Goal: Task Accomplishment & Management: Use online tool/utility

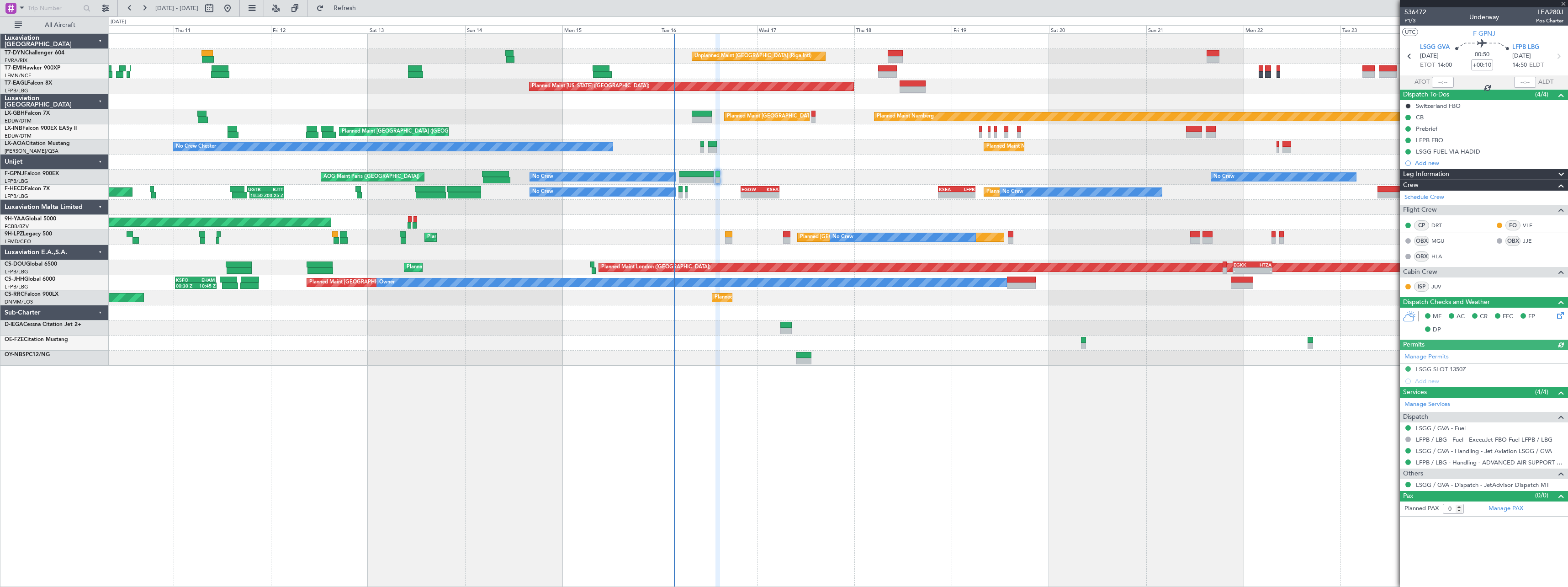
click at [847, 343] on div at bounding box center [838, 343] width 1459 height 15
click at [847, 341] on div at bounding box center [838, 343] width 1459 height 15
click at [1562, 3] on div at bounding box center [1484, 4] width 168 height 7
click at [1561, 2] on span at bounding box center [1563, 4] width 9 height 9
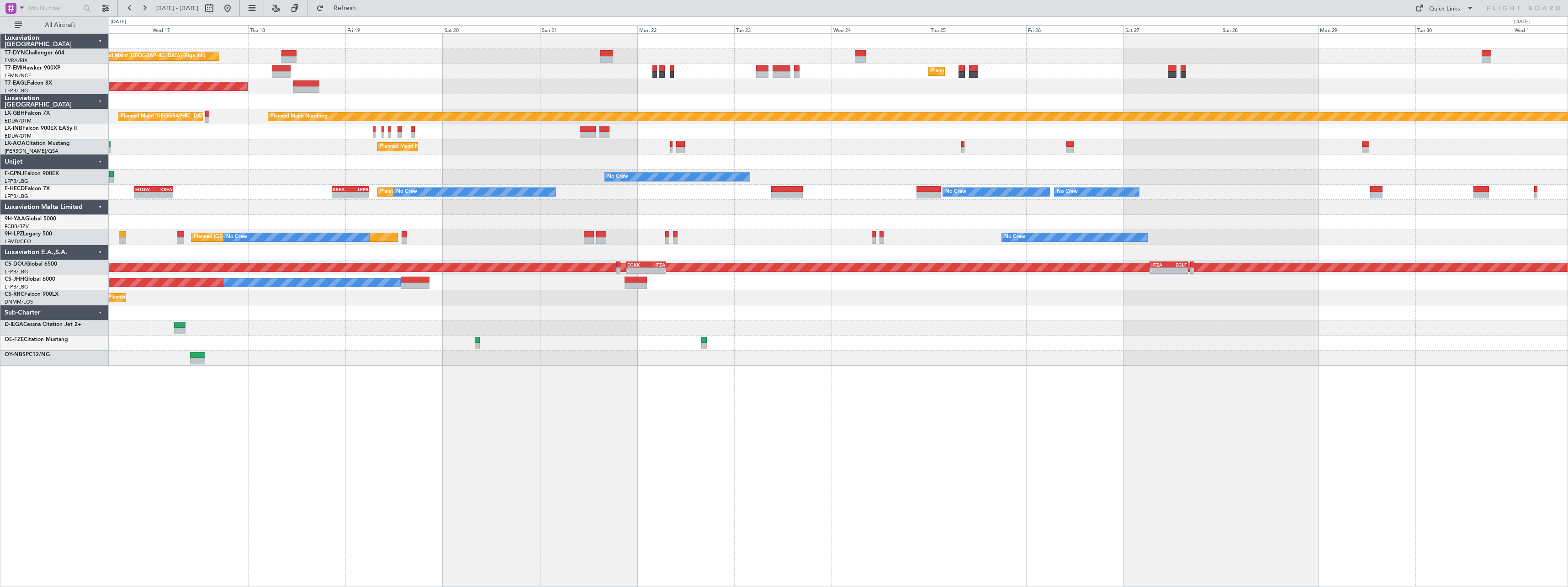
click at [339, 342] on div "Unplanned Maint [GEOGRAPHIC_DATA] (Riga Intl) Planned Maint [GEOGRAPHIC_DATA] P…" at bounding box center [838, 200] width 1459 height 332
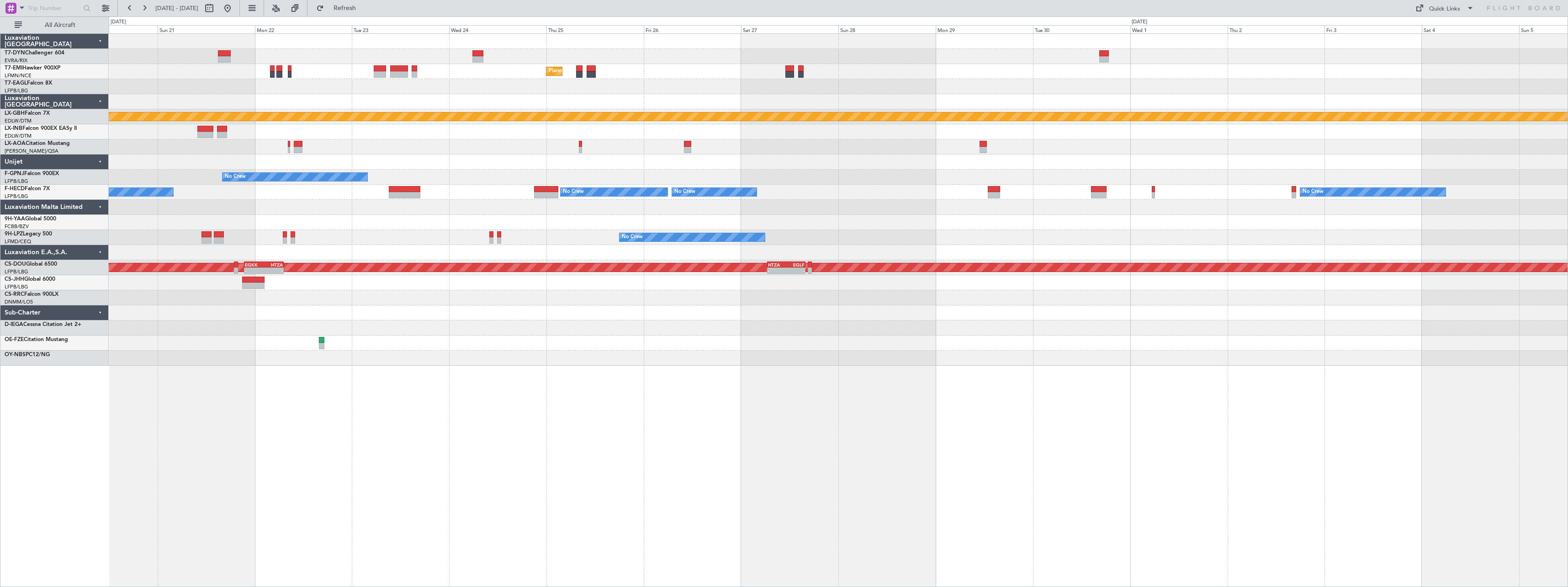
click at [669, 333] on div "Unplanned Maint [GEOGRAPHIC_DATA] (Riga Intl) Planned Maint [GEOGRAPHIC_DATA] P…" at bounding box center [838, 200] width 1459 height 332
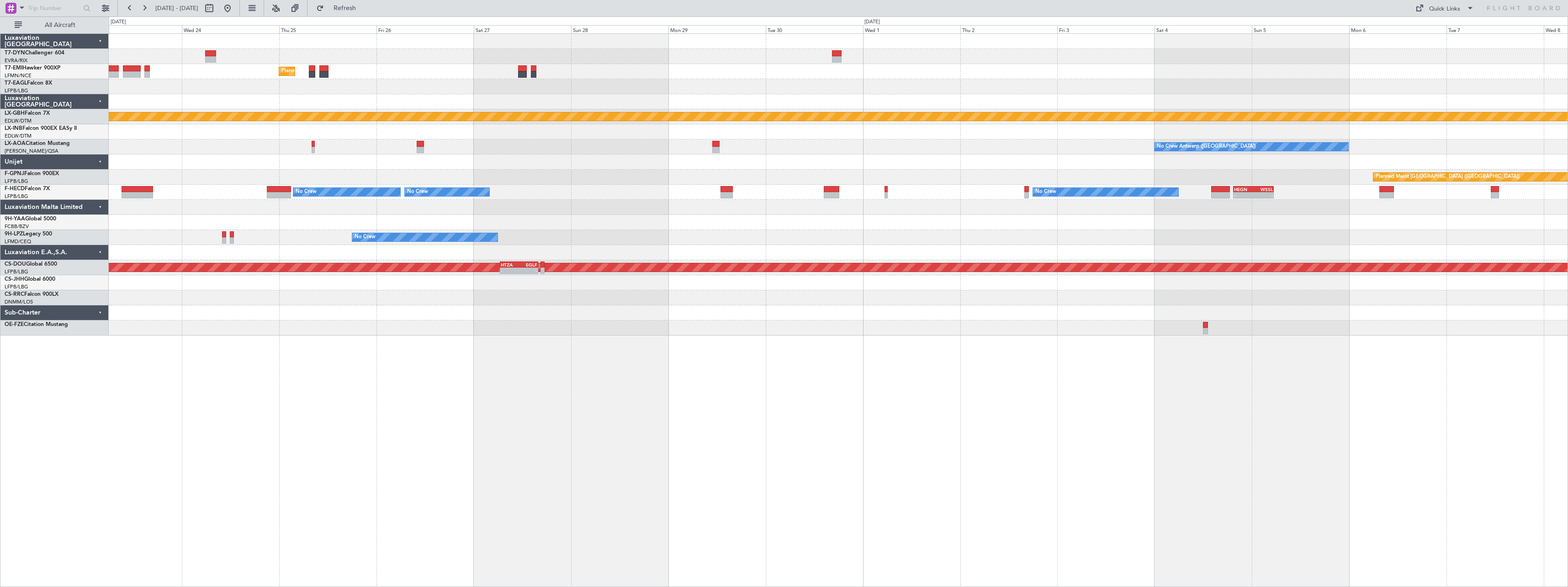
click at [418, 355] on div "Planned Maint [GEOGRAPHIC_DATA] Planned Maint Nurnberg No Crew [GEOGRAPHIC_DATA…" at bounding box center [838, 310] width 1459 height 554
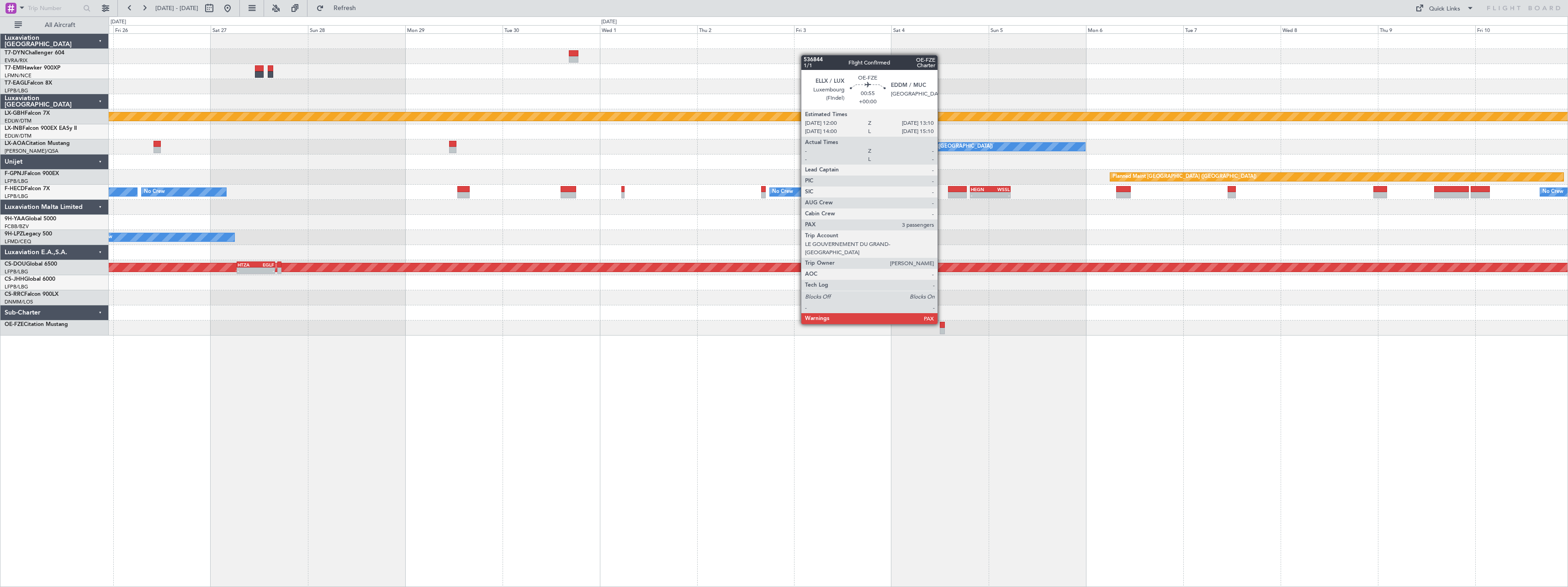
click at [942, 323] on div at bounding box center [942, 325] width 5 height 7
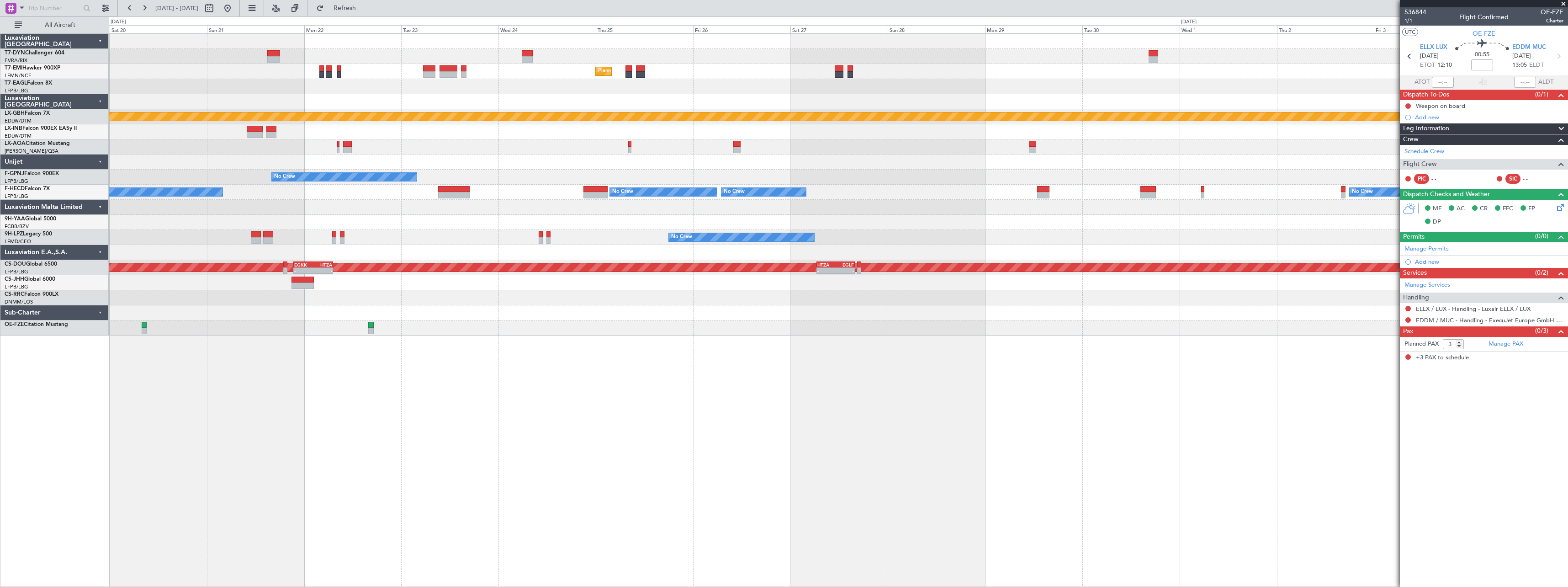
click at [595, 353] on div "Unplanned Maint [GEOGRAPHIC_DATA] (Riga Intl) Planned Maint [GEOGRAPHIC_DATA] P…" at bounding box center [784, 301] width 1568 height 571
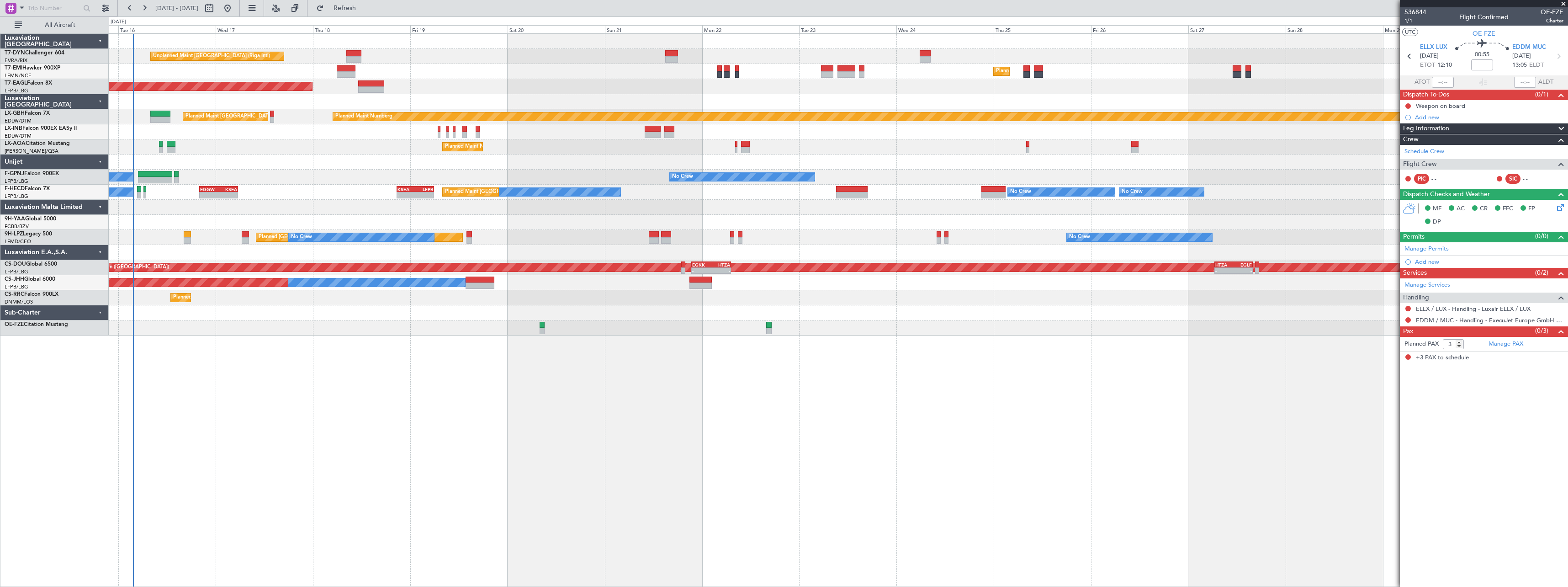
click at [786, 334] on div "Unplanned Maint [GEOGRAPHIC_DATA] (Riga Intl) Planned Maint [GEOGRAPHIC_DATA] P…" at bounding box center [838, 310] width 1459 height 554
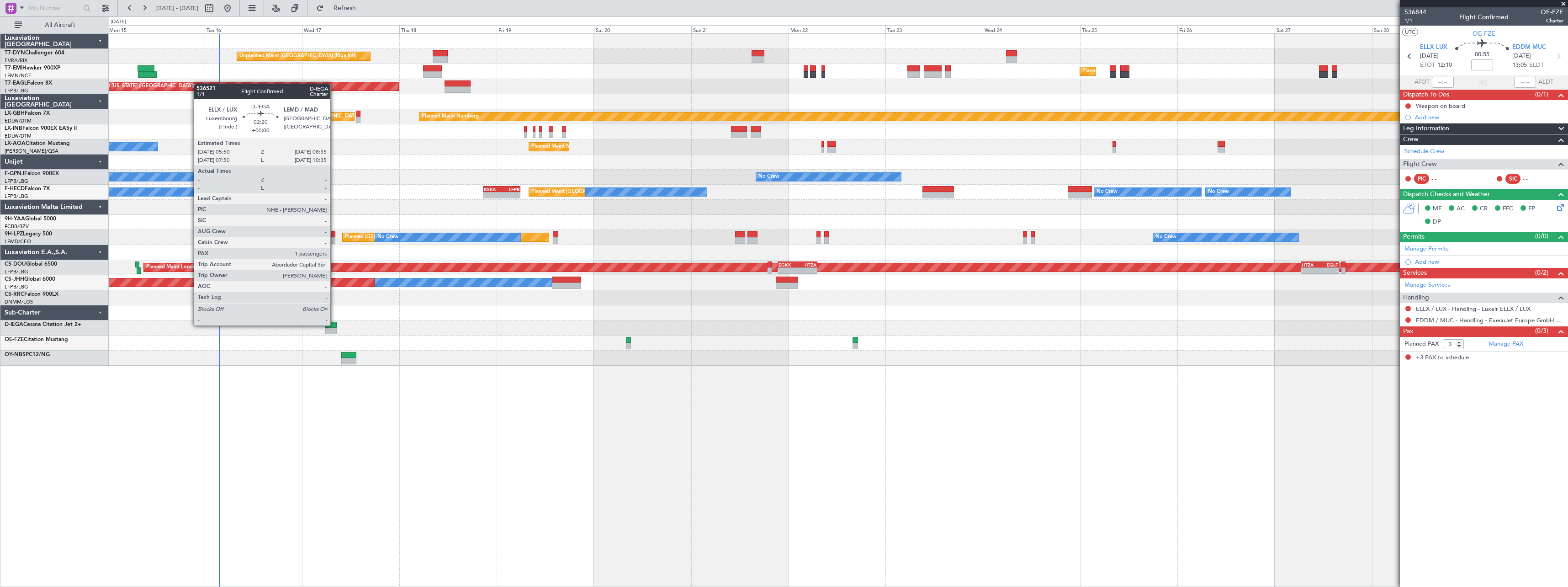
click at [334, 325] on div at bounding box center [331, 325] width 12 height 7
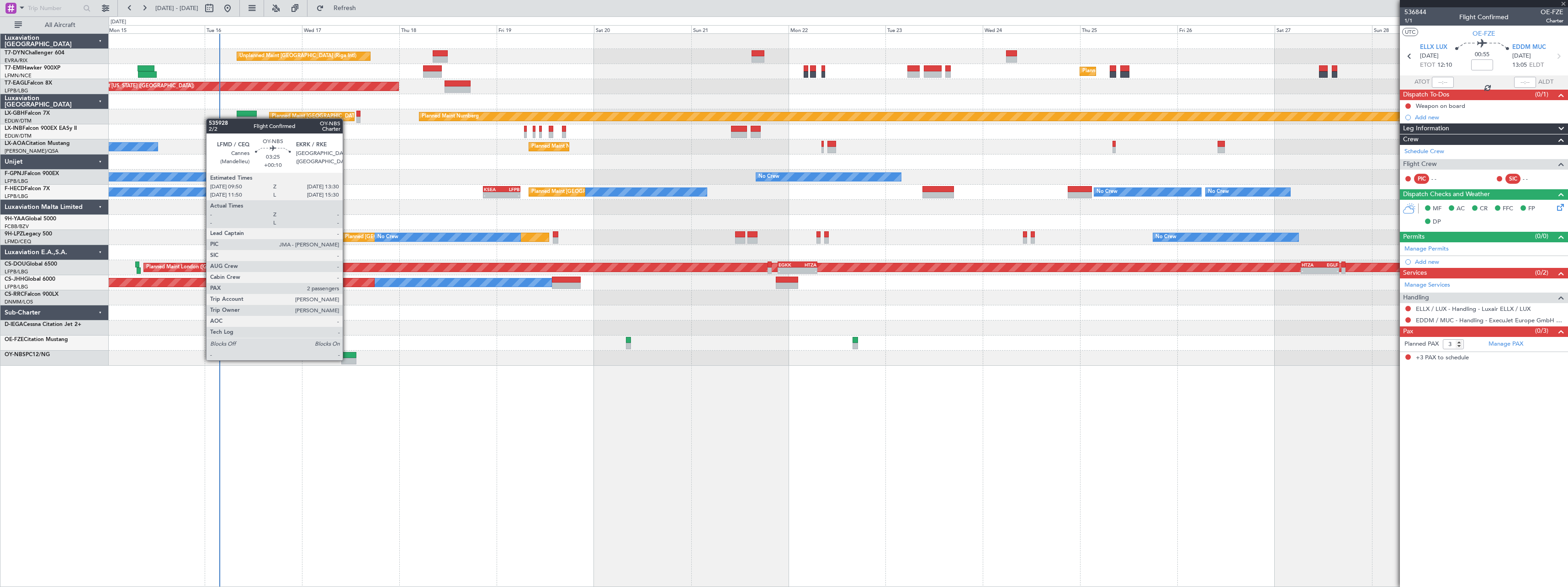
type input "1"
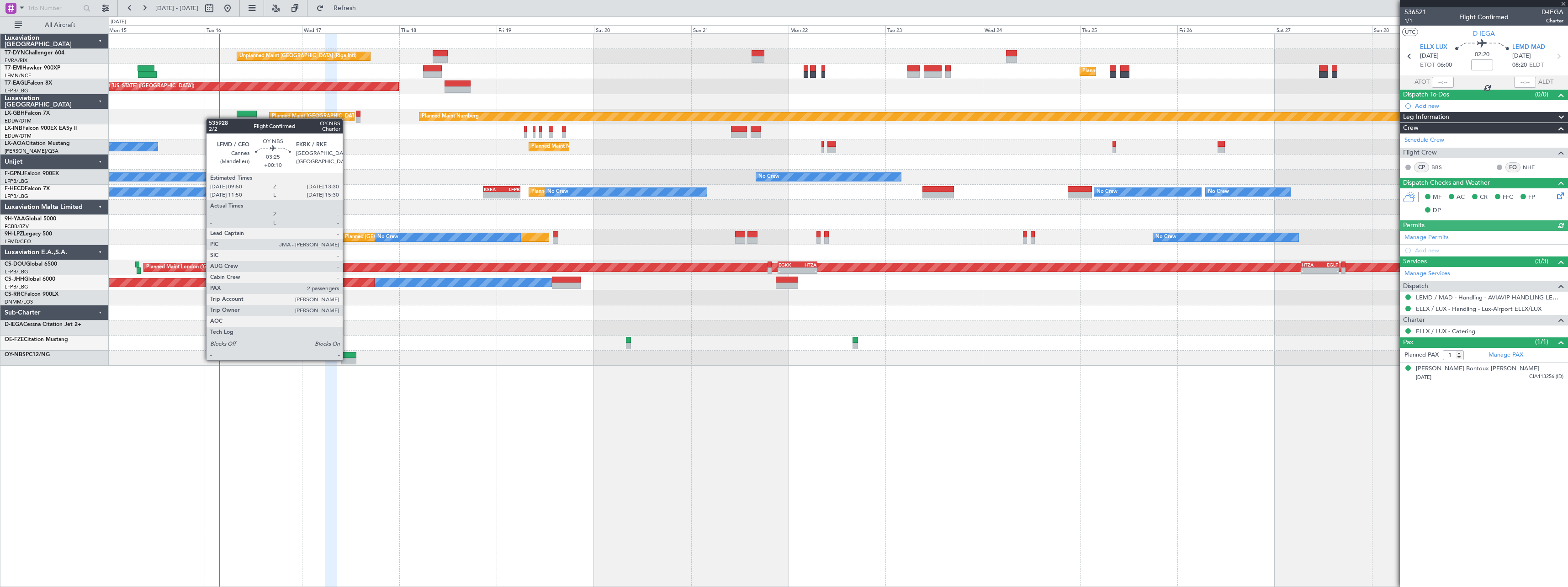
click at [347, 359] on div at bounding box center [349, 361] width 15 height 7
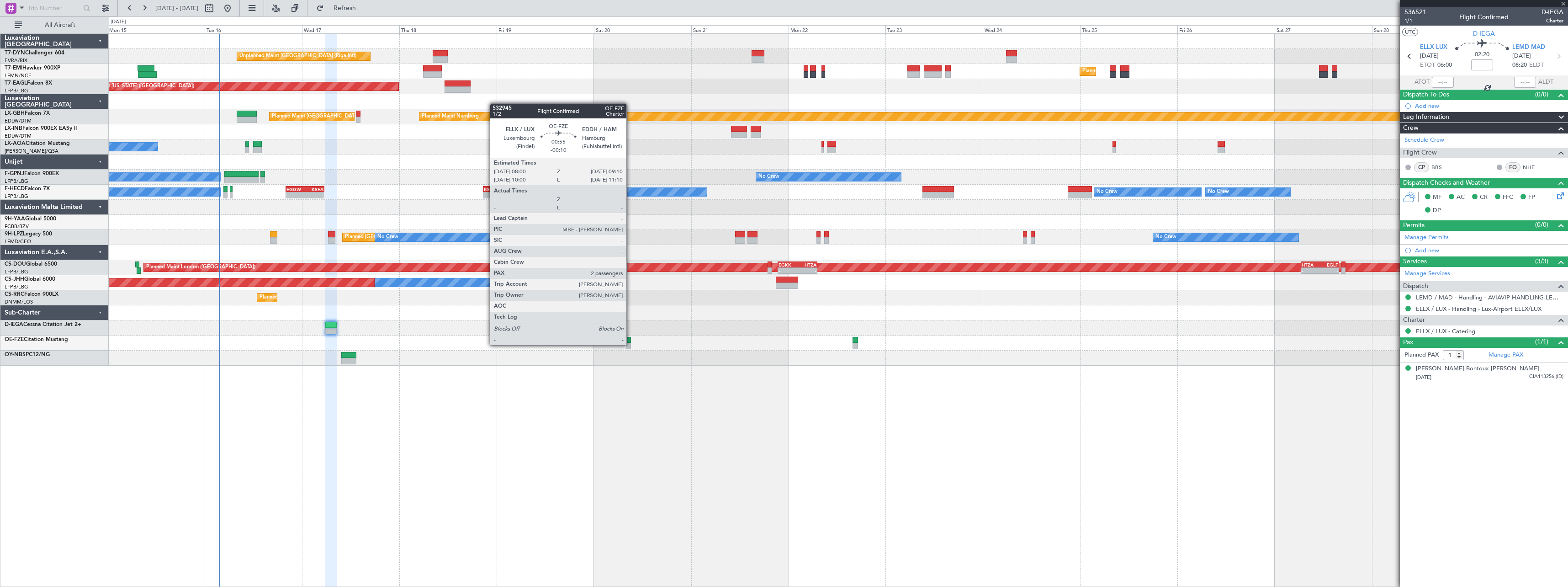
type input "+00:10"
type input "2"
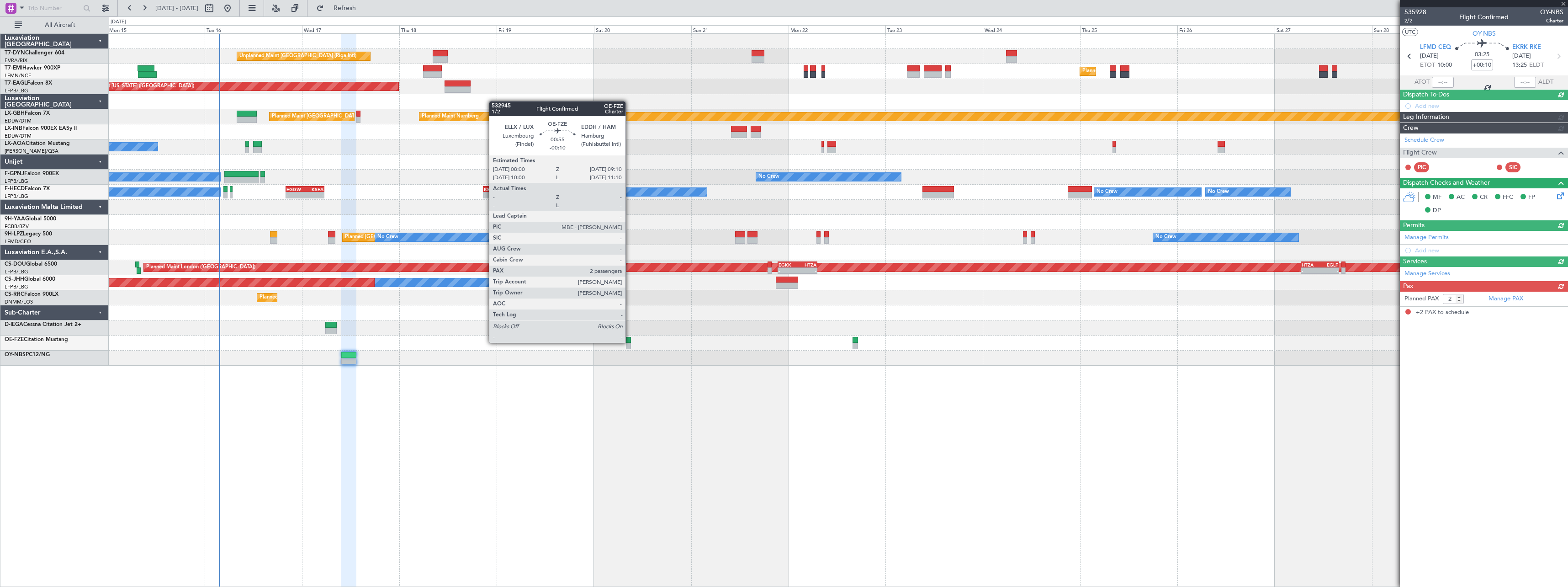
click at [629, 342] on div at bounding box center [628, 340] width 5 height 7
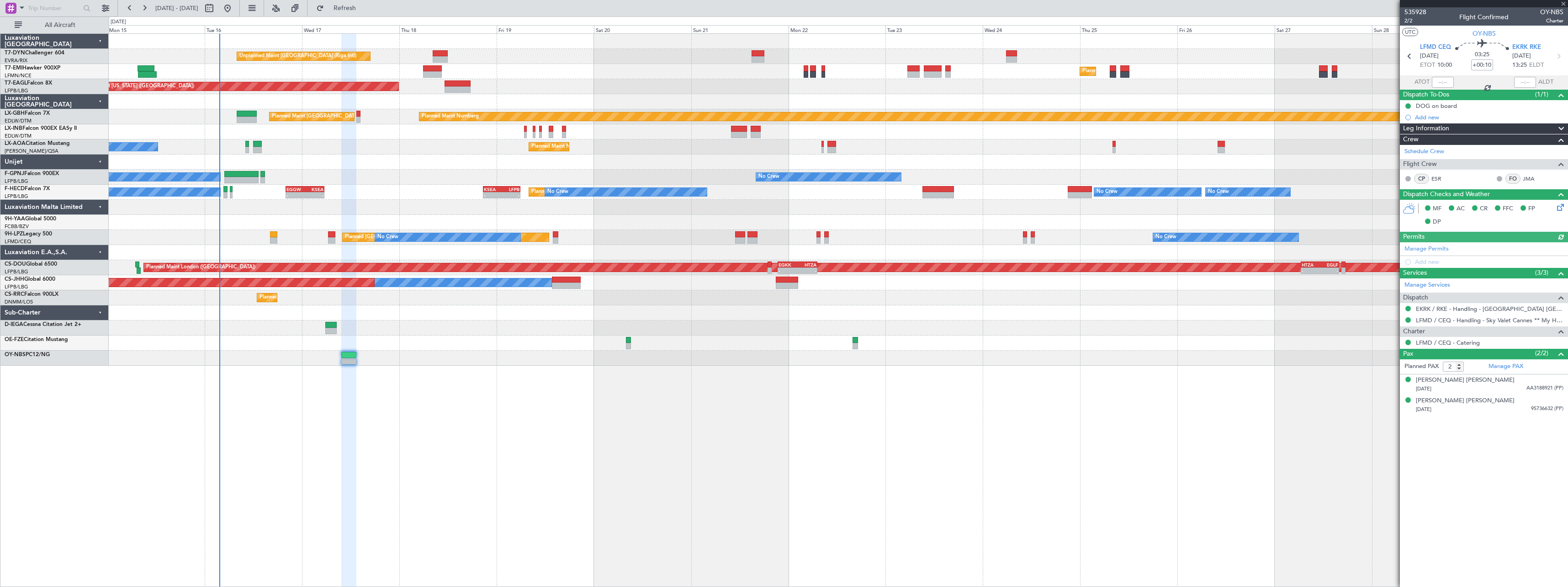
type input "-00:10"
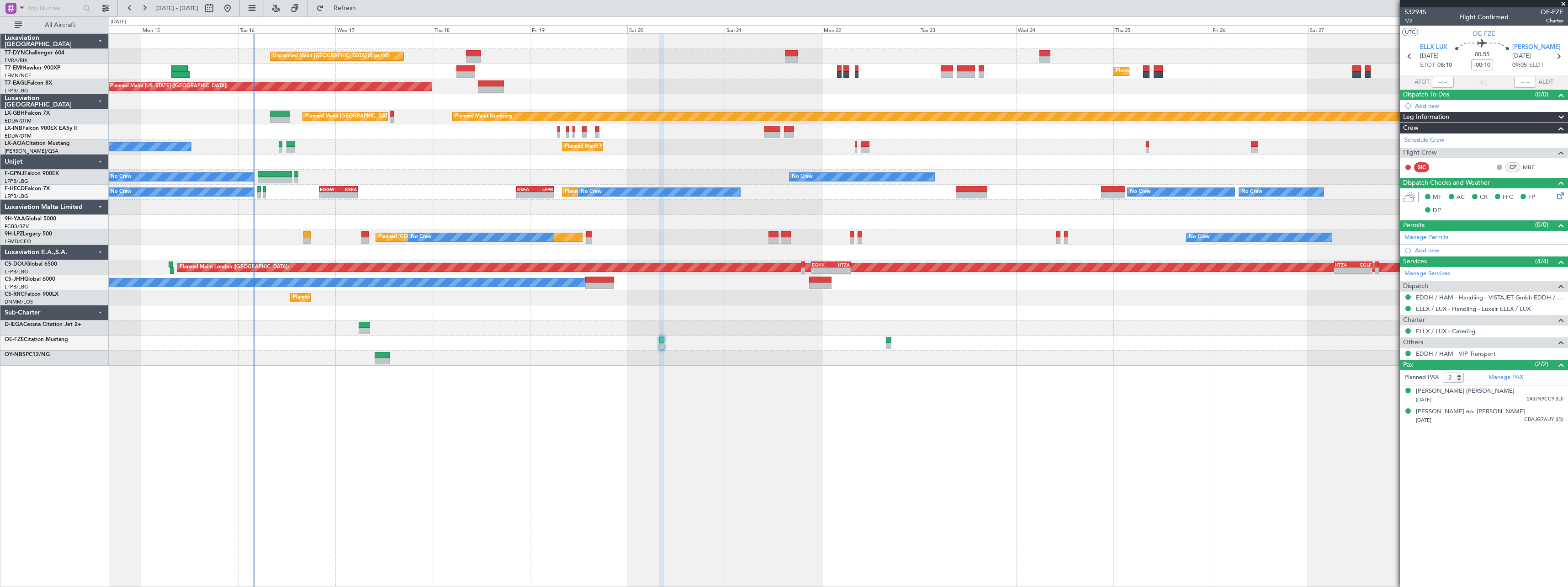
click at [290, 199] on div "No Crew No Crew No Crew Planned Maint [GEOGRAPHIC_DATA] ([GEOGRAPHIC_DATA]) No …" at bounding box center [838, 192] width 1459 height 15
click at [964, 339] on div at bounding box center [838, 343] width 1459 height 15
click at [1564, 3] on span at bounding box center [1563, 4] width 9 height 9
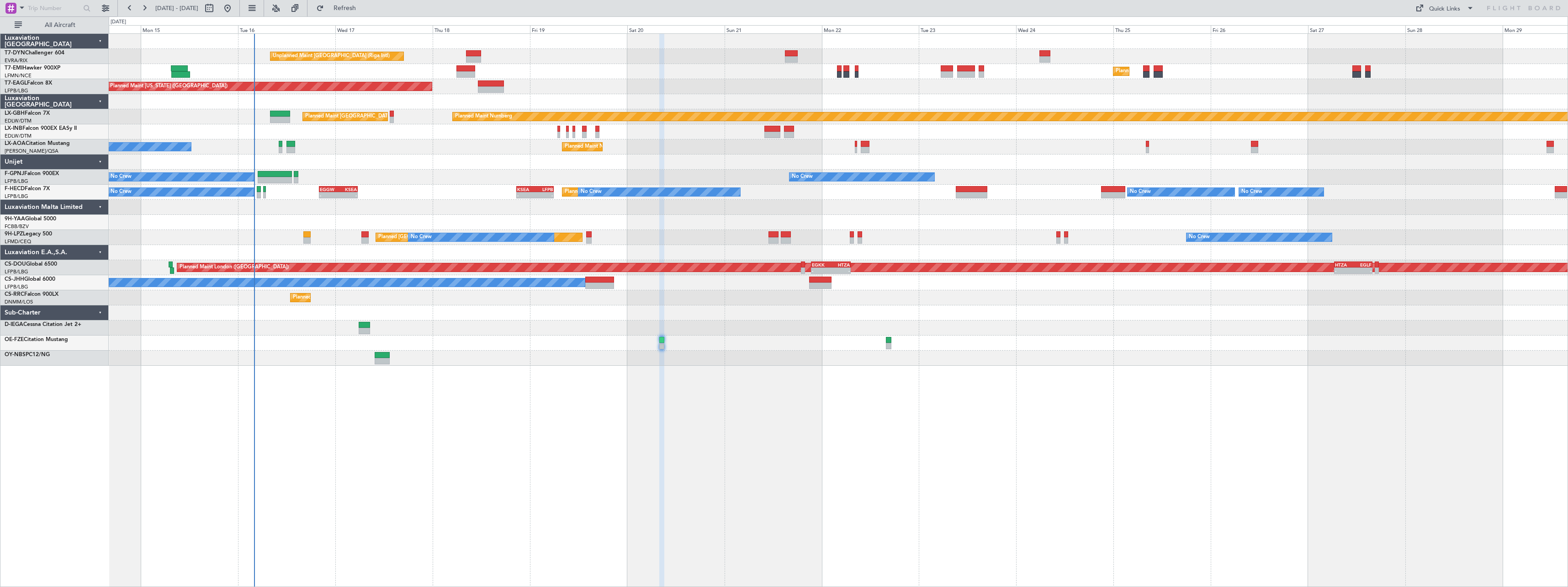
type input "0"
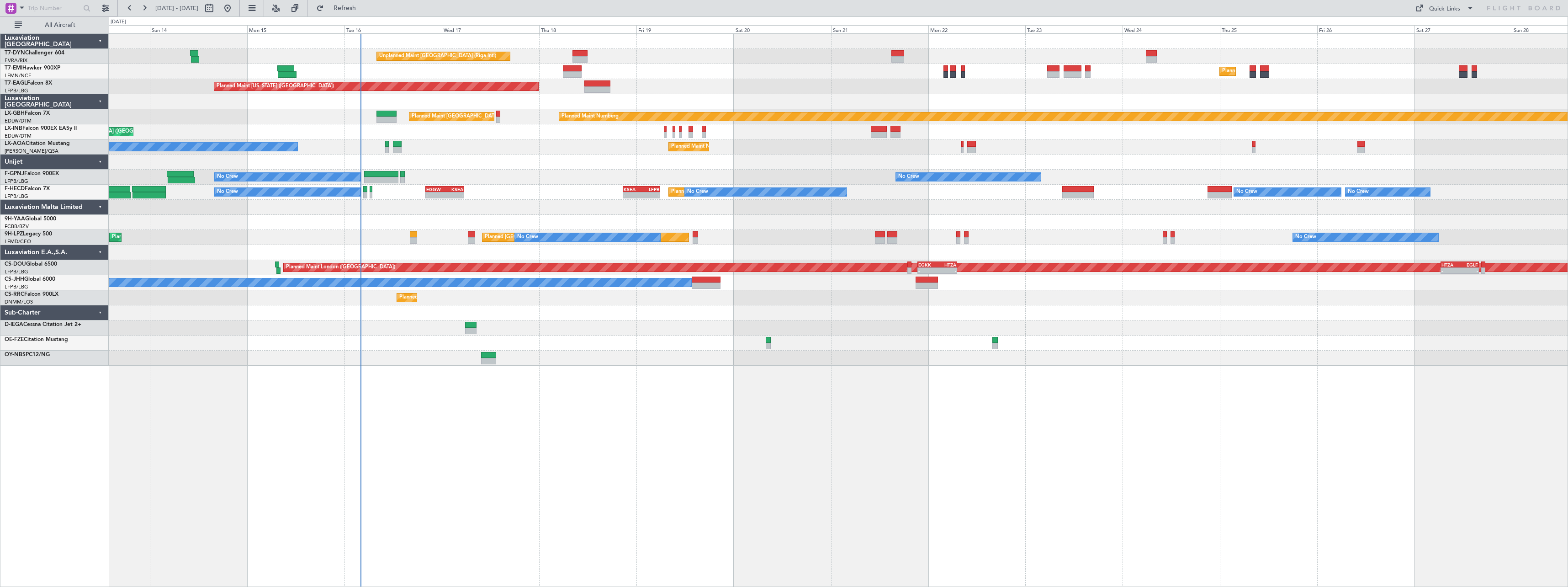
click at [746, 356] on div at bounding box center [838, 358] width 1459 height 15
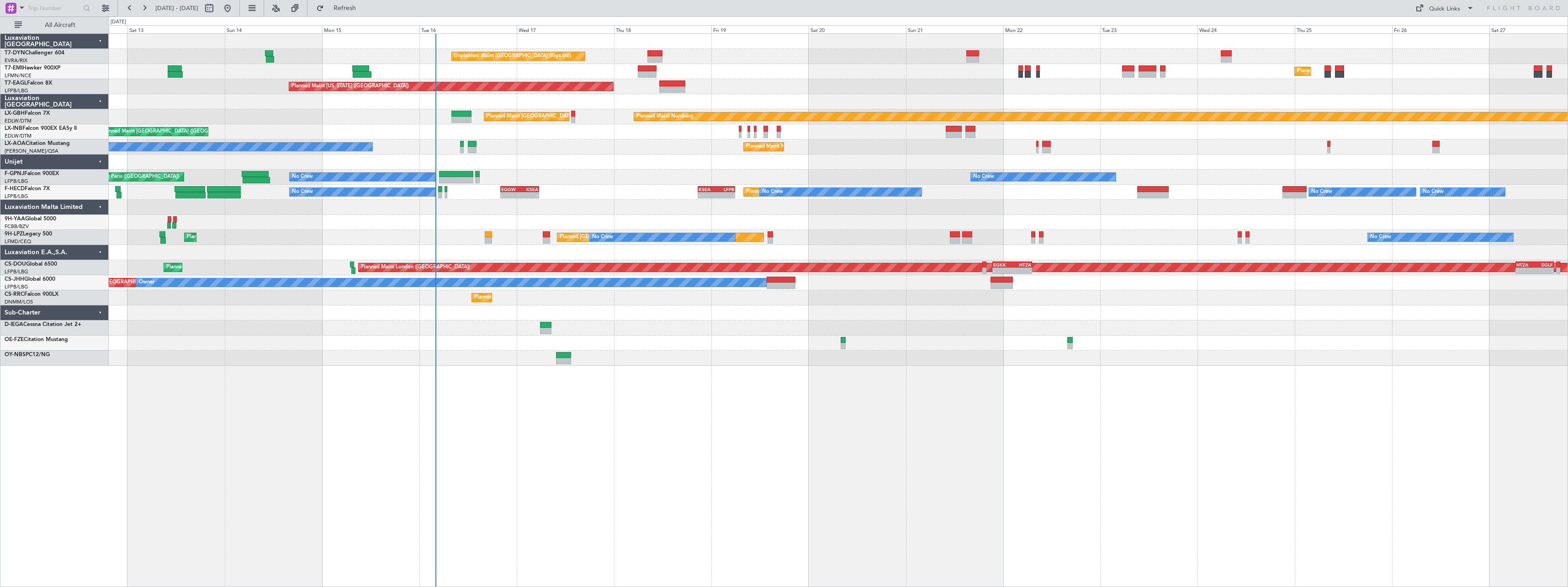
click at [585, 436] on div "Unplanned Maint [GEOGRAPHIC_DATA] (Riga Intl) Planned Maint [GEOGRAPHIC_DATA] P…" at bounding box center [838, 310] width 1459 height 554
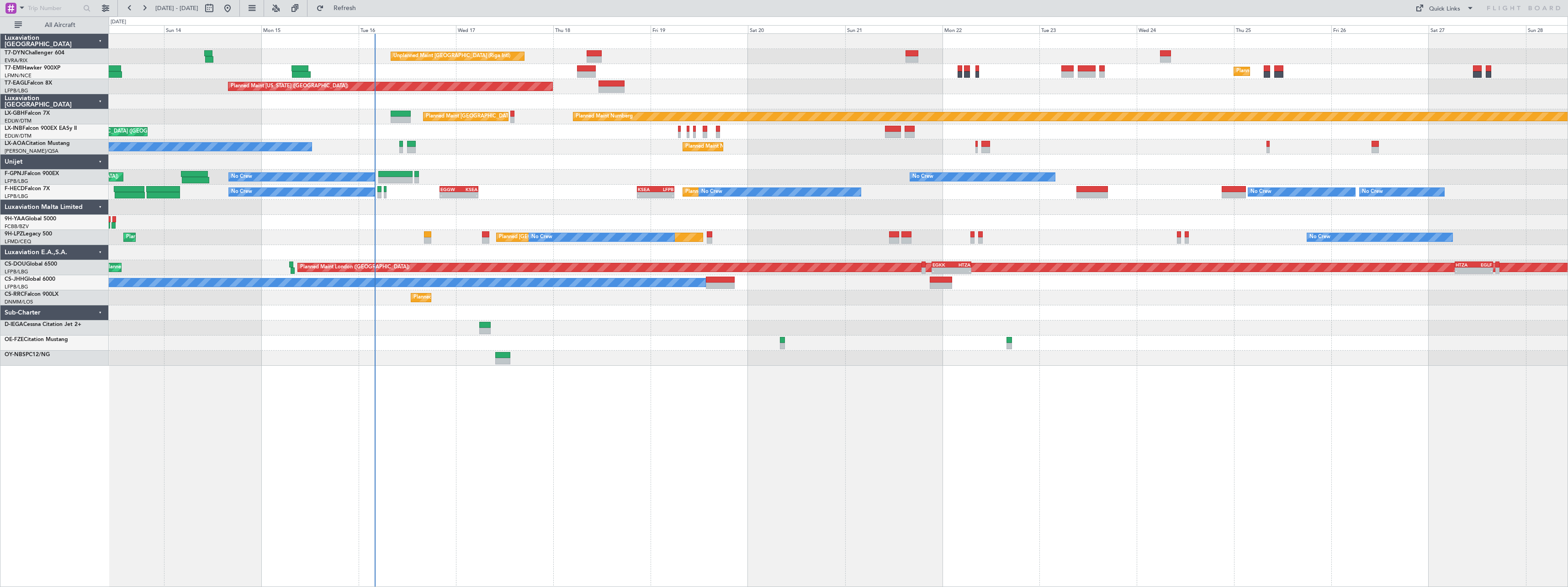
click at [617, 321] on div at bounding box center [838, 328] width 1459 height 15
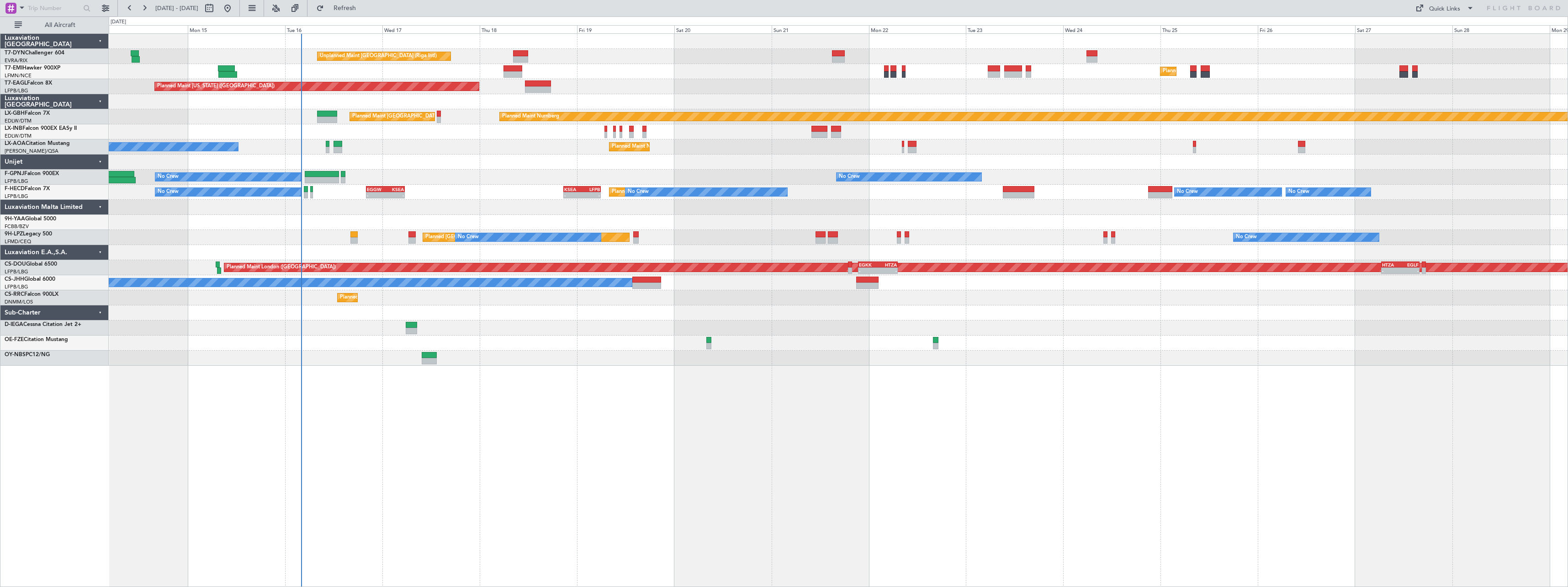
click at [558, 382] on div "Unplanned Maint [GEOGRAPHIC_DATA] (Riga Intl) Planned Maint [GEOGRAPHIC_DATA] P…" at bounding box center [838, 310] width 1459 height 554
click at [505, 153] on div "No Crew [PERSON_NAME] [GEOGRAPHIC_DATA] ([GEOGRAPHIC_DATA])" at bounding box center [838, 147] width 1459 height 15
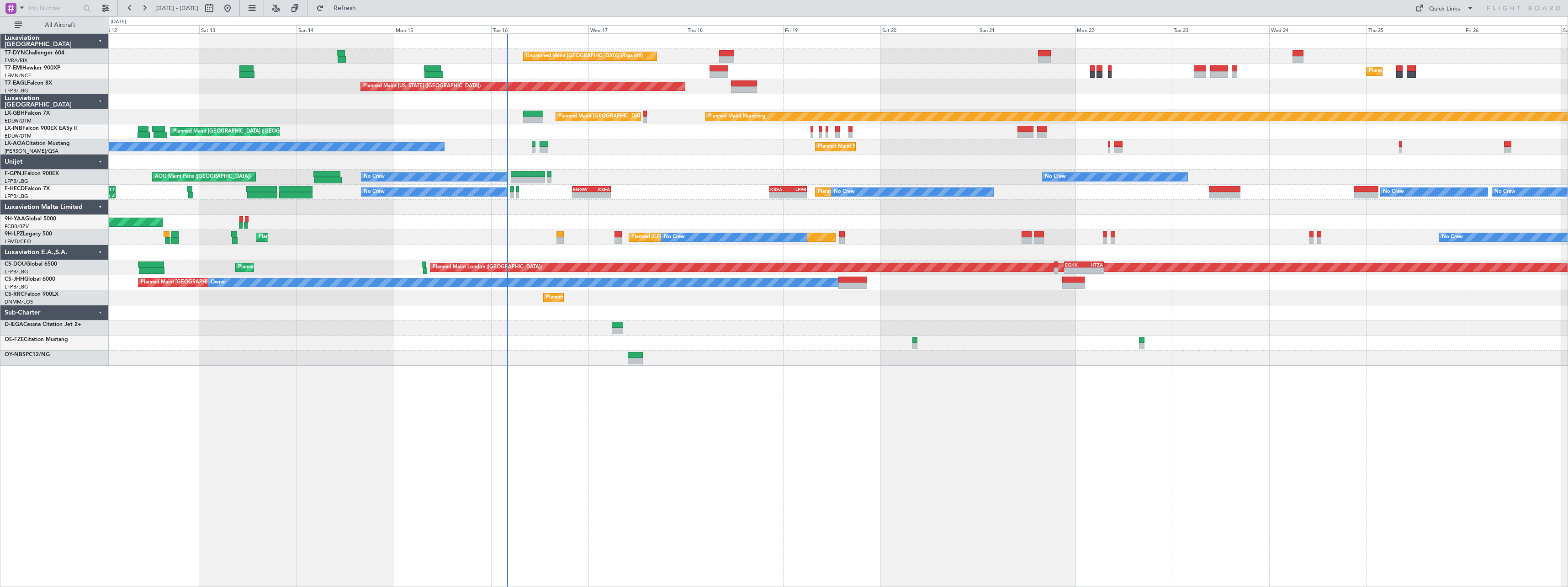
click at [744, 373] on div "Unplanned Maint [GEOGRAPHIC_DATA] (Riga Intl) Planned Maint [GEOGRAPHIC_DATA] P…" at bounding box center [838, 310] width 1459 height 554
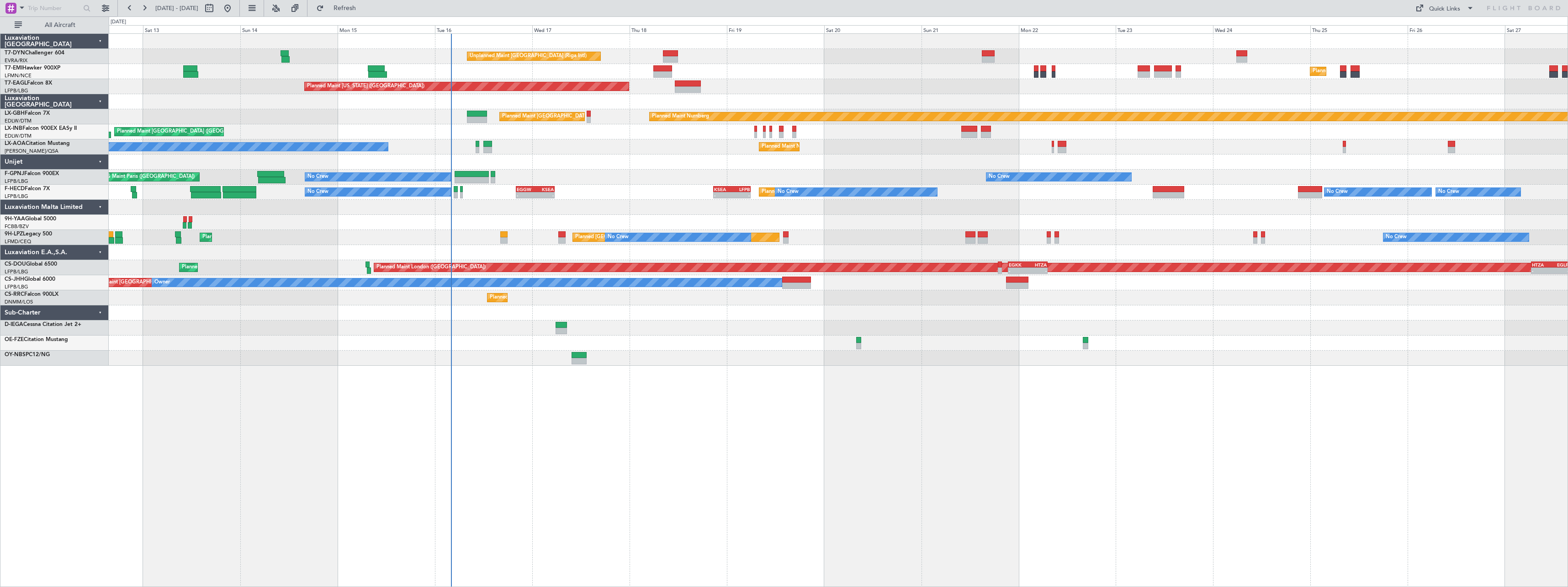
click at [617, 406] on div "Unplanned Maint [GEOGRAPHIC_DATA] (Riga Intl) Planned Maint [GEOGRAPHIC_DATA] P…" at bounding box center [838, 310] width 1459 height 554
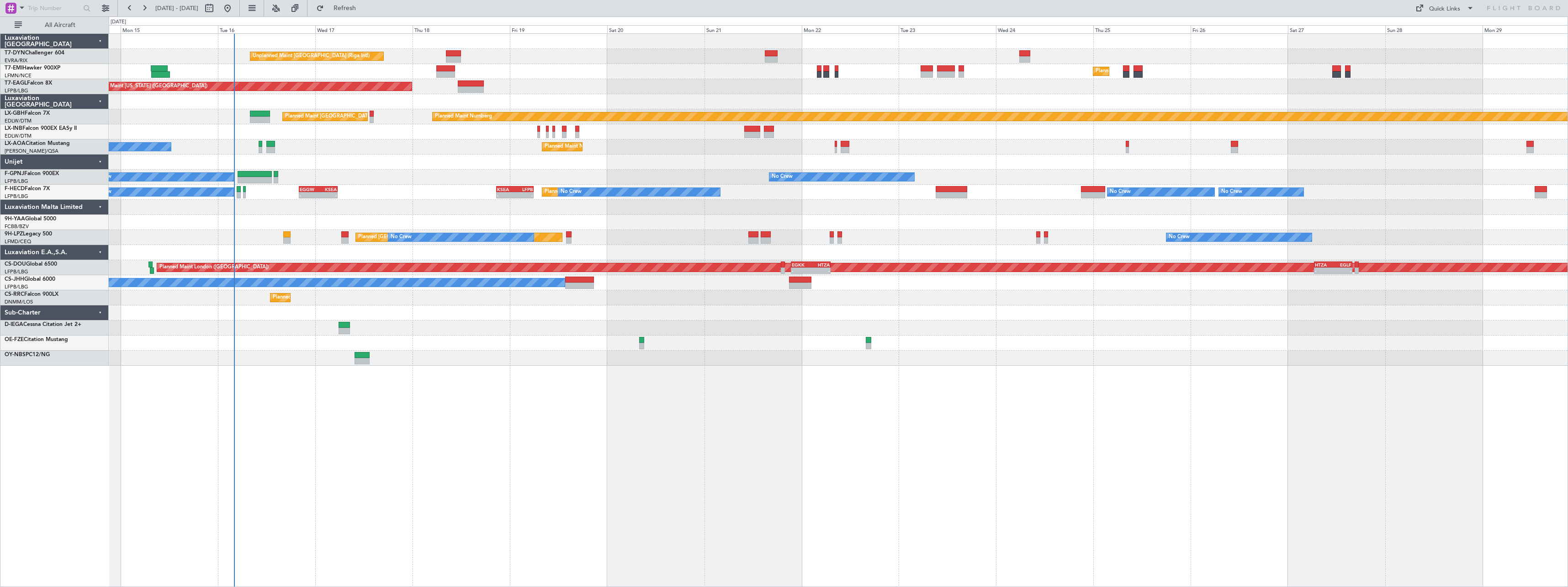
click at [587, 398] on div "Unplanned Maint [GEOGRAPHIC_DATA] (Riga Intl) Planned Maint [GEOGRAPHIC_DATA] P…" at bounding box center [838, 310] width 1459 height 554
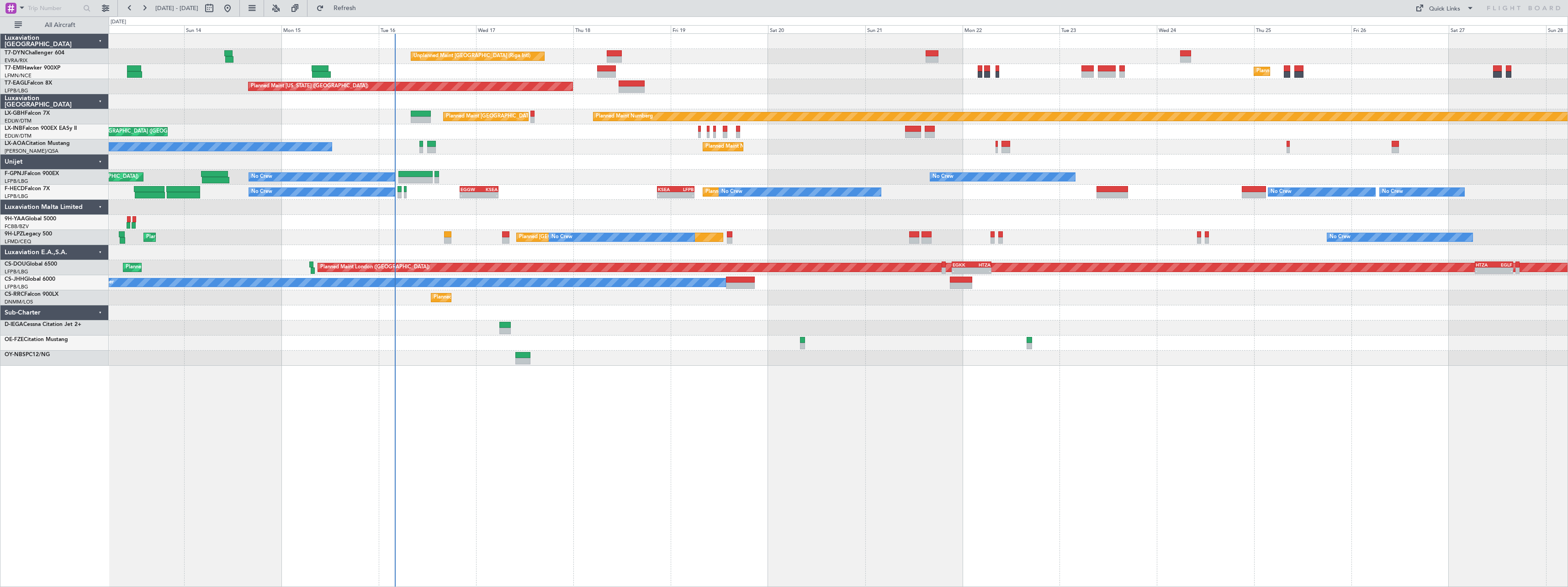
click at [611, 141] on div "Unplanned Maint [GEOGRAPHIC_DATA] (Riga Intl) Planned Maint [GEOGRAPHIC_DATA] P…" at bounding box center [838, 200] width 1459 height 332
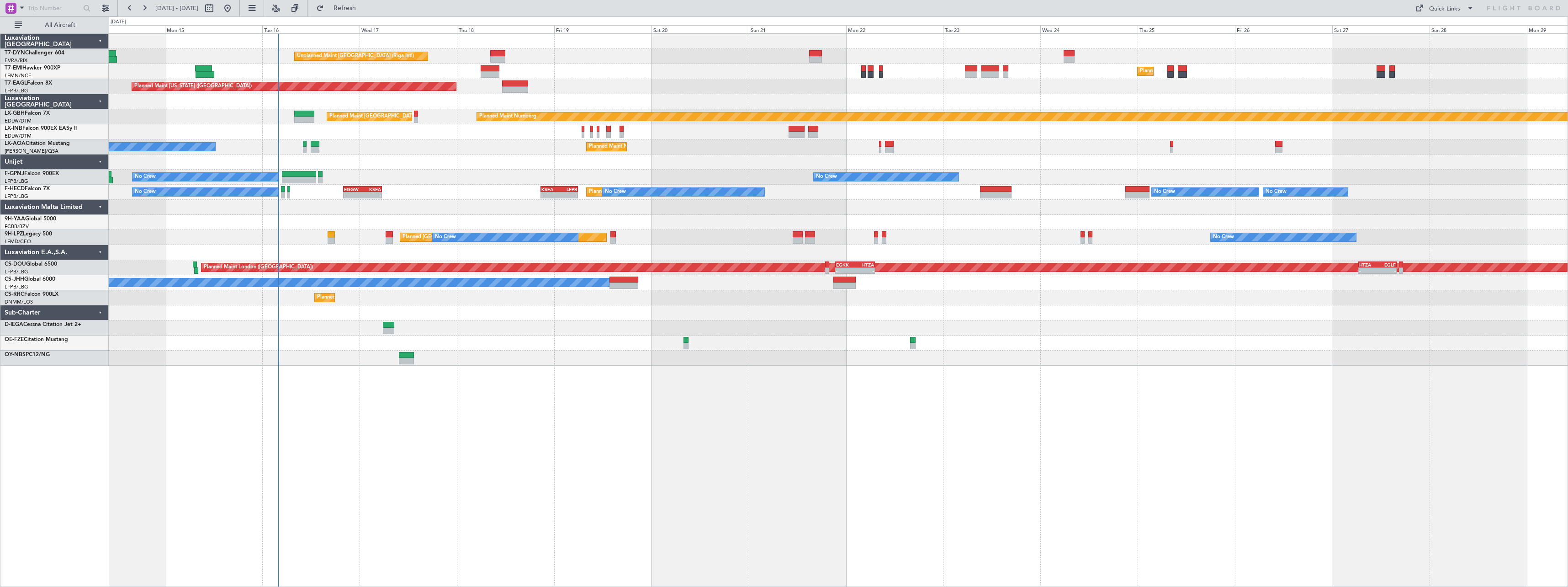
click at [893, 91] on div "Unplanned Maint [GEOGRAPHIC_DATA] (Riga Intl) Planned Maint [GEOGRAPHIC_DATA] P…" at bounding box center [838, 200] width 1459 height 332
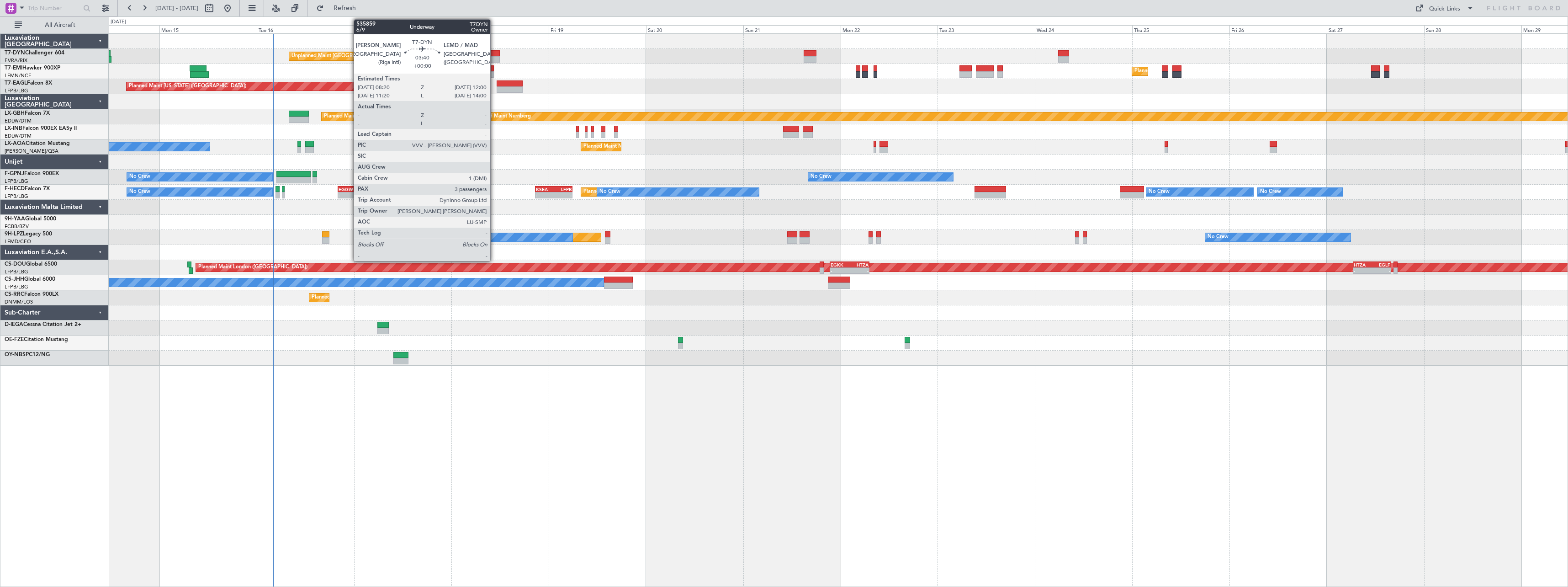
click at [494, 53] on div at bounding box center [492, 54] width 15 height 7
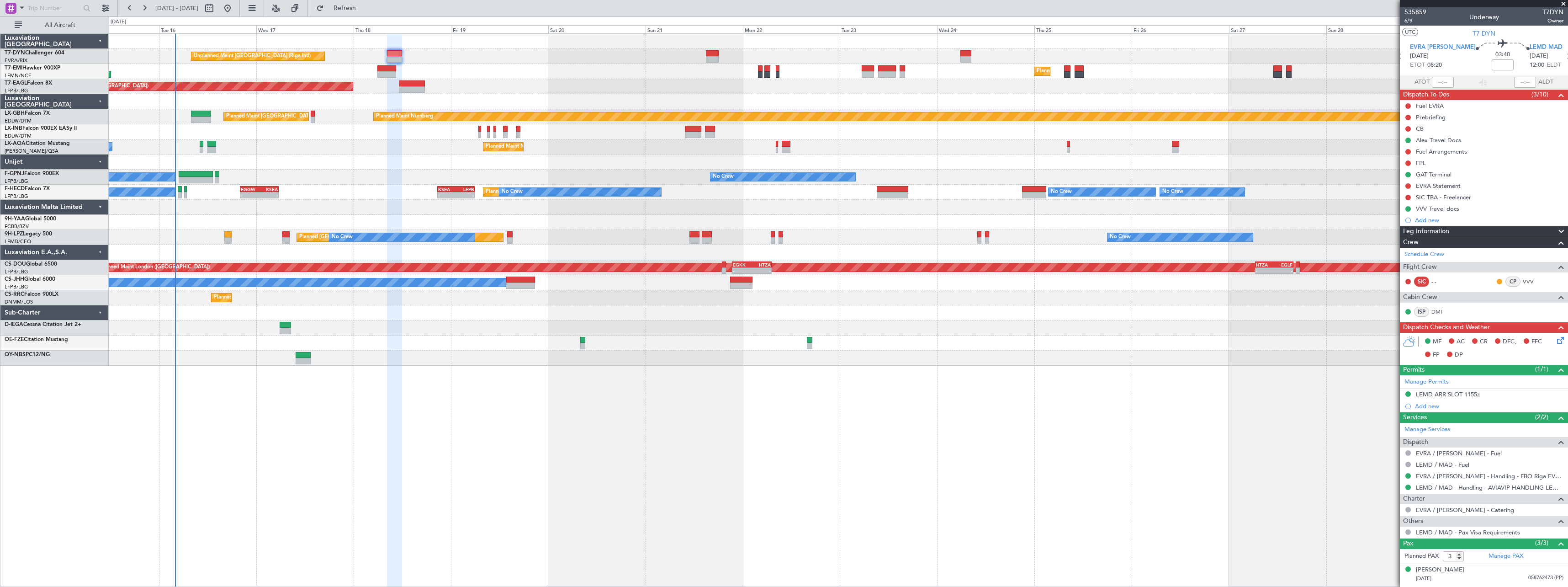
click at [704, 349] on div "Unplanned Maint [GEOGRAPHIC_DATA] (Riga Intl) Planned Maint [GEOGRAPHIC_DATA] P…" at bounding box center [838, 200] width 1459 height 332
click at [664, 93] on div "Planned Maint [US_STATE] ([GEOGRAPHIC_DATA])" at bounding box center [838, 86] width 1459 height 15
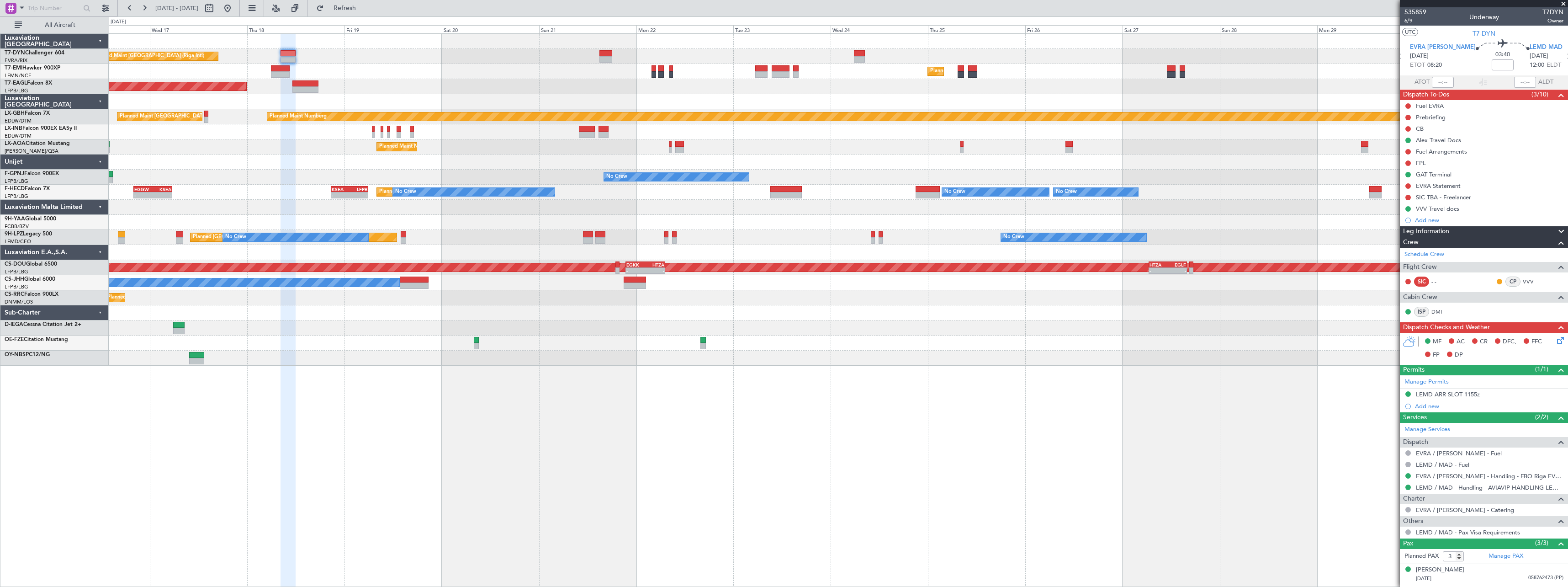
click at [548, 90] on div "Unplanned Maint [GEOGRAPHIC_DATA] (Riga Intl) Planned Maint [GEOGRAPHIC_DATA] P…" at bounding box center [838, 200] width 1459 height 332
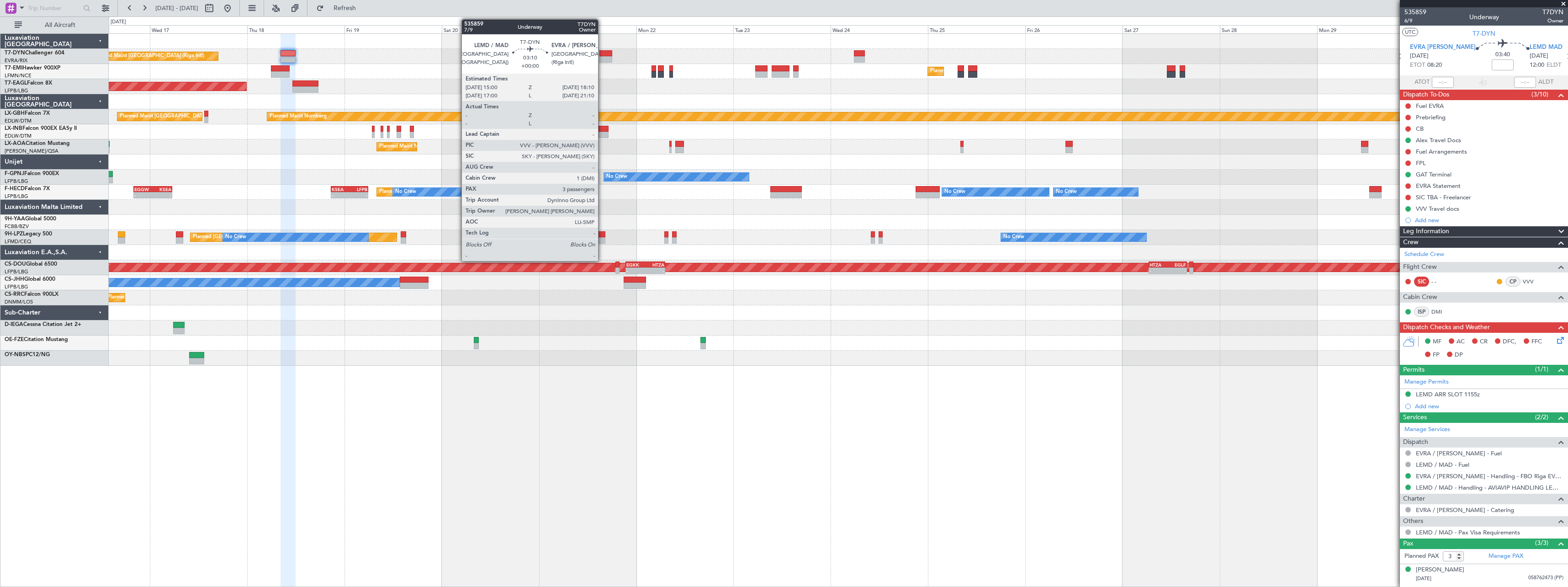
click at [602, 58] on div at bounding box center [606, 59] width 13 height 7
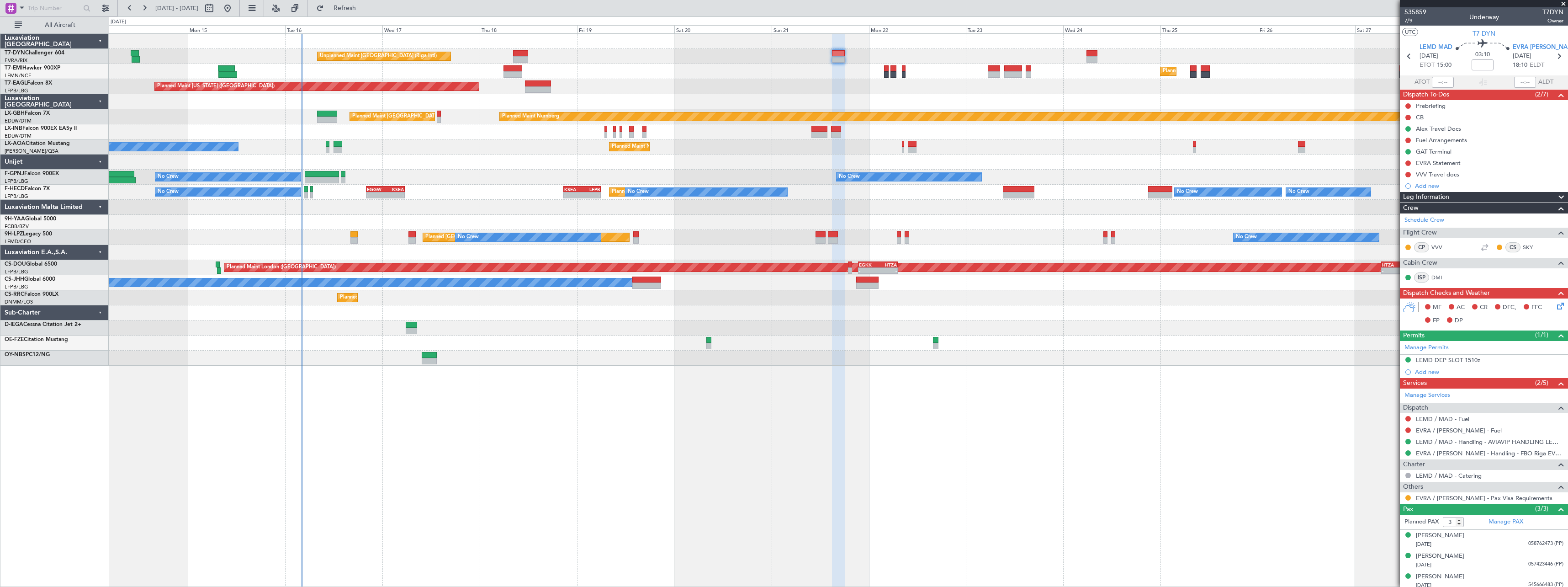
click at [760, 358] on div "Unplanned Maint [GEOGRAPHIC_DATA] (Riga Intl) Planned Maint [GEOGRAPHIC_DATA] P…" at bounding box center [838, 310] width 1459 height 554
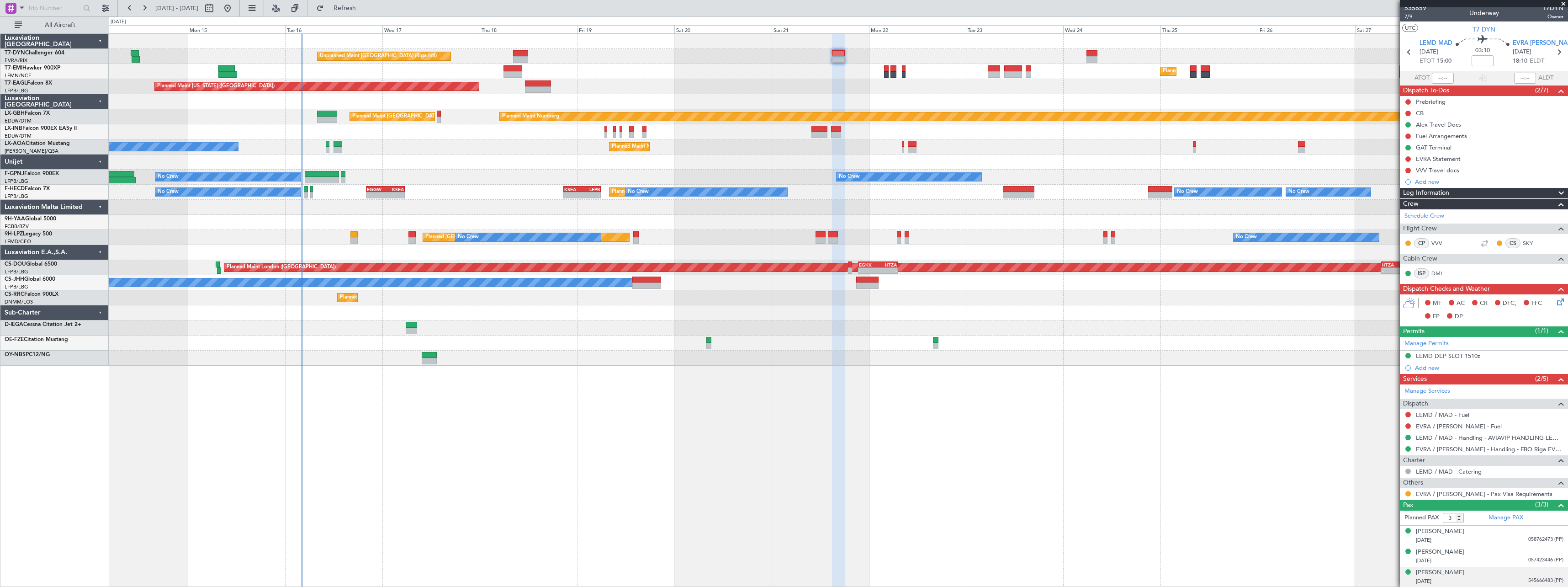
click at [1501, 577] on div "[DATE] 545666483 (PP)" at bounding box center [1489, 581] width 147 height 9
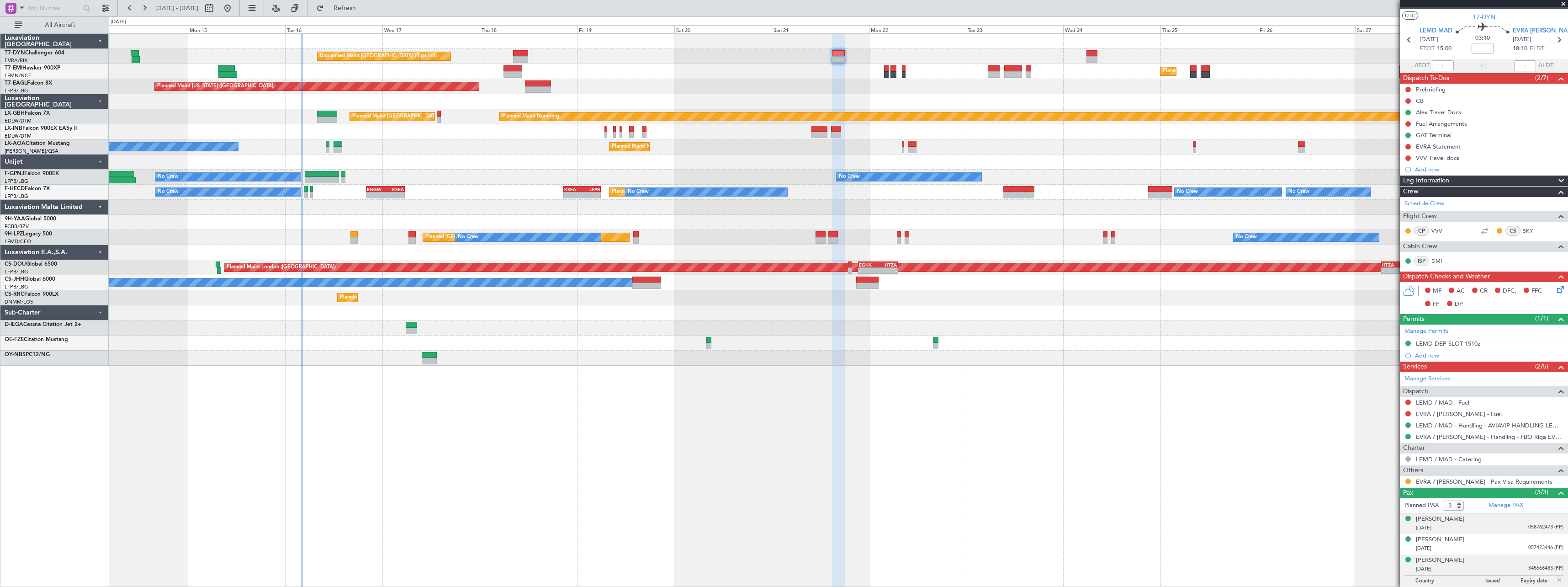
scroll to position [27, 0]
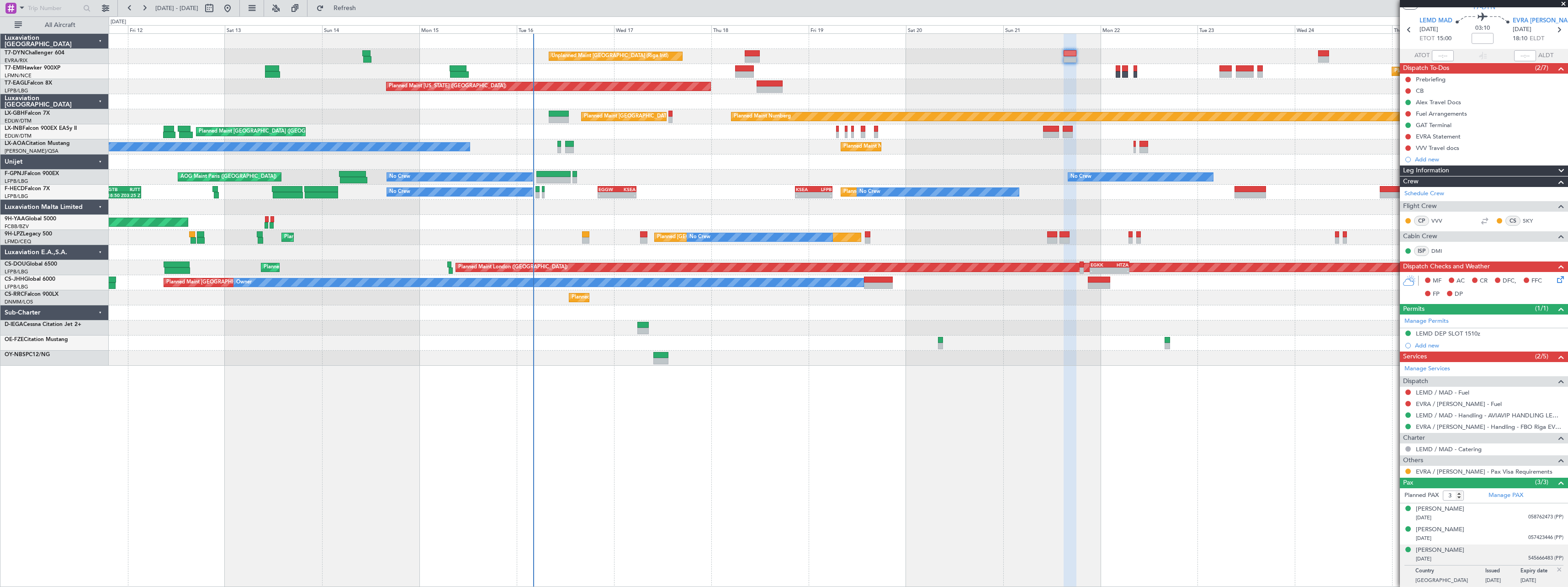
click at [982, 223] on div "AOG Maint Brazzaville (Maya-maya)" at bounding box center [838, 222] width 1459 height 15
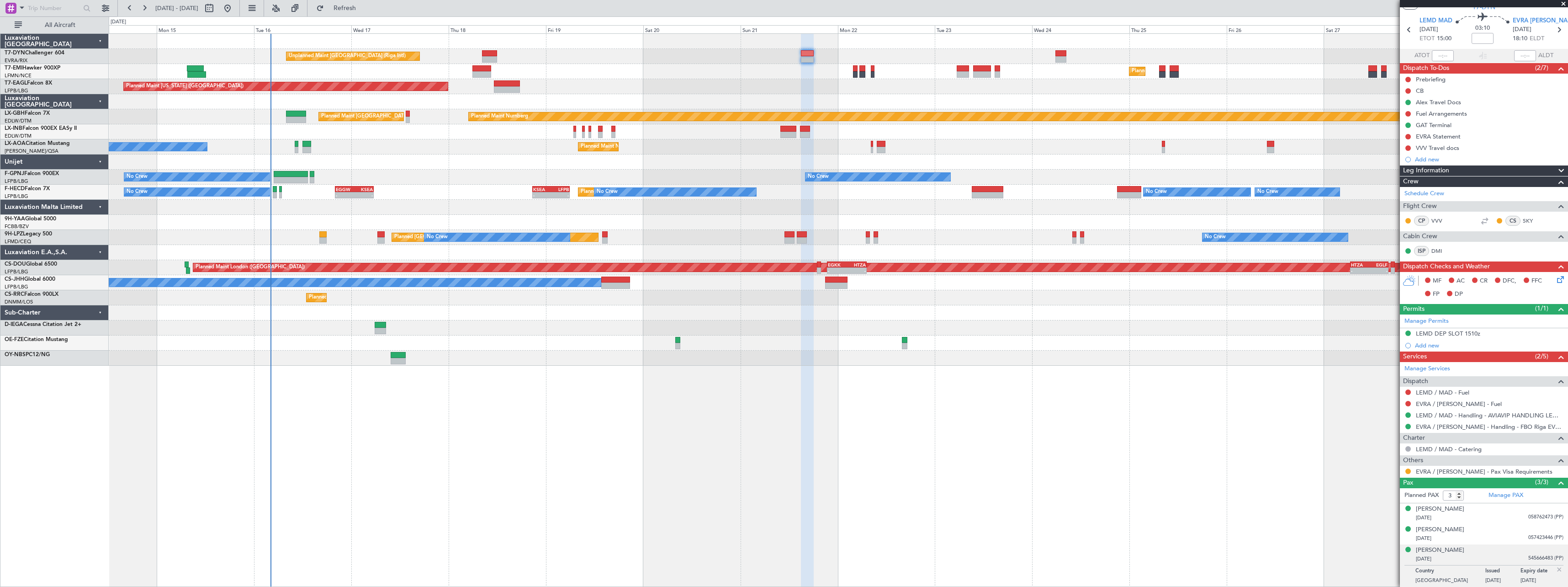
click at [755, 212] on div at bounding box center [838, 207] width 1459 height 15
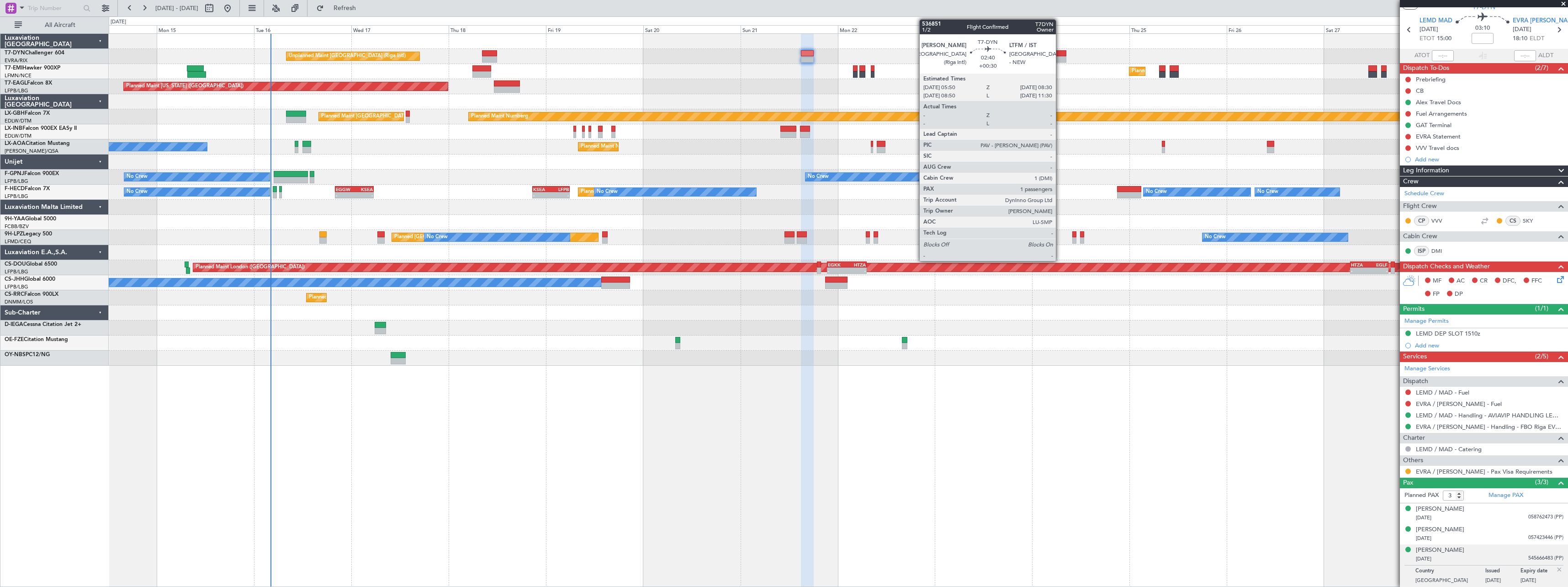
click at [1060, 55] on div at bounding box center [1061, 54] width 11 height 7
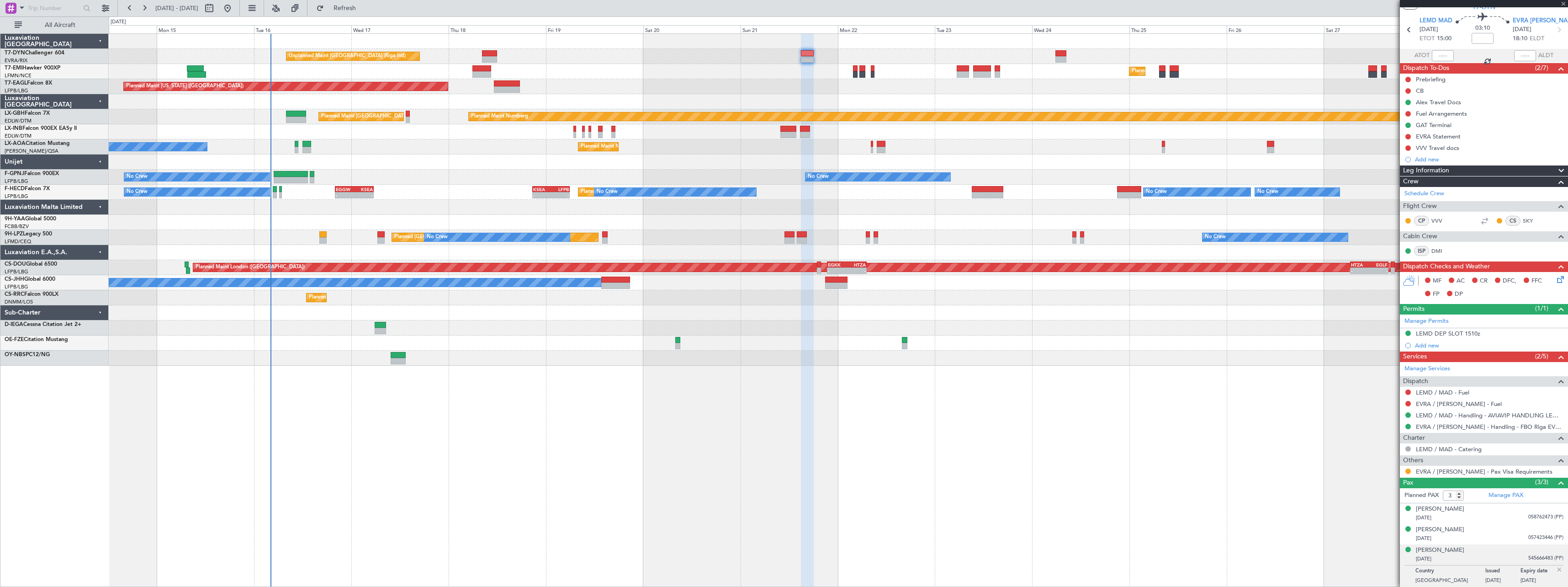
type input "+00:30"
type input "1"
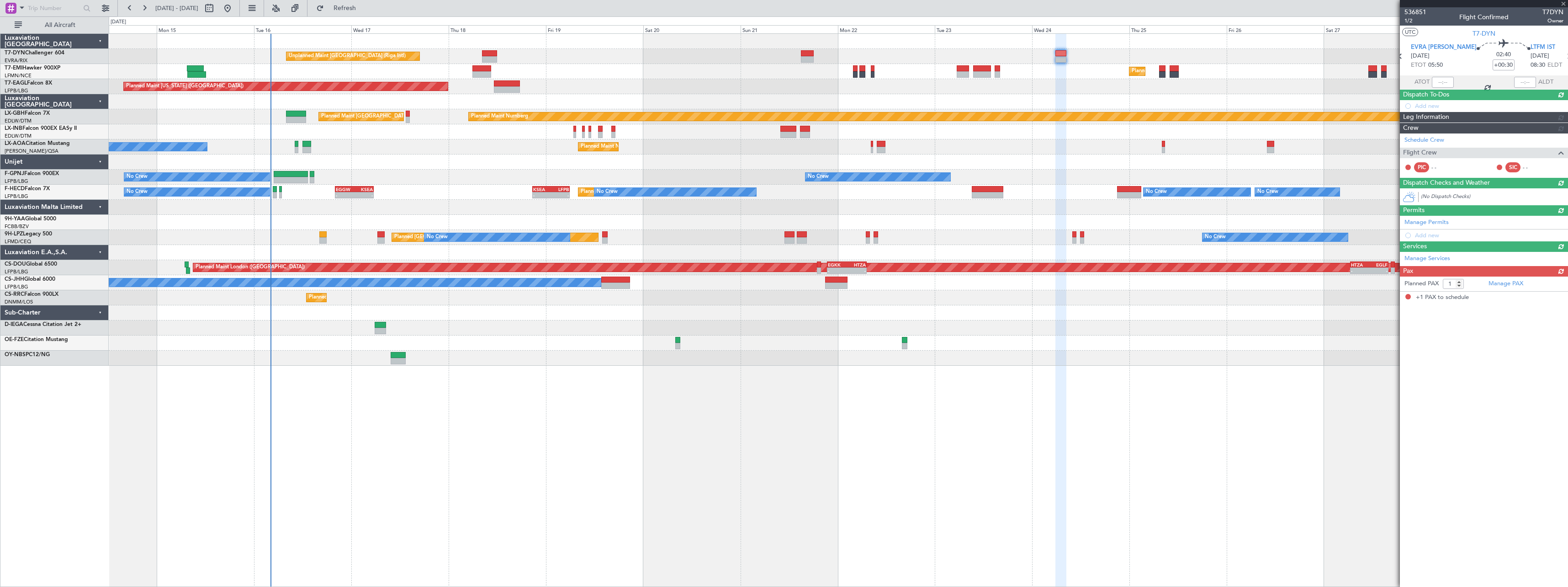
scroll to position [0, 0]
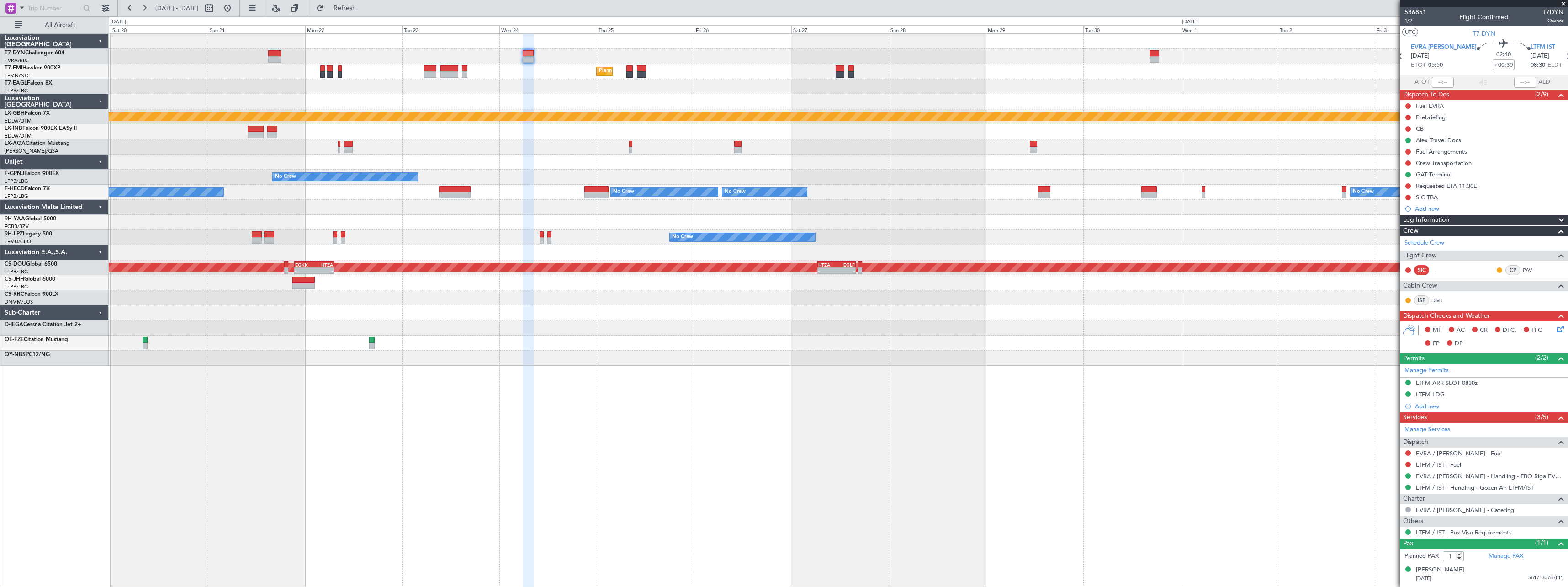
click at [539, 187] on div "No Crew No Crew No Crew No Crew - - HEGN 19:30 Z WSSL 05:25 Z Planned Maint [GE…" at bounding box center [838, 192] width 1459 height 15
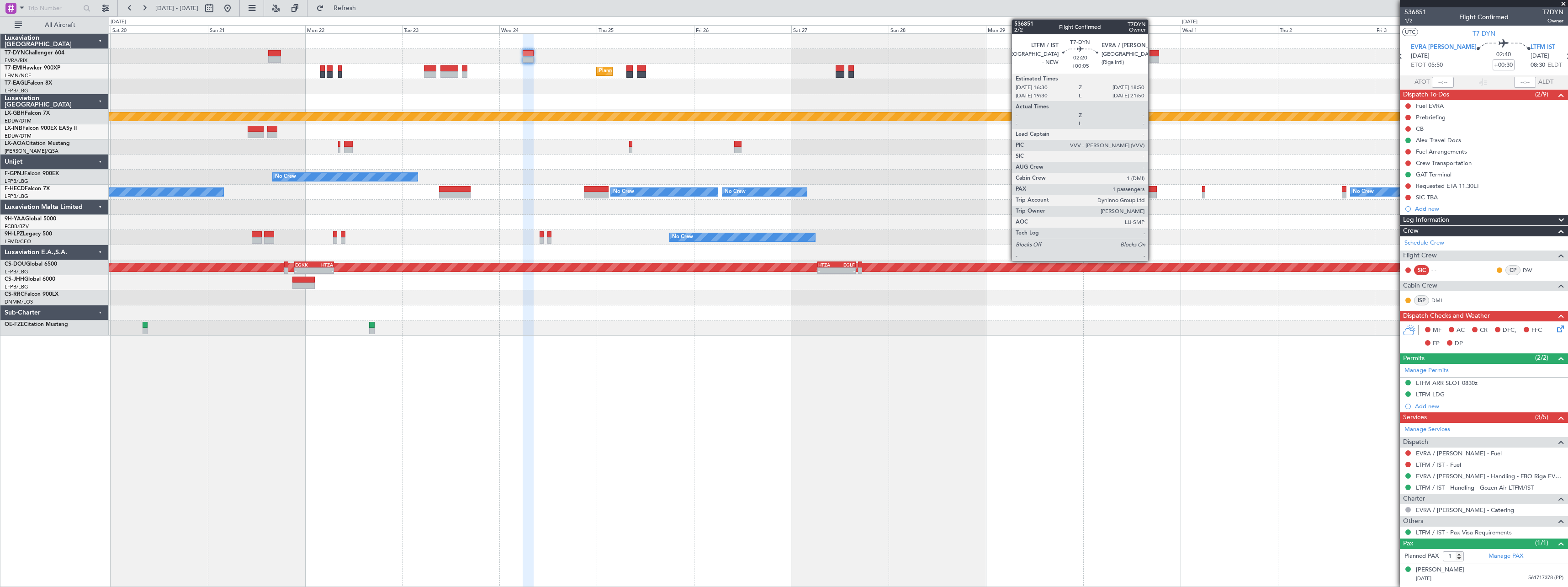
click at [1152, 57] on div at bounding box center [1154, 59] width 10 height 7
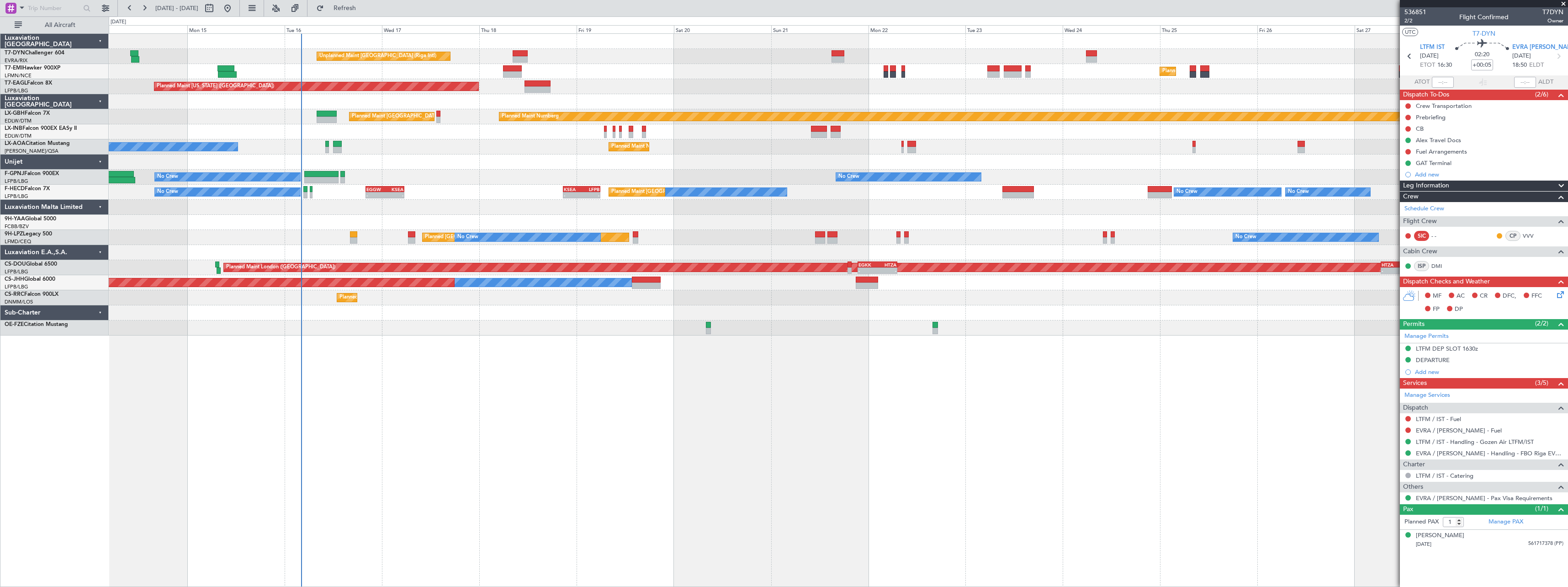
click at [1004, 374] on div "Unplanned Maint [GEOGRAPHIC_DATA] (Riga Intl) Planned Maint [GEOGRAPHIC_DATA] P…" at bounding box center [838, 310] width 1459 height 554
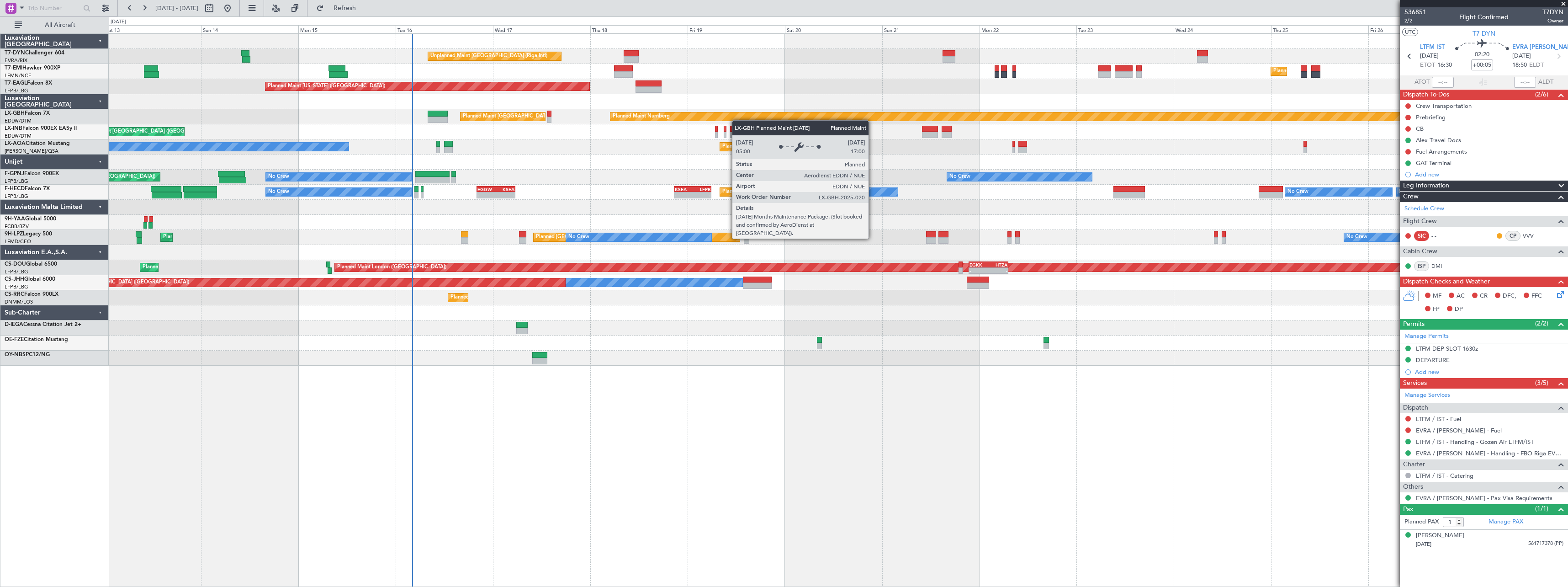
click at [842, 121] on div "Planned Maint Nurnberg Planned Maint [GEOGRAPHIC_DATA] ([GEOGRAPHIC_DATA])" at bounding box center [838, 116] width 1459 height 15
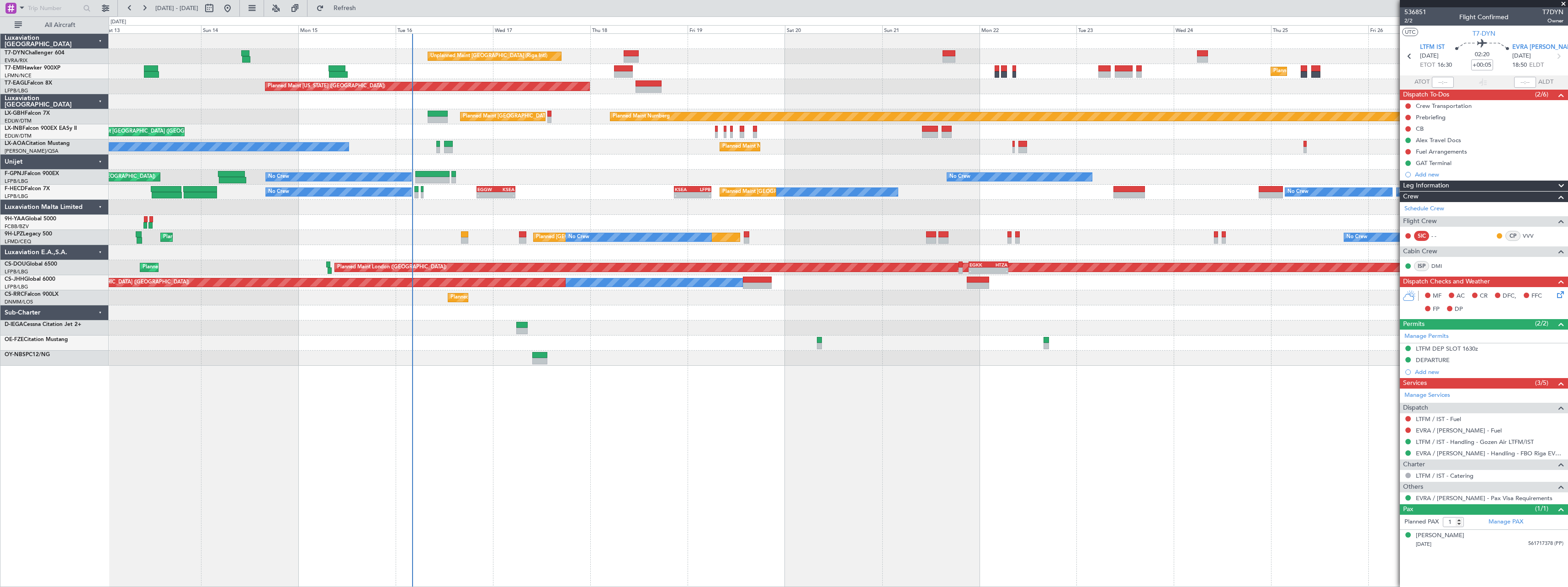
click at [568, 157] on div at bounding box center [838, 162] width 1459 height 15
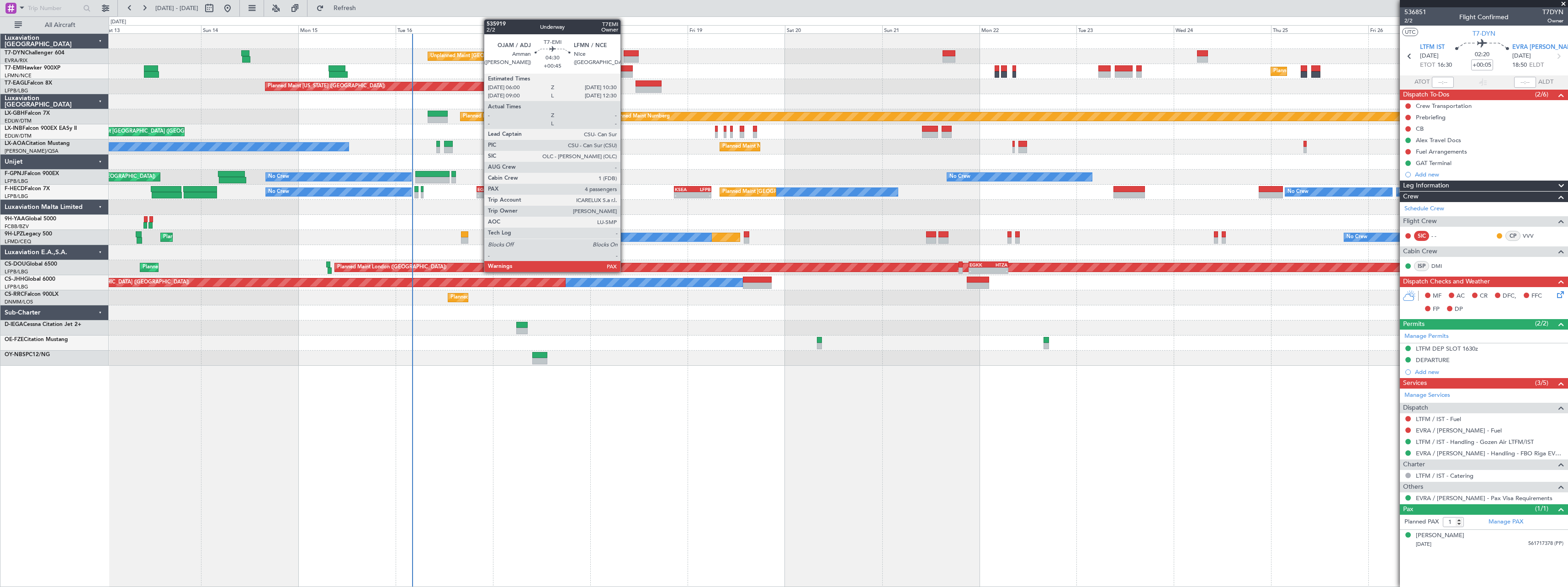
click at [625, 70] on div at bounding box center [623, 68] width 18 height 7
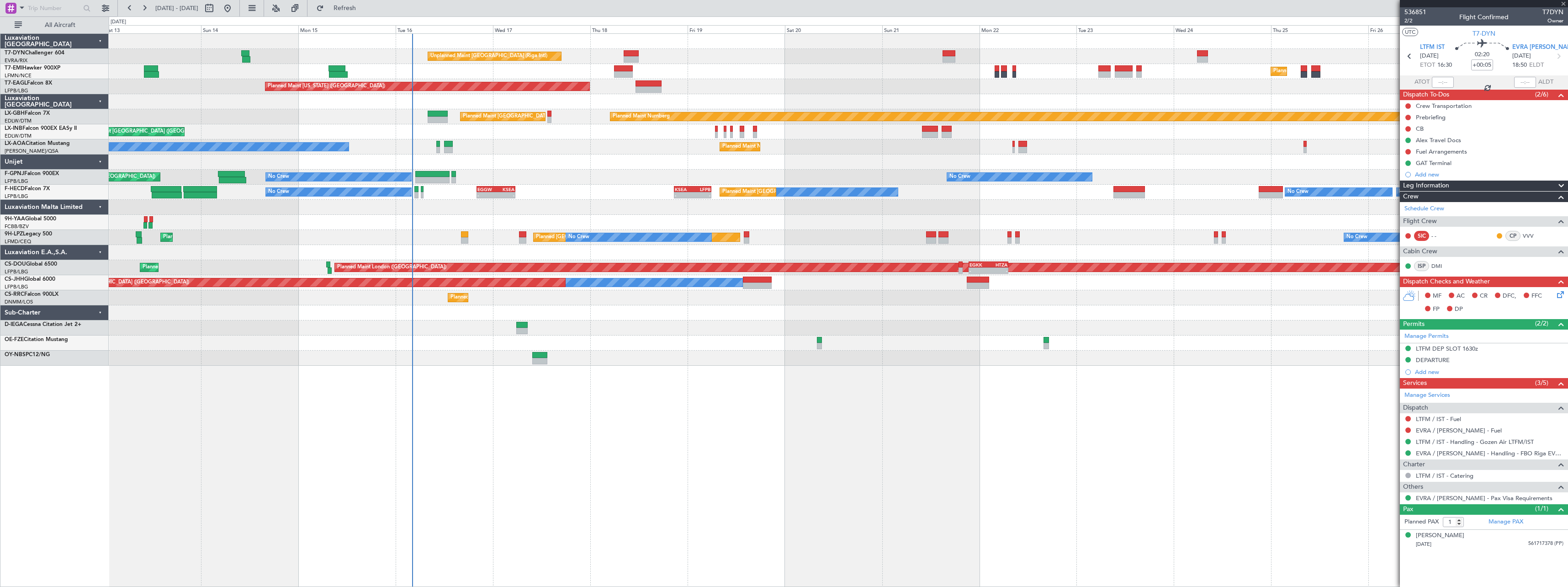
type input "+00:45"
type input "4"
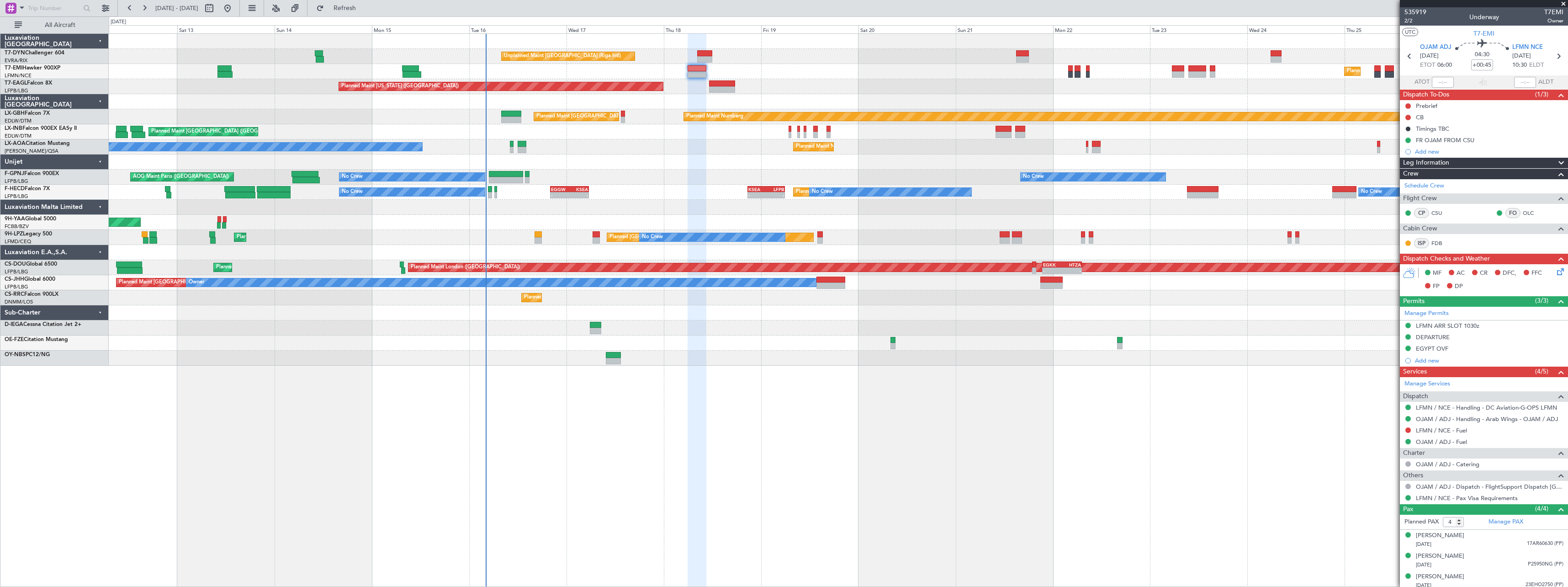
click at [816, 93] on div "Unplanned Maint [GEOGRAPHIC_DATA] (Riga Intl) Planned Maint [GEOGRAPHIC_DATA] P…" at bounding box center [838, 200] width 1459 height 332
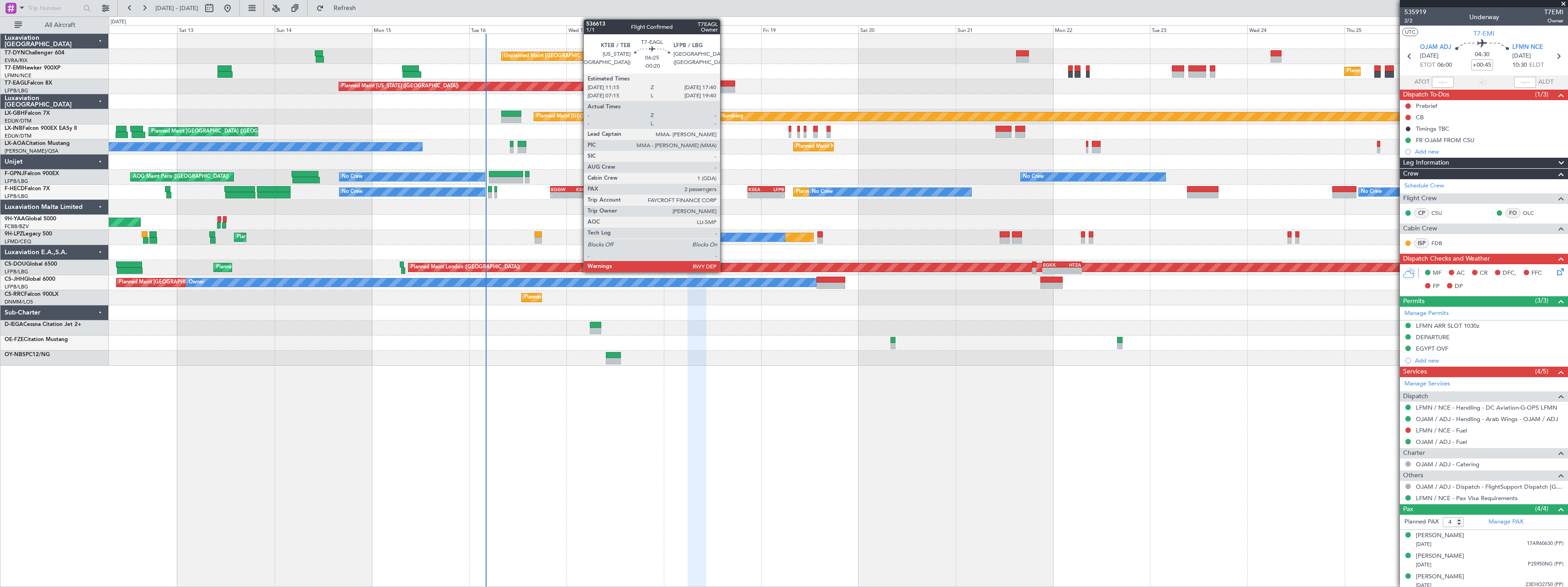
click at [724, 86] on div at bounding box center [722, 83] width 26 height 7
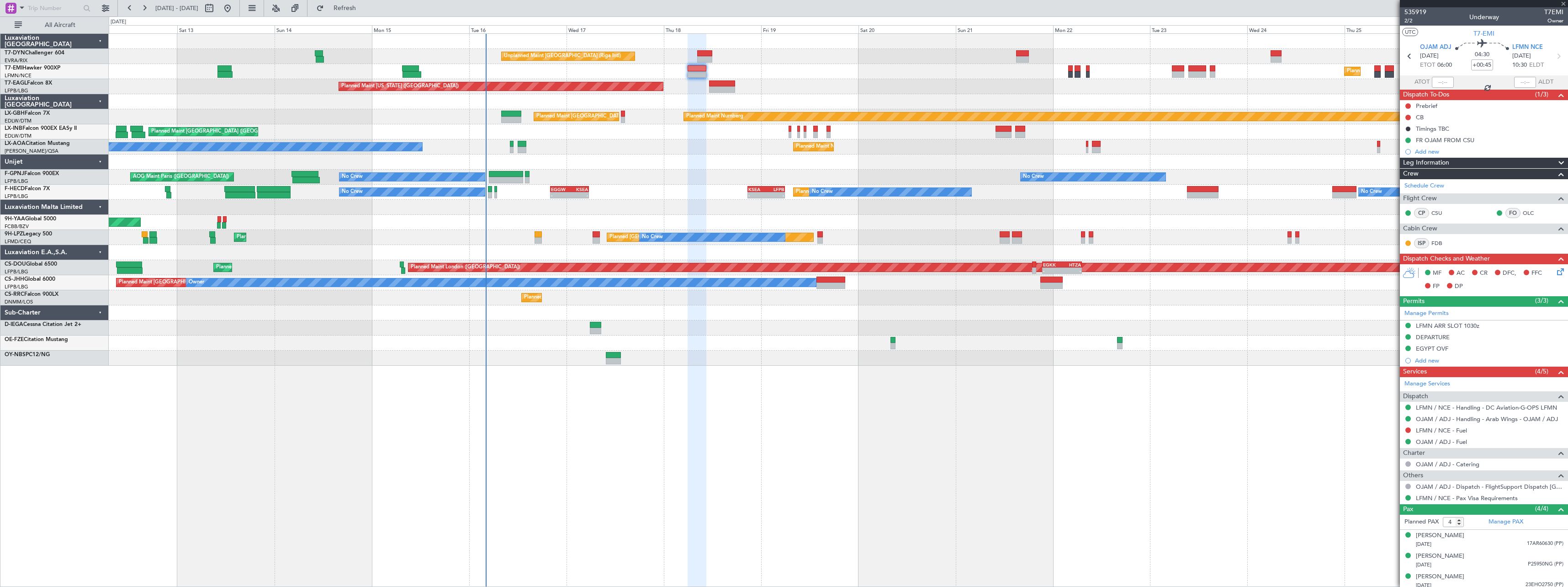
type input "-00:20"
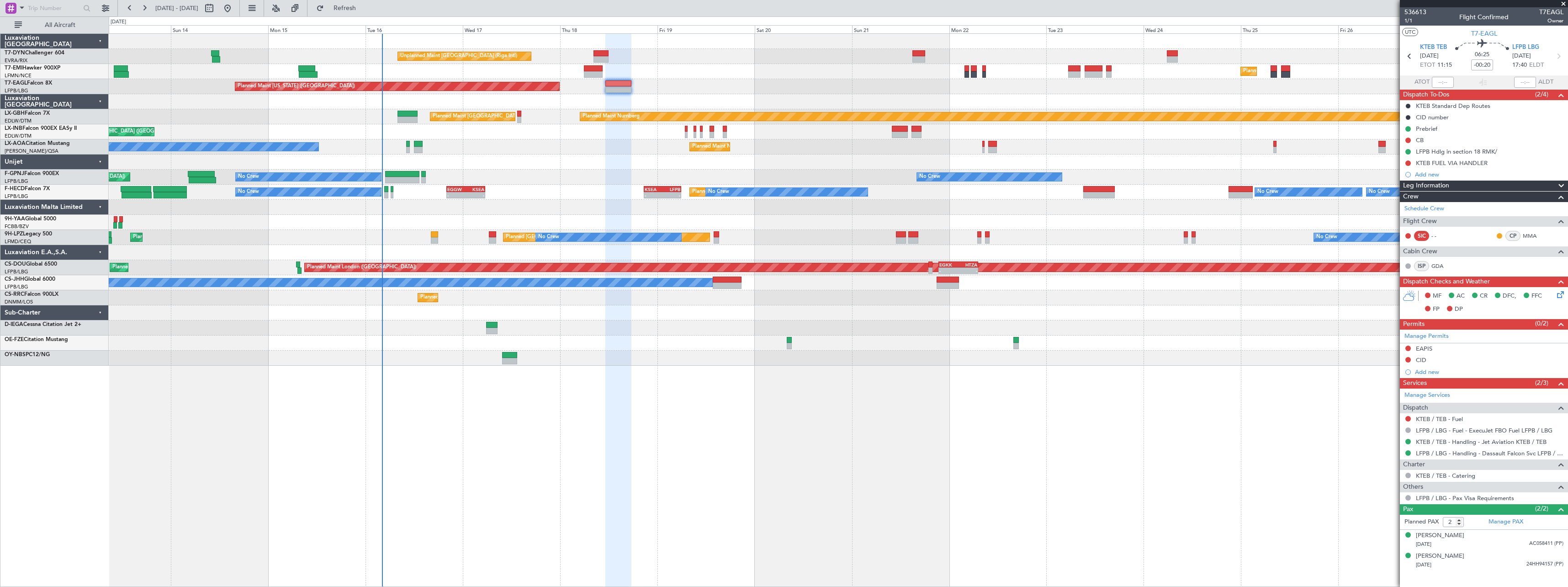
click at [603, 162] on div at bounding box center [838, 162] width 1459 height 15
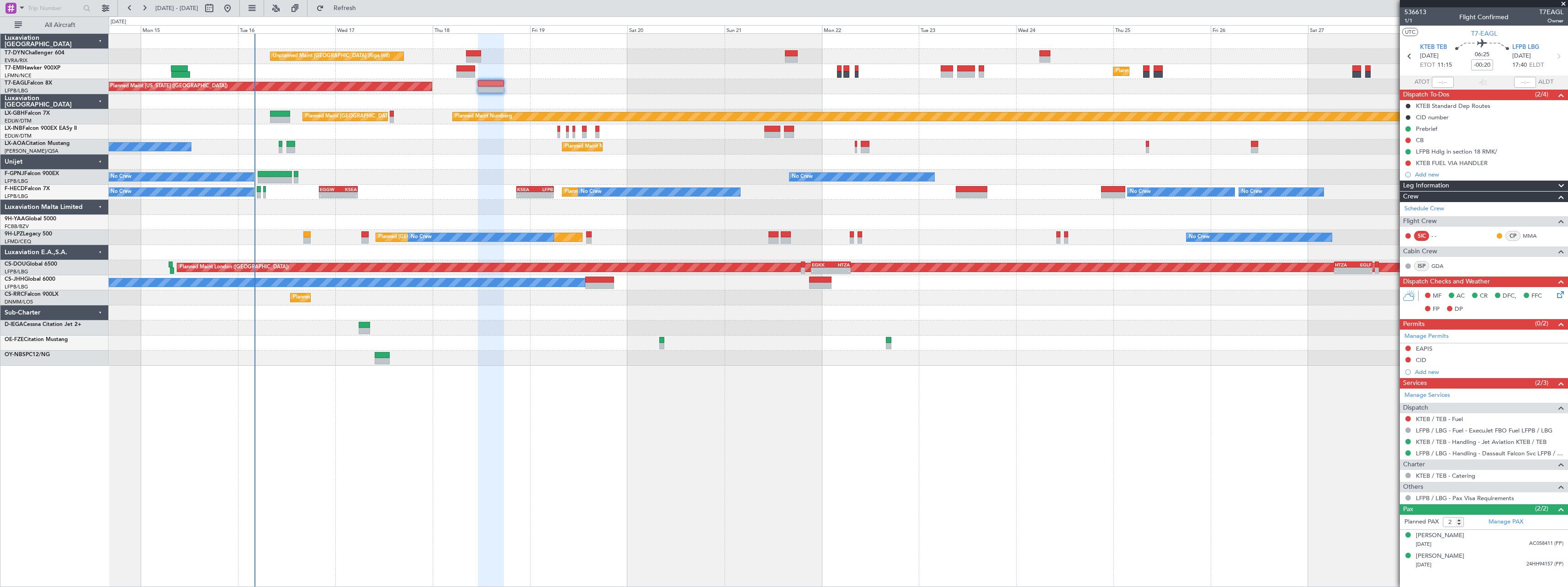
click at [528, 166] on div at bounding box center [838, 162] width 1459 height 15
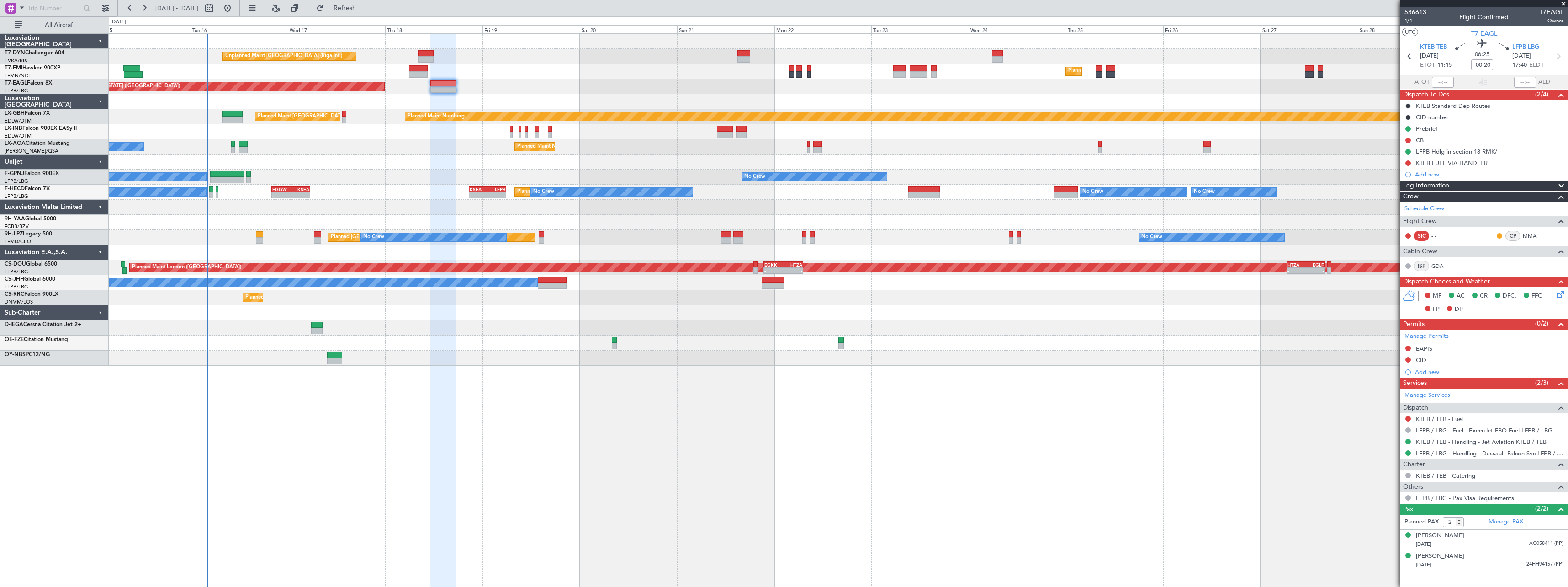
click at [501, 96] on div at bounding box center [838, 102] width 1459 height 15
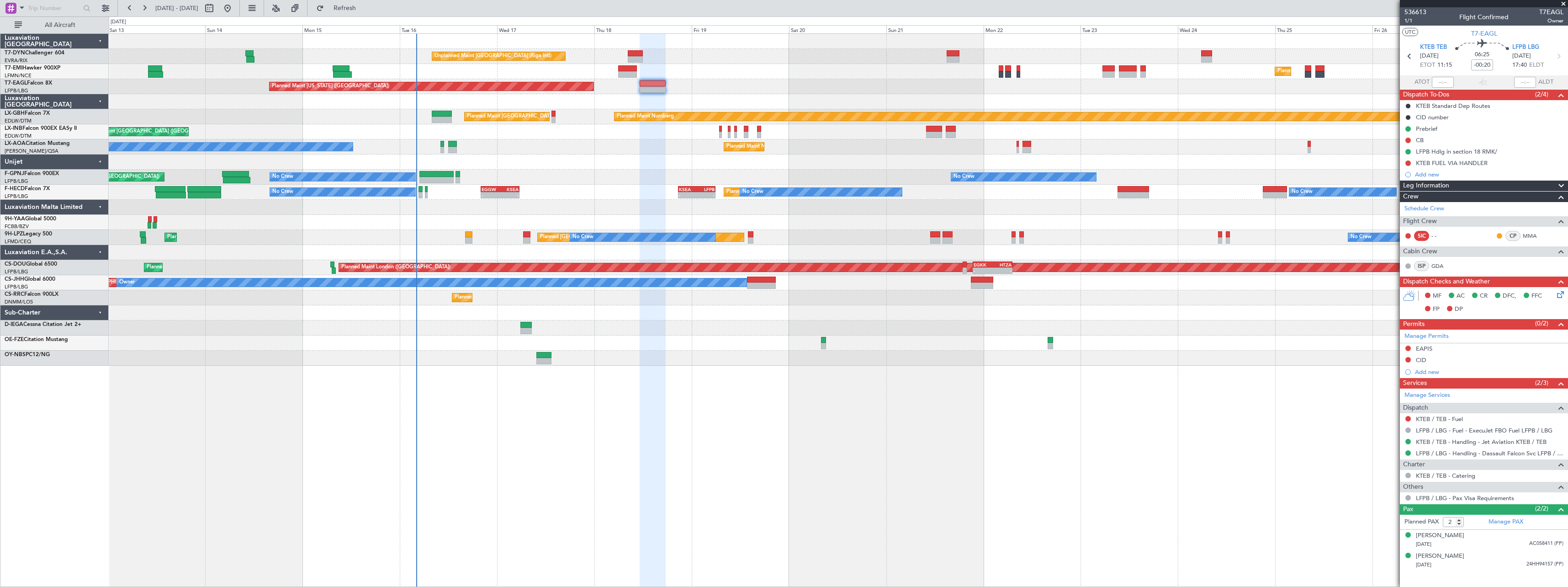
click at [600, 156] on div at bounding box center [838, 162] width 1459 height 15
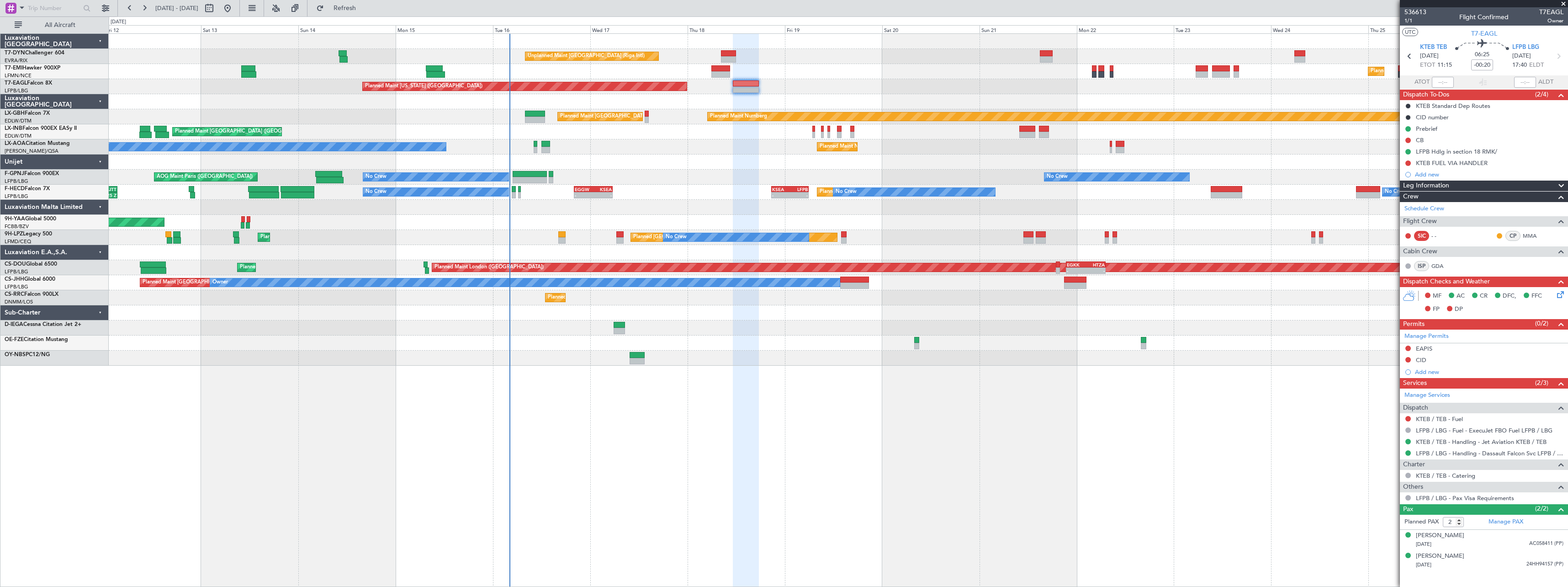
click at [673, 149] on div "No Crew [PERSON_NAME] [GEOGRAPHIC_DATA] ([GEOGRAPHIC_DATA])" at bounding box center [838, 147] width 1459 height 15
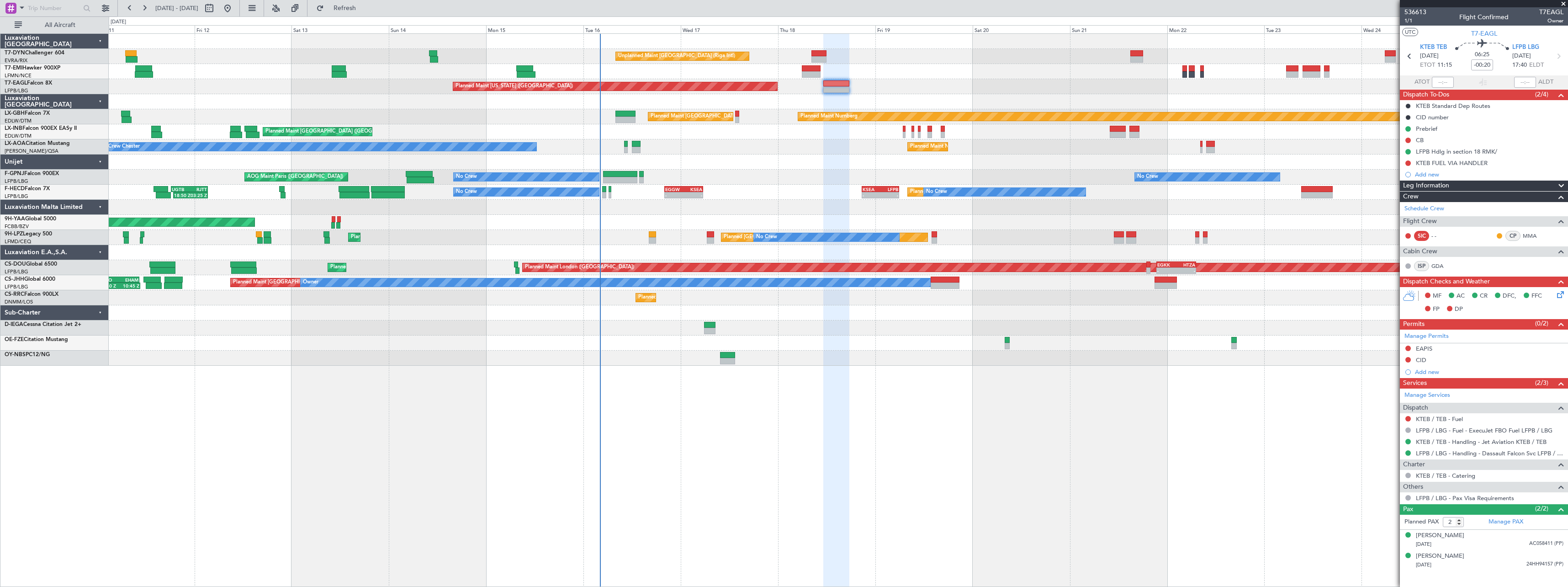
click at [648, 101] on div at bounding box center [838, 102] width 1459 height 15
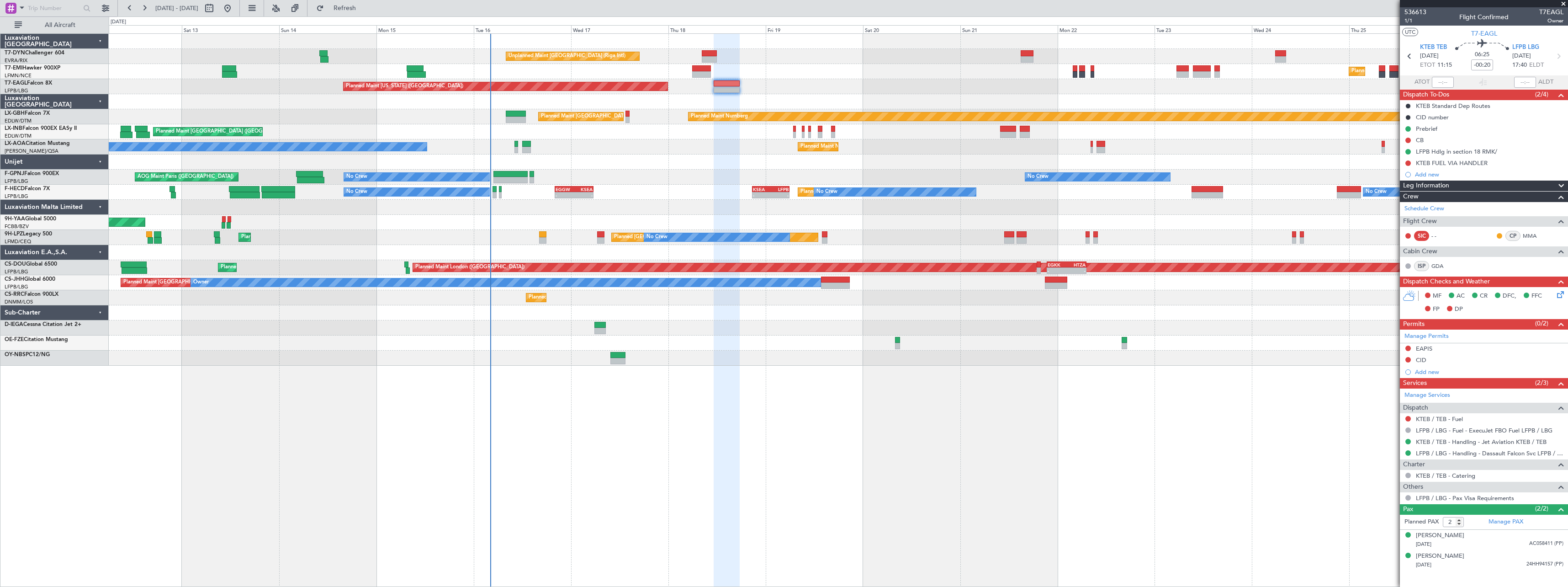
click at [640, 435] on div "Unplanned Maint [GEOGRAPHIC_DATA] (Riga Intl) Planned Maint [GEOGRAPHIC_DATA] P…" at bounding box center [838, 310] width 1459 height 554
click at [688, 185] on div "No Crew No Crew Planned Maint [GEOGRAPHIC_DATA] ([GEOGRAPHIC_DATA]) No Crew - -…" at bounding box center [838, 192] width 1459 height 15
click at [1561, 3] on span at bounding box center [1563, 4] width 9 height 9
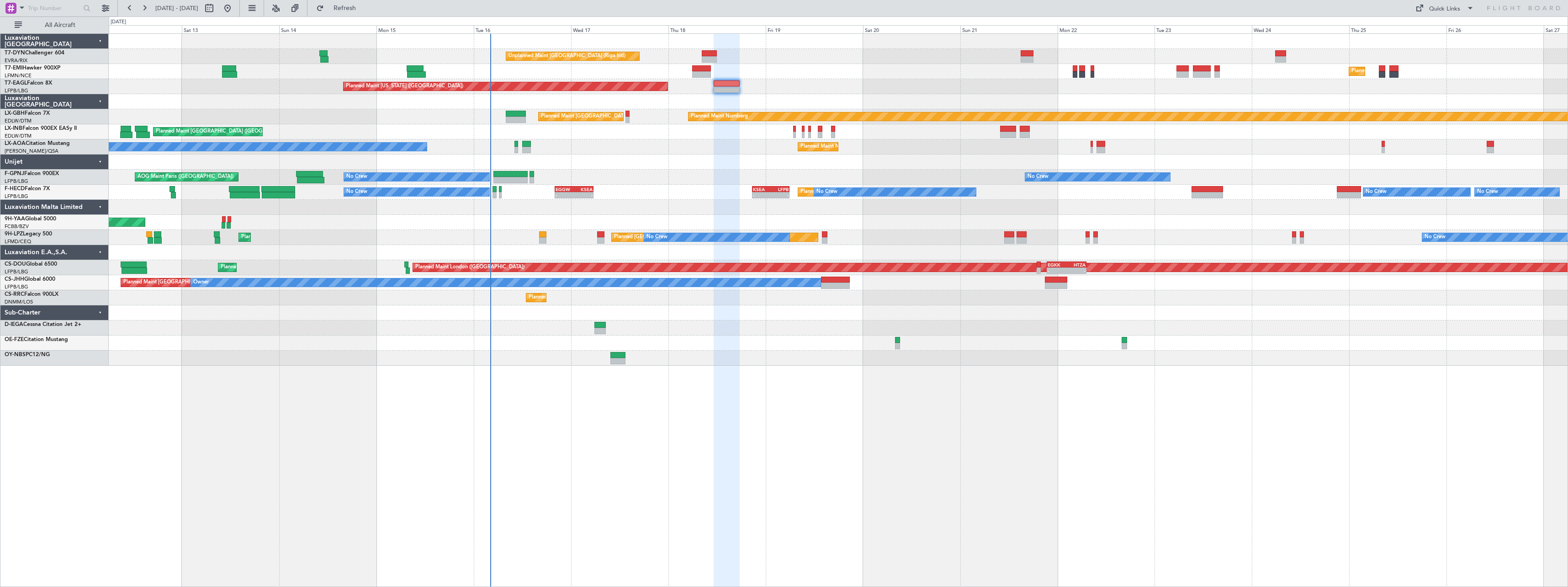
type input "0"
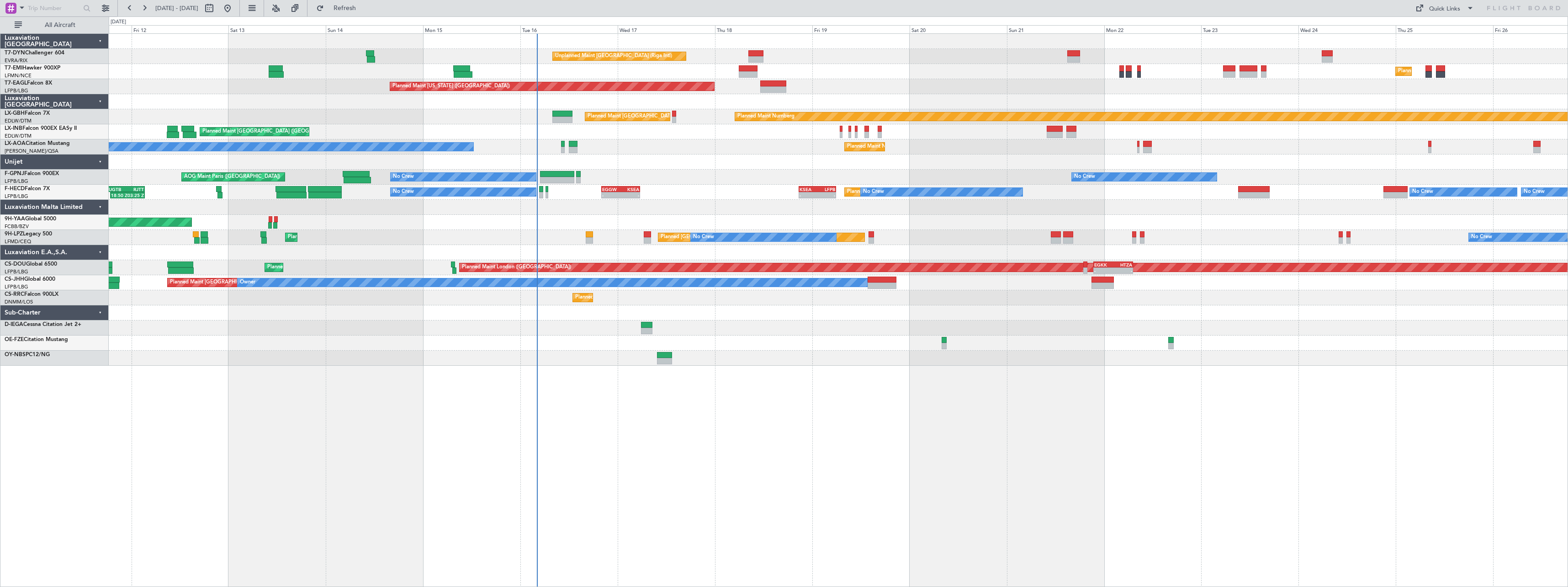
click at [695, 158] on div at bounding box center [838, 162] width 1459 height 15
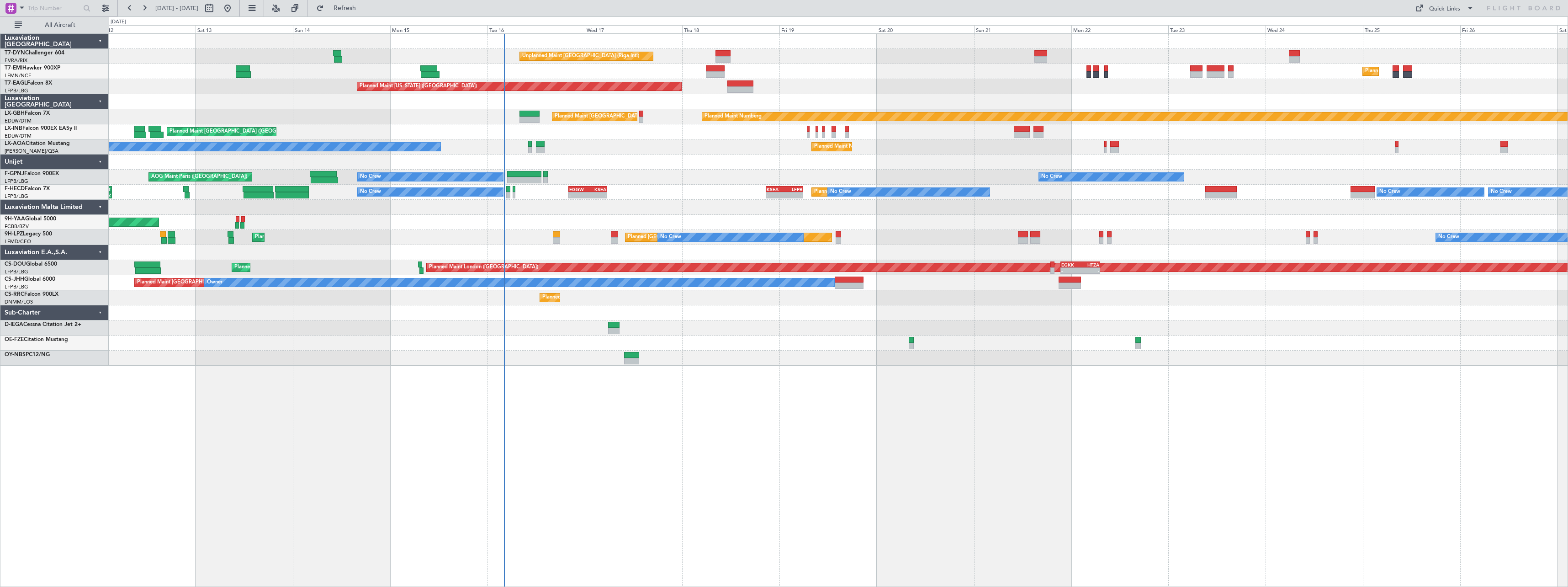
click at [481, 127] on div "Planned Maint [GEOGRAPHIC_DATA] ([GEOGRAPHIC_DATA])" at bounding box center [838, 132] width 1459 height 15
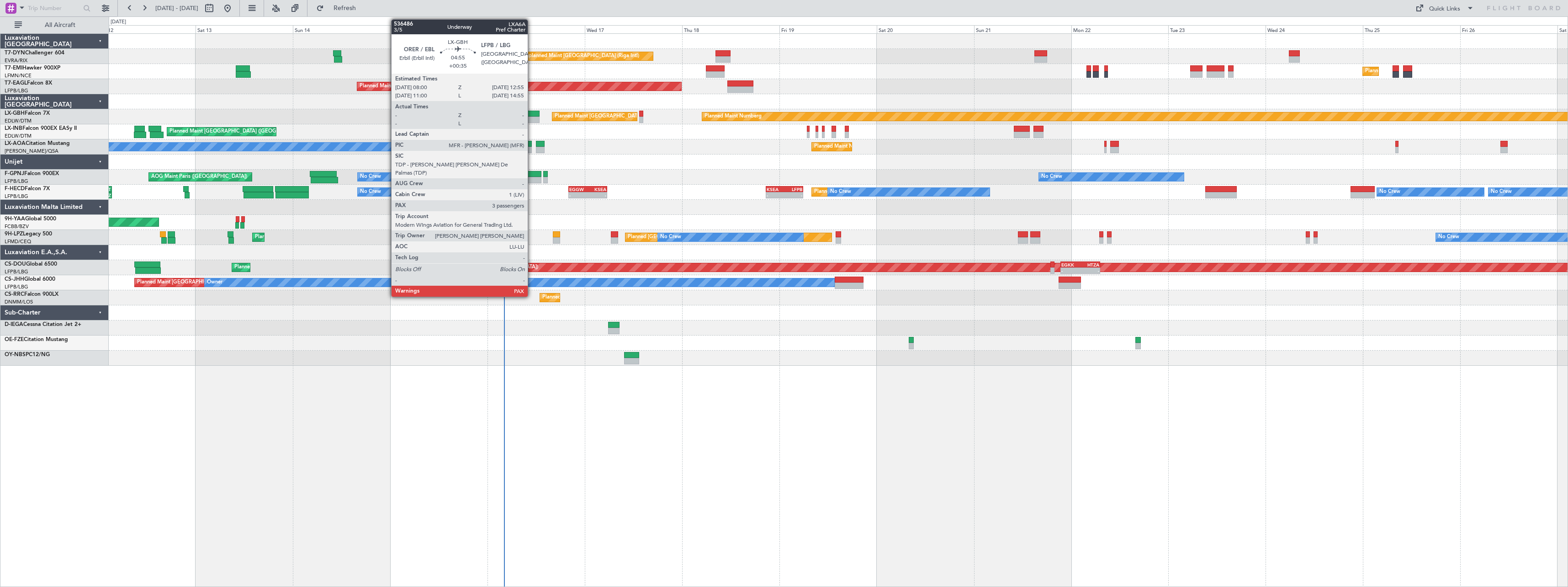
click at [532, 114] on div at bounding box center [529, 114] width 20 height 7
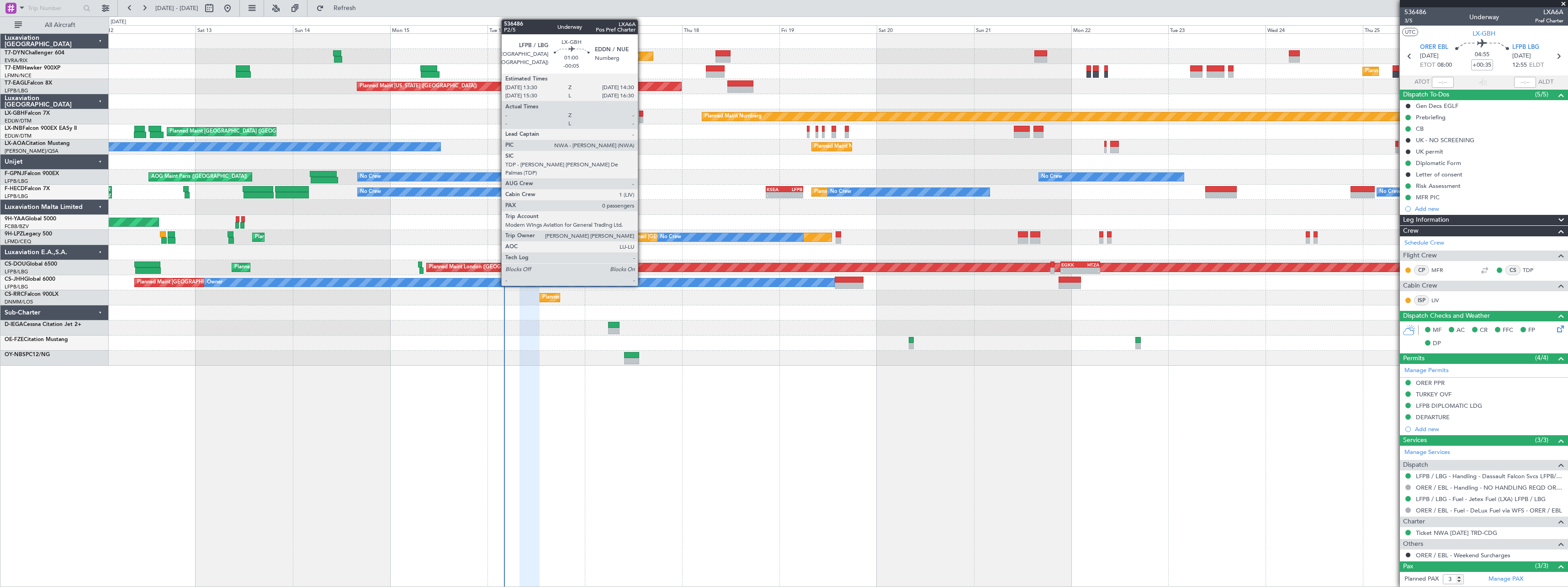
click at [642, 116] on div at bounding box center [641, 114] width 4 height 7
type input "-00:05"
type input "0"
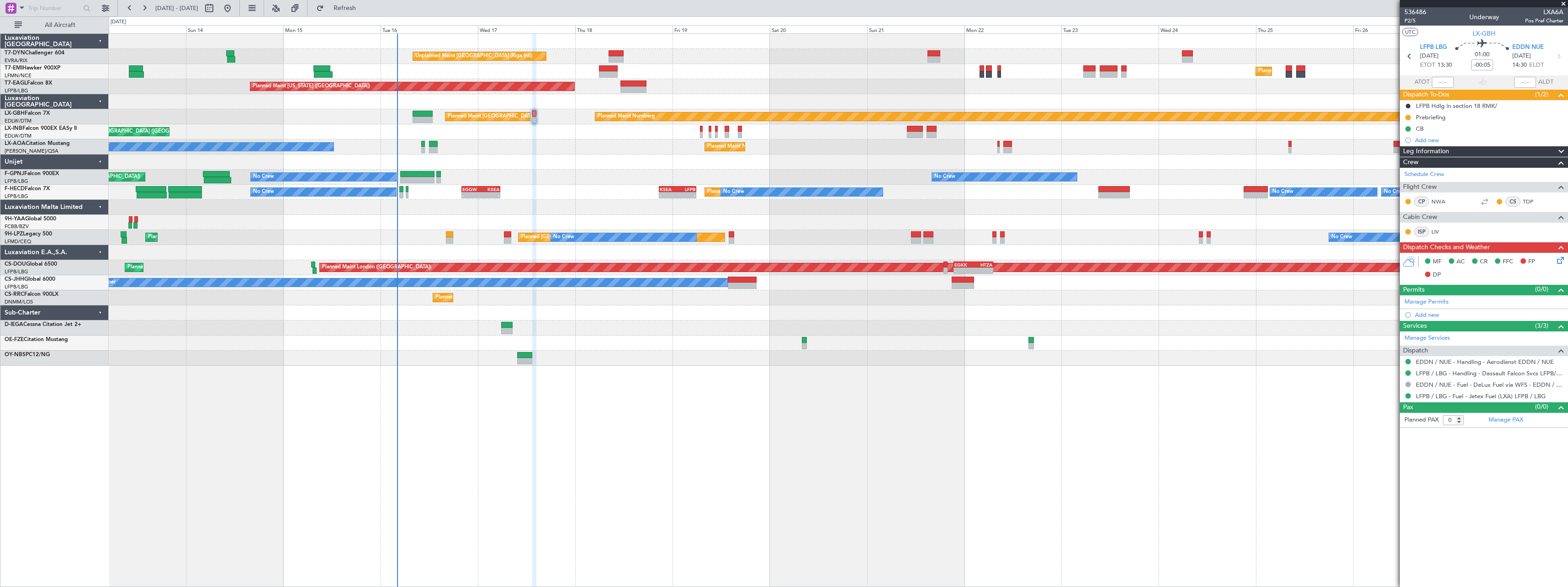
click at [528, 156] on div at bounding box center [838, 162] width 1459 height 15
click at [572, 153] on div "No Crew [PERSON_NAME] [GEOGRAPHIC_DATA] ([GEOGRAPHIC_DATA])" at bounding box center [838, 147] width 1459 height 15
click at [1564, 4] on span at bounding box center [1563, 4] width 9 height 9
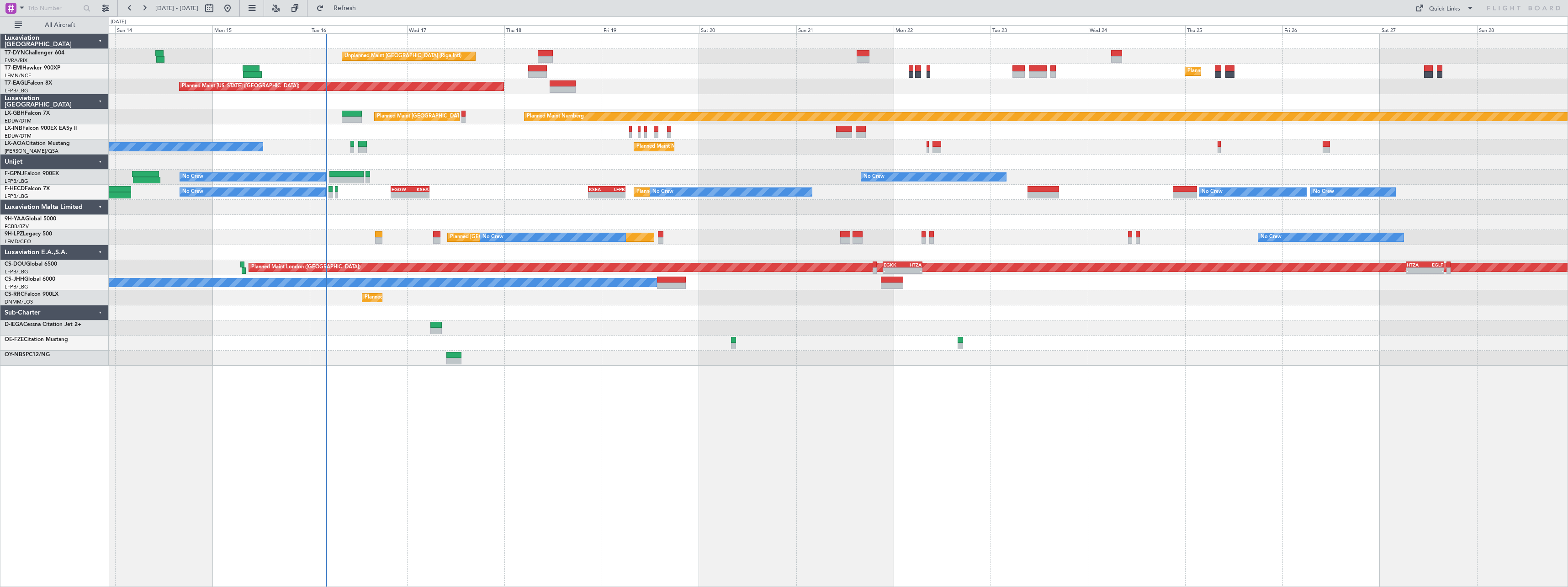
click at [544, 155] on div at bounding box center [838, 162] width 1459 height 15
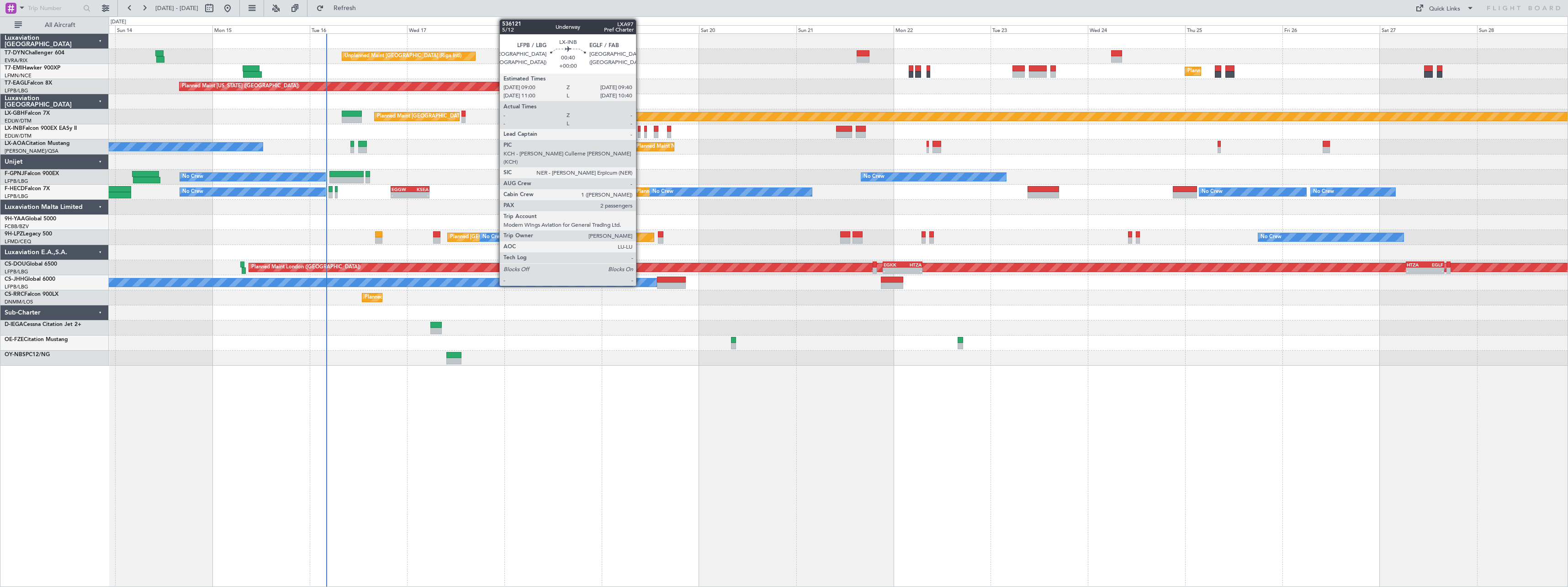
click at [640, 130] on div at bounding box center [639, 128] width 3 height 7
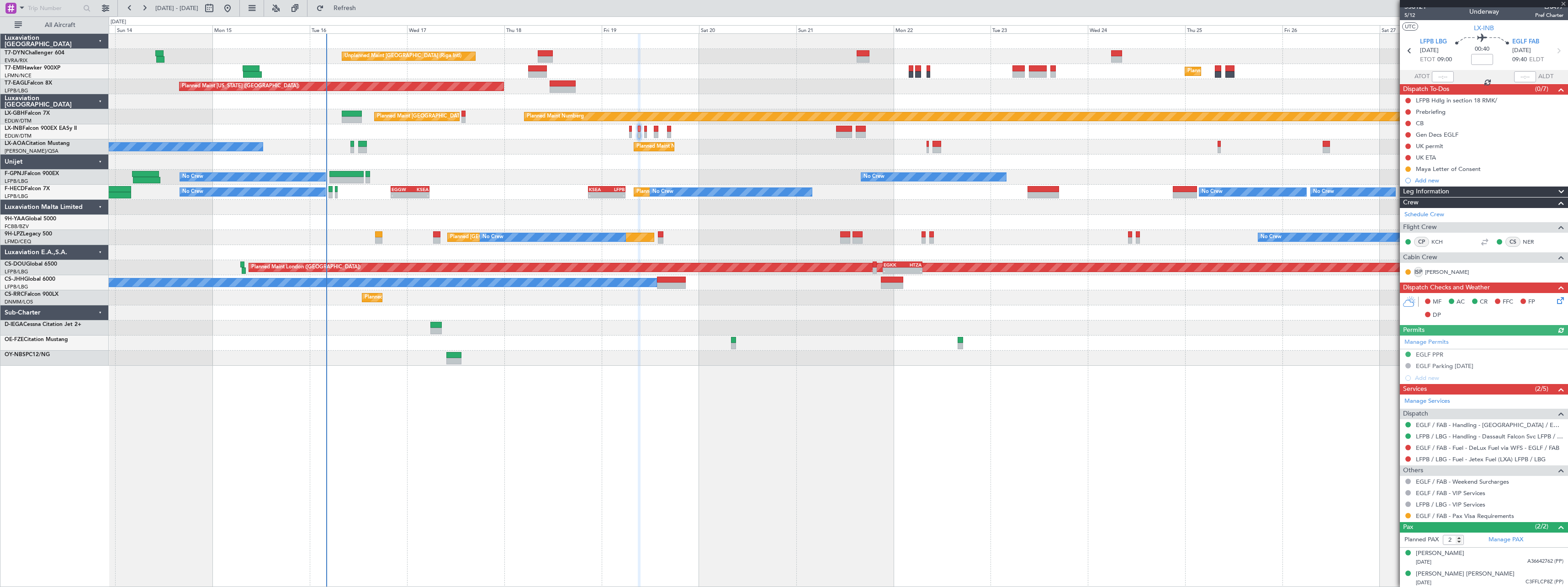
scroll to position [7, 0]
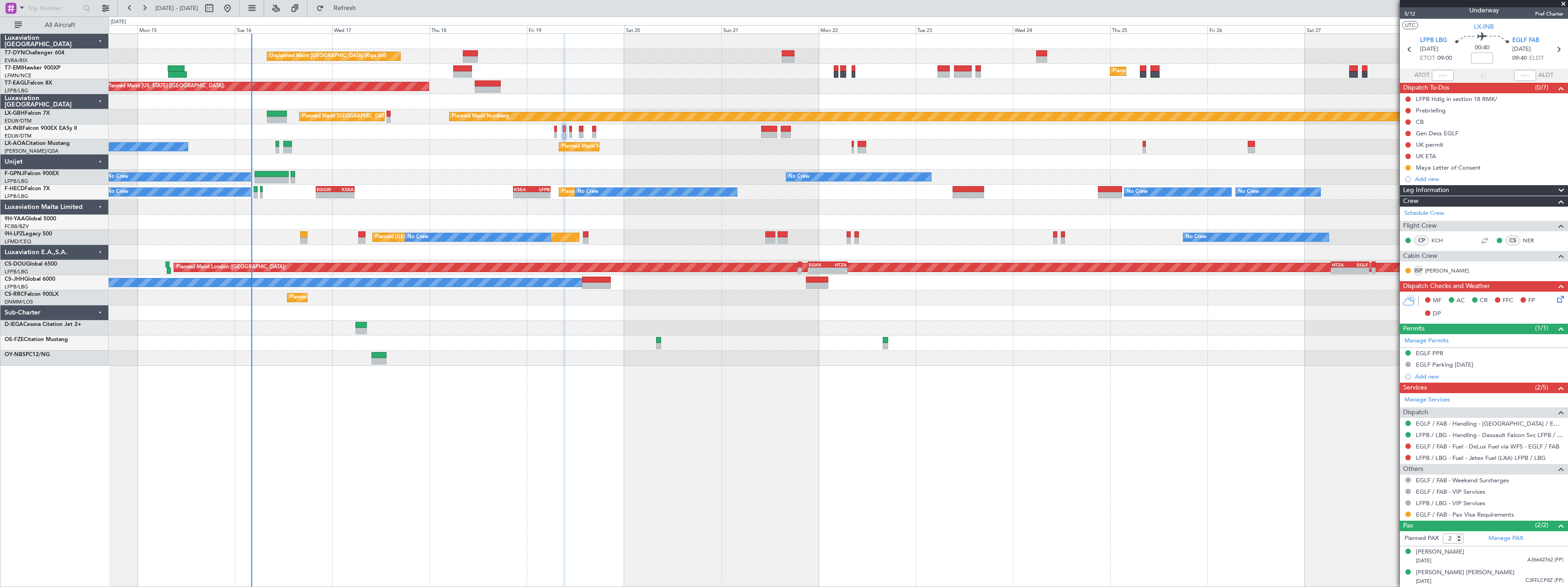
click at [659, 156] on div at bounding box center [838, 162] width 1459 height 15
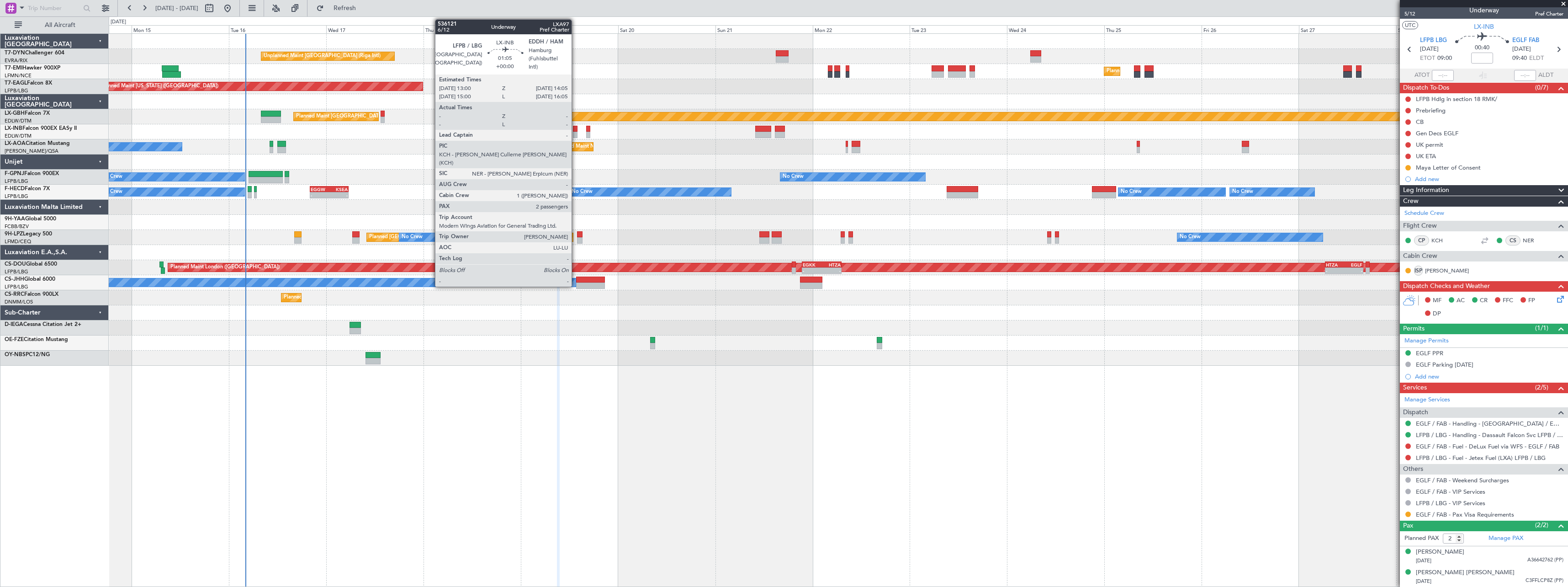
click at [576, 135] on div at bounding box center [575, 135] width 5 height 7
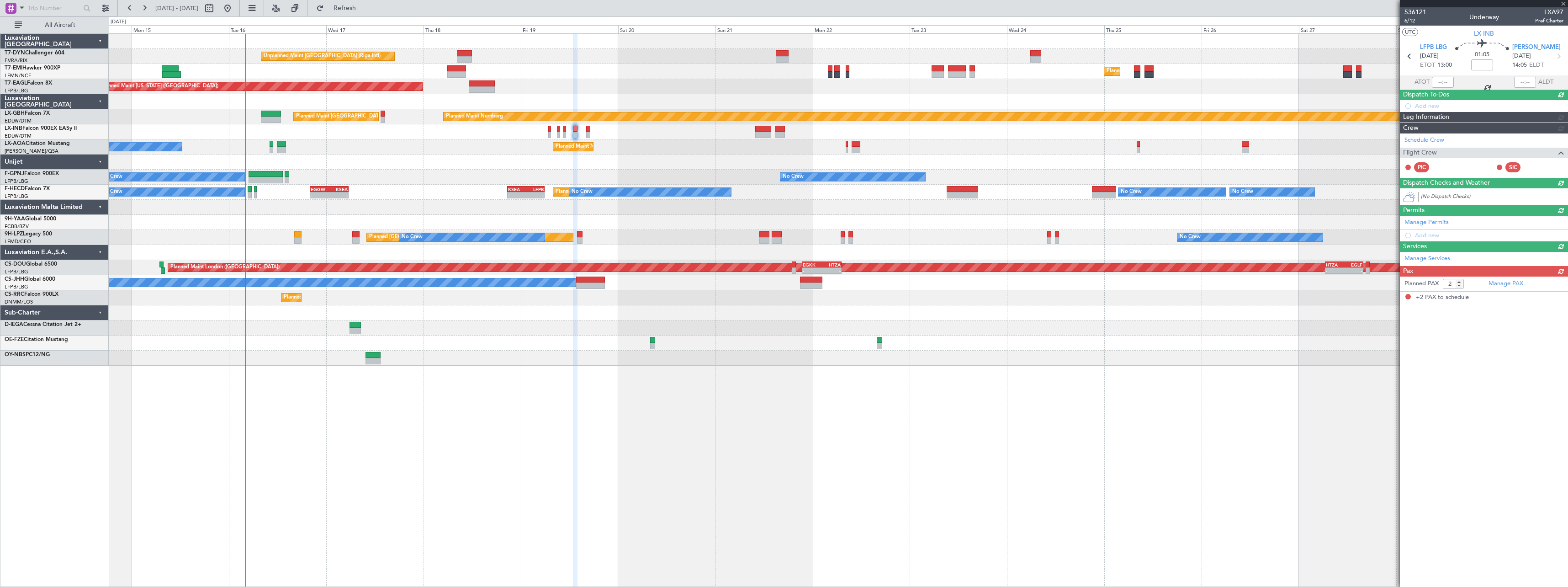
scroll to position [0, 0]
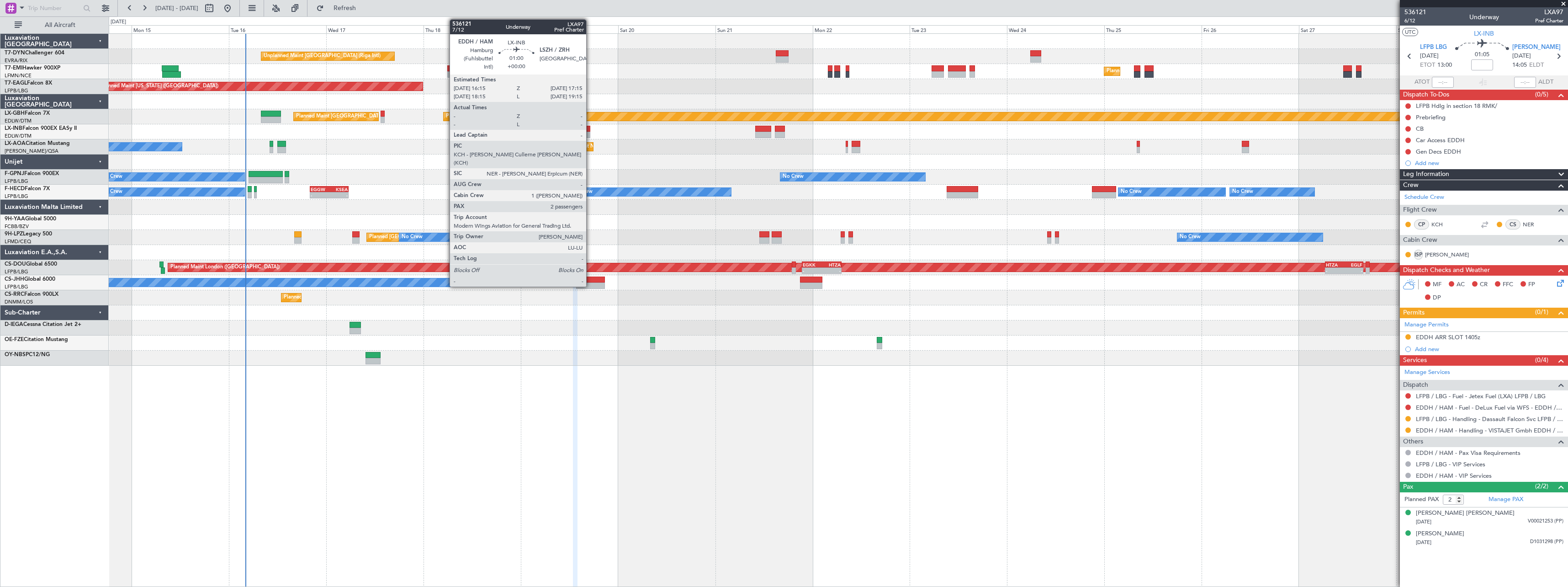
click at [590, 128] on div at bounding box center [588, 128] width 4 height 7
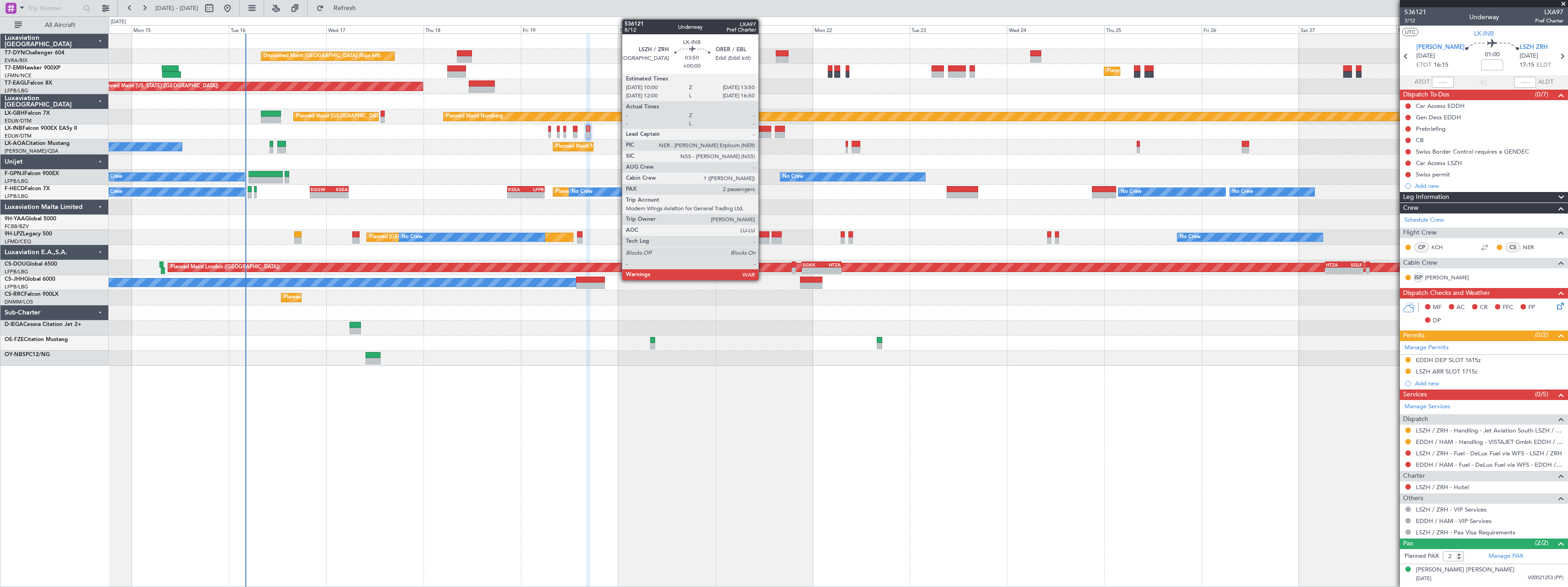
click at [763, 128] on div at bounding box center [763, 128] width 16 height 7
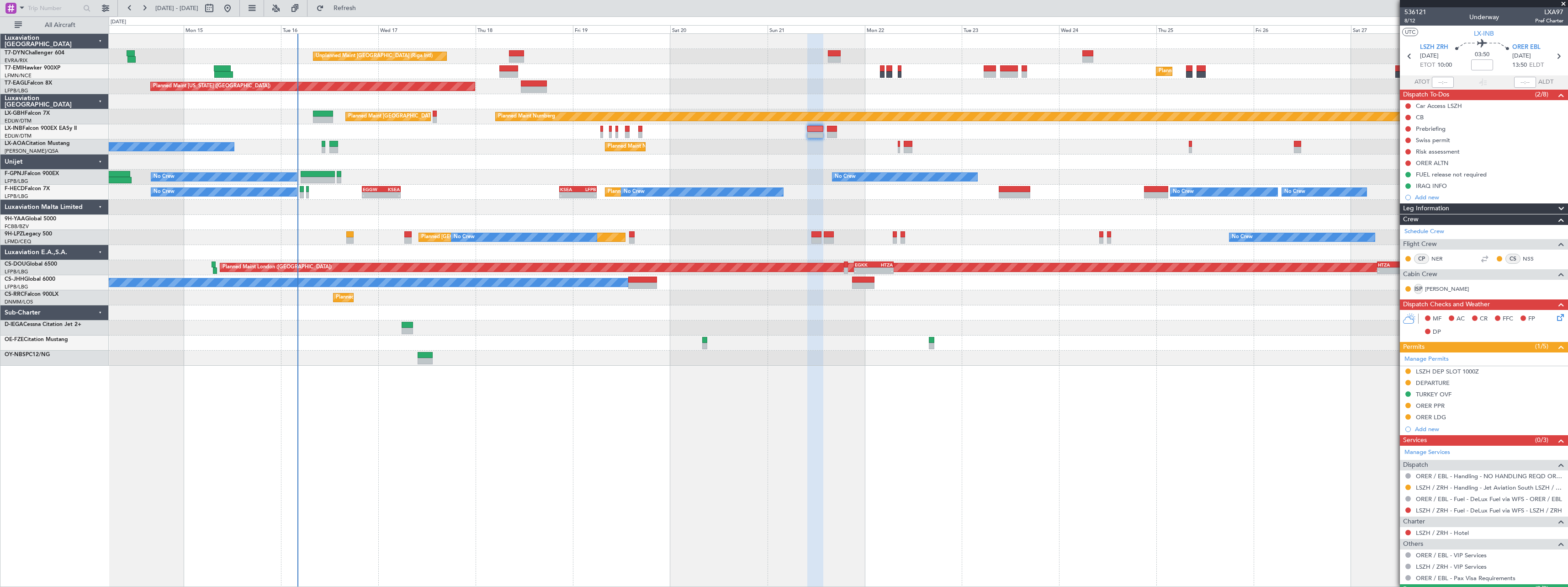
click at [713, 140] on div "No Crew [PERSON_NAME] [GEOGRAPHIC_DATA] ([GEOGRAPHIC_DATA])" at bounding box center [838, 147] width 1459 height 15
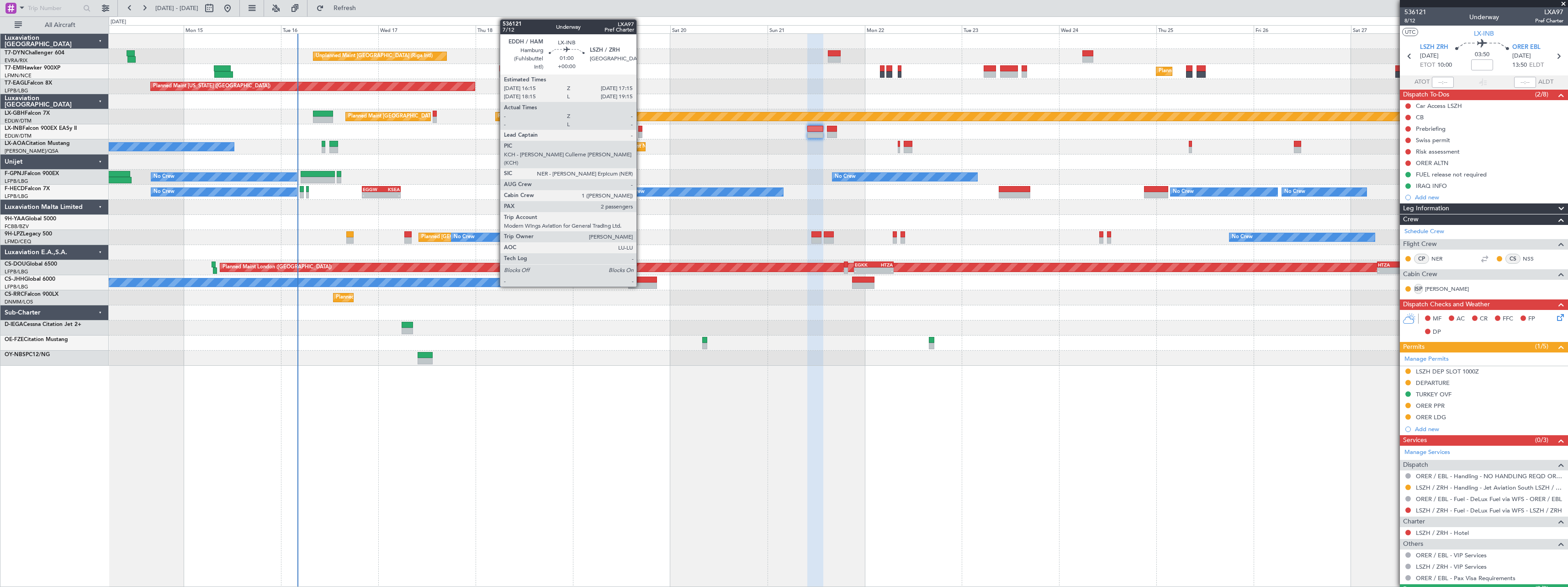
click at [640, 130] on div at bounding box center [640, 128] width 4 height 7
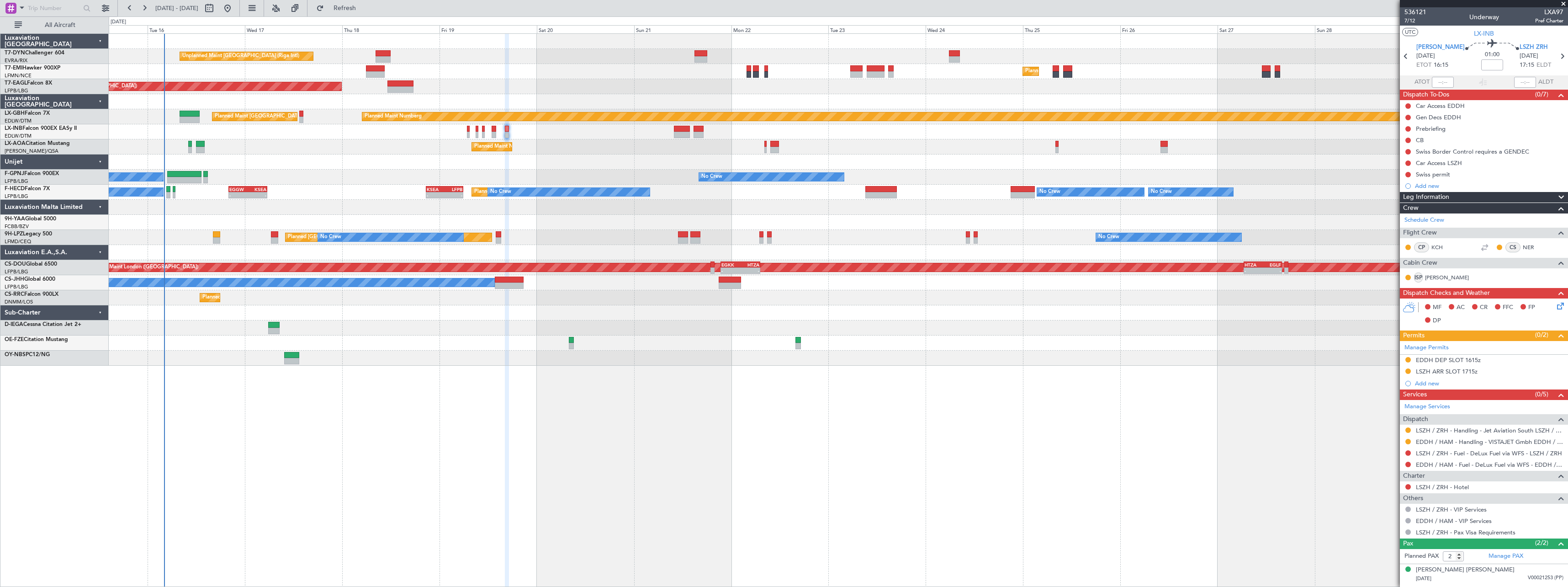
click at [621, 140] on div "Planned Maint Nice ([GEOGRAPHIC_DATA]) No Crew [GEOGRAPHIC_DATA] ([GEOGRAPHIC_D…" at bounding box center [838, 147] width 1459 height 15
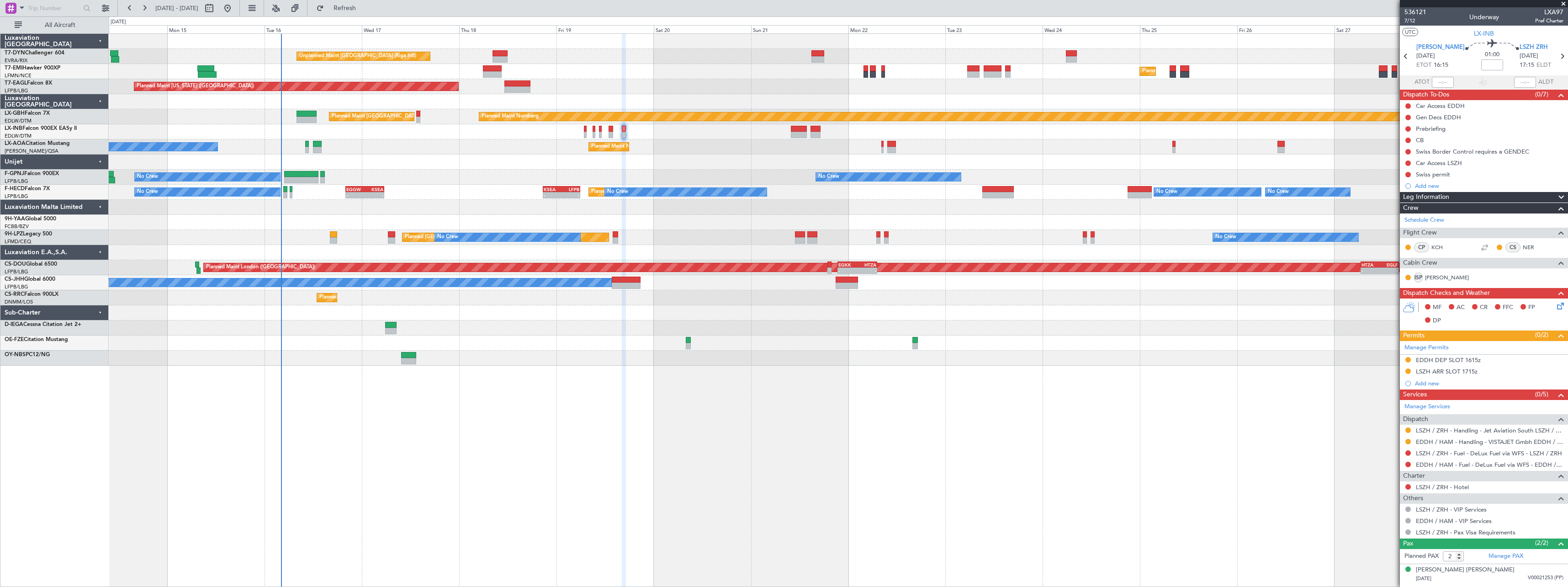
click at [702, 136] on div "Planned Maint [GEOGRAPHIC_DATA] ([GEOGRAPHIC_DATA])" at bounding box center [838, 132] width 1459 height 15
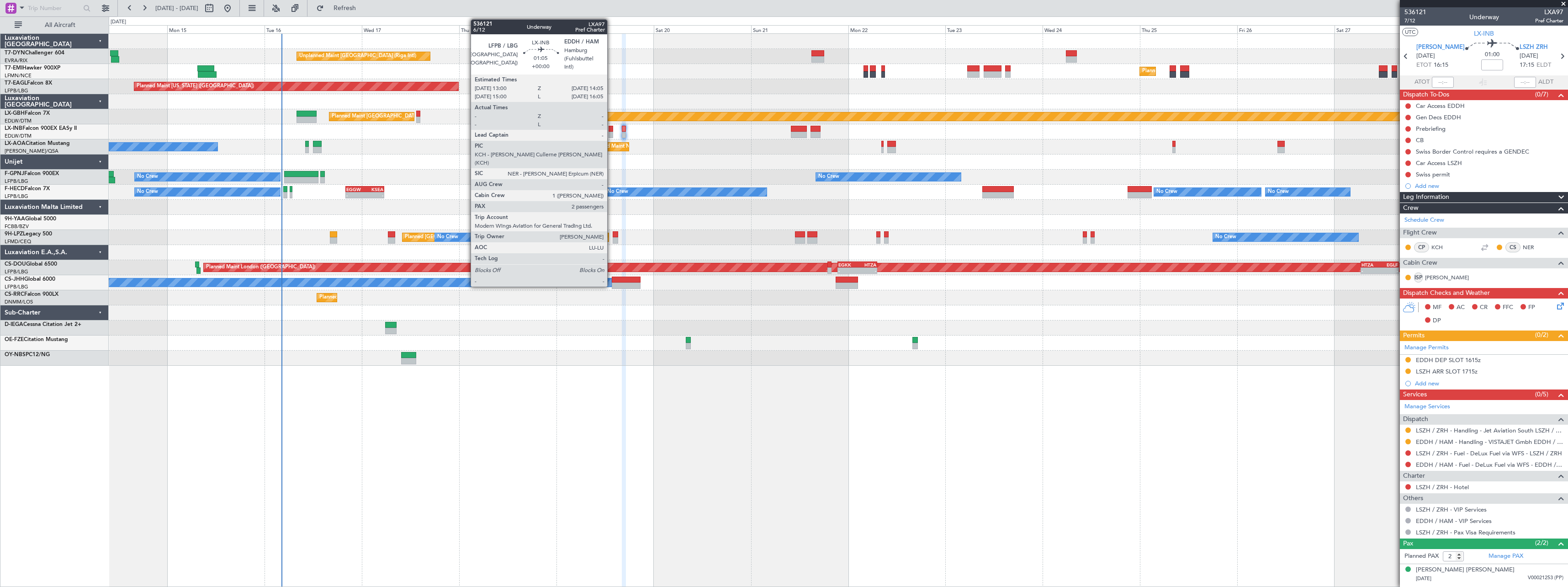
click at [611, 133] on div at bounding box center [611, 135] width 5 height 7
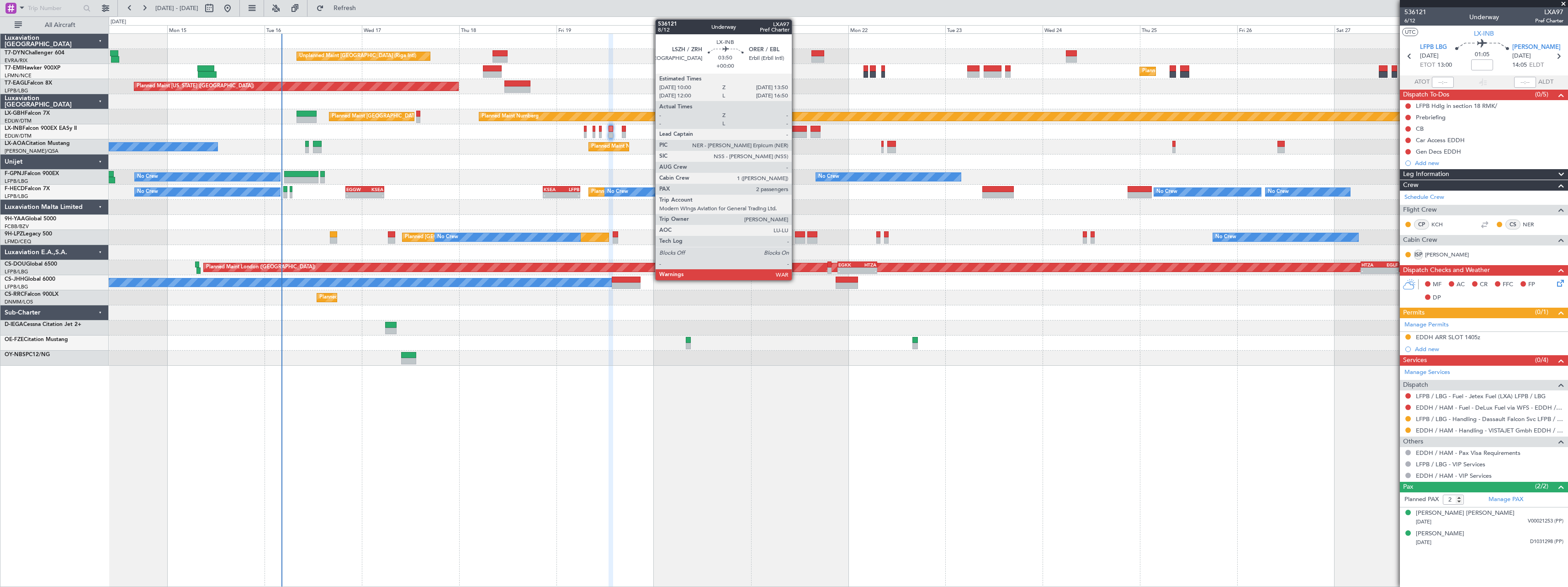
click at [796, 126] on div at bounding box center [799, 128] width 16 height 7
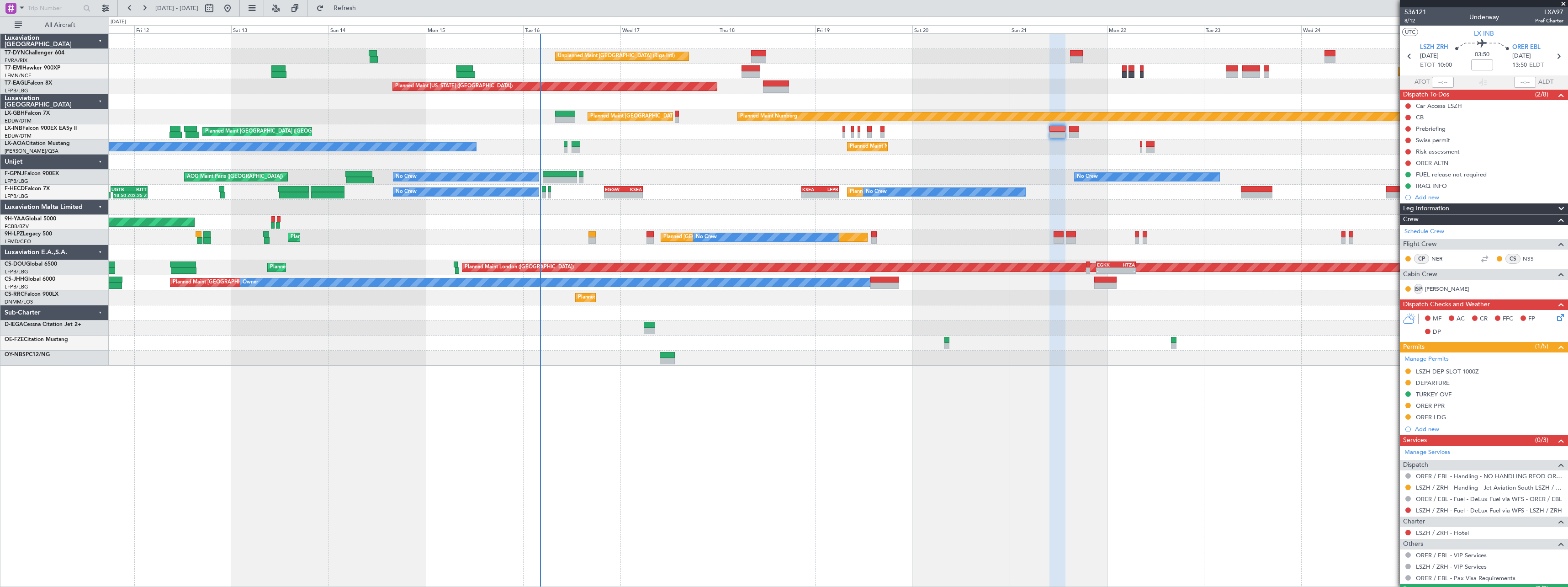
click at [666, 178] on div "Unplanned Maint [GEOGRAPHIC_DATA] (Riga Intl) Planned Maint [GEOGRAPHIC_DATA] P…" at bounding box center [838, 200] width 1459 height 332
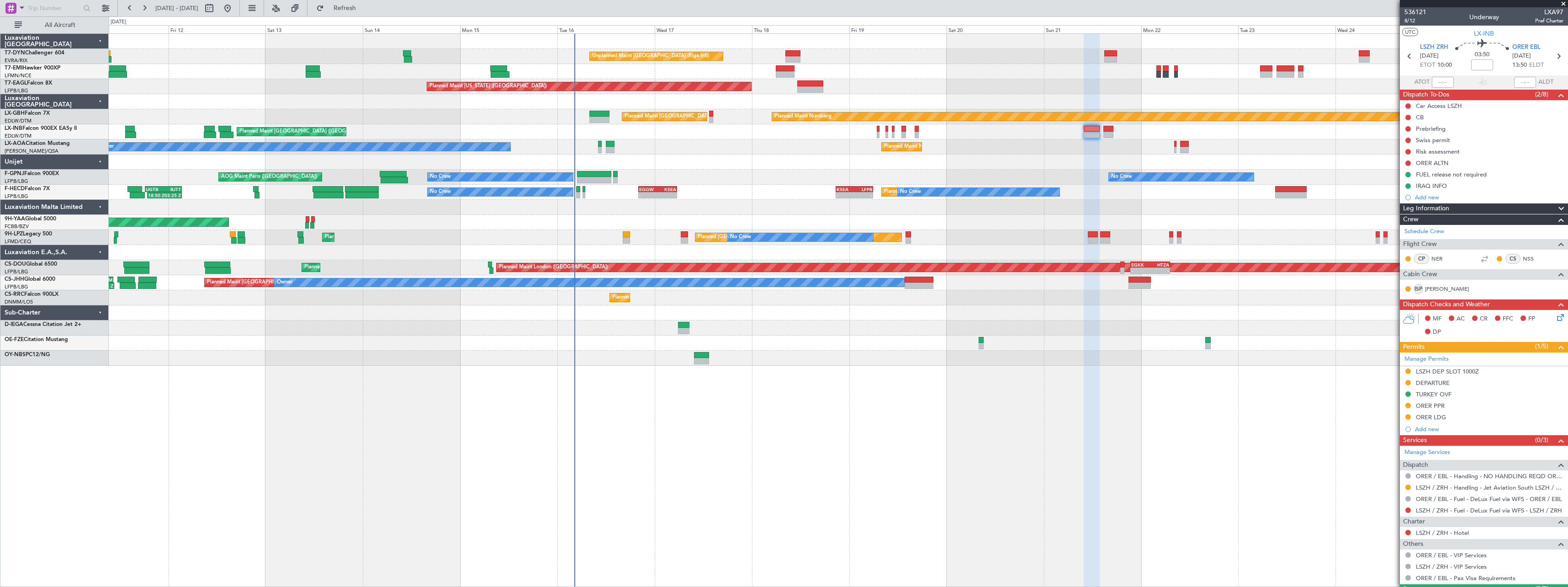
click at [718, 176] on div "No Crew No Crew AOG Maint [GEOGRAPHIC_DATA] ([GEOGRAPHIC_DATA]) No Crew No Crew" at bounding box center [838, 177] width 1459 height 15
click at [1564, 2] on span at bounding box center [1563, 4] width 9 height 9
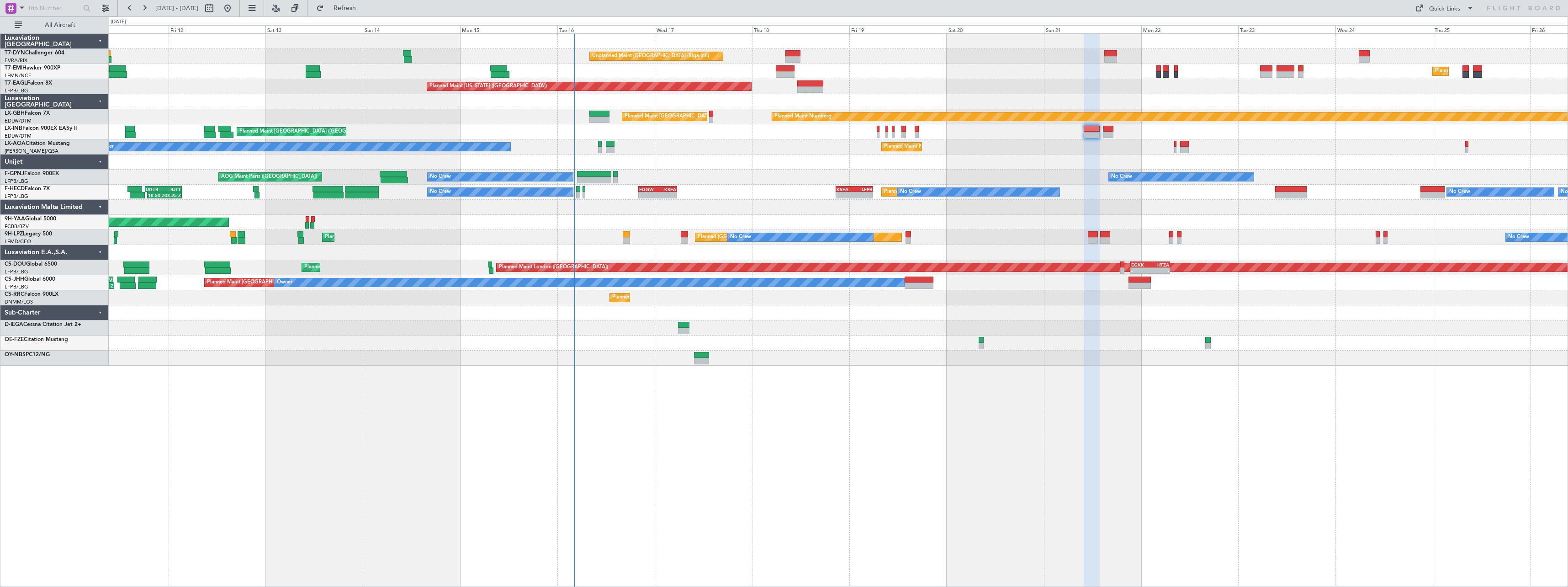
type input "0"
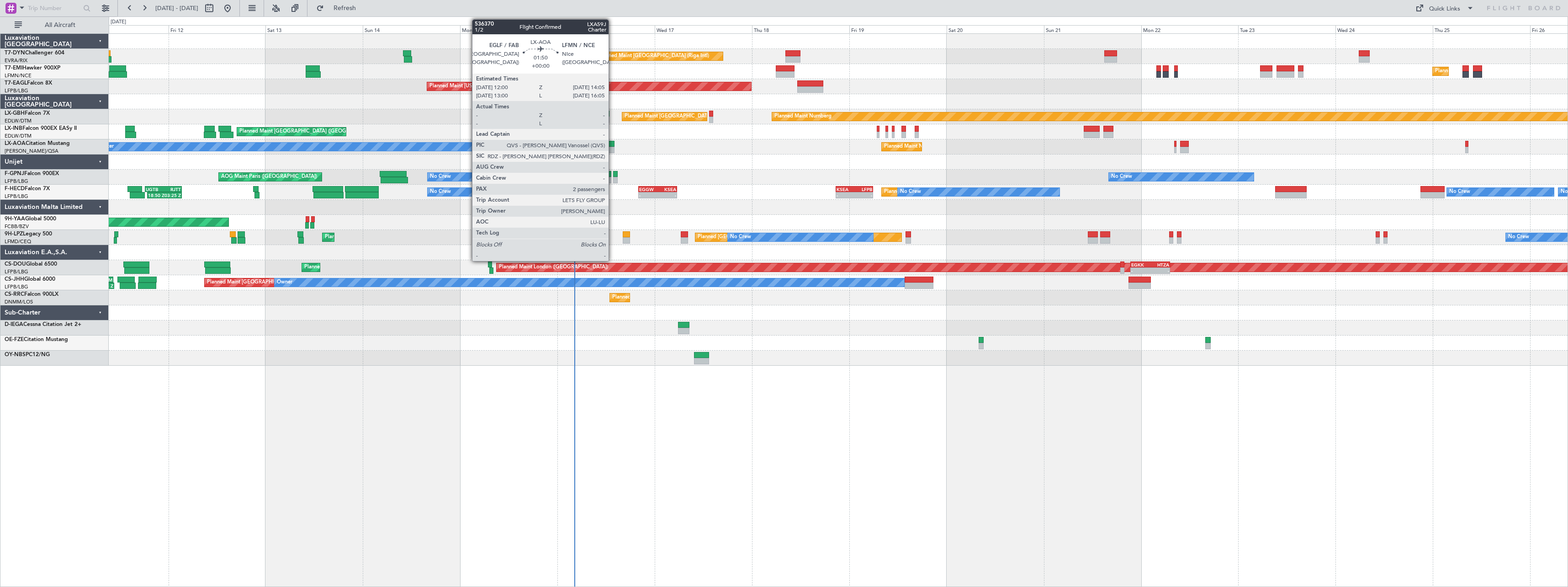
click at [613, 141] on div at bounding box center [610, 144] width 9 height 7
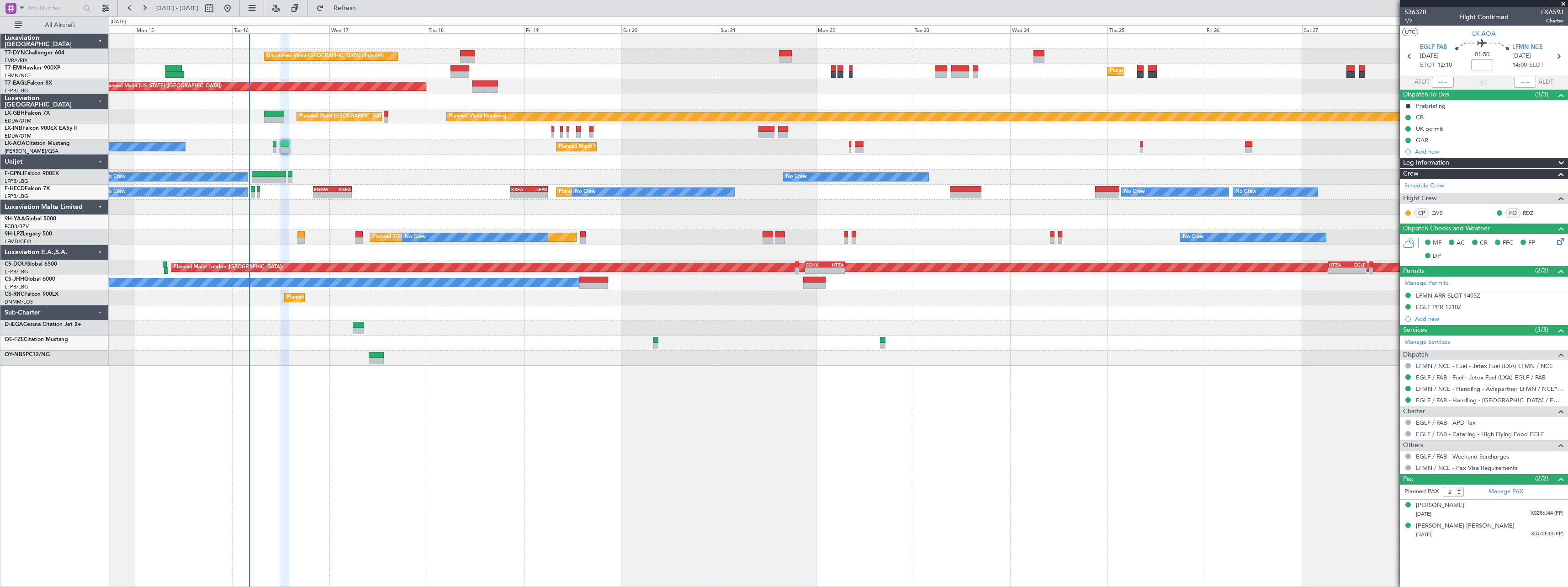
click at [460, 169] on div at bounding box center [838, 162] width 1459 height 15
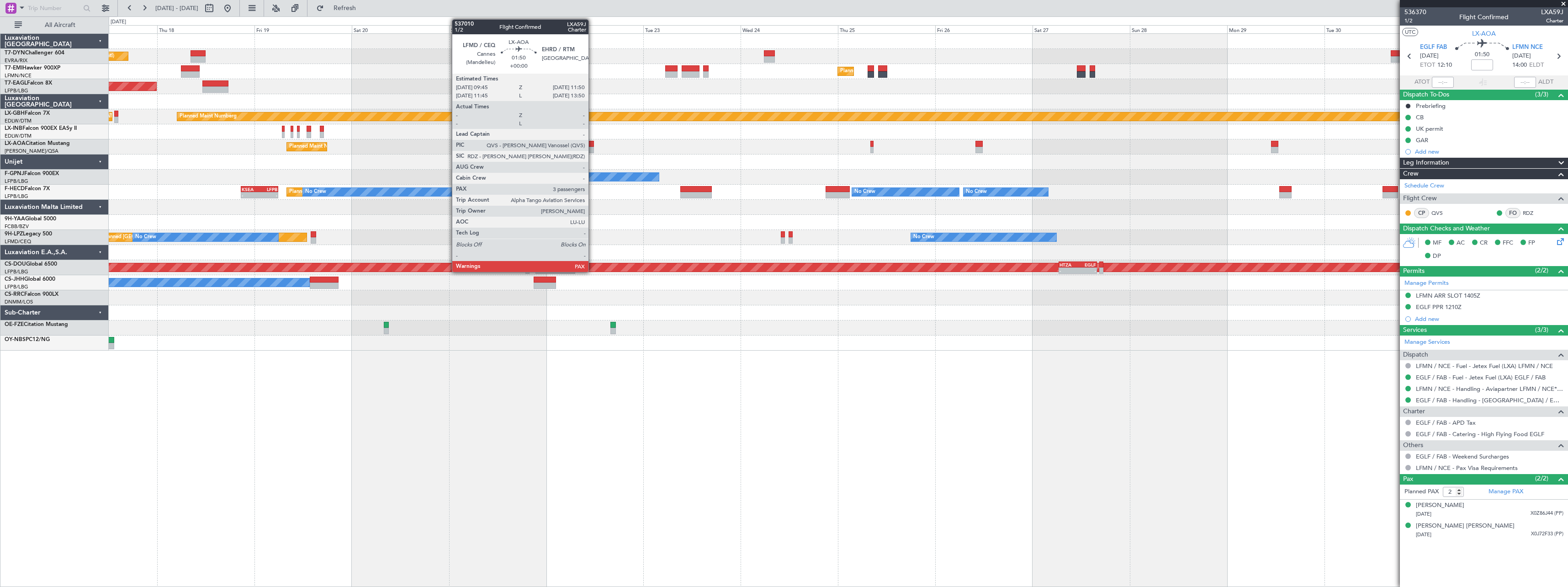
click at [593, 144] on div at bounding box center [589, 144] width 9 height 7
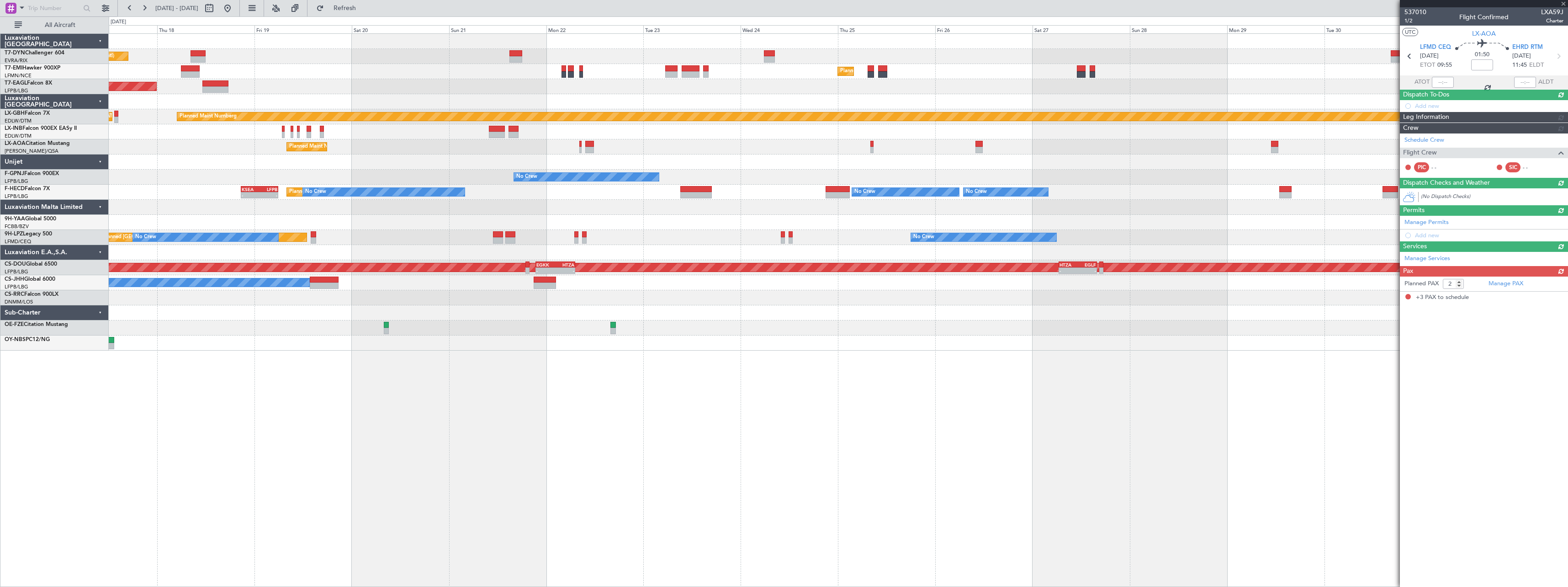
type input "3"
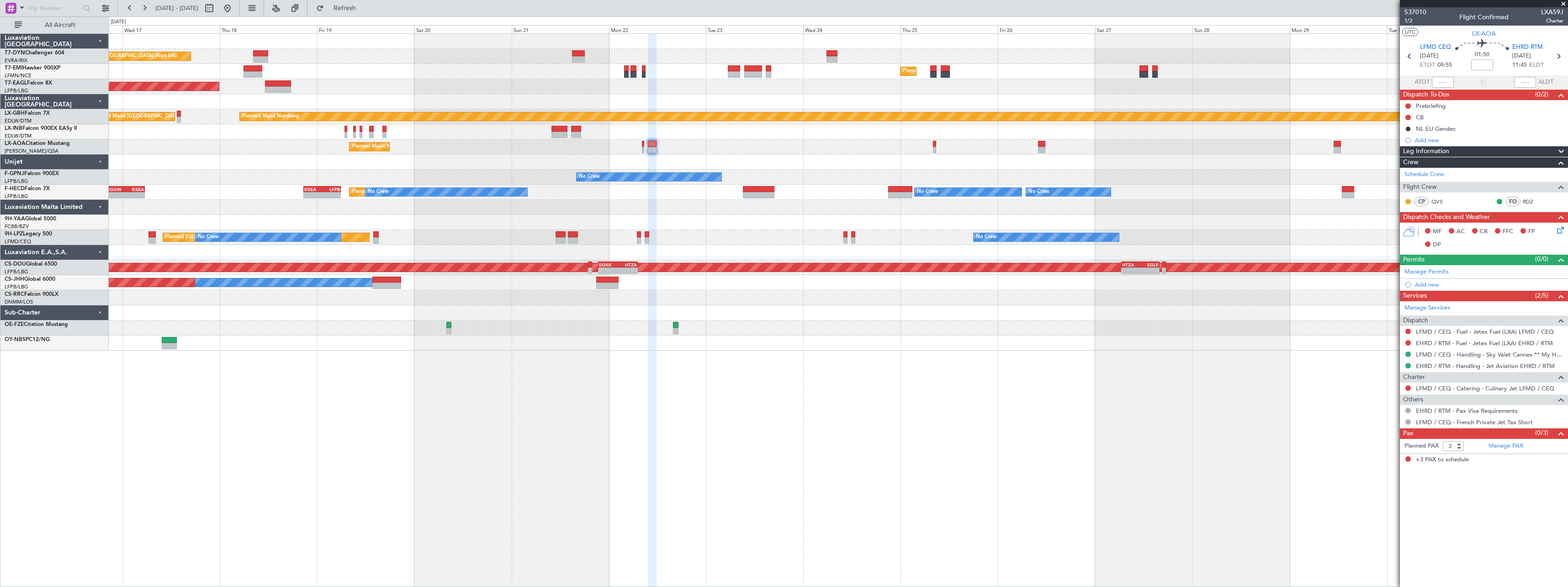
click at [602, 199] on div "Planned Maint Paris (Le Bourget) No Crew No Crew No Crew - - KSEA 20:45 Z LFPB …" at bounding box center [838, 192] width 1459 height 15
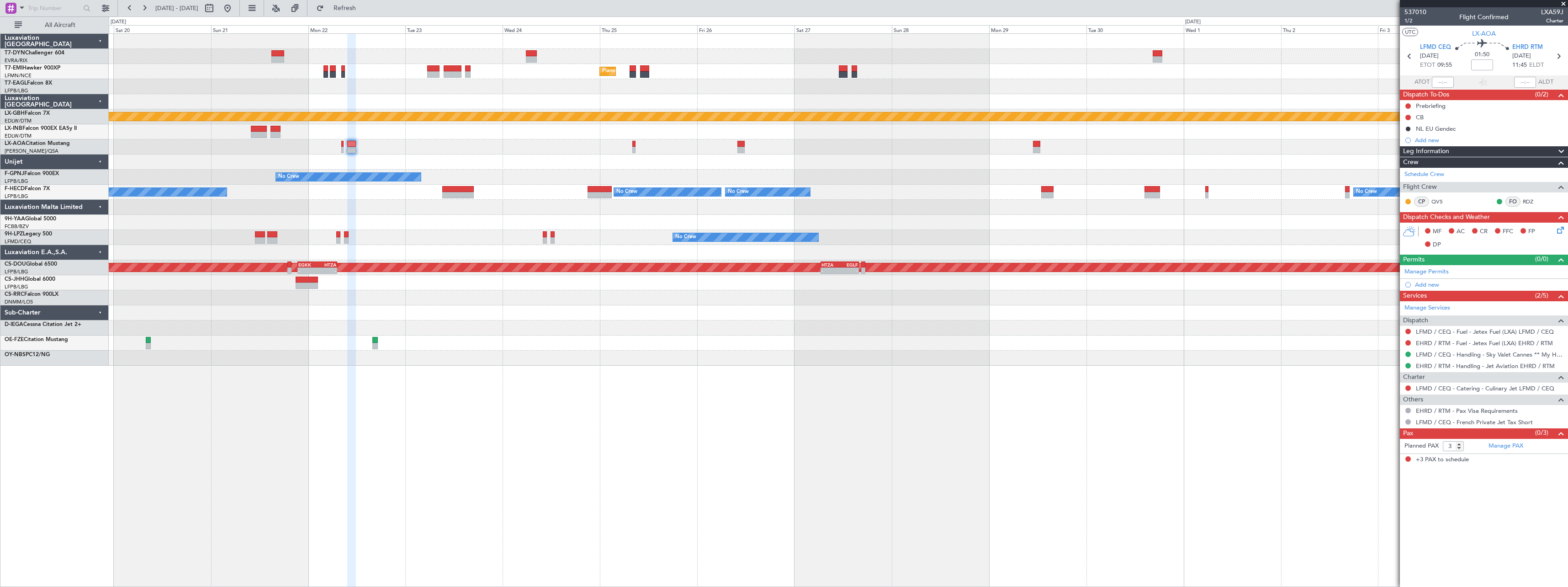
click at [771, 338] on div "Unplanned Maint Riga (Riga Intl) Planned Maint Zurich Planned Maint New York (T…" at bounding box center [838, 200] width 1459 height 332
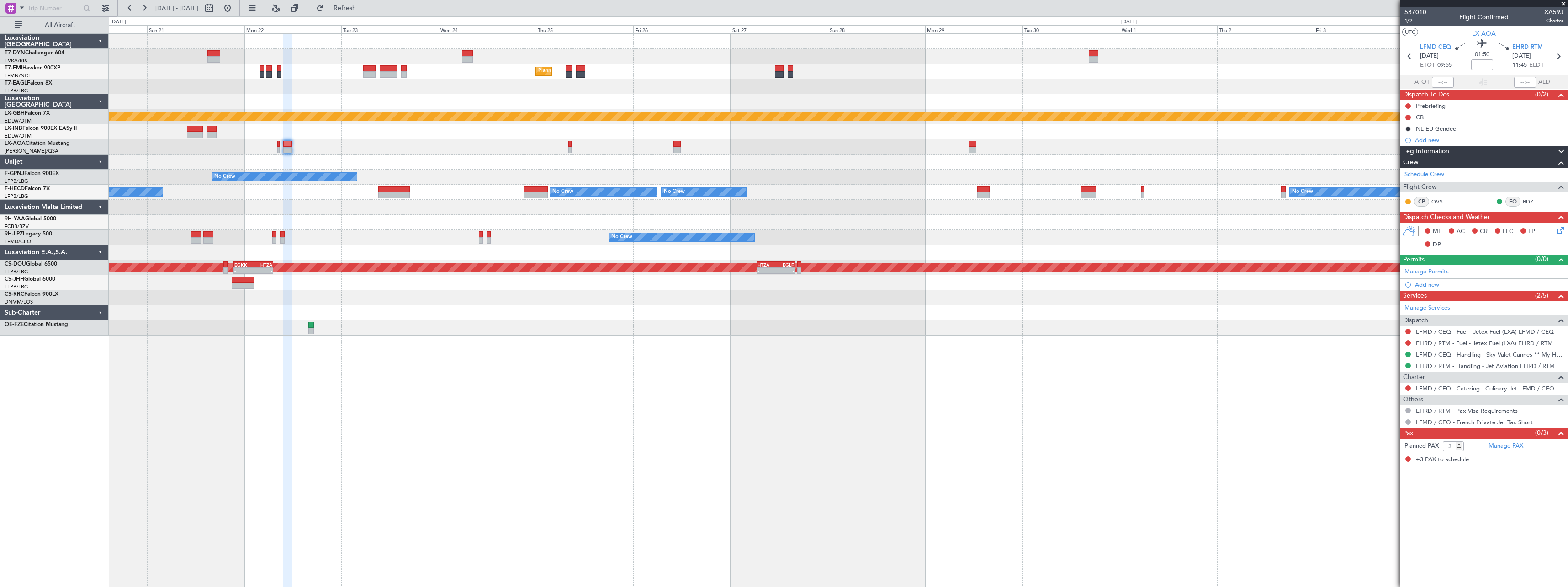
click at [489, 158] on div at bounding box center [838, 162] width 1459 height 15
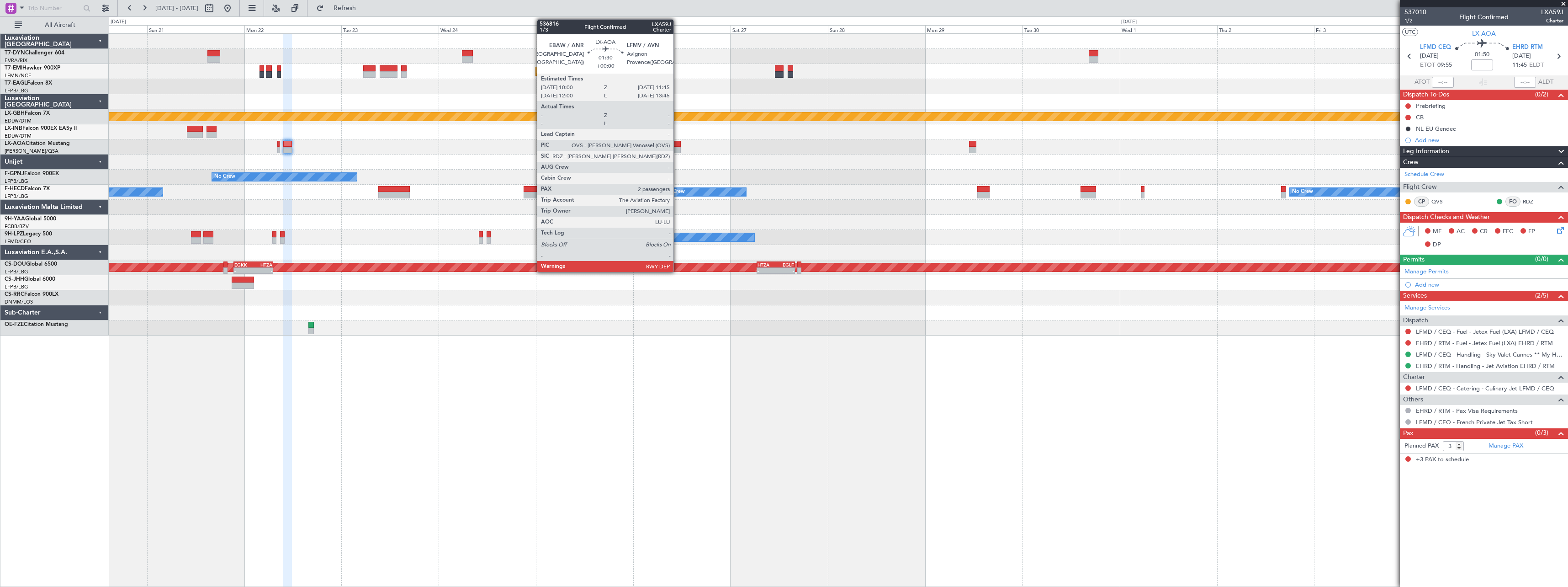
click at [677, 148] on div at bounding box center [677, 150] width 7 height 7
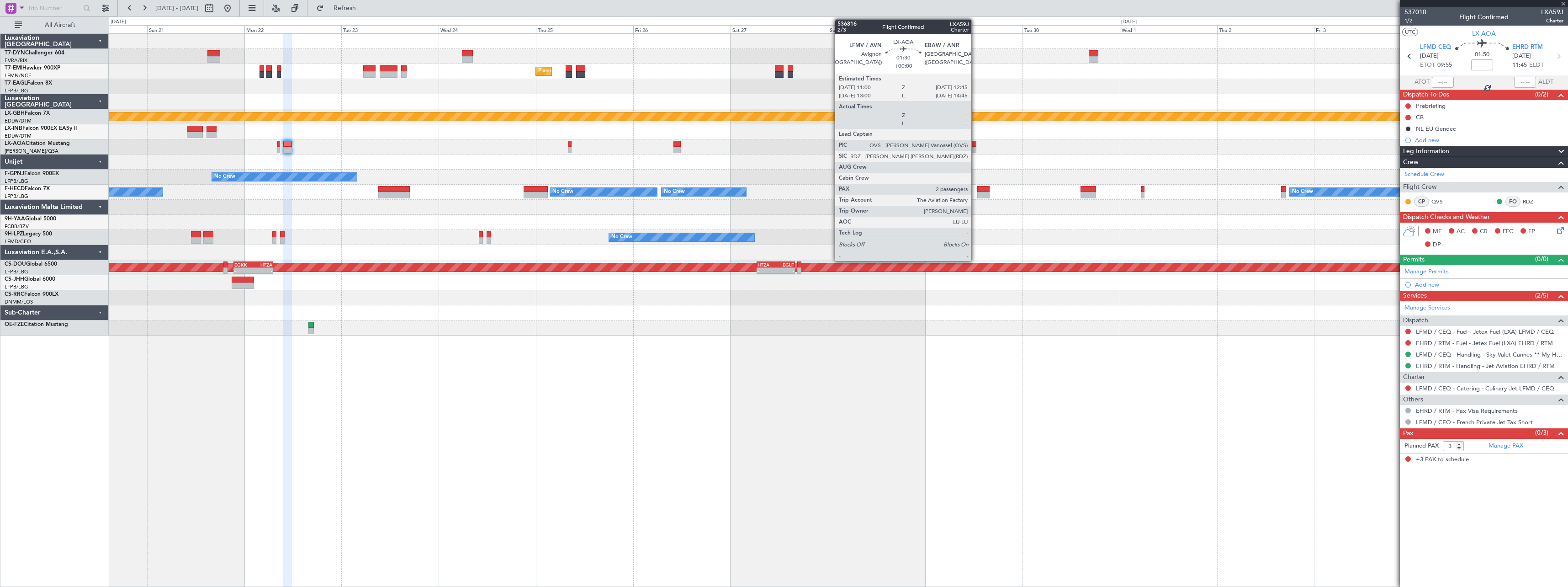
type input "2"
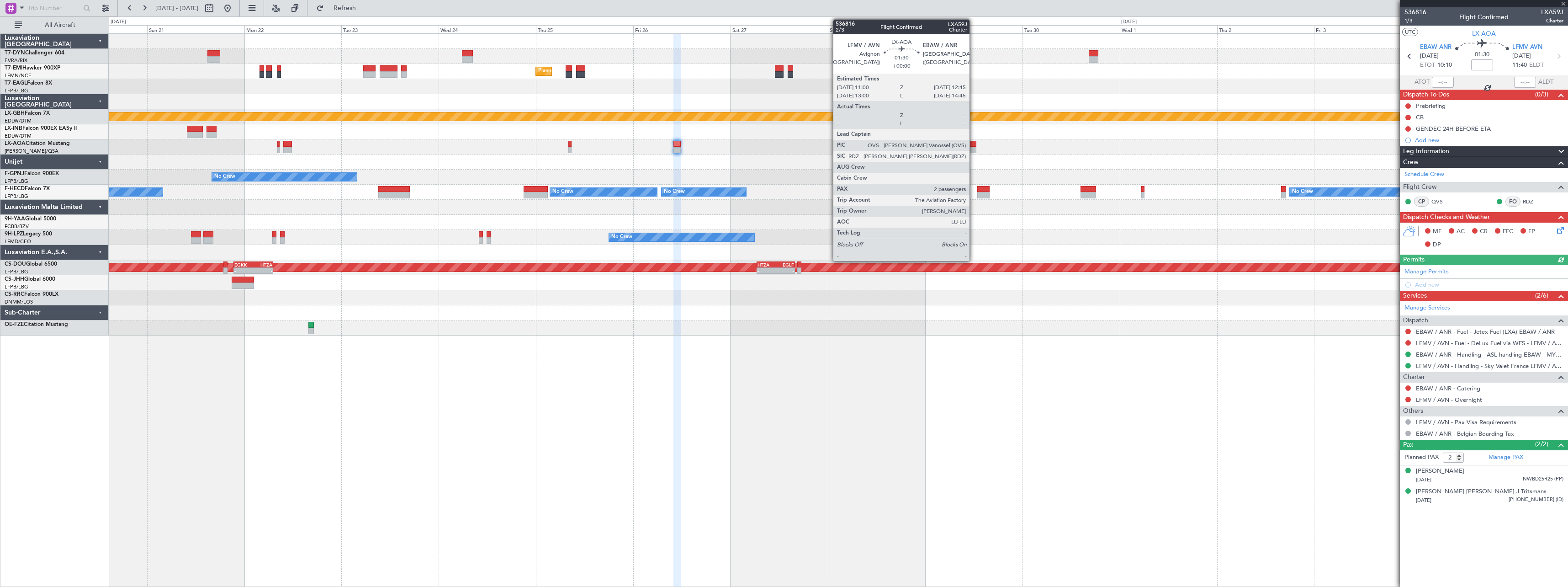
click at [973, 146] on div at bounding box center [973, 144] width 7 height 7
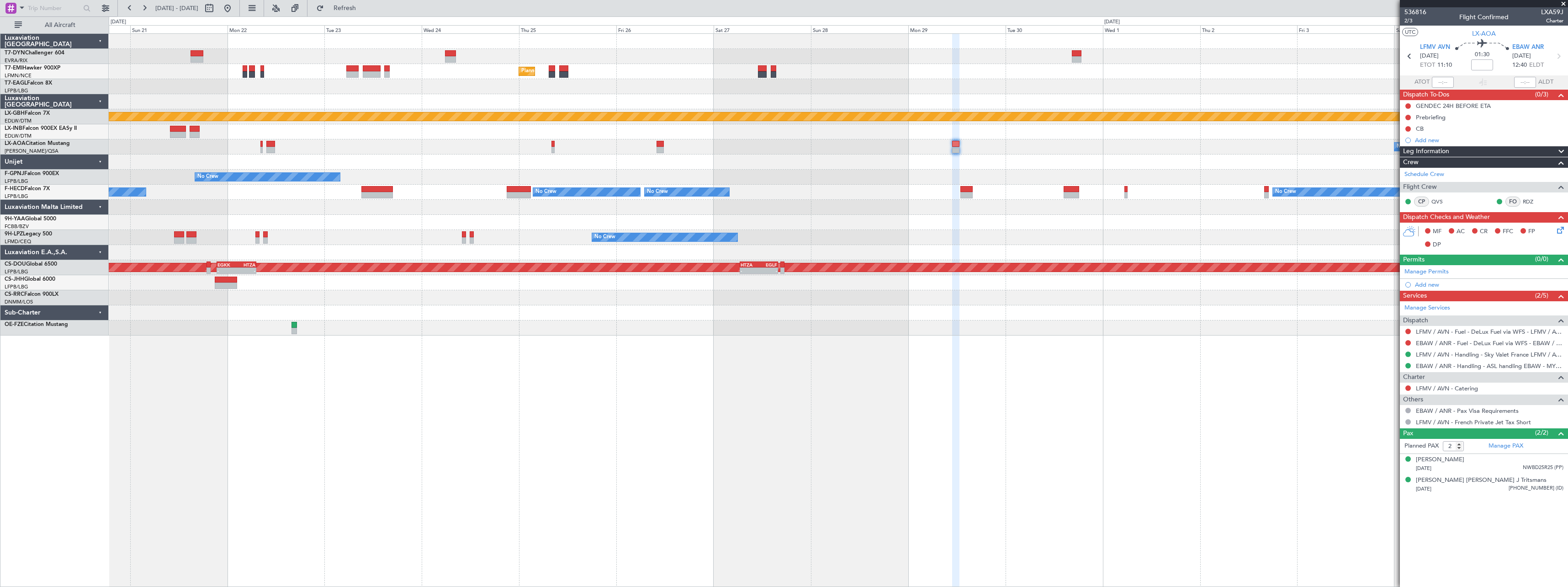
click at [654, 171] on div "No Crew Planned Maint Paris (Le Bourget)" at bounding box center [838, 177] width 1459 height 15
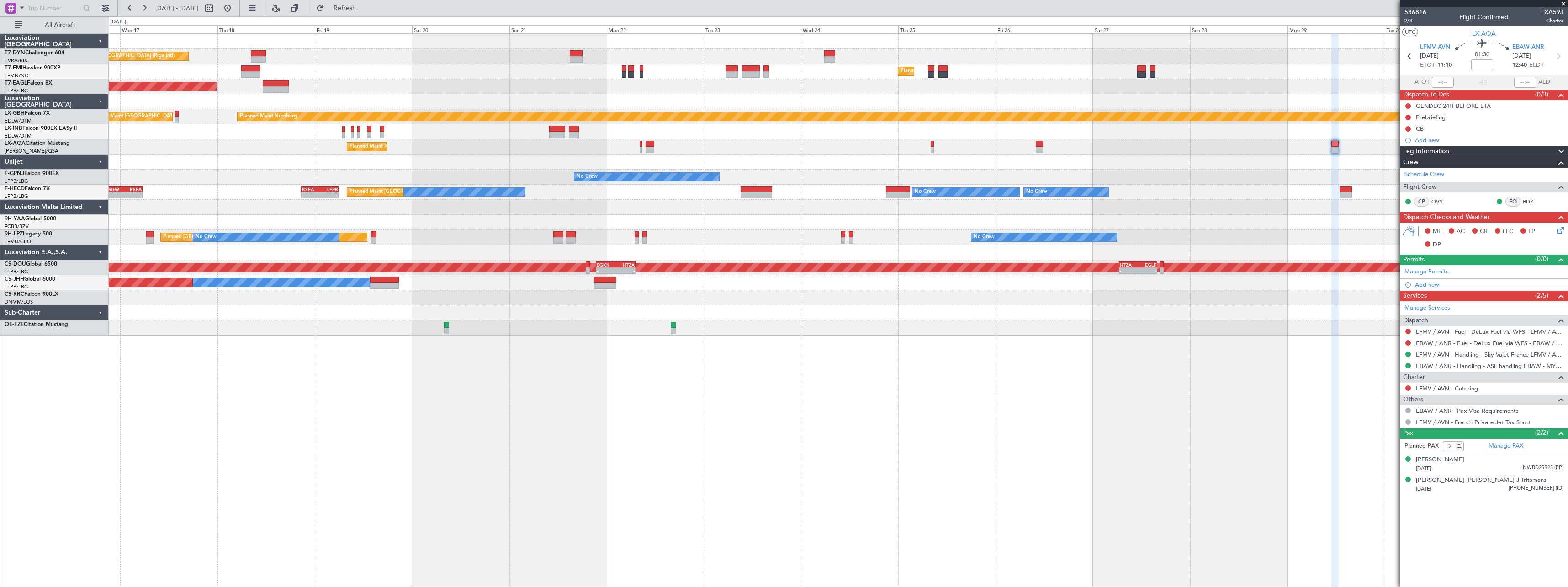
click at [791, 328] on div "Unplanned Maint Riga (Riga Intl) Planned Maint Zurich Planned Maint New York (T…" at bounding box center [838, 310] width 1459 height 554
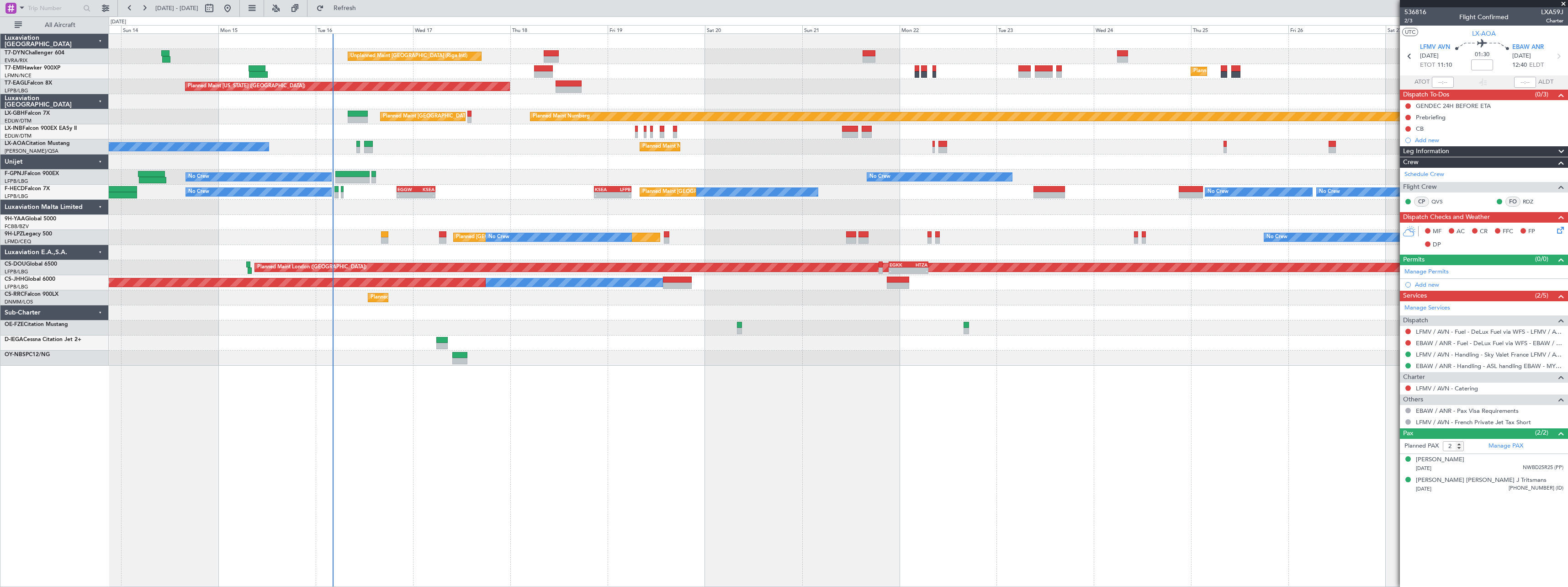
click at [666, 388] on div "Unplanned Maint Riga (Riga Intl) Planned Maint Zurich Planned Maint New York (T…" at bounding box center [838, 310] width 1459 height 554
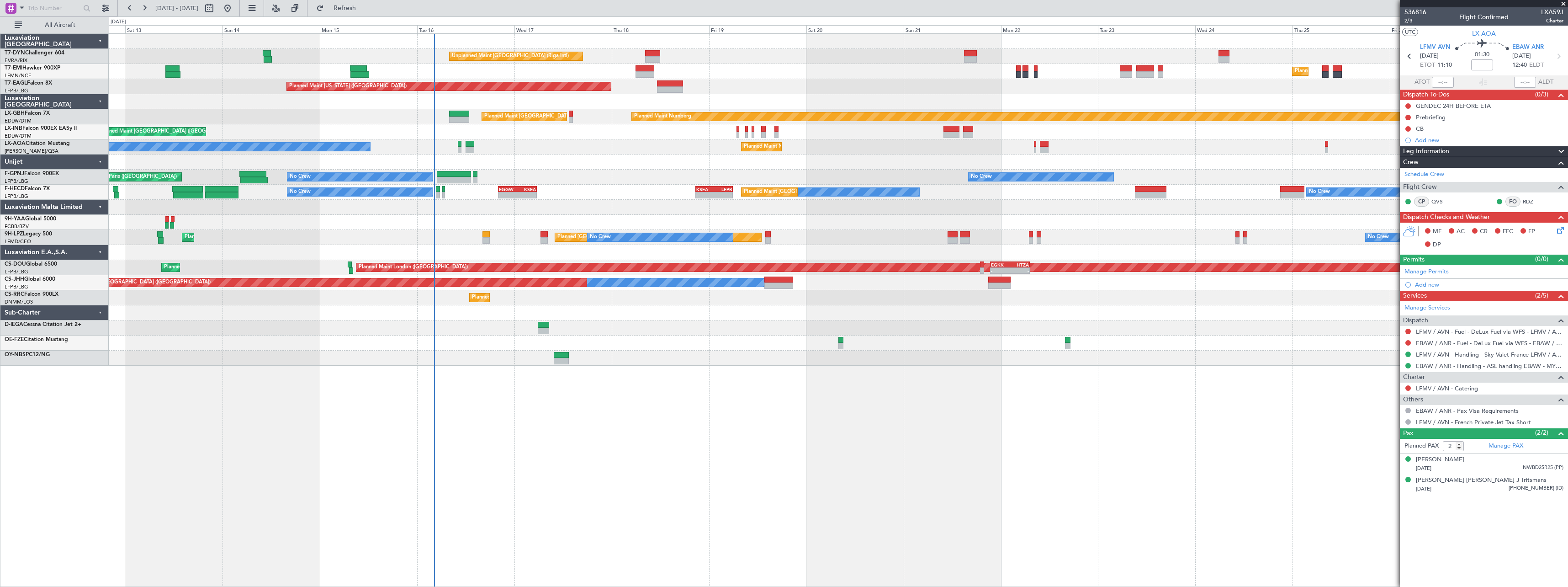
click at [559, 394] on div "Unplanned Maint Riga (Riga Intl) Planned Maint Zurich Planned Maint Zurich Plan…" at bounding box center [838, 310] width 1459 height 554
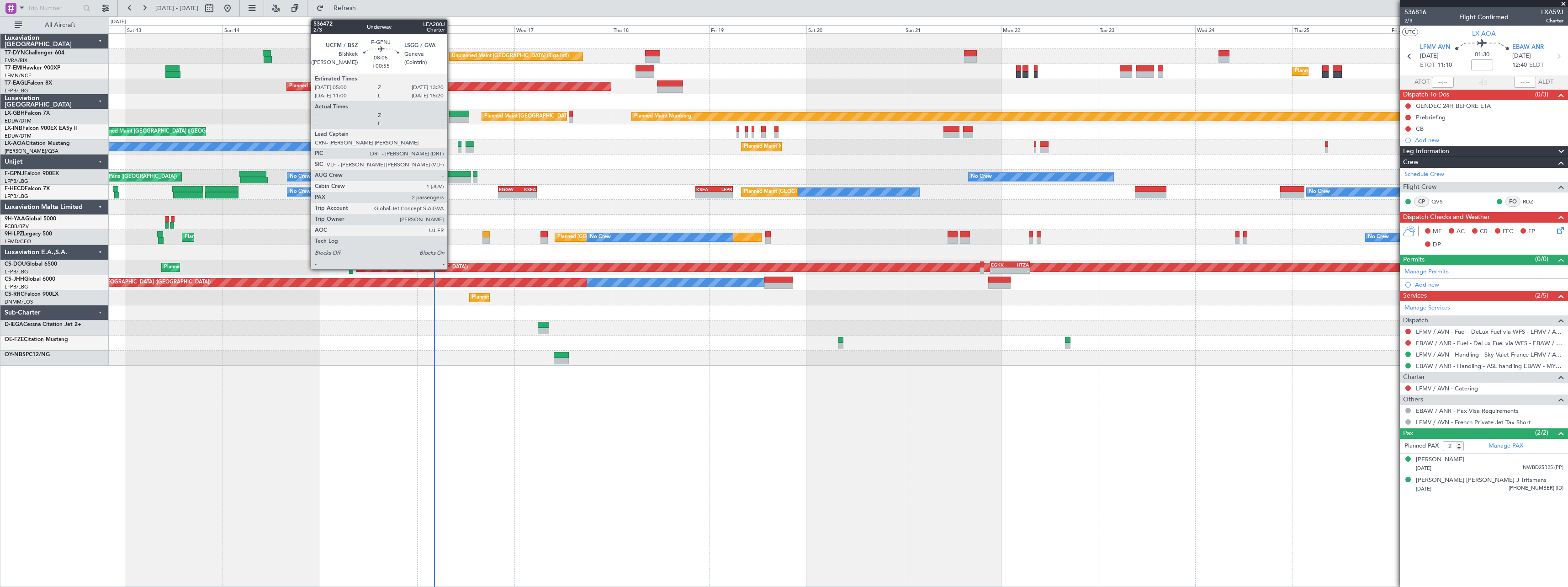
click at [452, 176] on div at bounding box center [454, 174] width 34 height 7
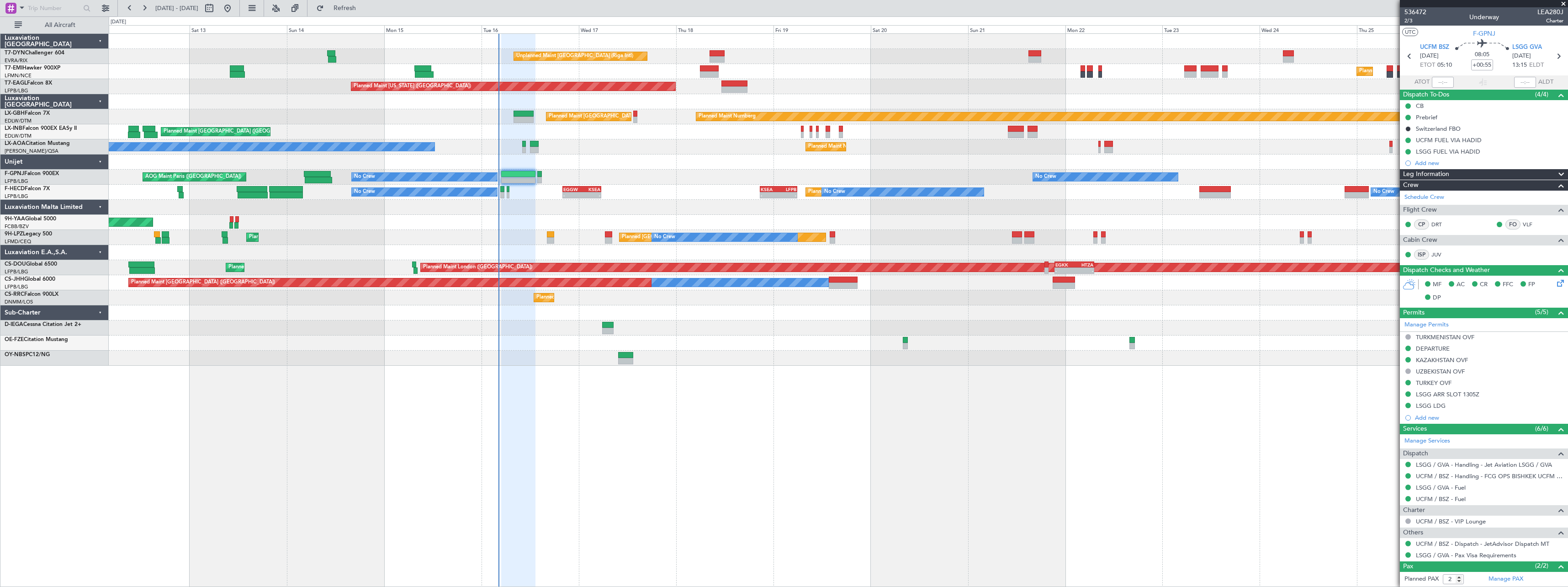
click at [586, 252] on div at bounding box center [838, 252] width 1459 height 15
click at [1407, 21] on span "2/3" at bounding box center [1415, 21] width 22 height 8
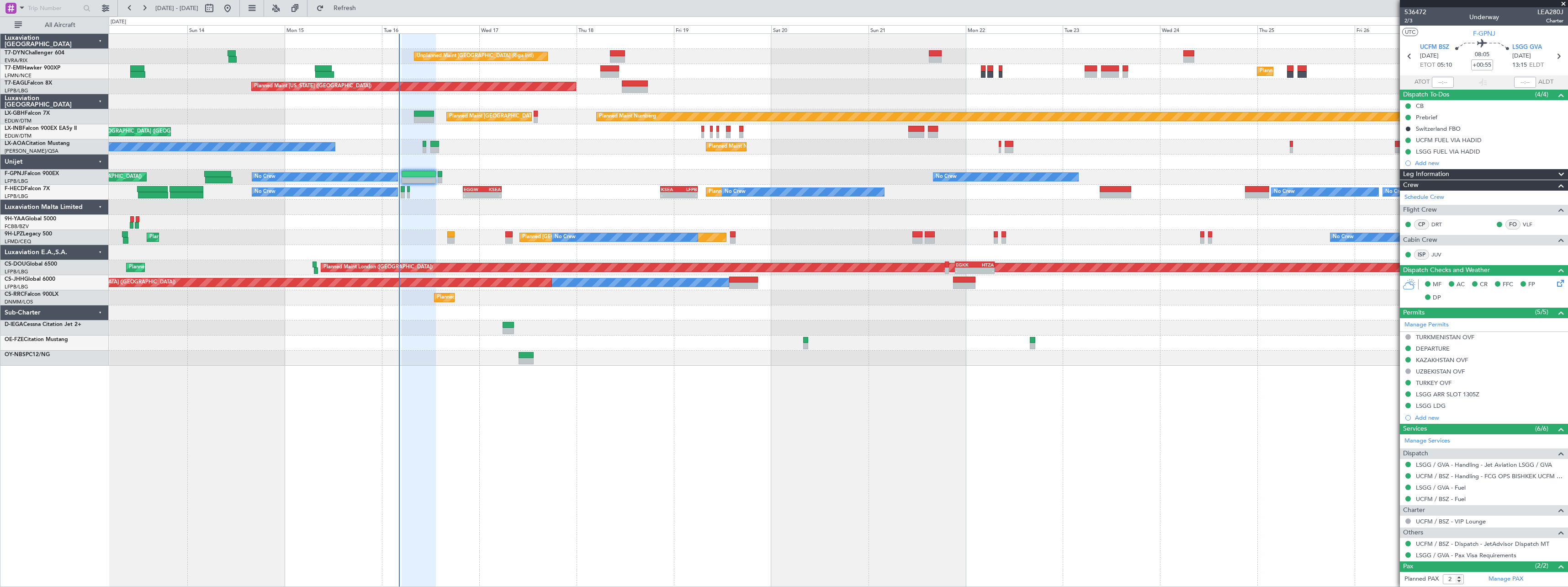
click at [527, 220] on div "AOG Maint Brazzaville (Maya-maya)" at bounding box center [838, 222] width 1459 height 15
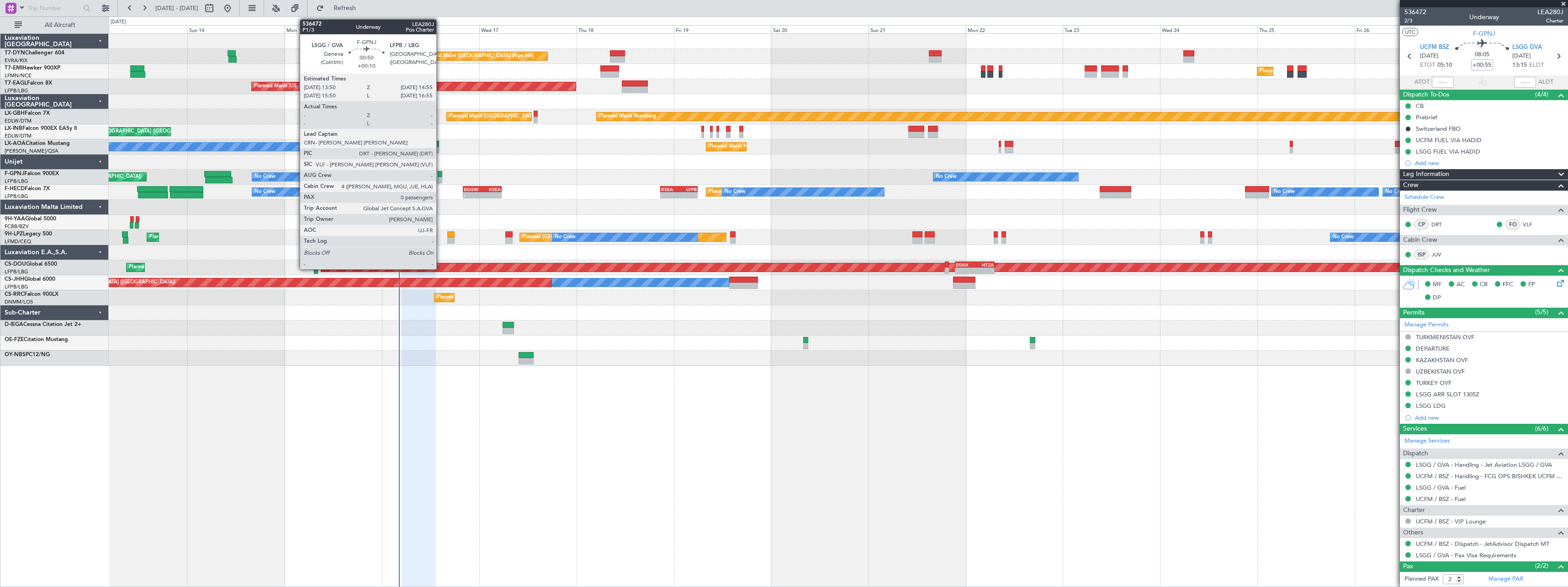
click at [441, 175] on div at bounding box center [440, 174] width 5 height 7
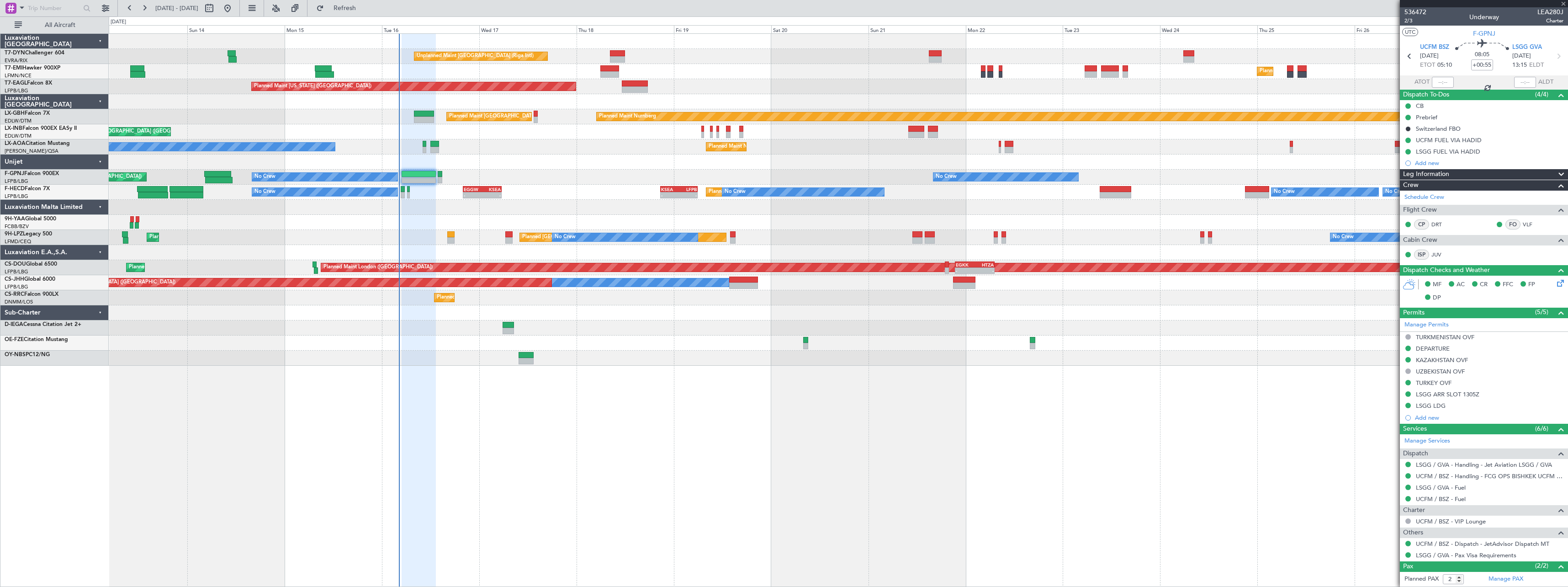
type input "+00:10"
type input "0"
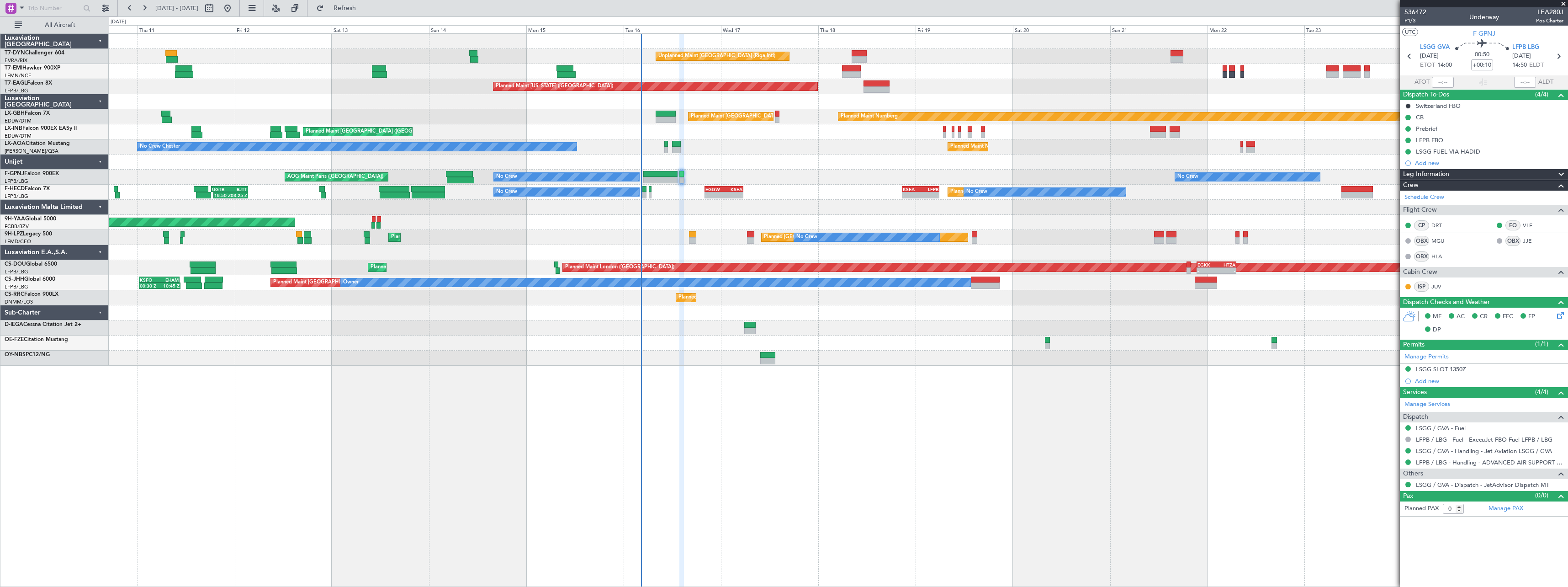
click at [709, 220] on div "AOG Maint Brazzaville (Maya-maya)" at bounding box center [838, 222] width 1459 height 15
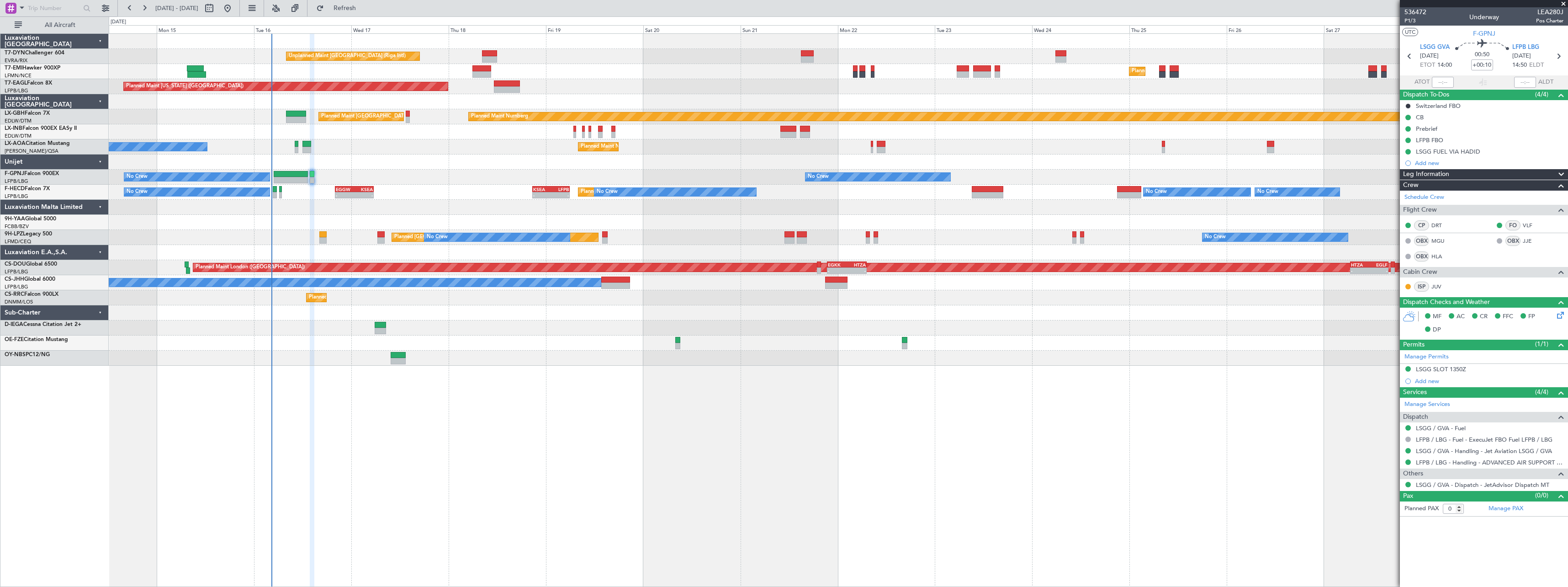
click at [340, 206] on div at bounding box center [838, 207] width 1459 height 15
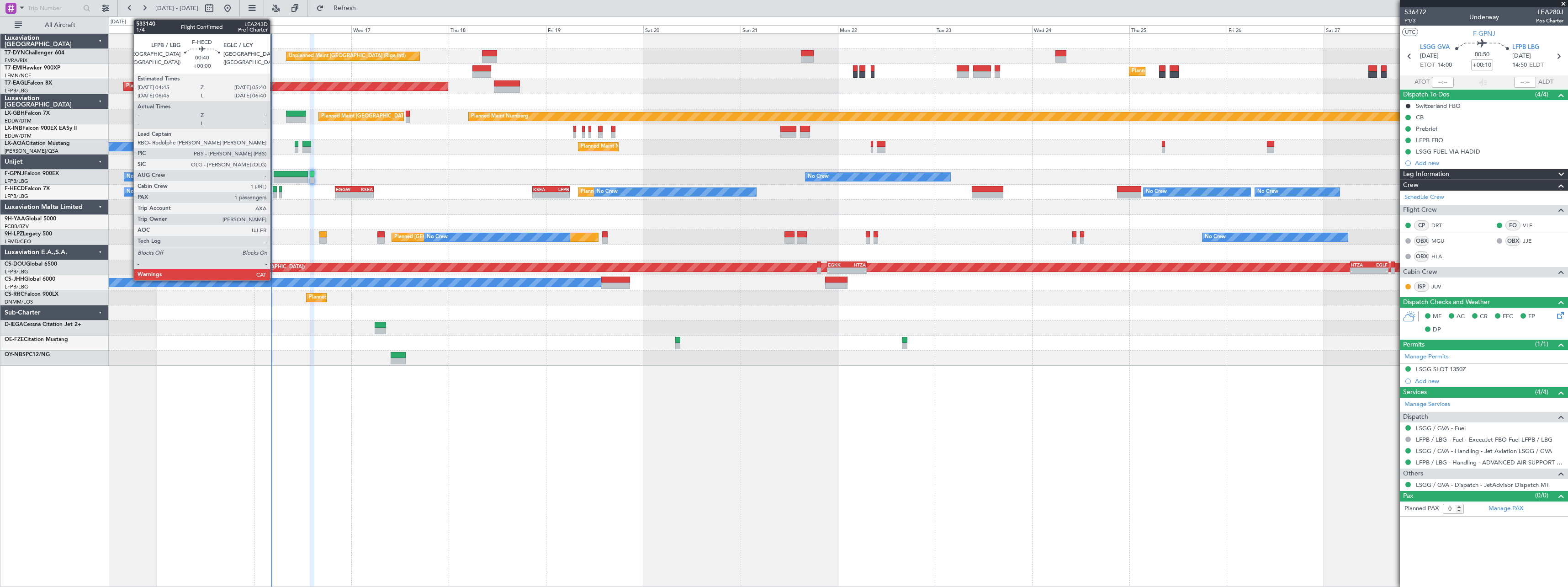
click at [274, 194] on div at bounding box center [275, 195] width 4 height 7
type input "1"
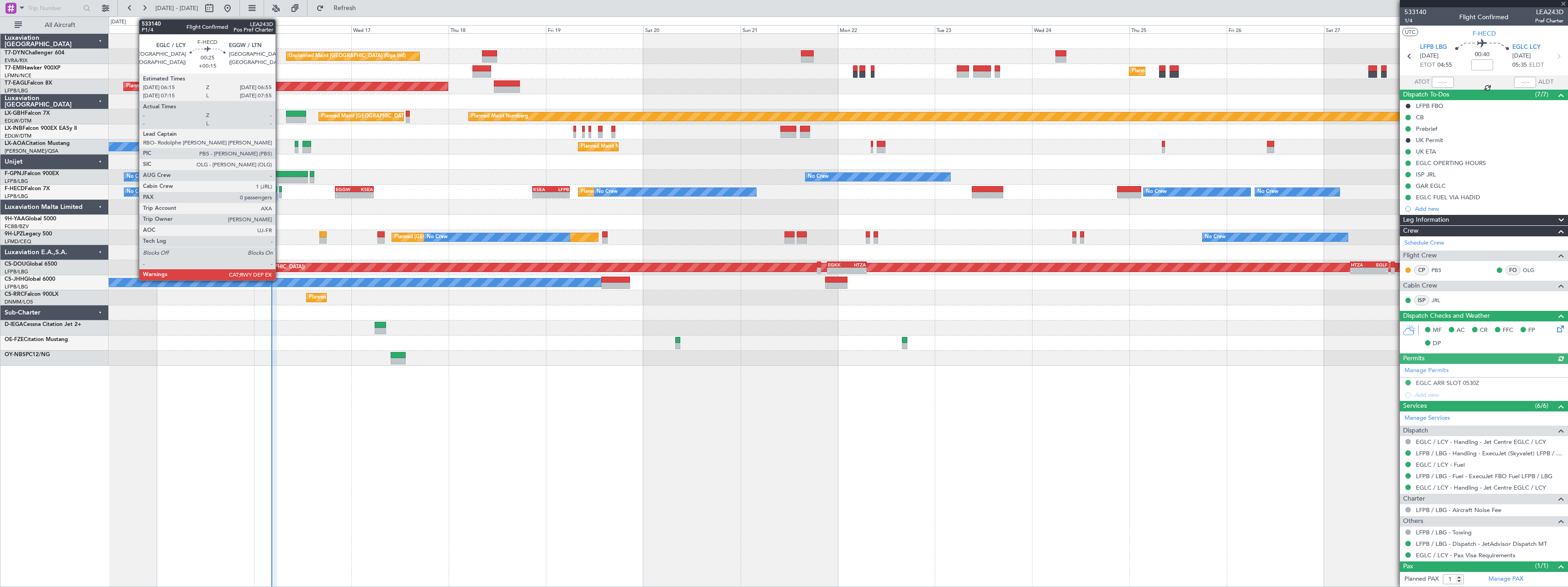
click at [279, 191] on div at bounding box center [281, 189] width 3 height 7
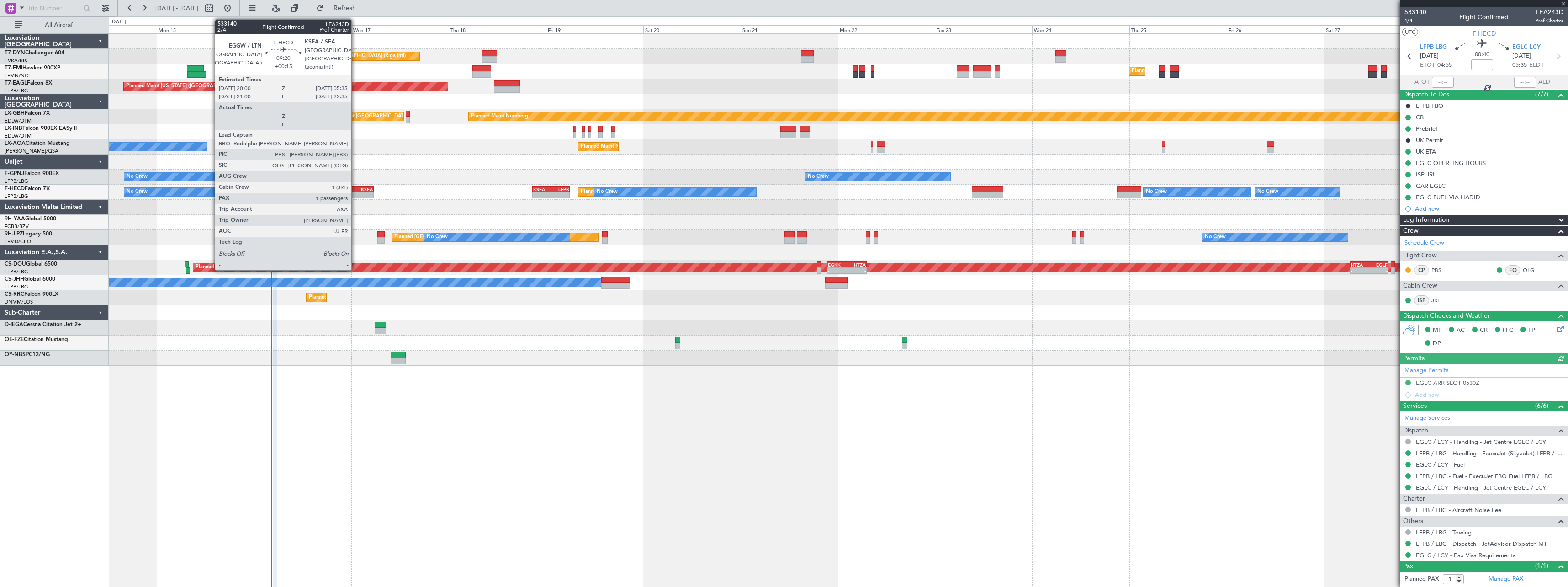
click at [355, 187] on div "KSEA" at bounding box center [363, 189] width 19 height 5
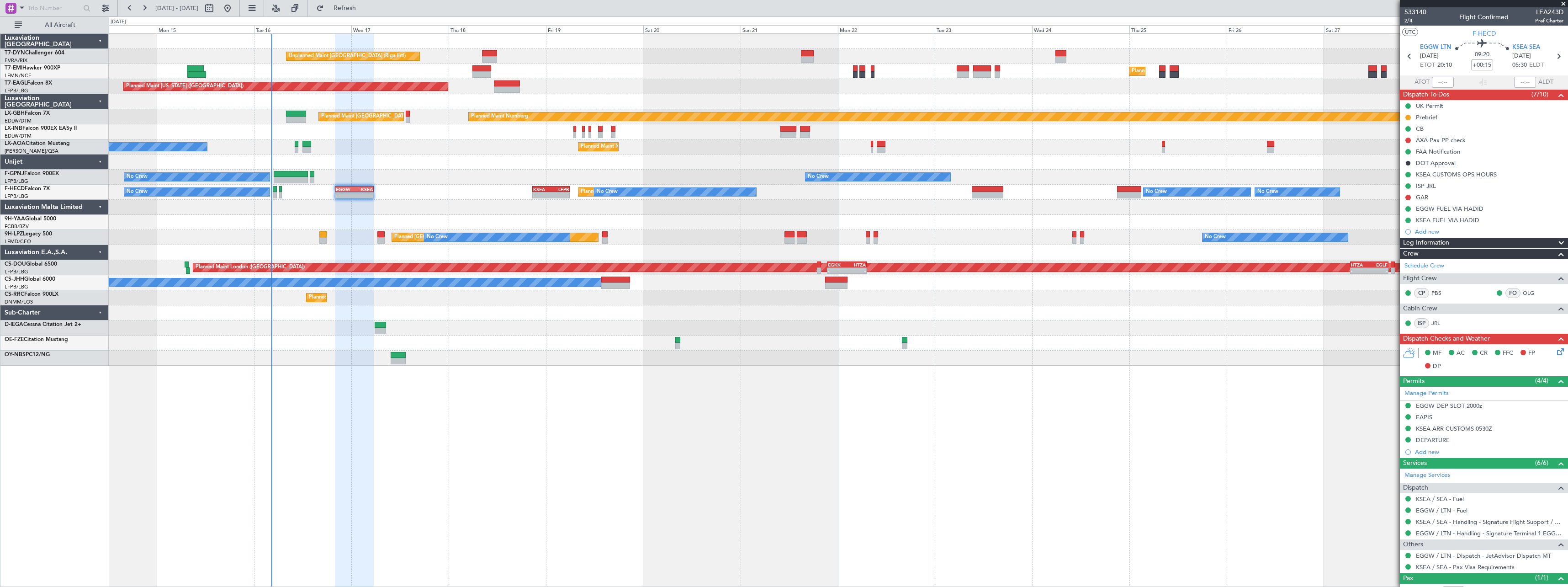
drag, startPoint x: 1407, startPoint y: 197, endPoint x: 1407, endPoint y: 202, distance: 5.0
click at [1407, 197] on button at bounding box center [1408, 197] width 5 height 5
click at [1396, 225] on li "In Progress" at bounding box center [1409, 224] width 49 height 14
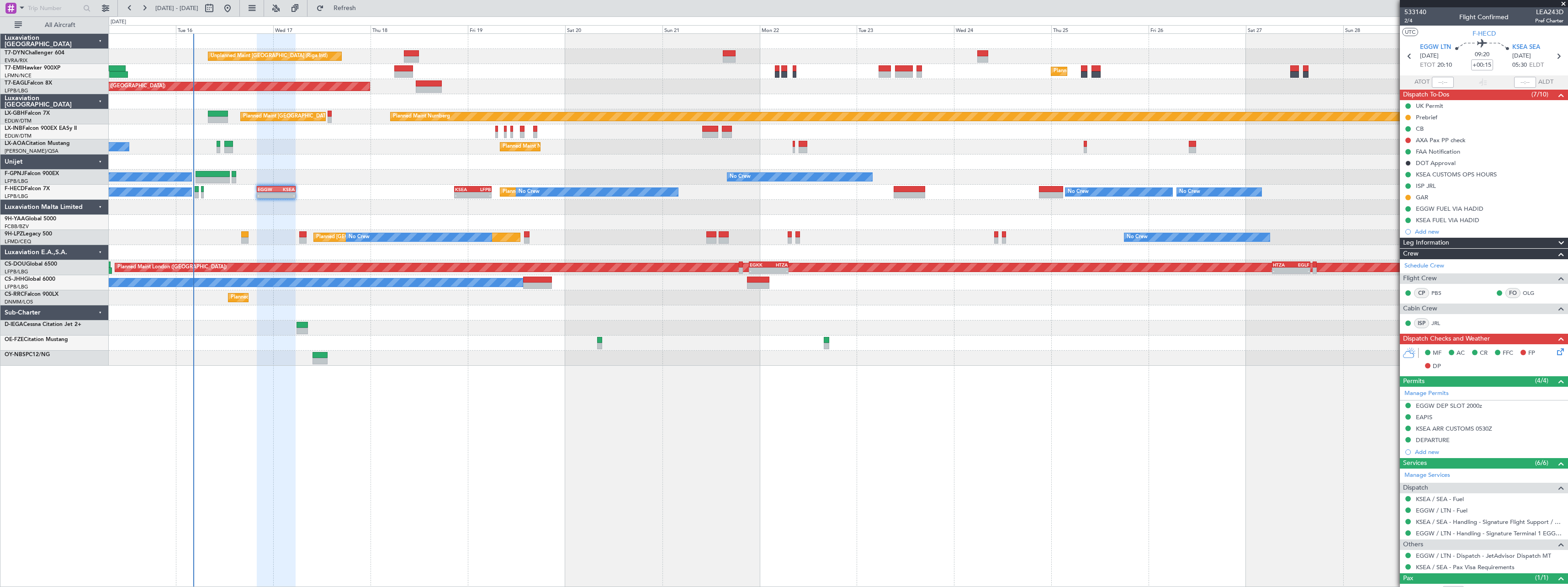
click at [497, 308] on div at bounding box center [838, 312] width 1459 height 15
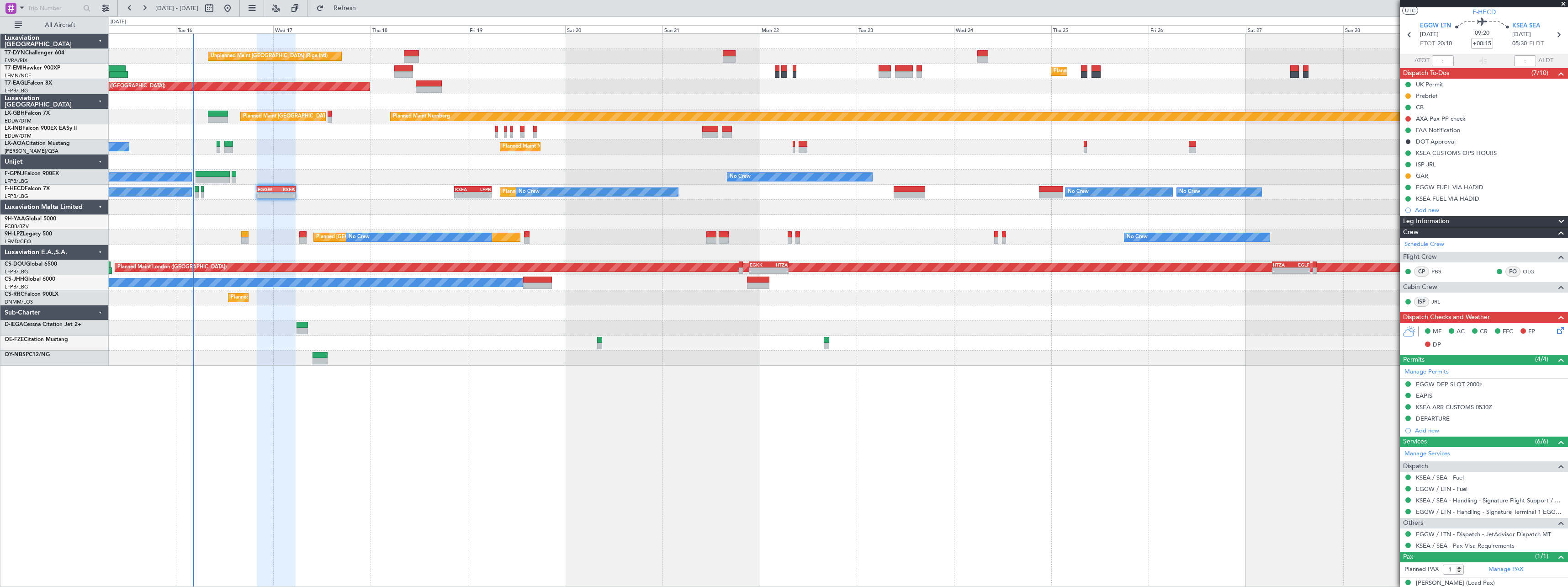
scroll to position [32, 0]
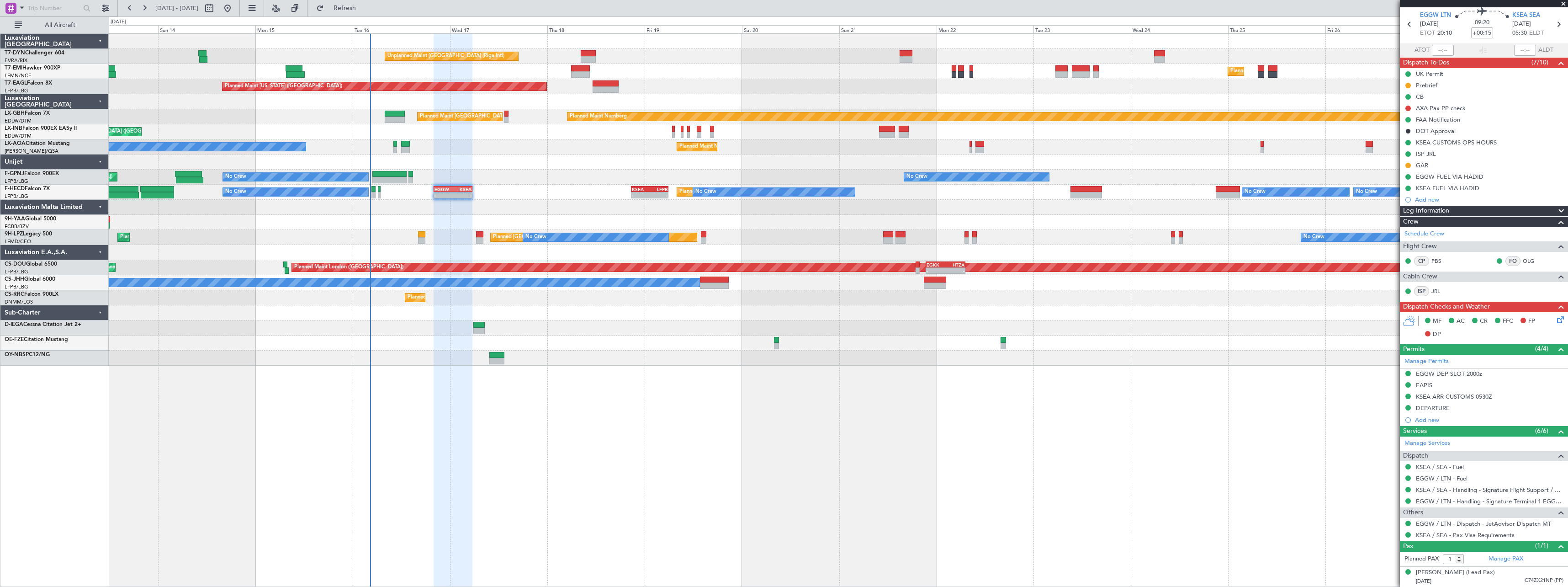
click at [667, 290] on div "Unplanned Maint Riga (Riga Intl) Planned Maint Zurich Planned Maint New York (T…" at bounding box center [838, 200] width 1459 height 332
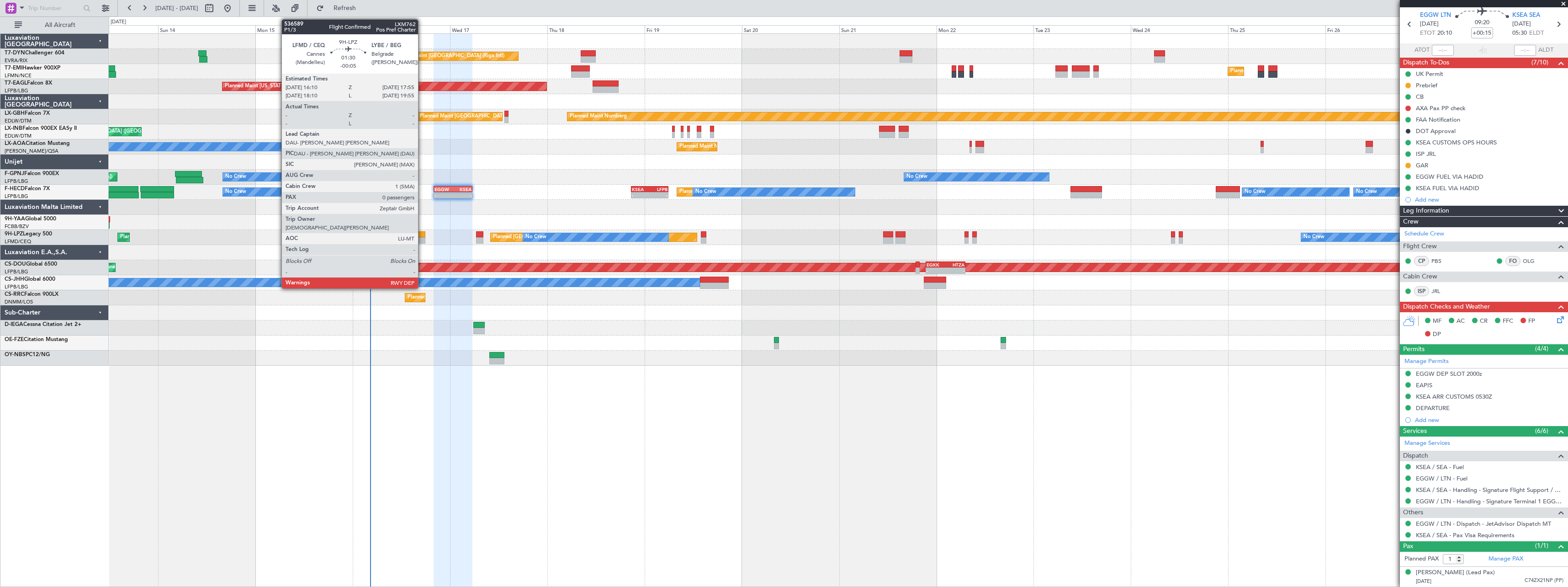
click at [422, 237] on div at bounding box center [422, 241] width 7 height 7
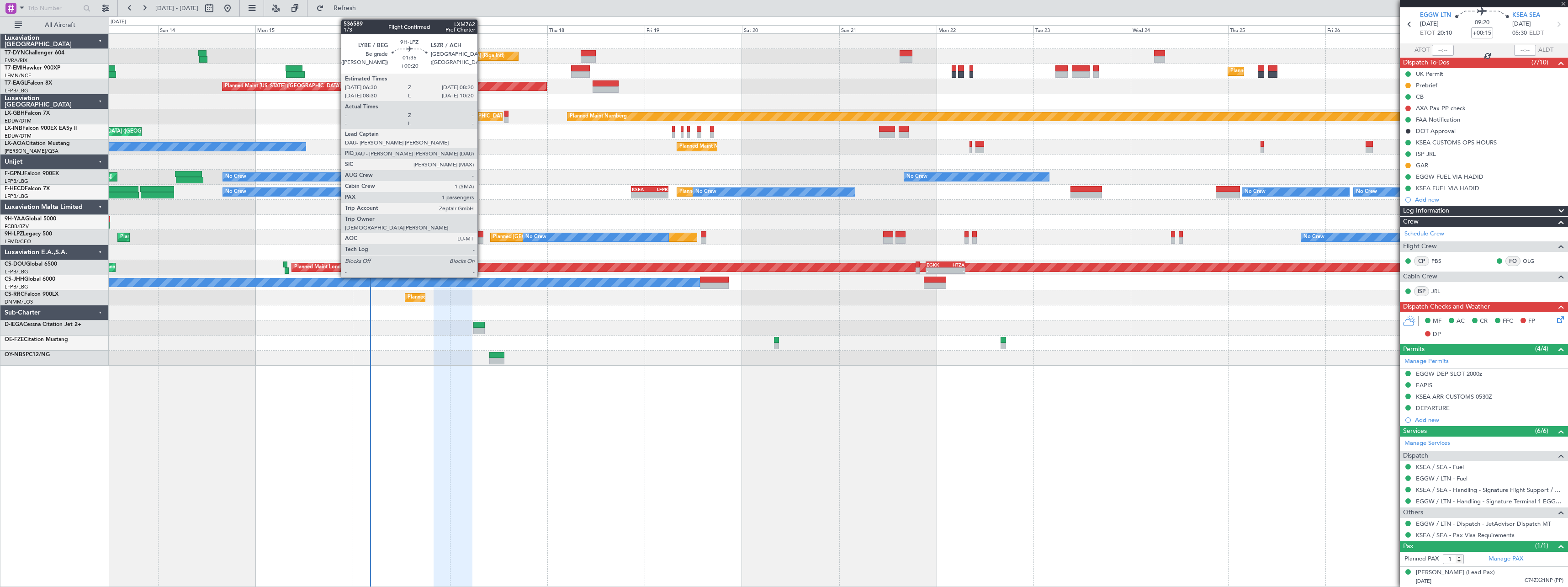
type input "-00:05"
type input "0"
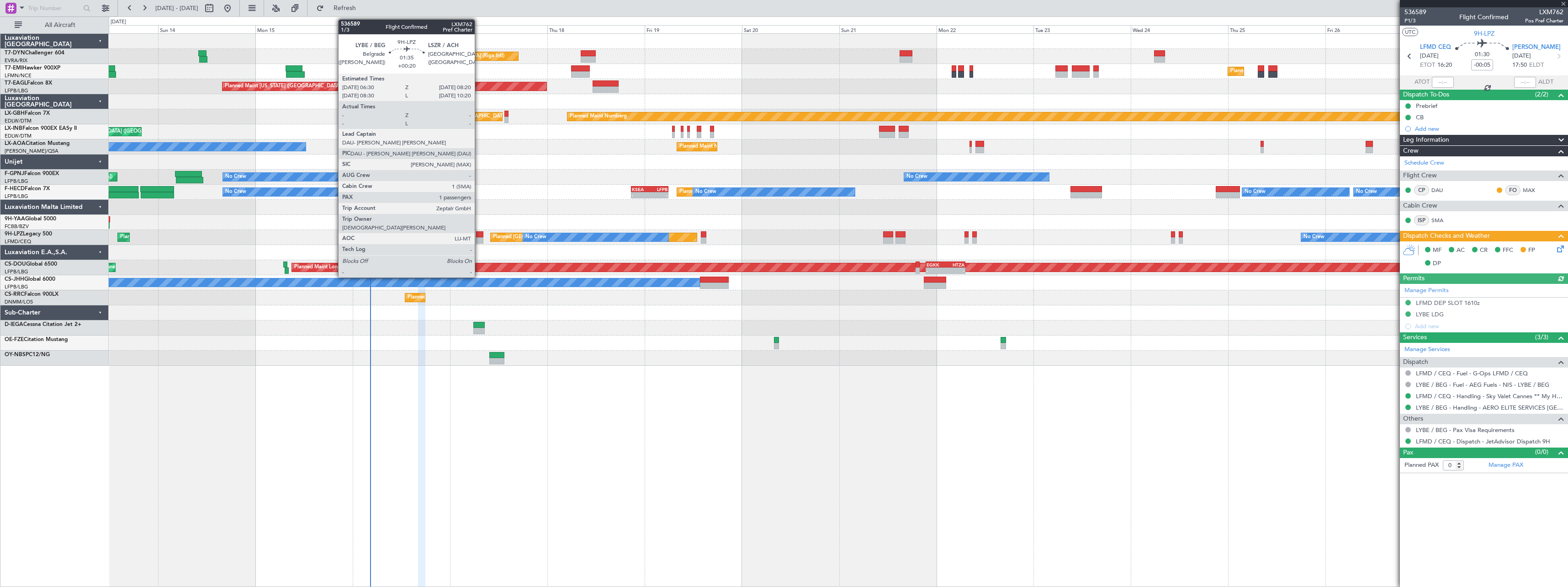
click at [479, 235] on div at bounding box center [480, 234] width 8 height 7
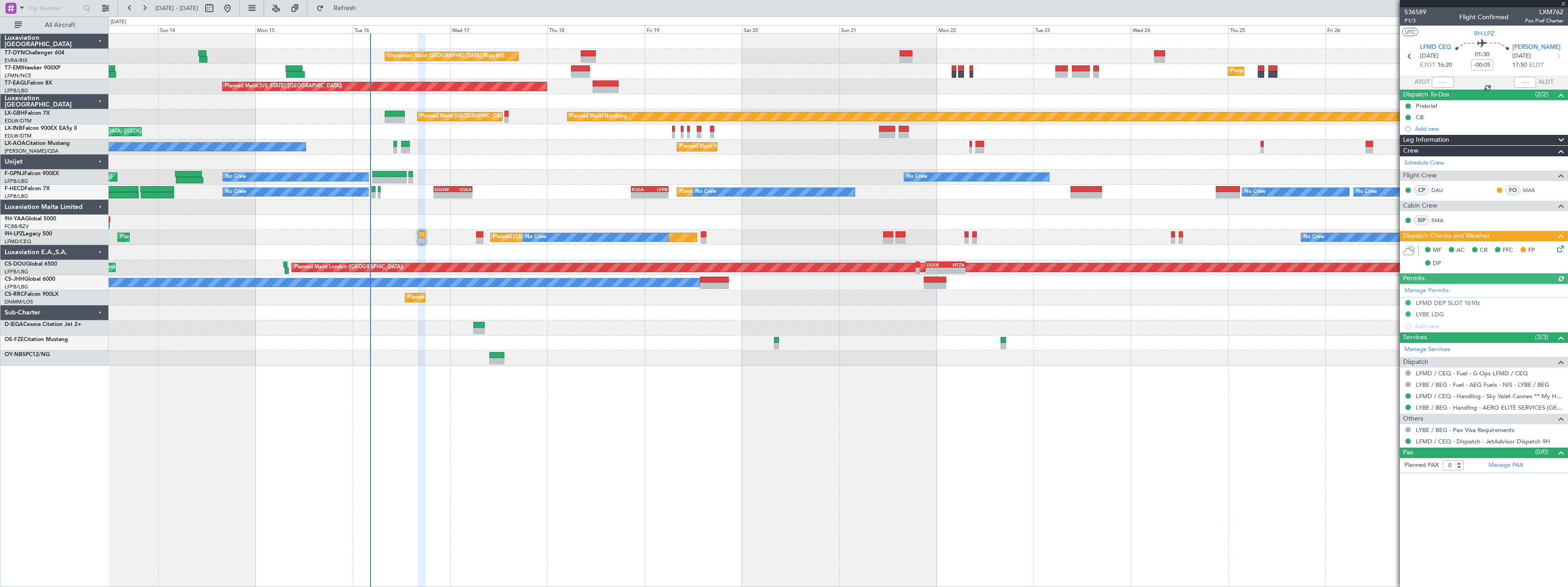
type input "+00:20"
type input "1"
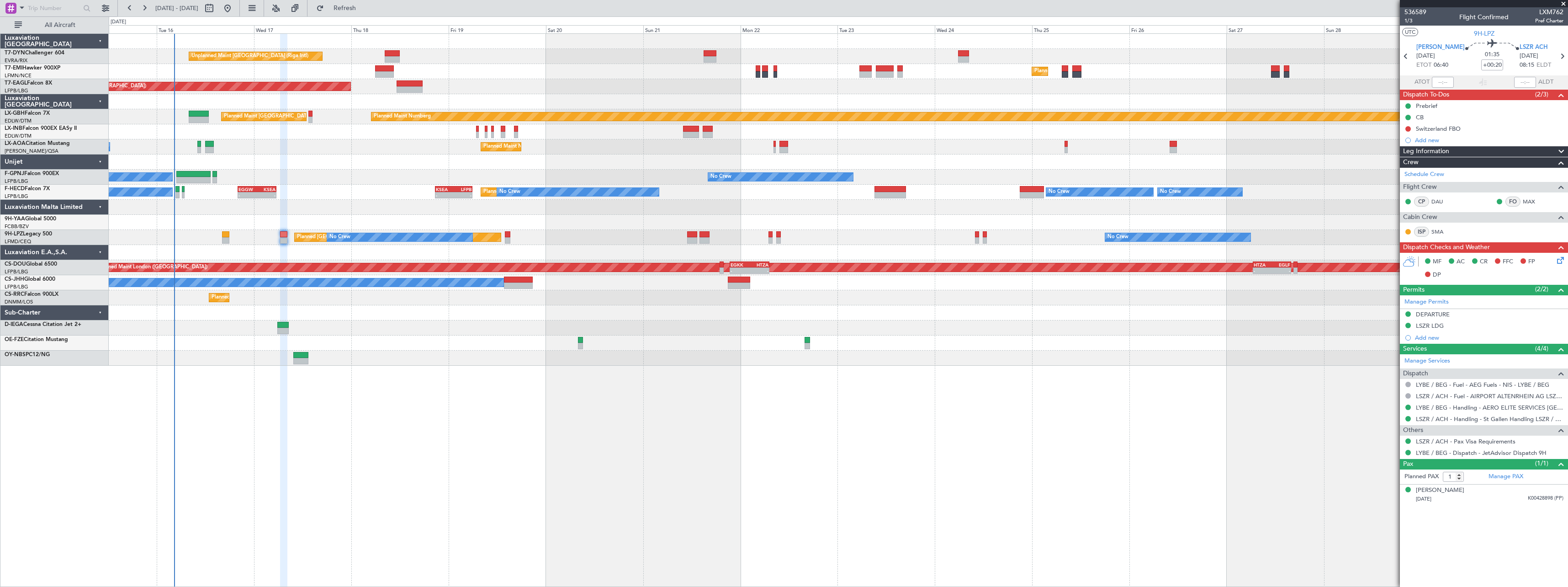
click at [555, 252] on div at bounding box center [838, 252] width 1459 height 15
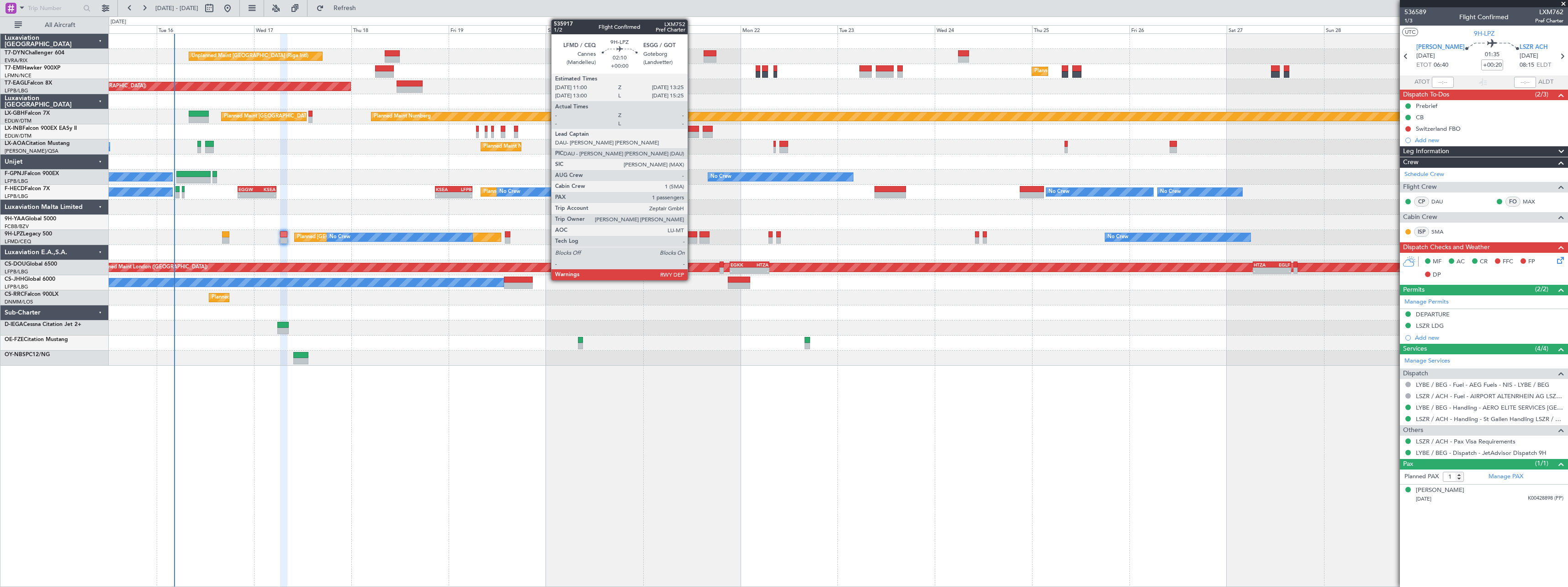
click at [691, 236] on div at bounding box center [692, 234] width 10 height 7
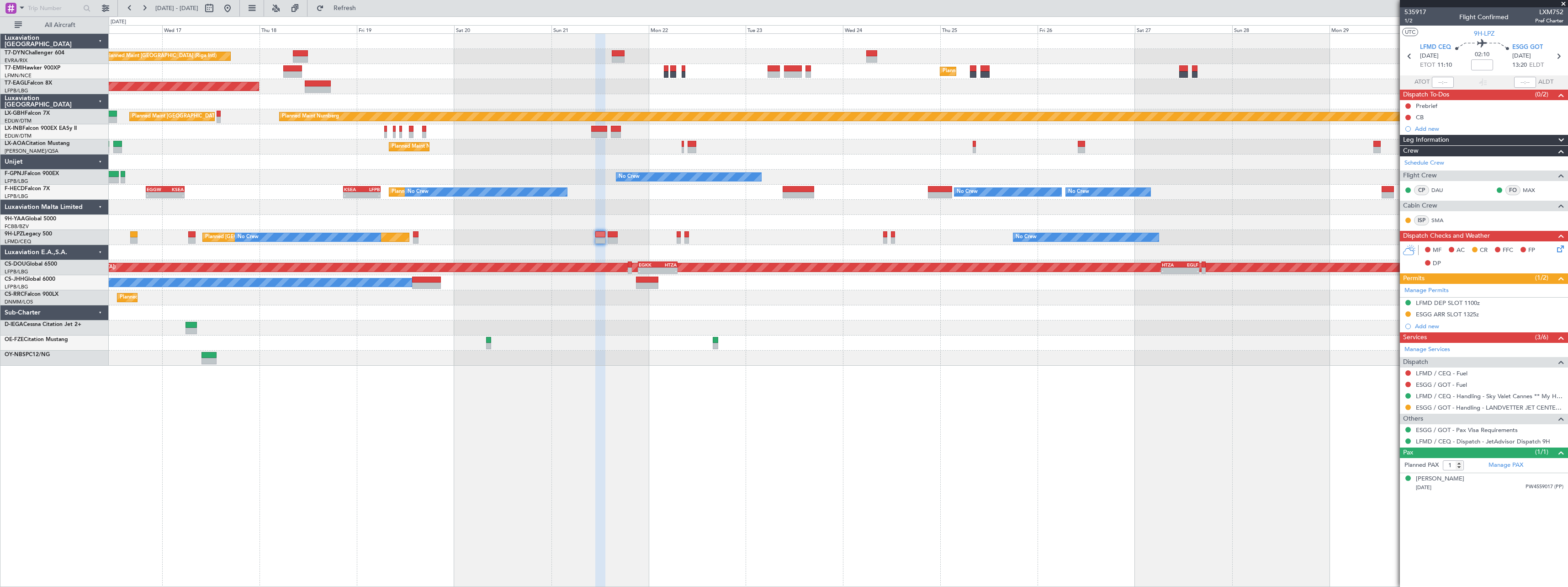
click at [763, 248] on div "Unplanned Maint [GEOGRAPHIC_DATA] (Riga Intl) Planned Maint [GEOGRAPHIC_DATA] P…" at bounding box center [838, 200] width 1459 height 332
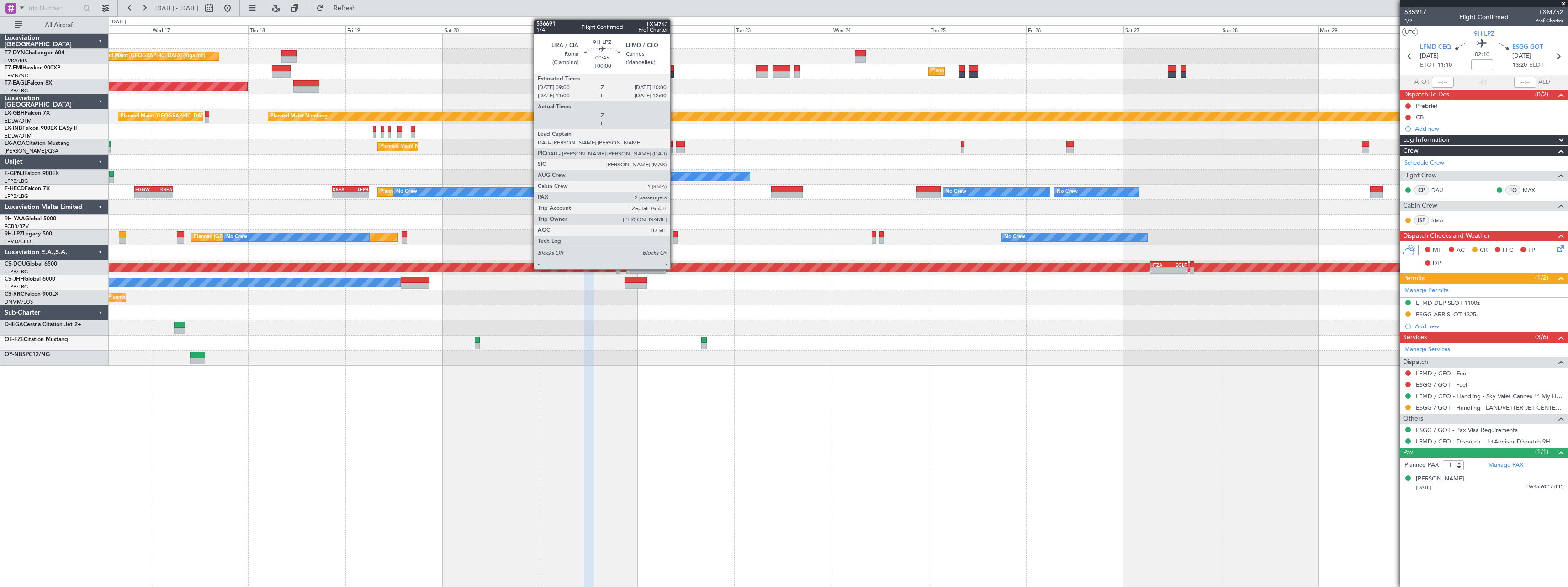
click at [674, 236] on div at bounding box center [675, 234] width 4 height 7
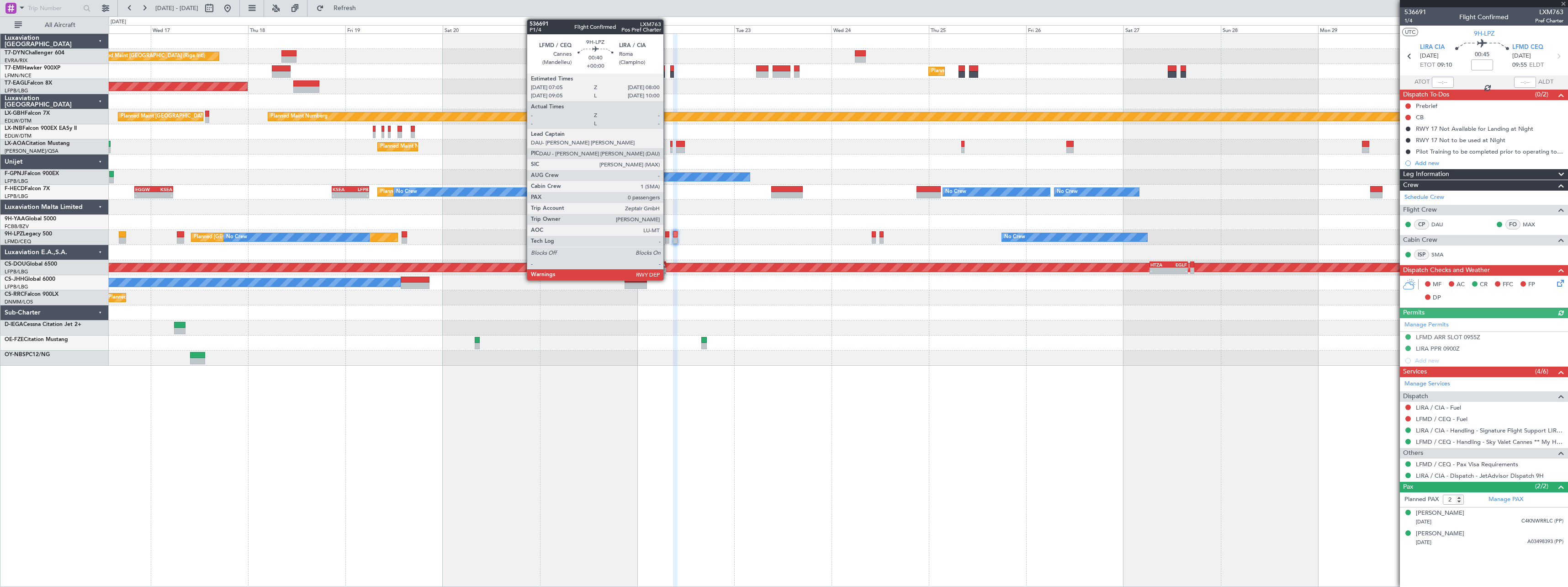
click at [668, 235] on div at bounding box center [667, 234] width 4 height 7
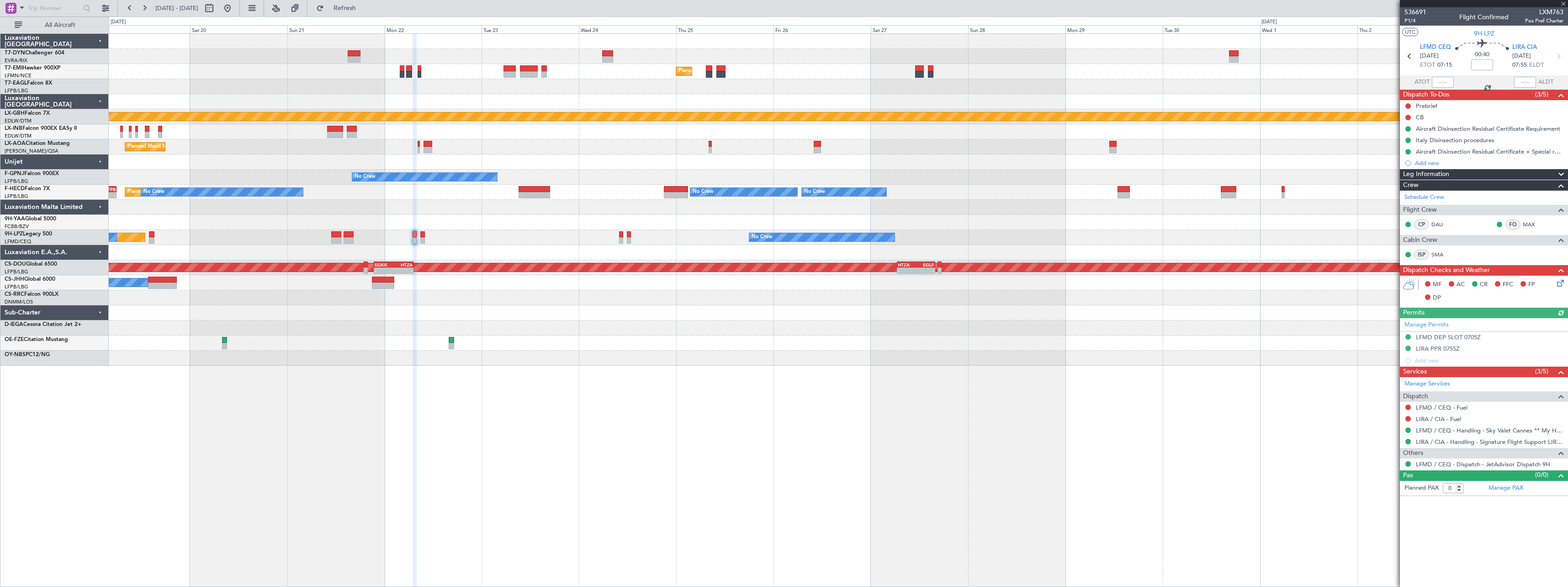
click at [573, 262] on div "Unplanned Maint Riga (Riga Intl) Planned Maint Zurich Planned Maint New York (T…" at bounding box center [838, 200] width 1459 height 332
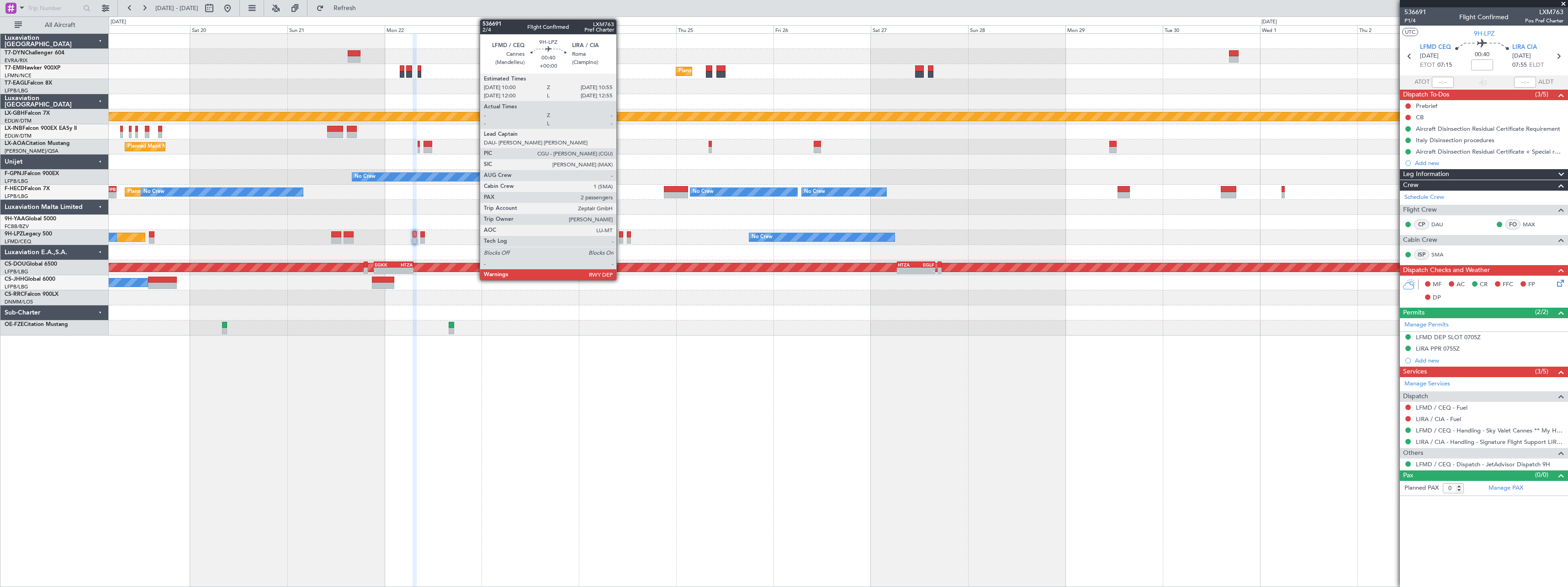
click at [620, 234] on div at bounding box center [621, 234] width 4 height 7
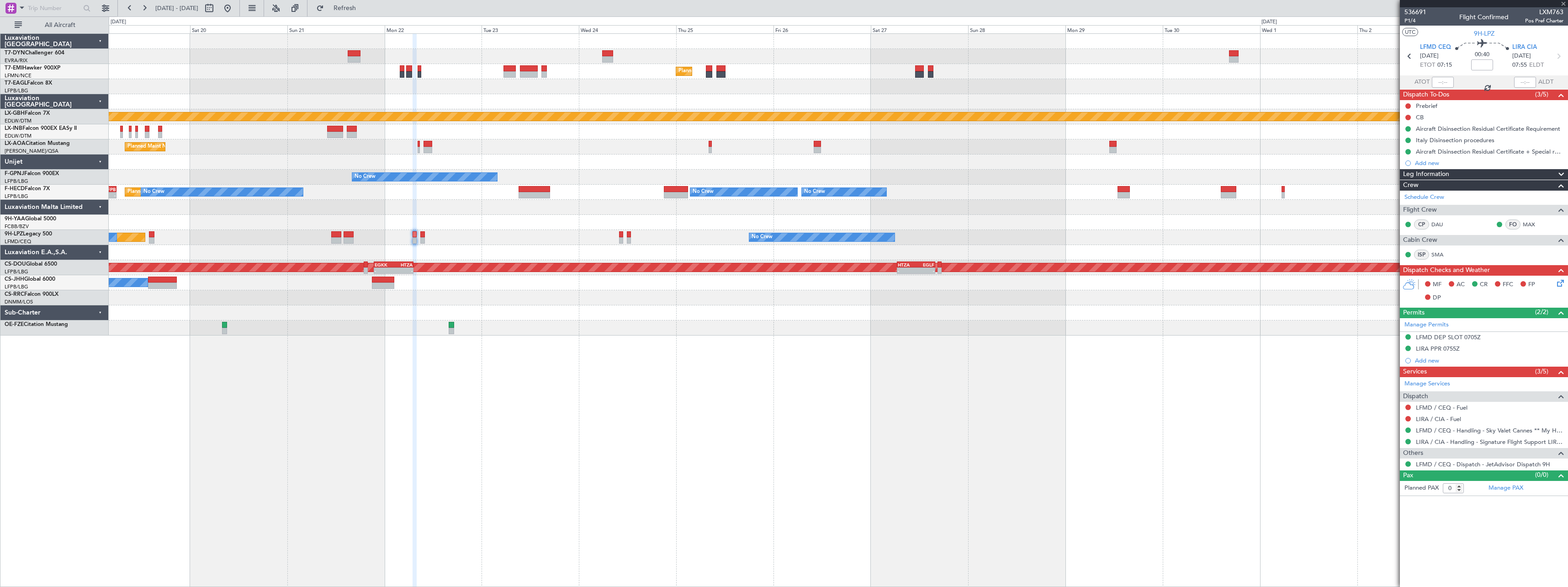
type input "2"
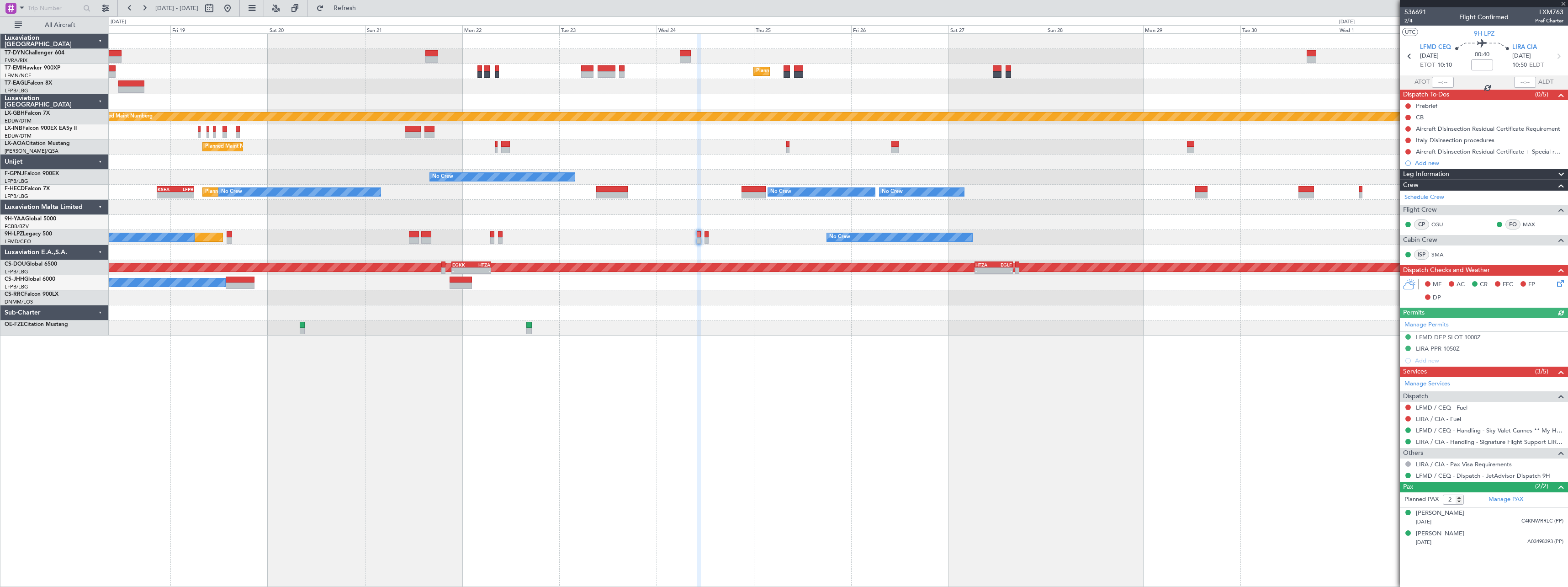
click at [605, 243] on div "Planned Maint St Gallen (Altenrhein) No Crew No Crew" at bounding box center [838, 237] width 1459 height 15
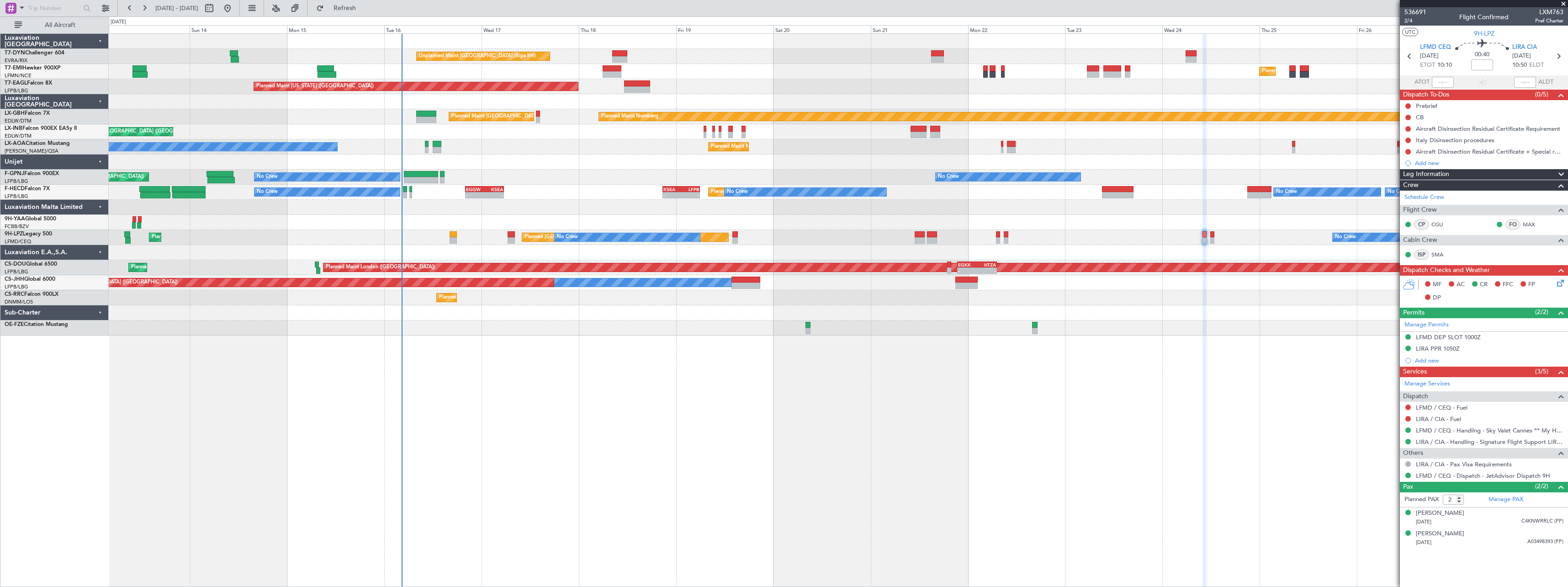
click at [936, 336] on div "Unplanned Maint Riga (Riga Intl) Planned Maint Zurich Planned Maint Zurich Plan…" at bounding box center [838, 310] width 1459 height 554
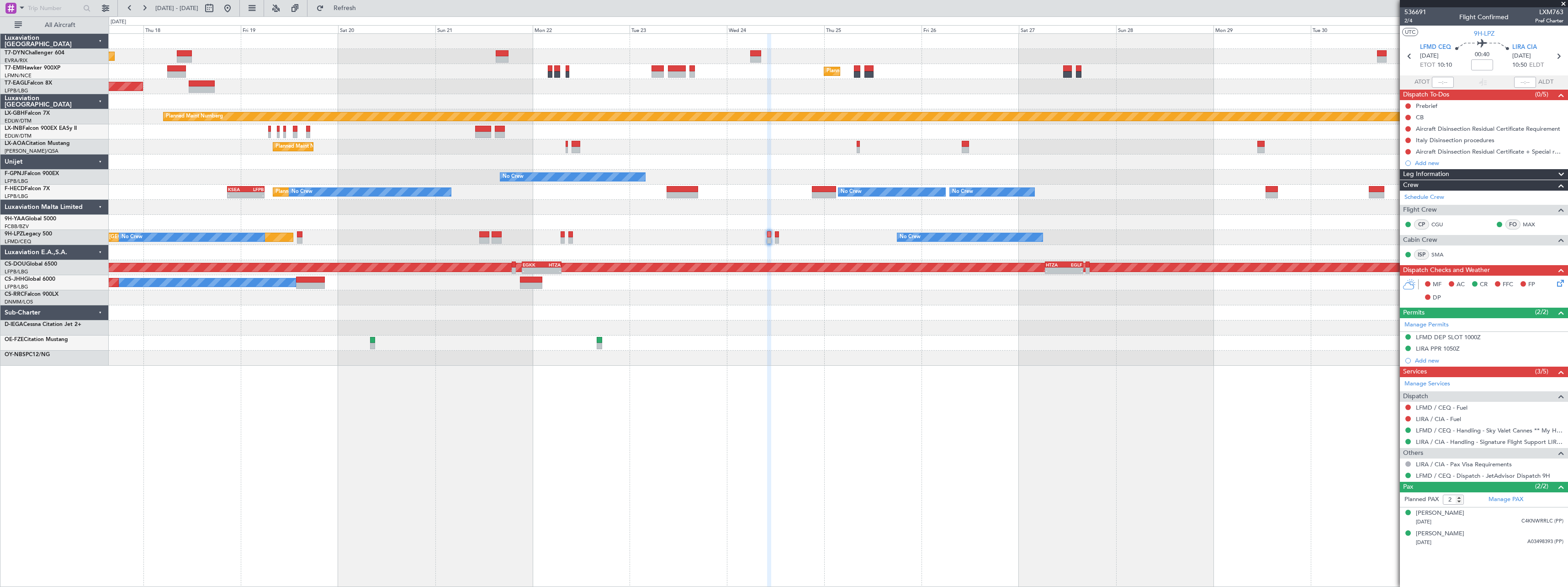
click at [609, 303] on div "Planned Maint [GEOGRAPHIC_DATA] ([GEOGRAPHIC_DATA])" at bounding box center [838, 298] width 1459 height 15
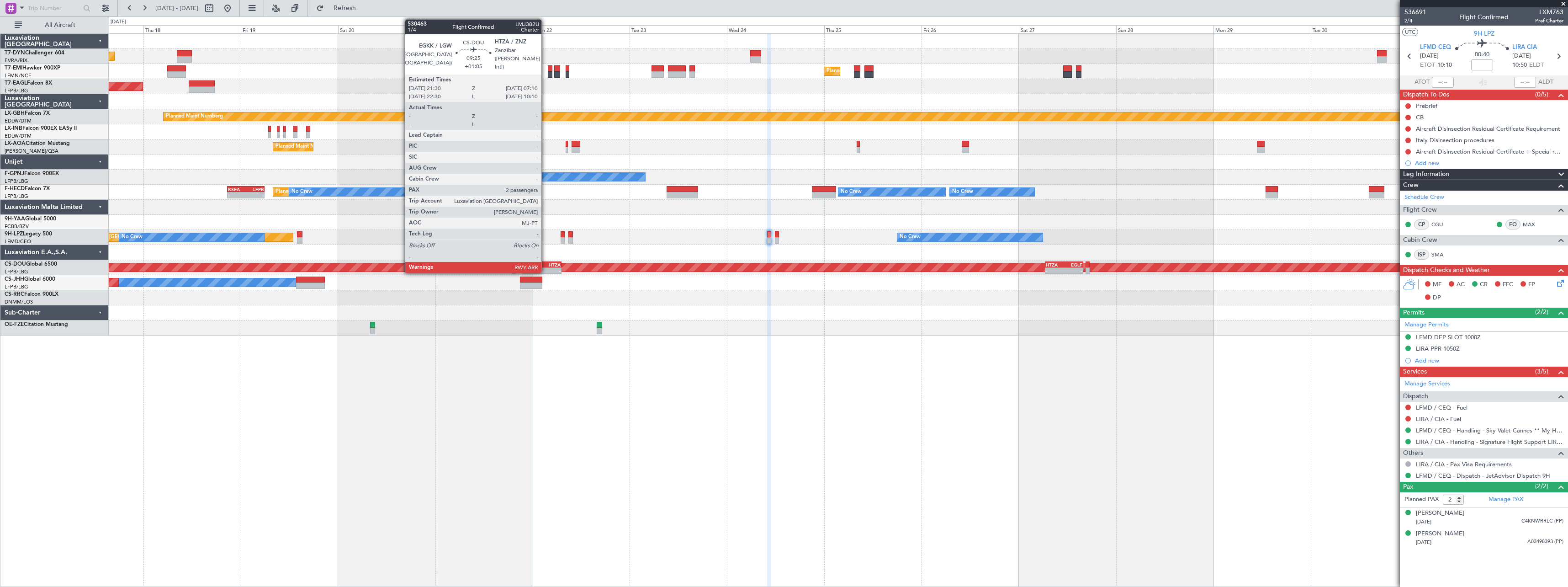
click at [545, 265] on div "HTZA" at bounding box center [550, 264] width 19 height 5
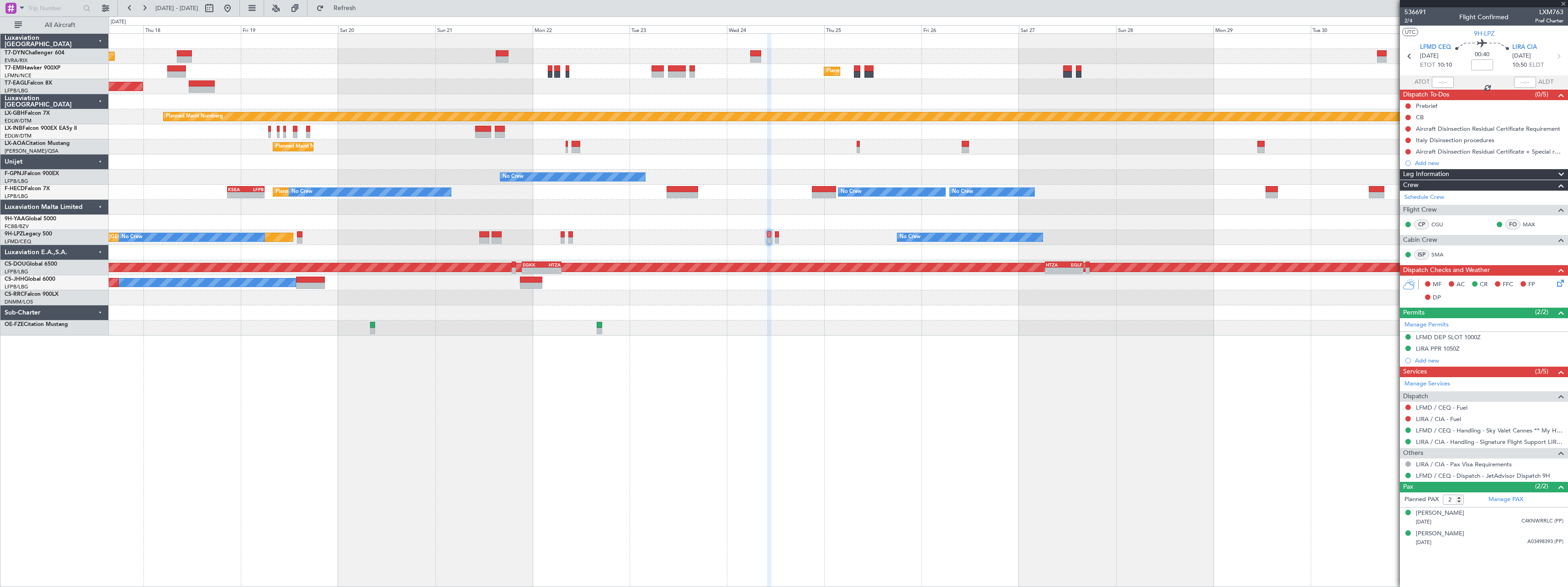
type input "+01:05"
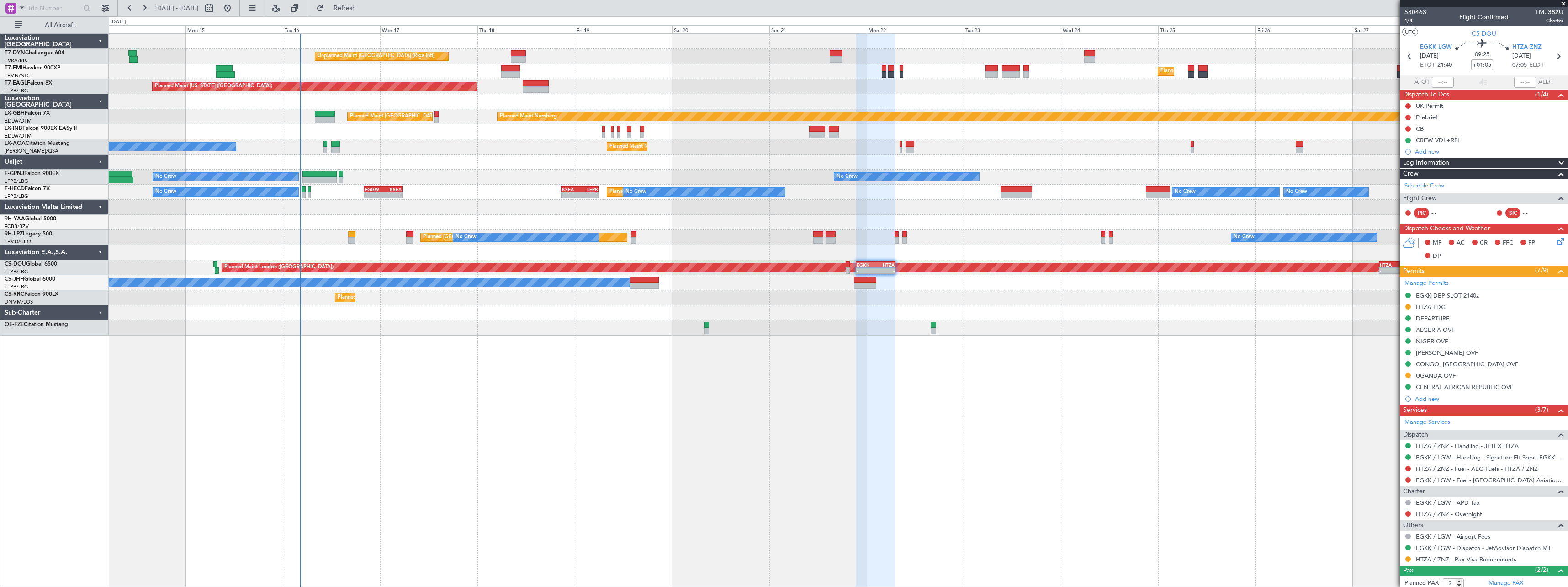
click at [805, 354] on div "Unplanned Maint Riga (Riga Intl) Planned Maint Zurich Planned Maint New York (T…" at bounding box center [838, 310] width 1459 height 554
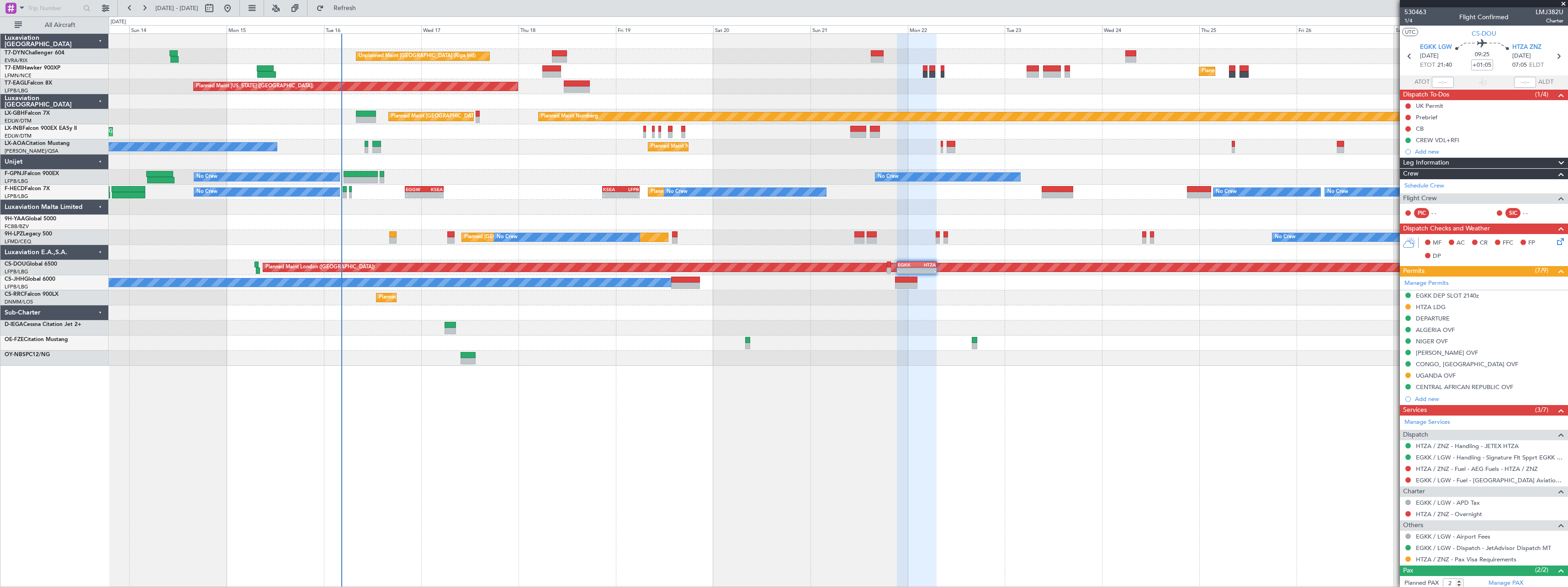
click at [608, 366] on div "Unplanned Maint Riga (Riga Intl) Planned Maint Zurich Planned Maint New York (T…" at bounding box center [838, 310] width 1459 height 554
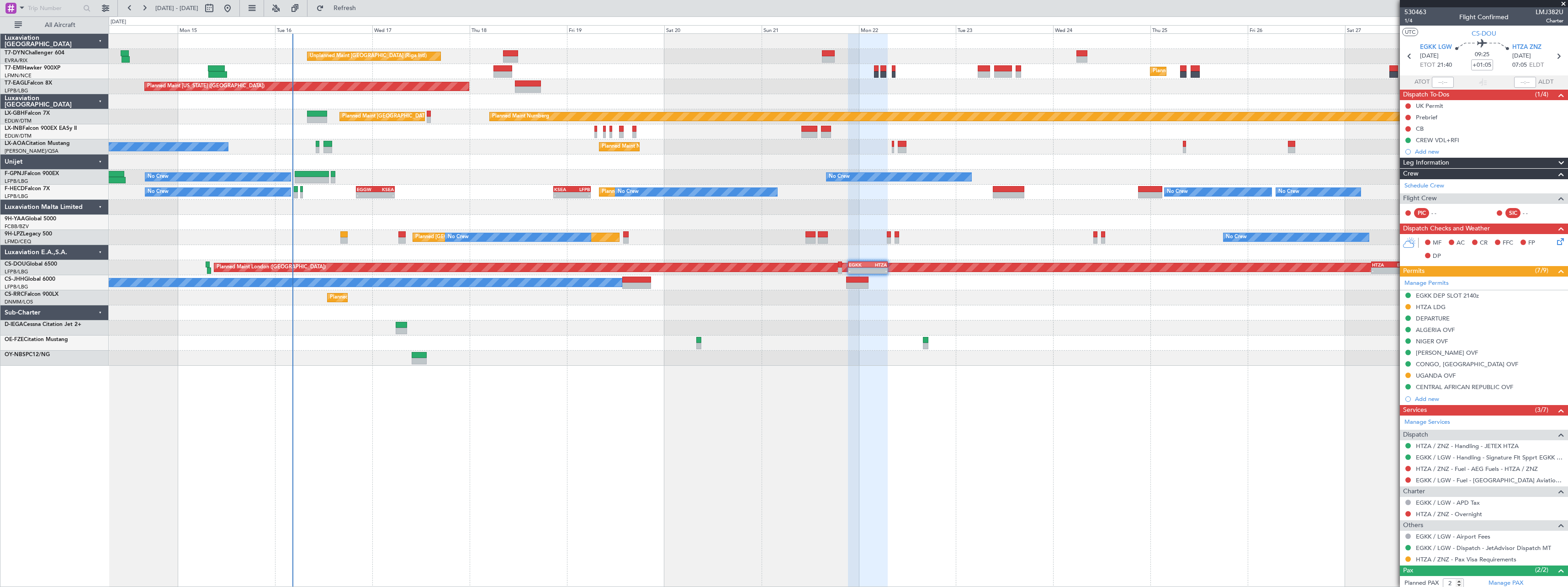
click at [622, 330] on div at bounding box center [838, 328] width 1459 height 15
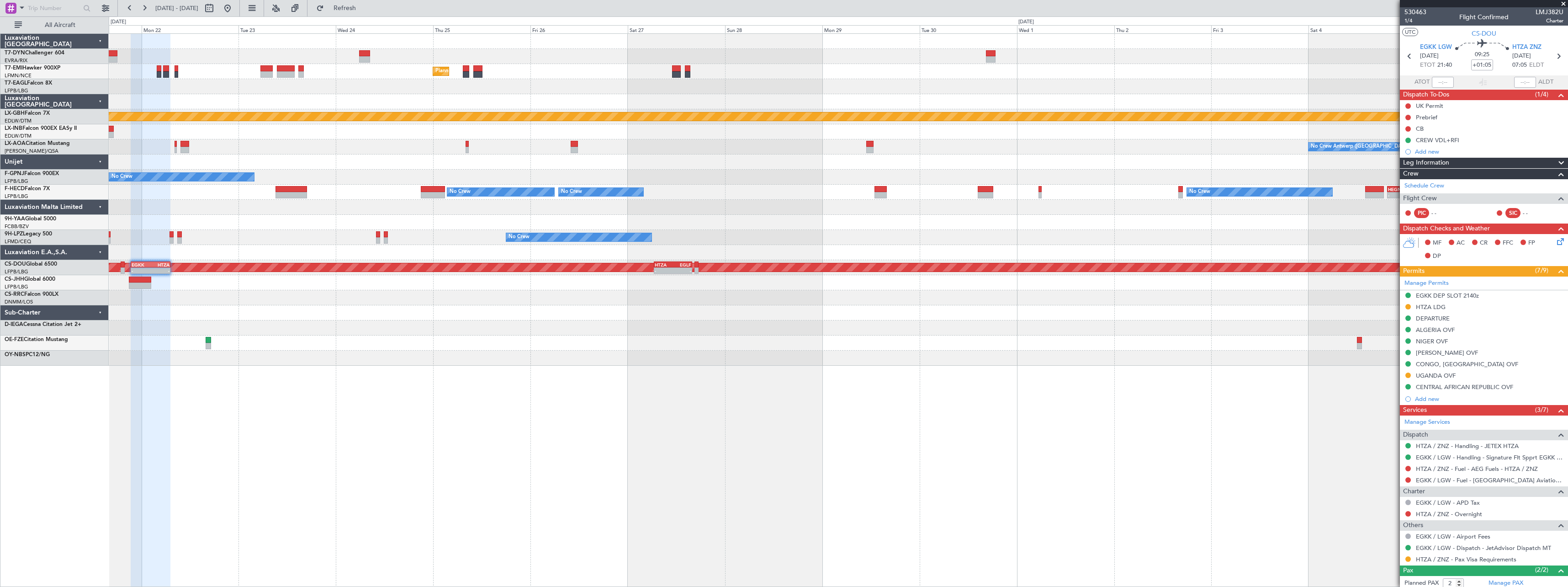
click at [371, 392] on div "Planned Maint Zurich Planned Maint New York (Teterboro) Planned Maint Nurnberg …" at bounding box center [838, 310] width 1459 height 554
click at [500, 357] on div "Planned Maint Zurich Planned Maint New York (Teterboro) Planned Maint Nurnberg …" at bounding box center [838, 310] width 1459 height 554
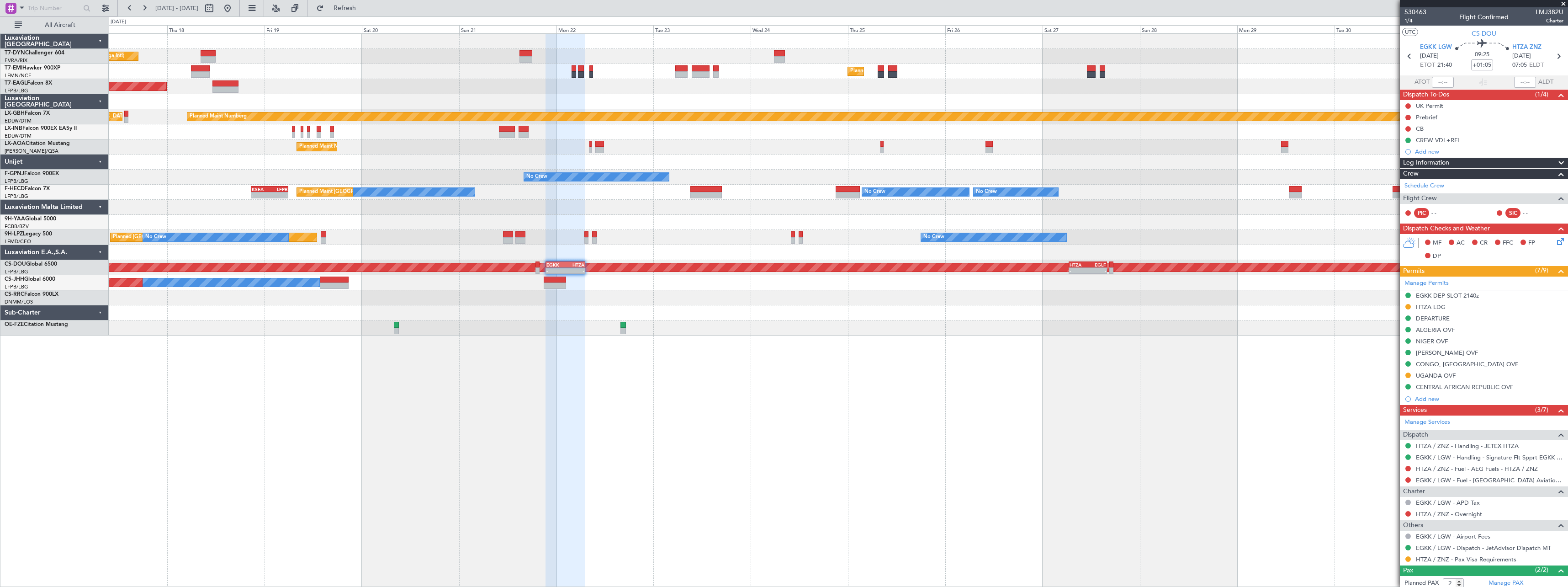
click at [990, 340] on div "Unplanned Maint Riga (Riga Intl) Planned Maint Zurich Planned Maint New York (T…" at bounding box center [838, 310] width 1459 height 554
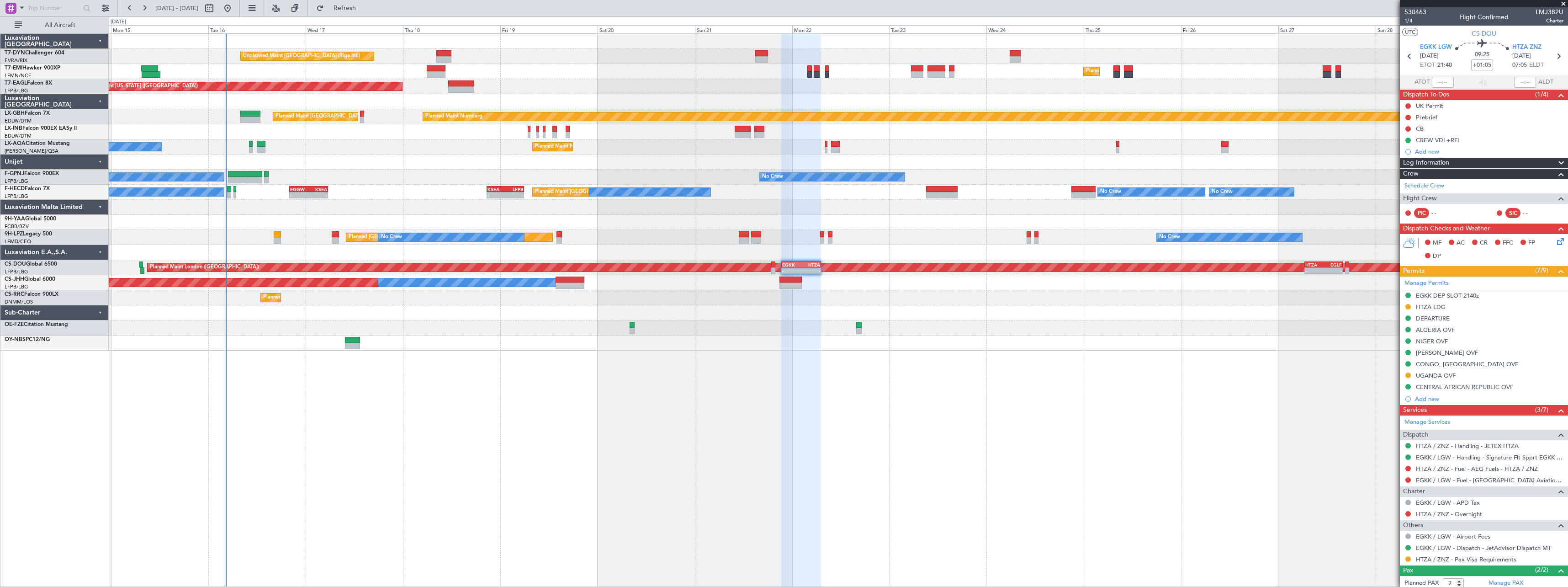
click at [674, 359] on div "Unplanned Maint [GEOGRAPHIC_DATA] (Riga Intl) Planned Maint [GEOGRAPHIC_DATA] P…" at bounding box center [838, 310] width 1459 height 554
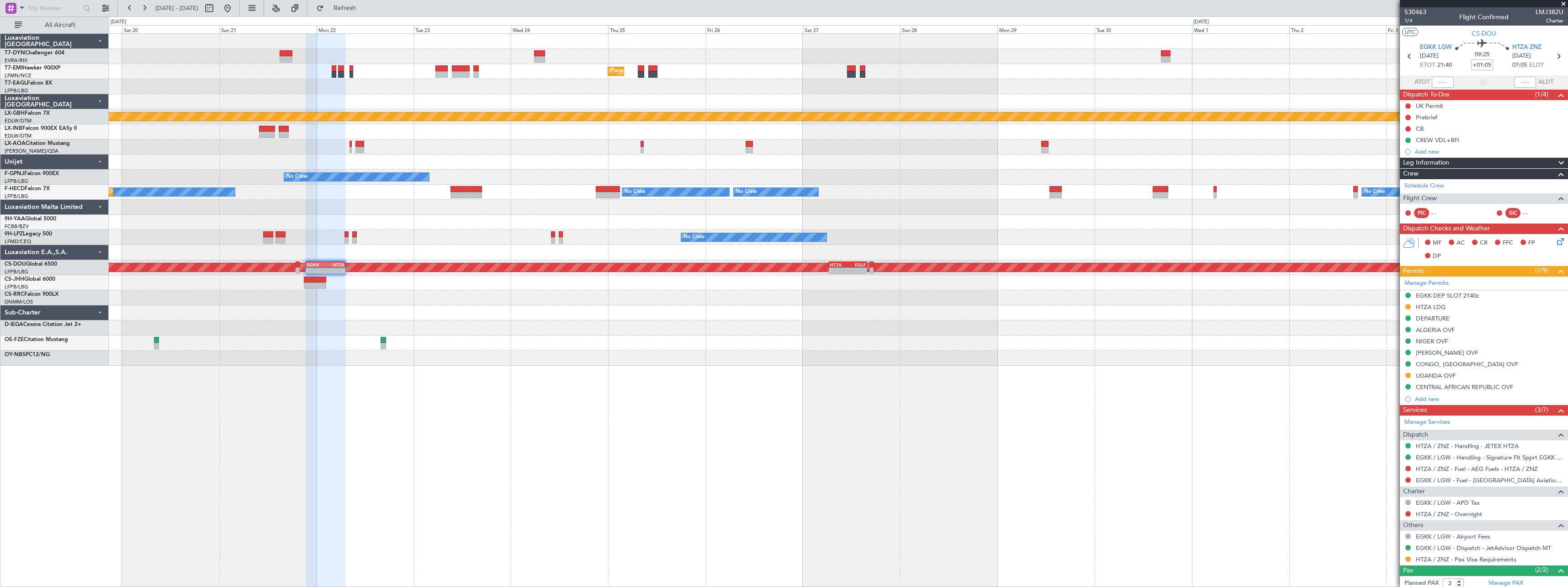
click at [310, 401] on div "Unplanned Maint Riga (Riga Intl) Planned Maint Zurich Planned Maint New York (T…" at bounding box center [838, 310] width 1459 height 554
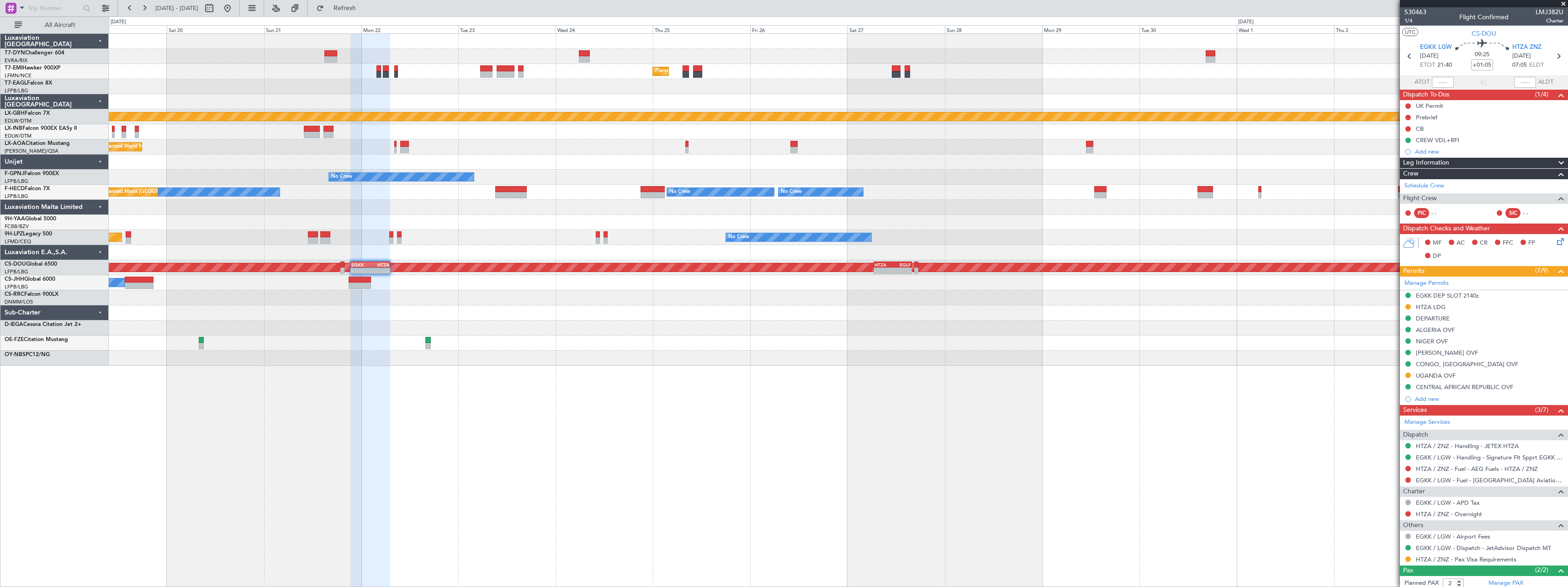
click at [963, 454] on div "Unplanned Maint Riga (Riga Intl) Planned Maint Zurich Planned Maint New York (T…" at bounding box center [838, 310] width 1459 height 554
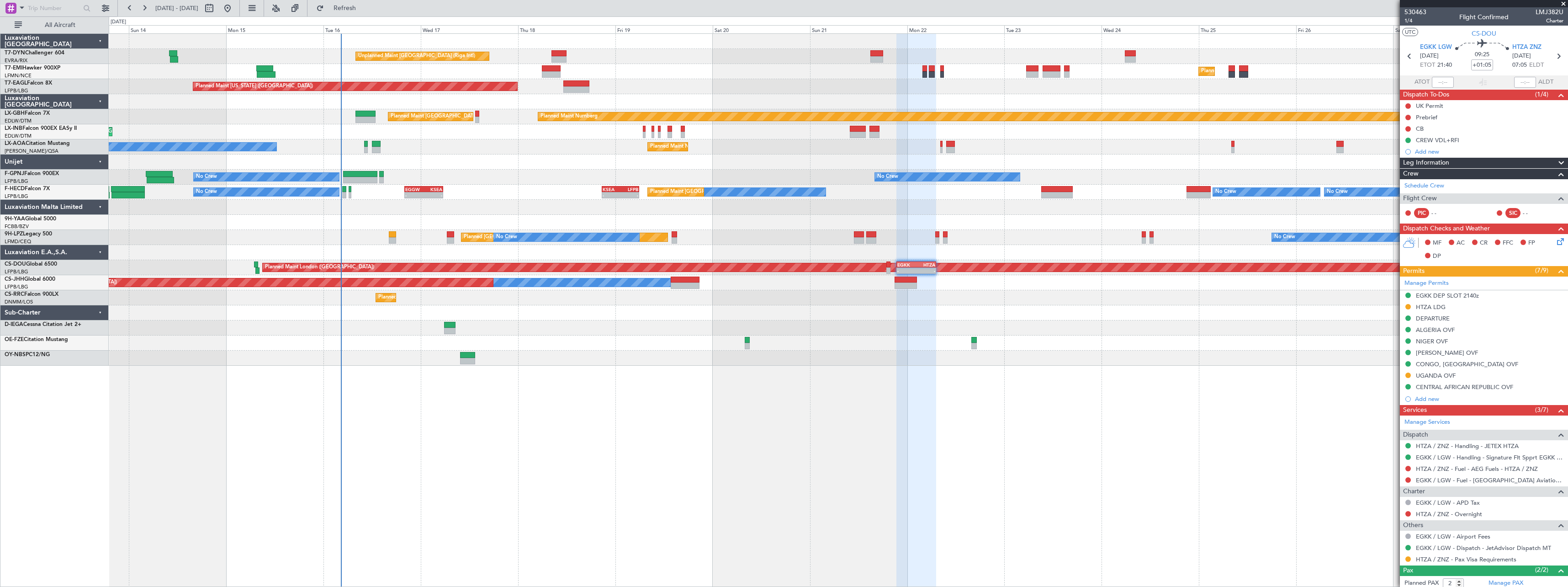
click at [381, 347] on div at bounding box center [838, 343] width 1459 height 15
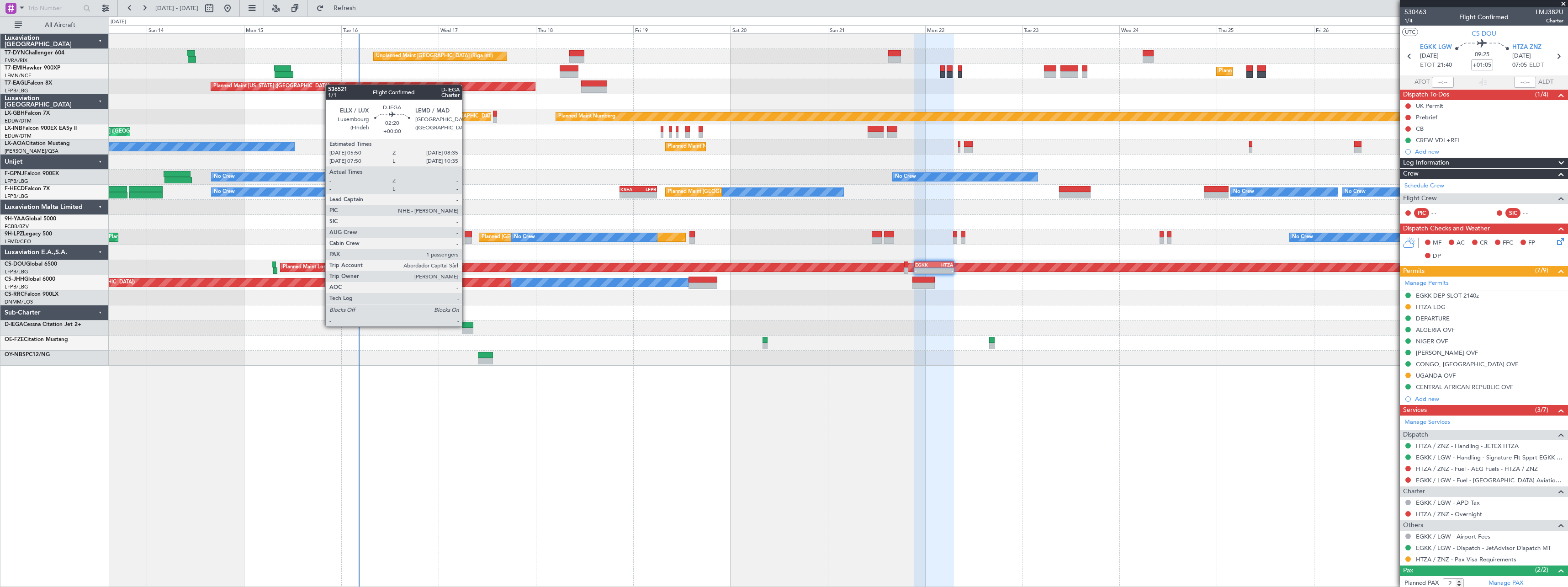
click at [466, 325] on div at bounding box center [467, 325] width 12 height 7
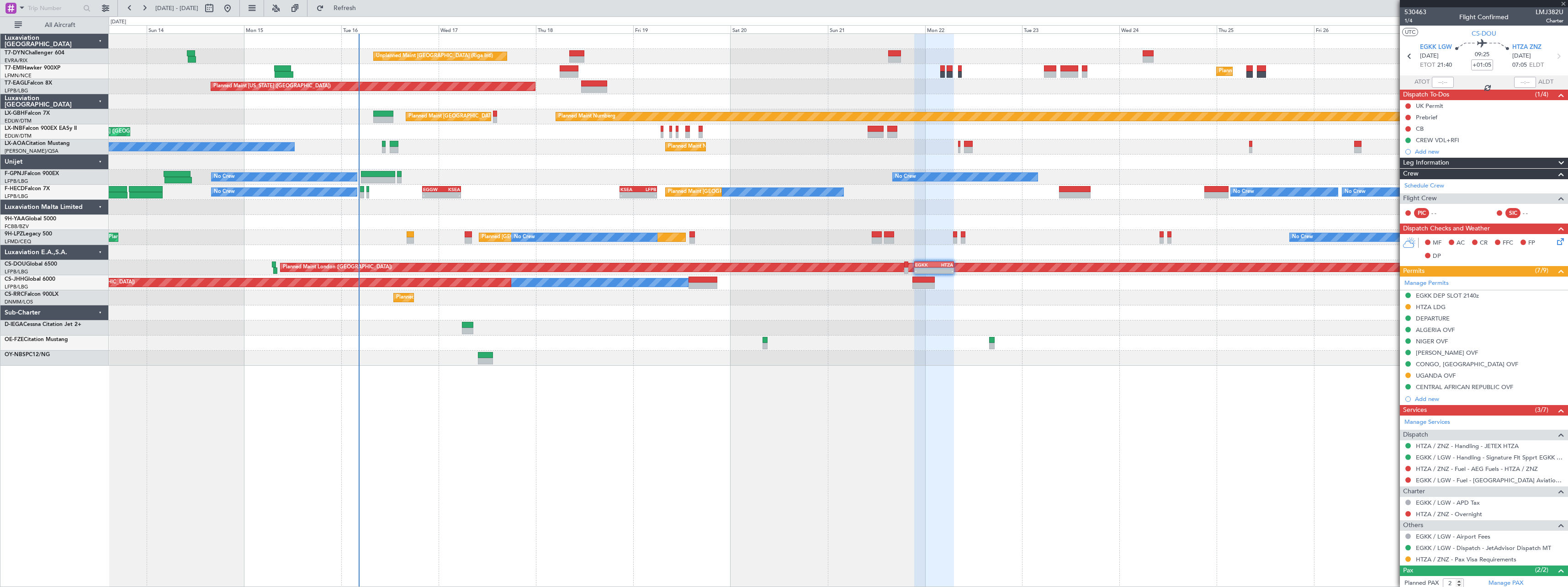
type input "1"
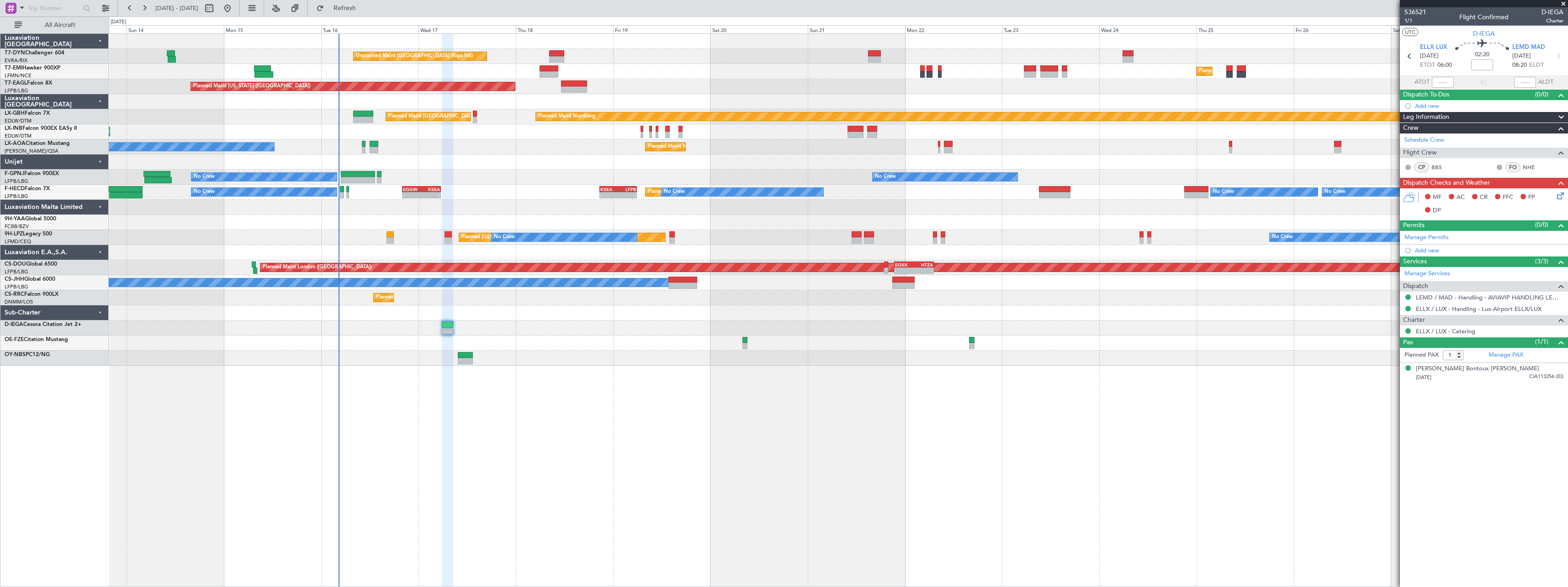
click at [463, 331] on div at bounding box center [838, 328] width 1459 height 15
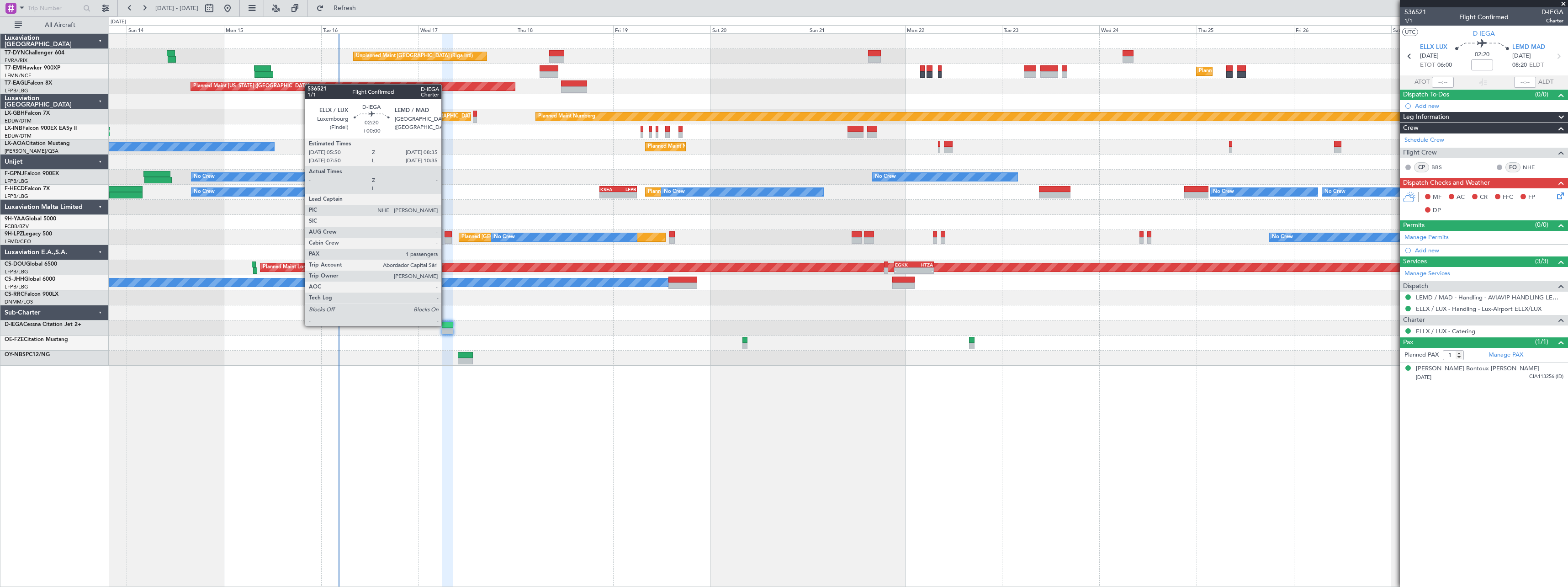
click at [446, 325] on div at bounding box center [447, 325] width 12 height 7
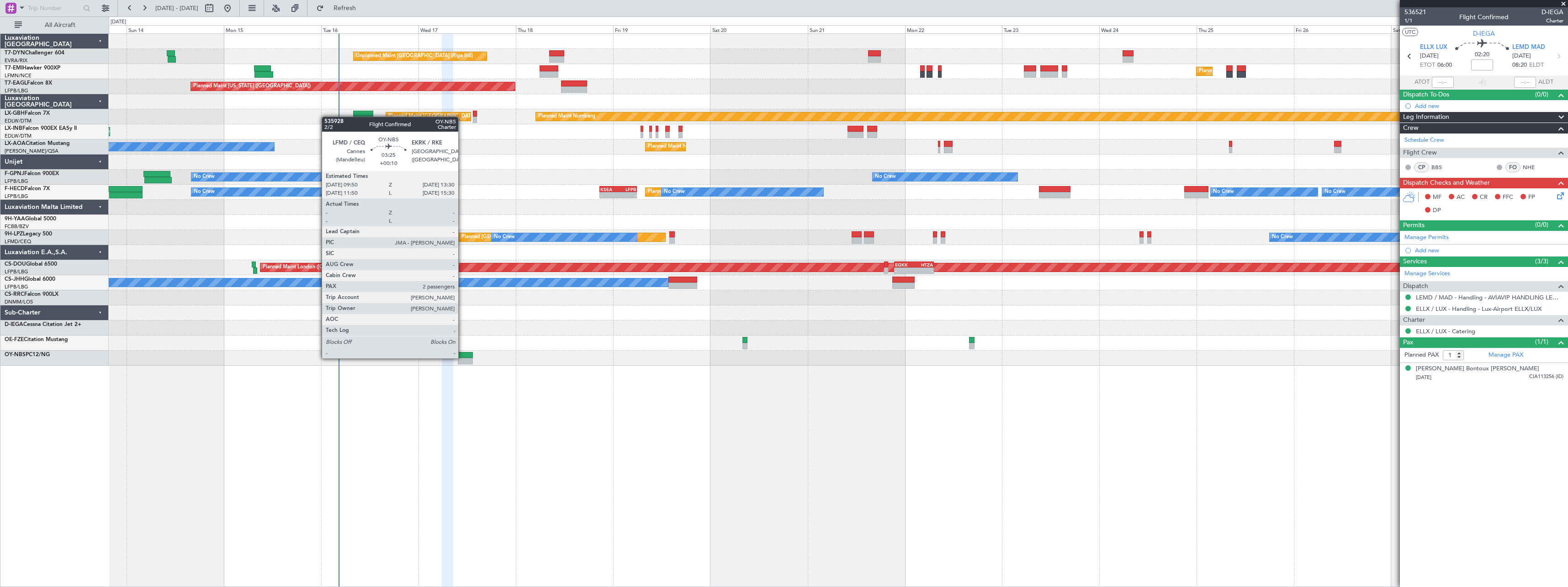
click at [463, 357] on div at bounding box center [465, 355] width 15 height 7
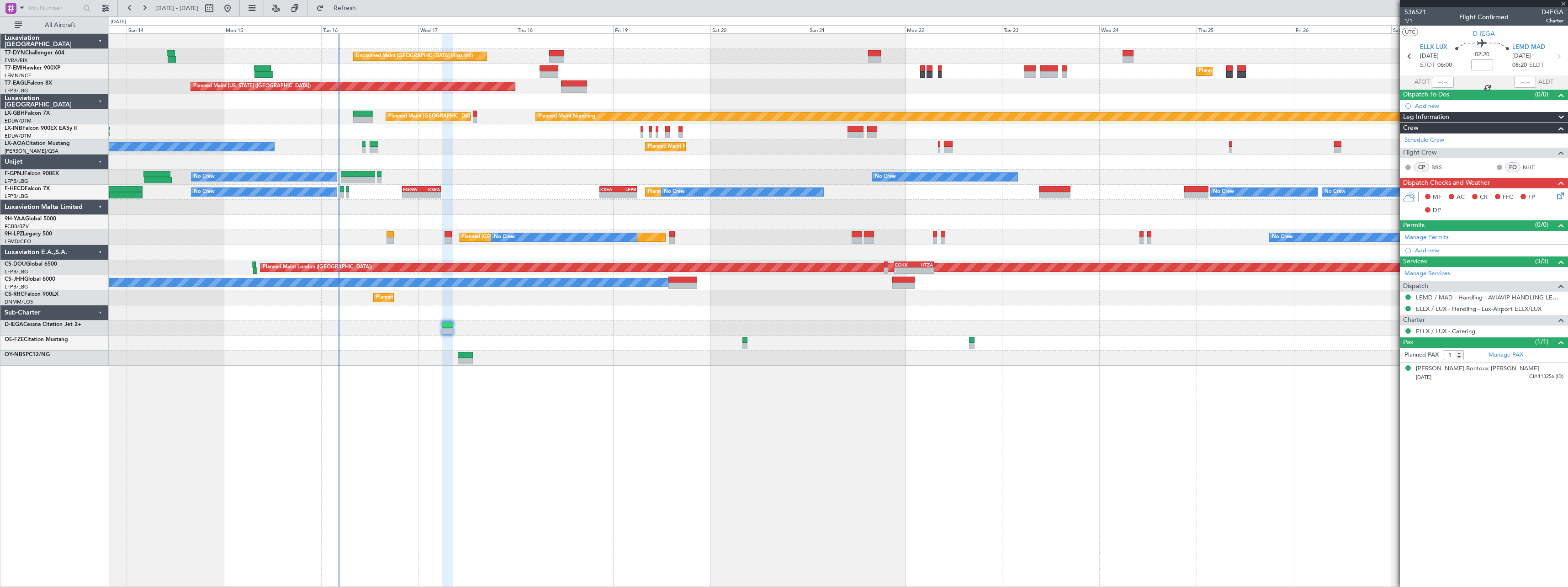
type input "+00:10"
type input "2"
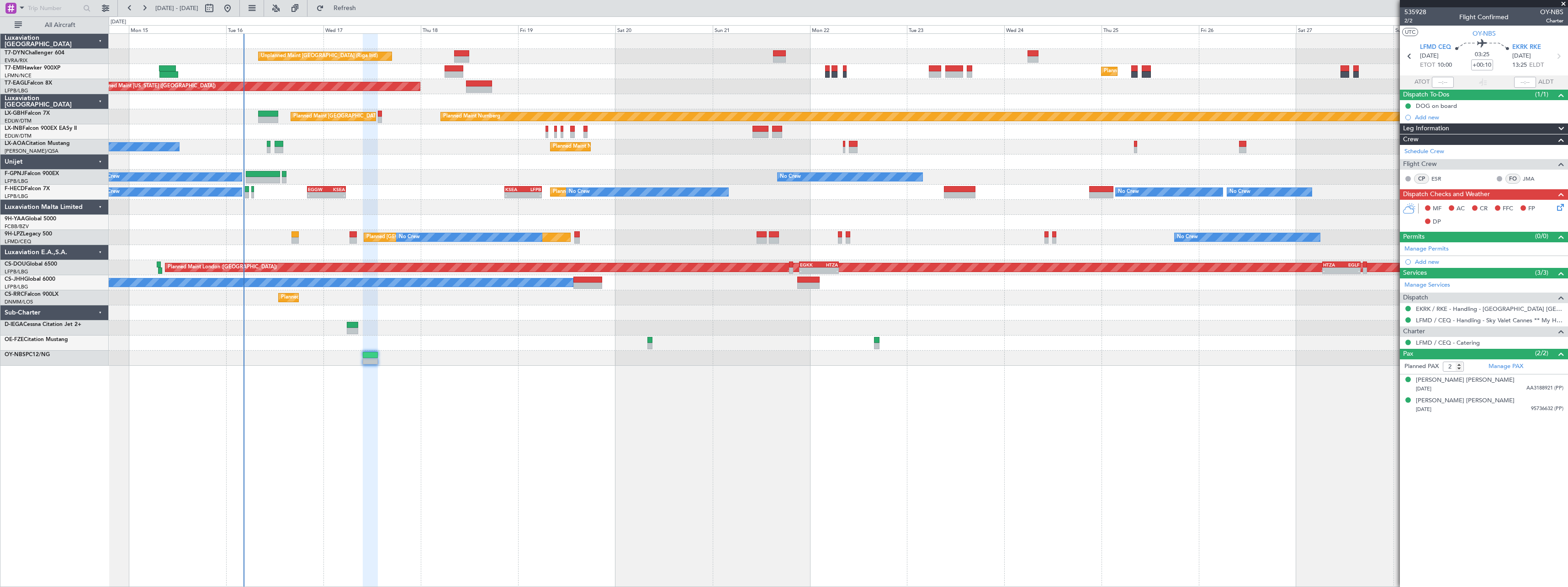
click at [709, 397] on div "Unplanned Maint [GEOGRAPHIC_DATA] (Riga Intl) Planned Maint [GEOGRAPHIC_DATA] P…" at bounding box center [838, 310] width 1459 height 554
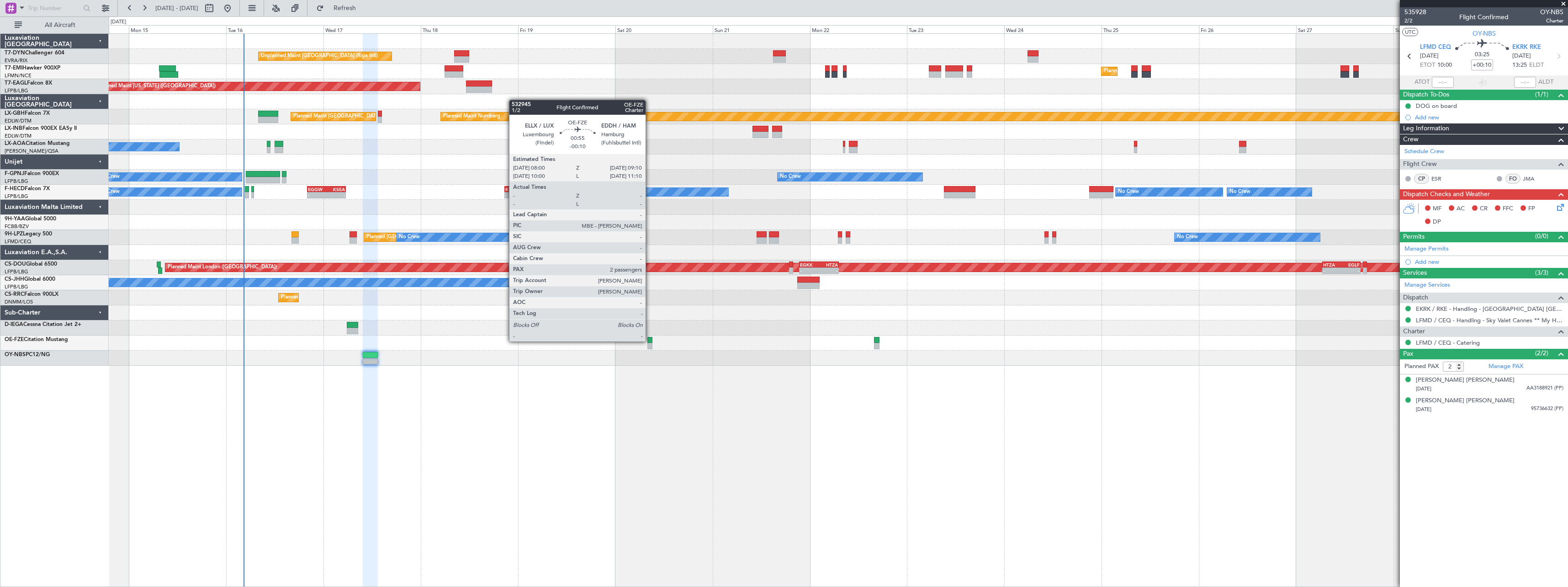
click at [649, 340] on div at bounding box center [650, 340] width 5 height 7
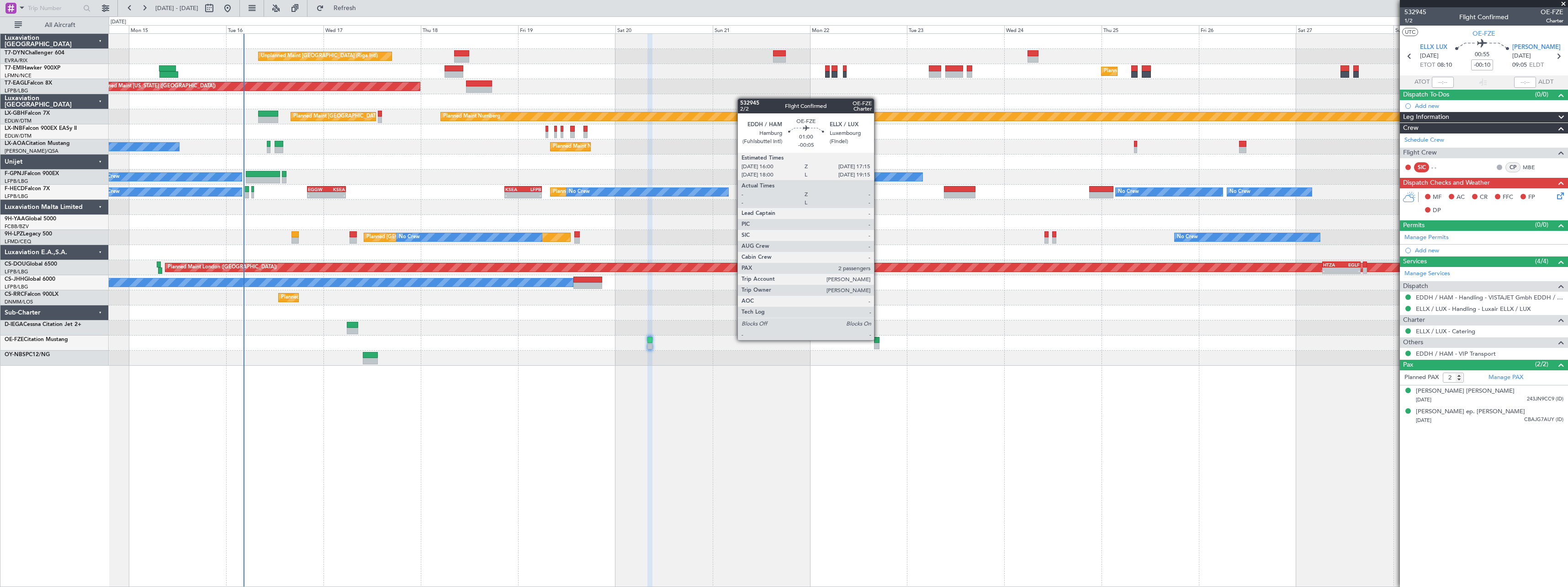
click at [878, 339] on div at bounding box center [877, 340] width 5 height 7
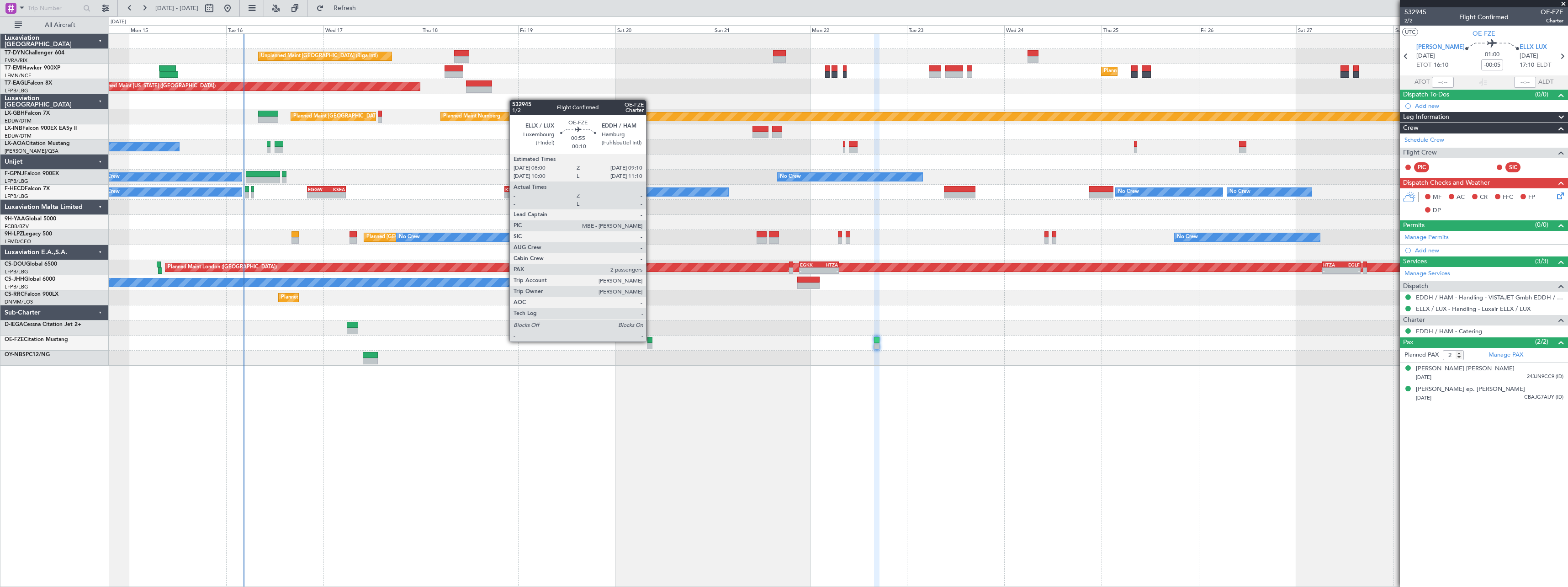
click at [650, 340] on div at bounding box center [650, 340] width 5 height 7
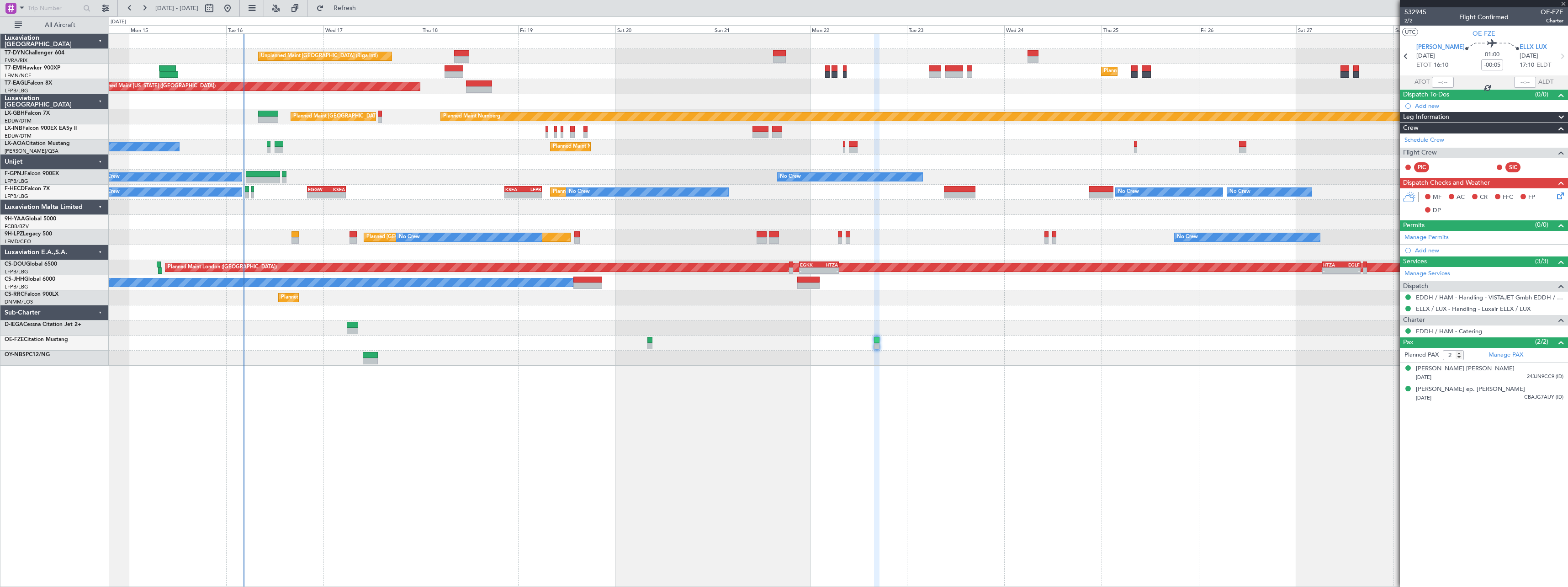
type input "-00:10"
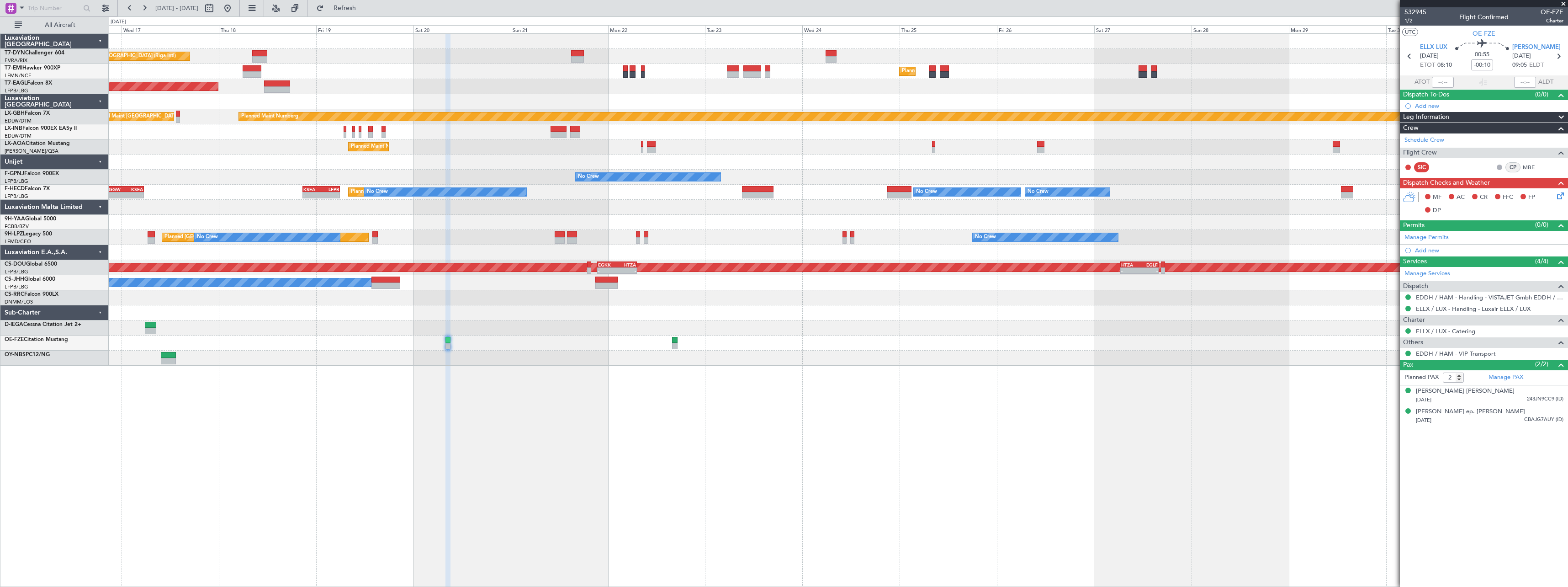
click at [719, 393] on div "Unplanned Maint [GEOGRAPHIC_DATA] (Riga Intl) Planned Maint [GEOGRAPHIC_DATA] P…" at bounding box center [838, 310] width 1459 height 554
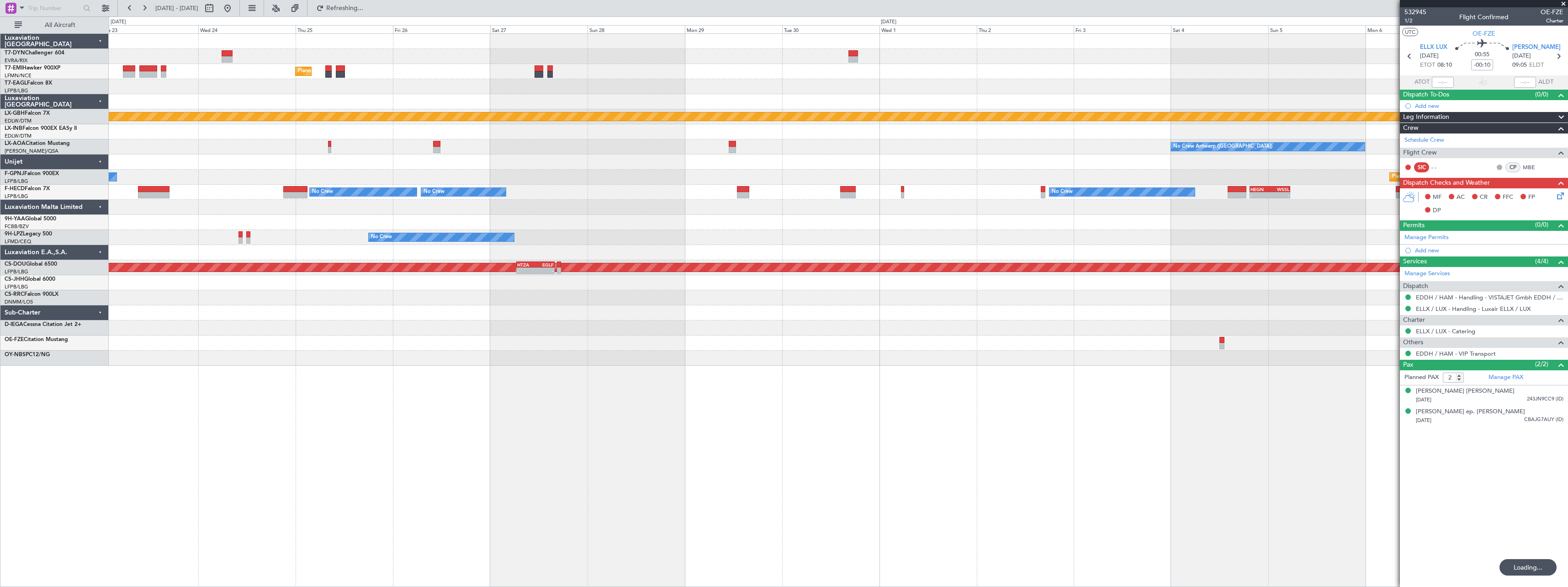
click at [527, 420] on div "Planned Maint Zurich Planned Maint Nurnberg No Crew Antwerp (Deurne) Planned Ma…" at bounding box center [838, 310] width 1459 height 554
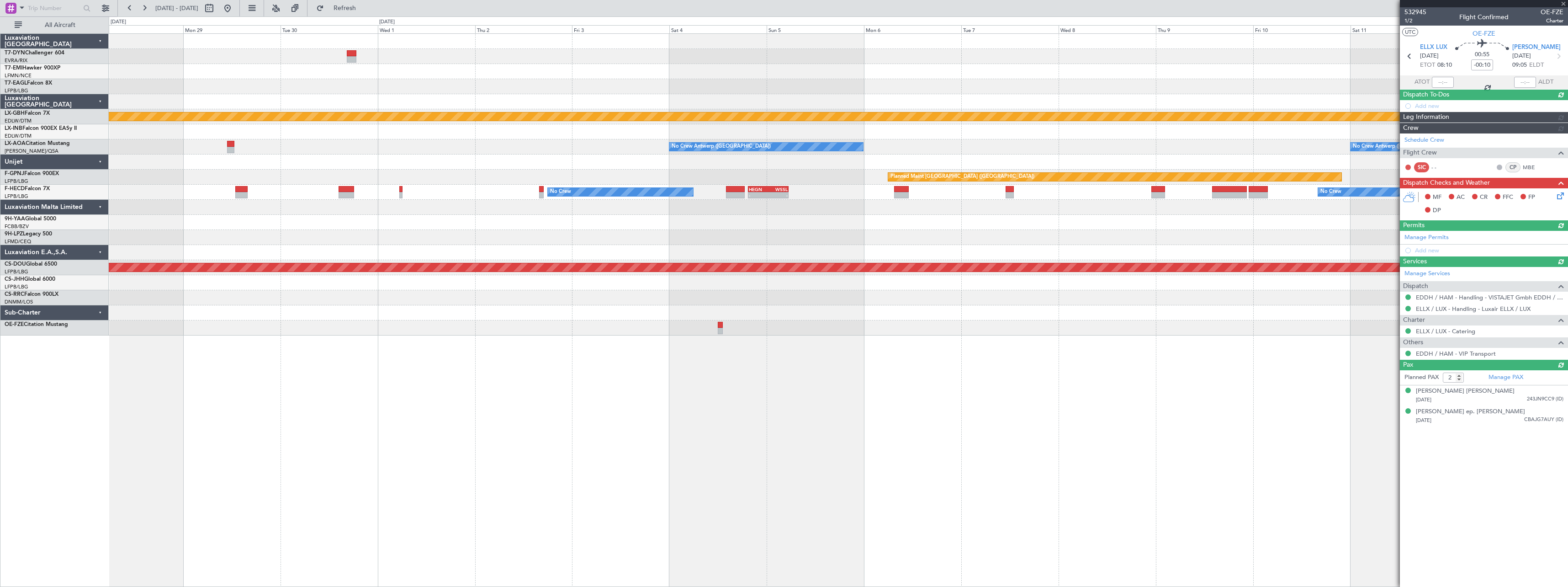
click at [694, 402] on div "Planned Maint Zurich Planned Maint Nurnberg No Crew Antwerp (Deurne) No Crew An…" at bounding box center [838, 310] width 1459 height 554
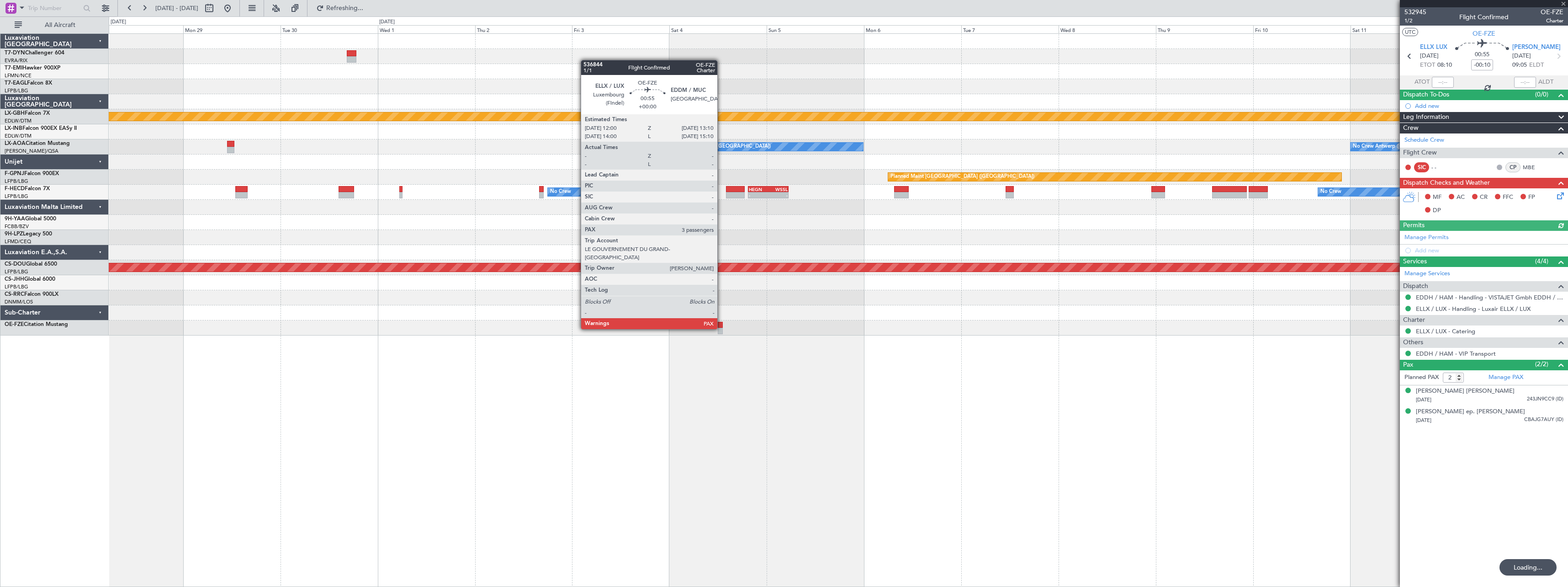
click at [721, 328] on div at bounding box center [720, 331] width 5 height 7
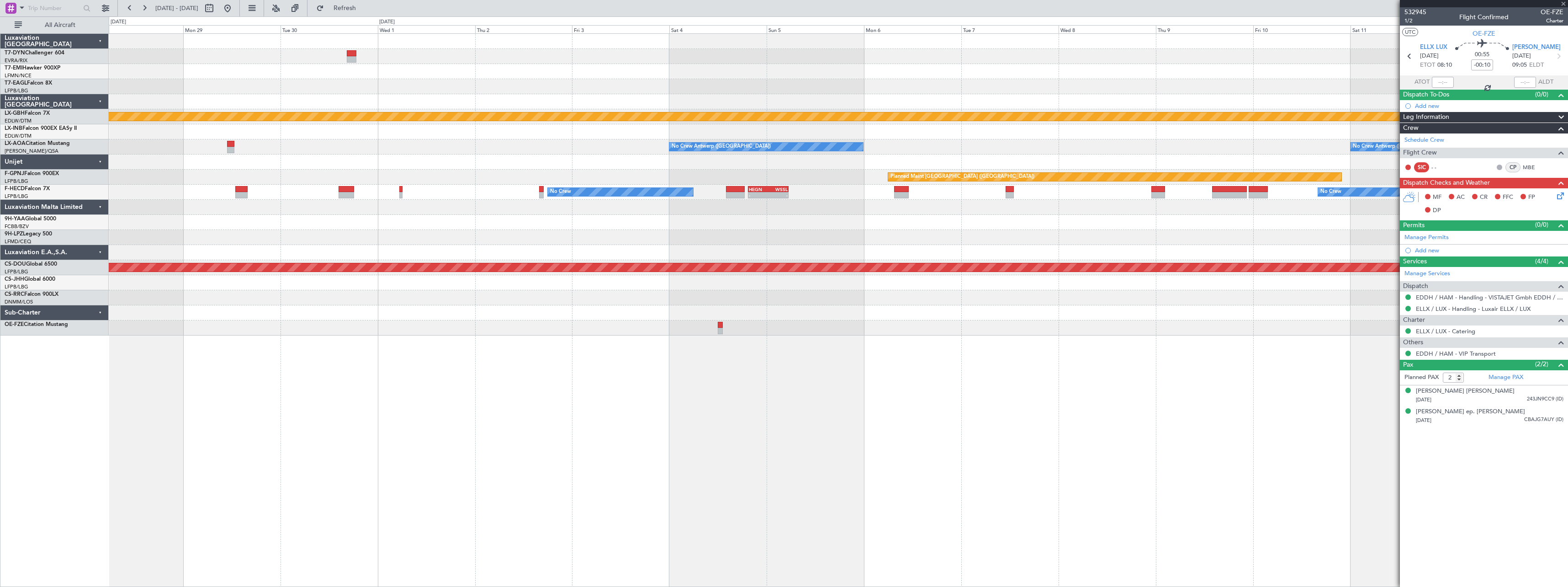
type input "3"
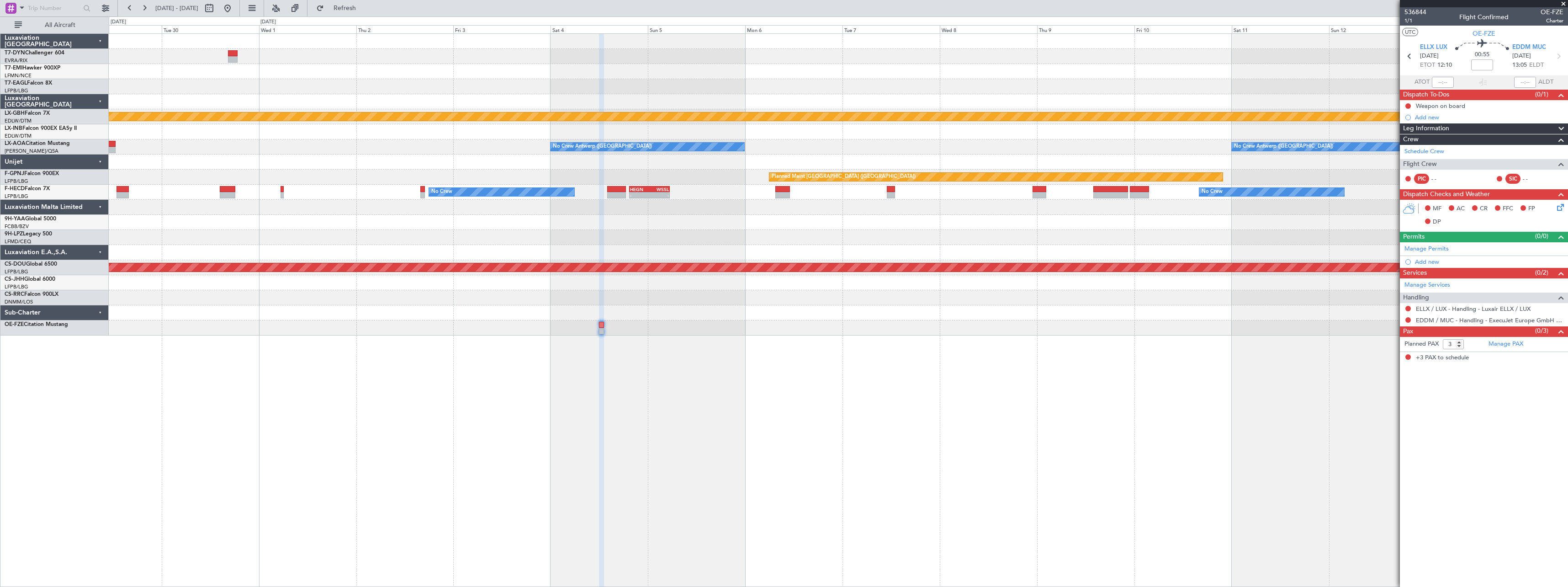
click at [645, 365] on div "Planned Maint Nurnberg No Crew Antwerp (Deurne) No Crew Antwerp (Deurne) Planne…" at bounding box center [838, 310] width 1459 height 554
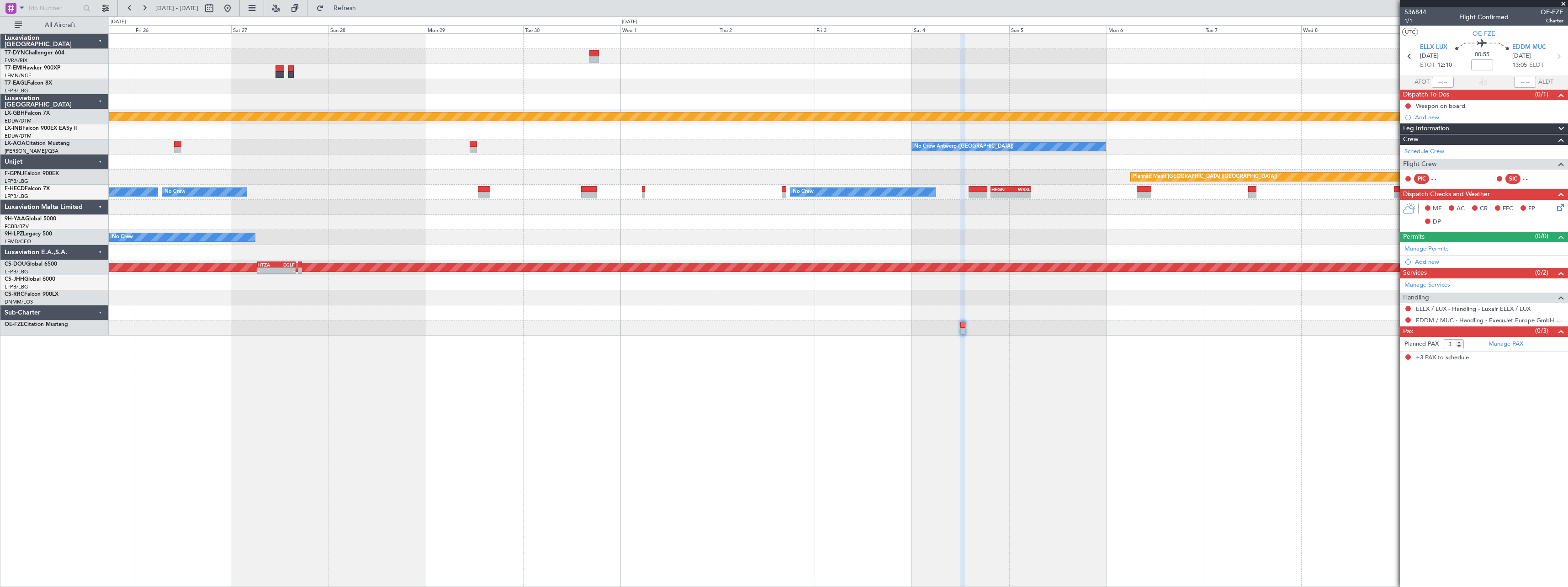
click at [678, 342] on div "Planned Maint Zurich Planned Maint Nurnberg No Crew Antwerp (Deurne) No Crew An…" at bounding box center [838, 310] width 1459 height 554
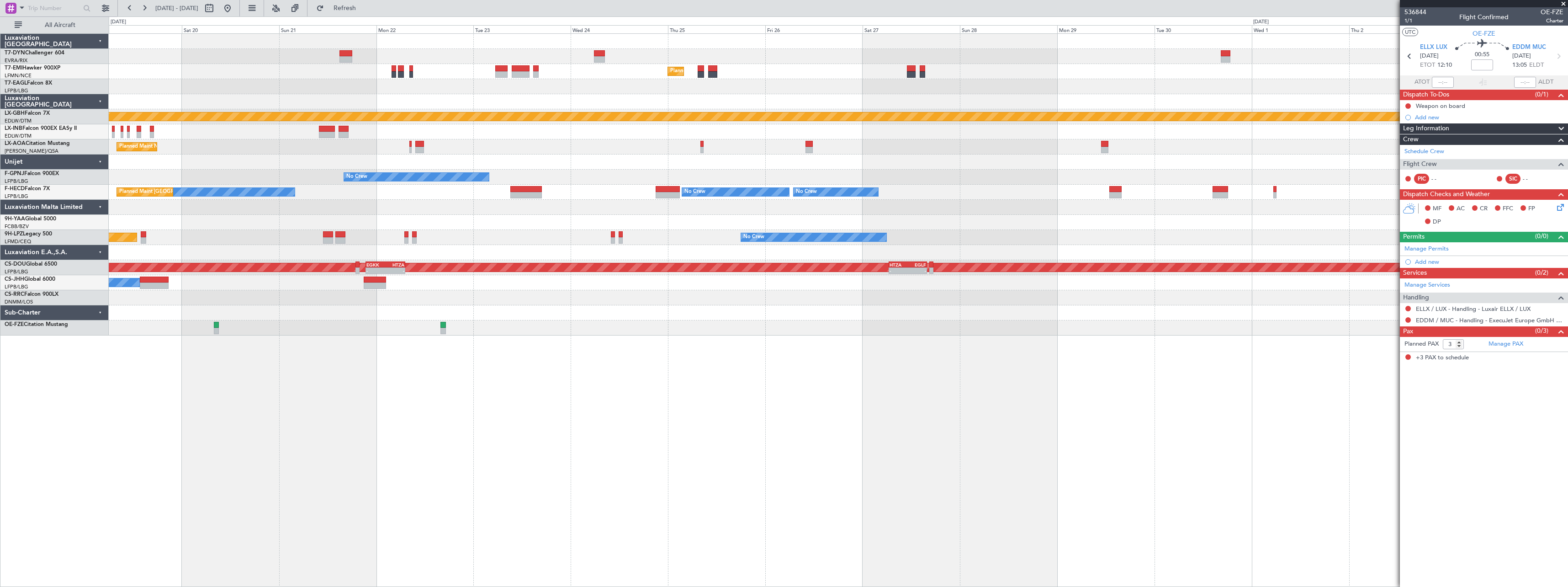
click at [965, 364] on div "Unplanned Maint Riga (Riga Intl) Planned Maint Zurich Planned Maint New York (T…" at bounding box center [838, 310] width 1459 height 554
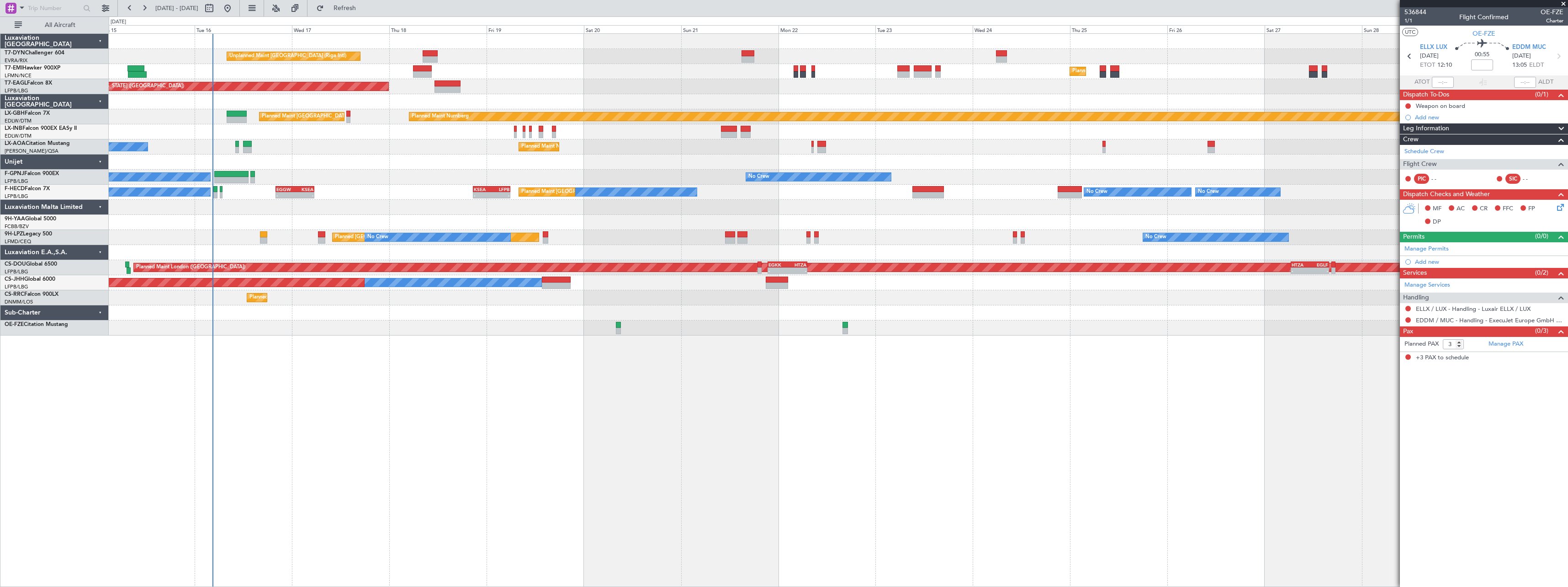
click at [858, 385] on div "Unplanned Maint Riga (Riga Intl) Planned Maint Zurich Planned Maint New York (T…" at bounding box center [838, 310] width 1459 height 554
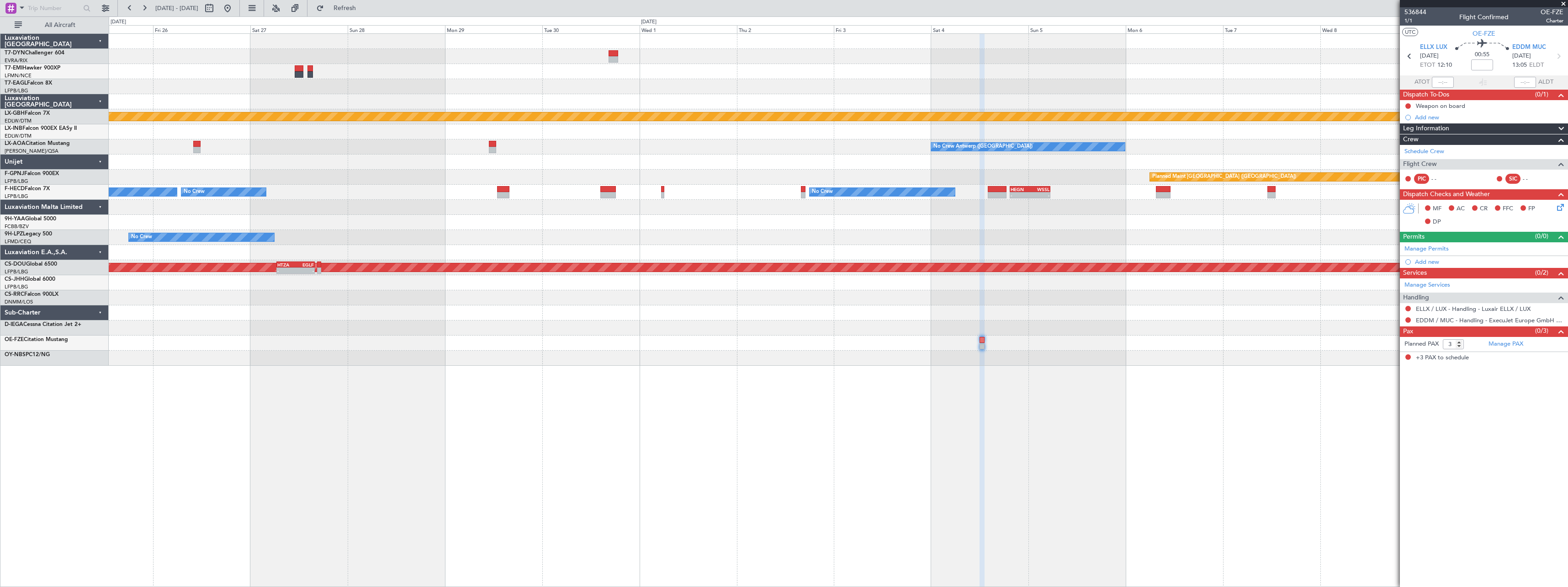
click at [29, 410] on div "Planned Maint Zurich Planned Maint Nurnberg No Crew Antwerp (Deurne) No Crew An…" at bounding box center [784, 301] width 1568 height 571
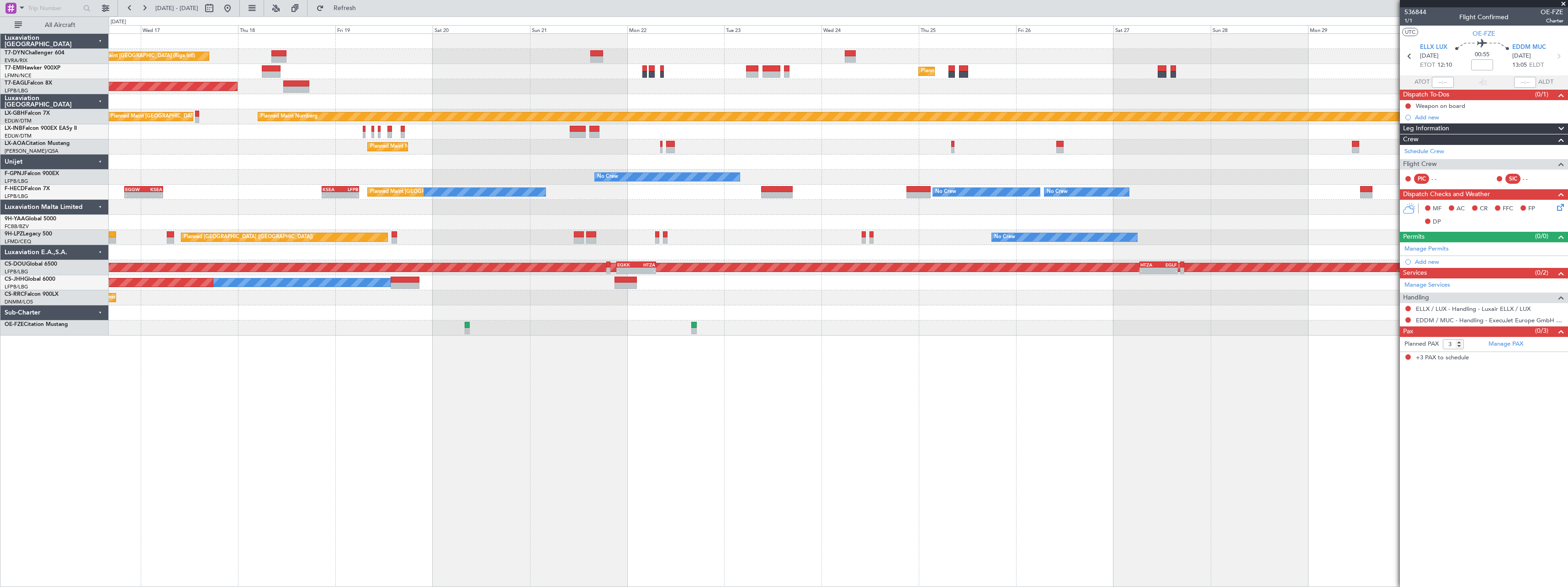
click at [1136, 353] on div "Unplanned Maint Riga (Riga Intl) Planned Maint Zurich Planned Maint New York (T…" at bounding box center [838, 310] width 1459 height 554
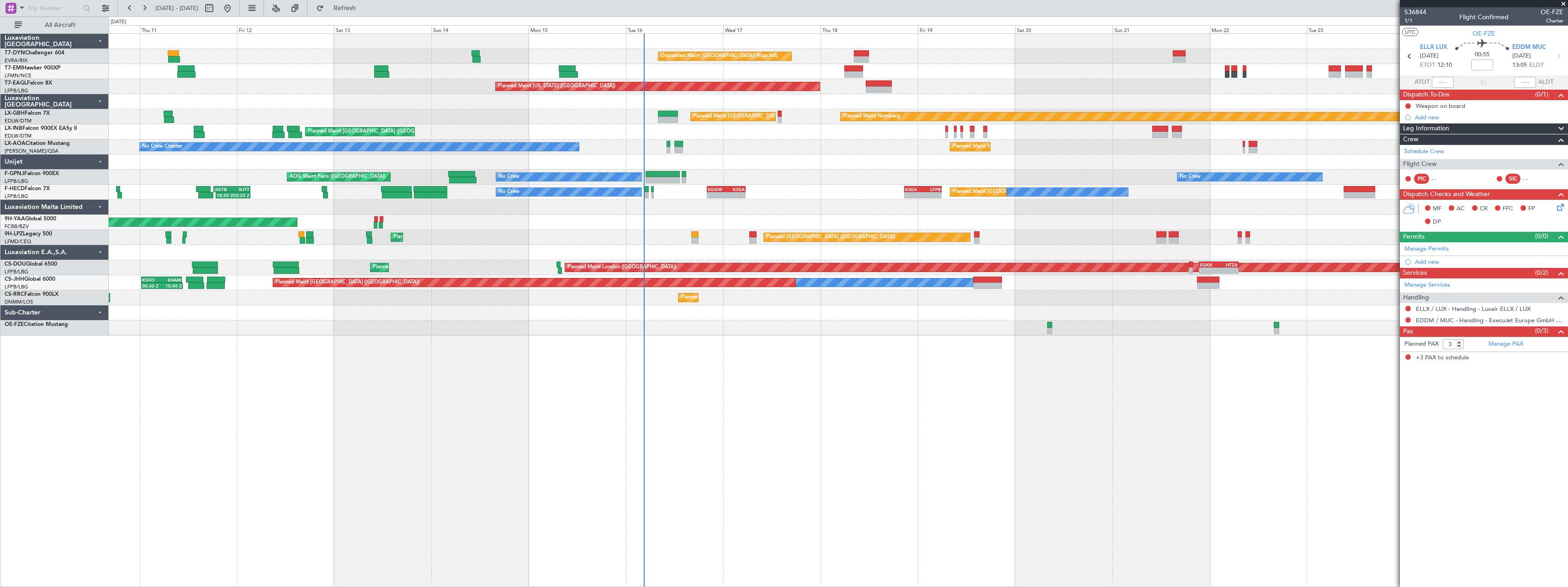
click at [1091, 340] on div "Unplanned Maint Riga (Riga Intl) Planned Maint Zurich Planned Maint Zurich Plan…" at bounding box center [838, 310] width 1459 height 554
